Goal: Task Accomplishment & Management: Complete application form

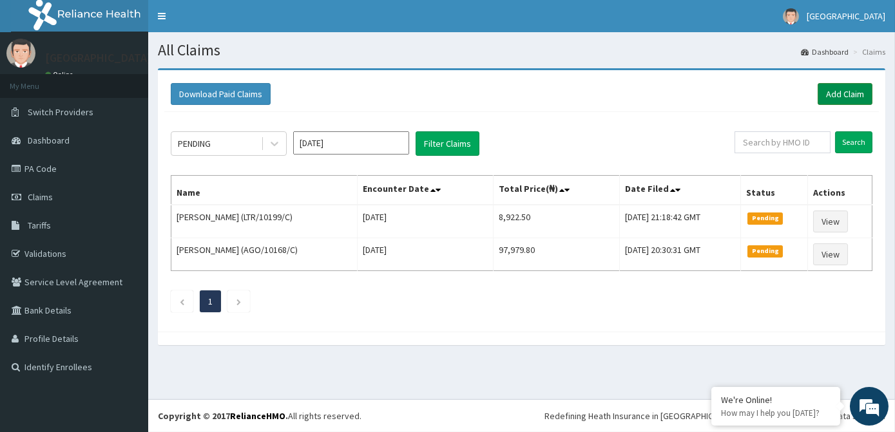
click at [839, 95] on link "Add Claim" at bounding box center [845, 94] width 55 height 22
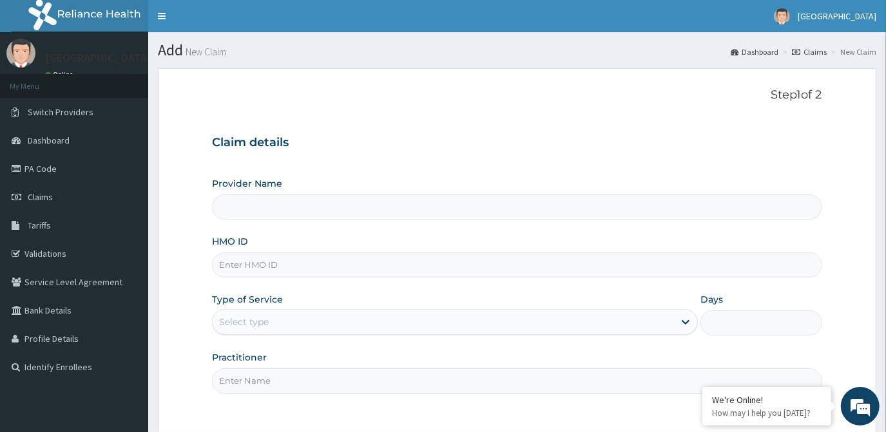
click at [303, 269] on input "HMO ID" at bounding box center [517, 265] width 610 height 25
type input "[GEOGRAPHIC_DATA]"
type input "JIN/10021/A"
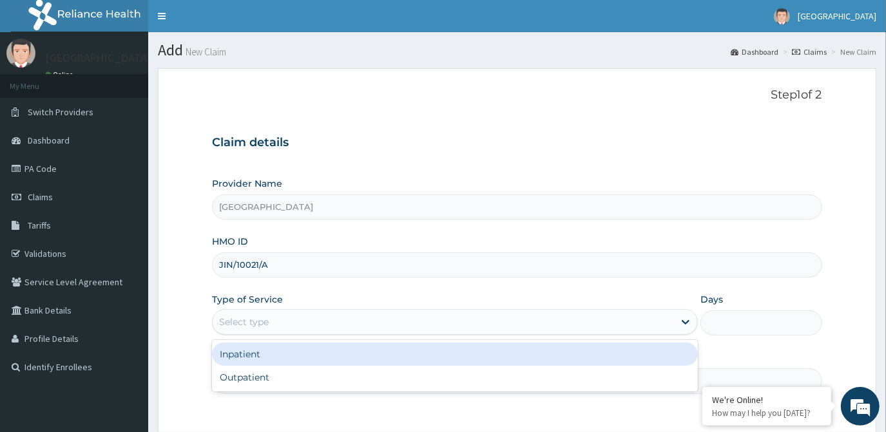
click at [286, 327] on div "Select type" at bounding box center [443, 322] width 461 height 21
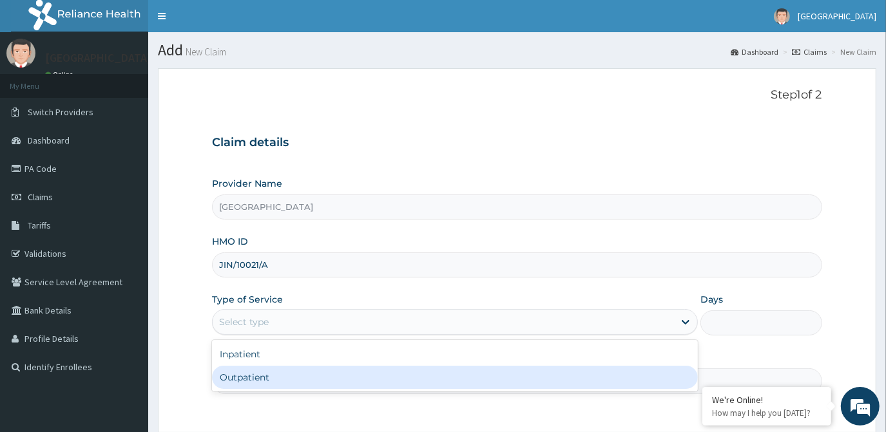
click at [280, 380] on div "Outpatient" at bounding box center [455, 377] width 486 height 23
type input "1"
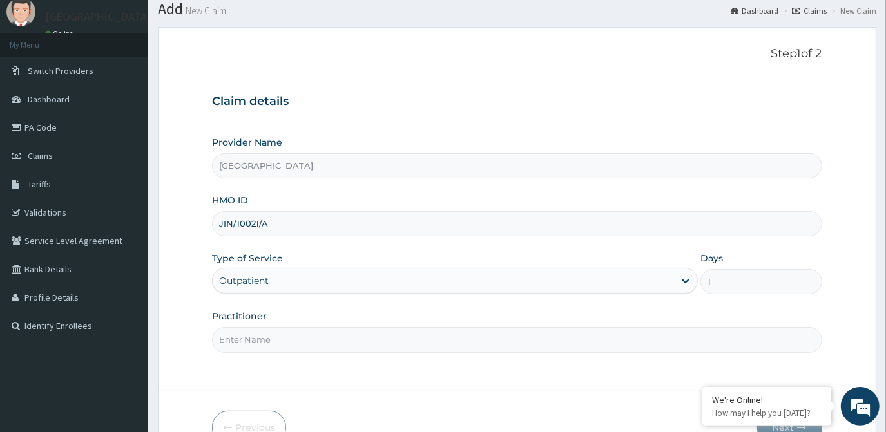
scroll to position [58, 0]
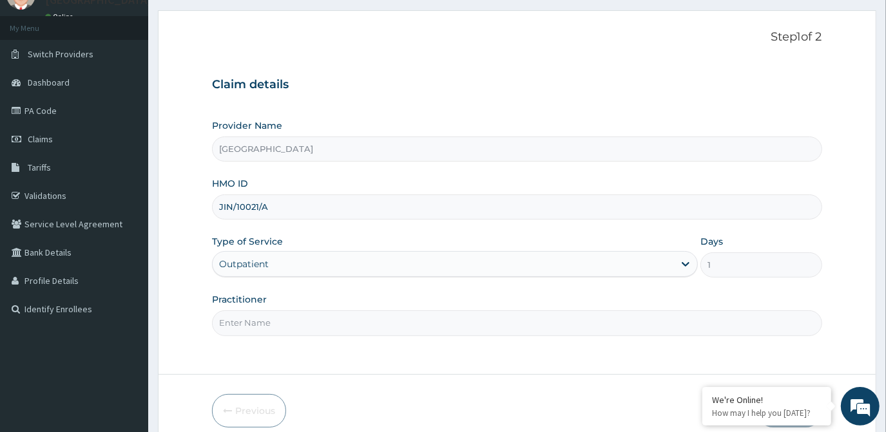
click at [331, 311] on input "Practitioner" at bounding box center [517, 323] width 610 height 25
type input "dr Ademidiji"
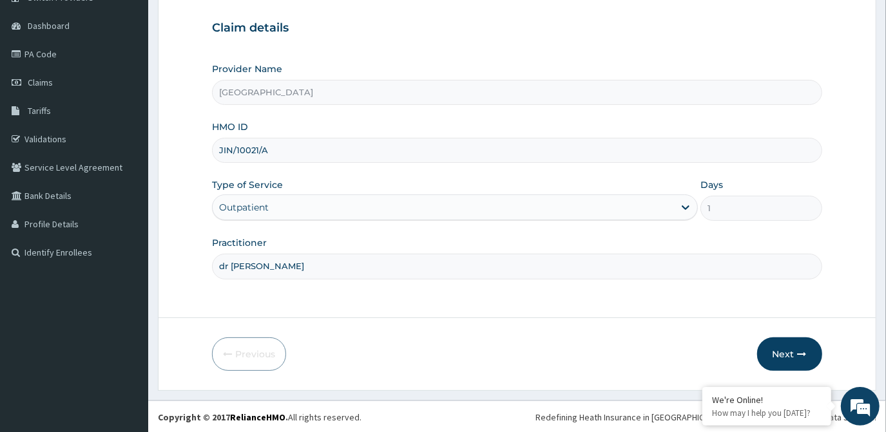
scroll to position [115, 0]
click at [788, 353] on button "Next" at bounding box center [789, 355] width 65 height 34
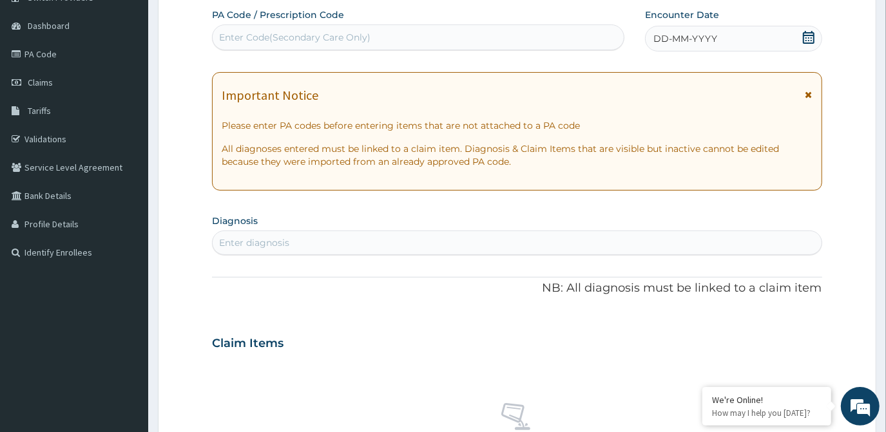
scroll to position [291, 0]
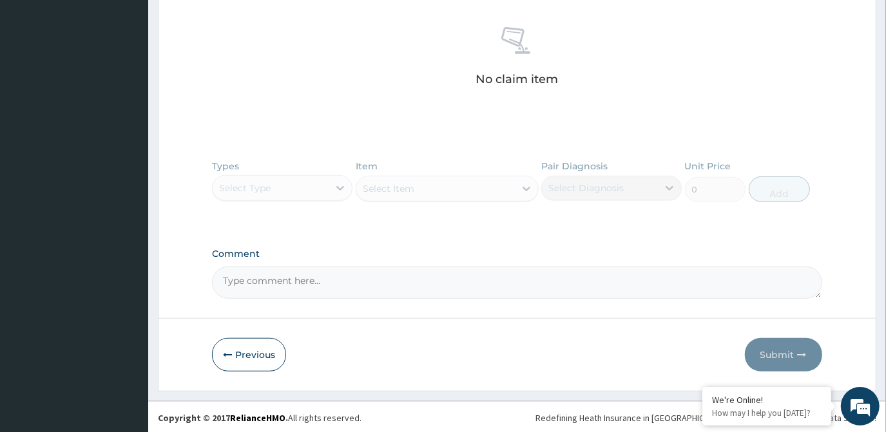
click at [242, 367] on button "Previous" at bounding box center [249, 355] width 74 height 34
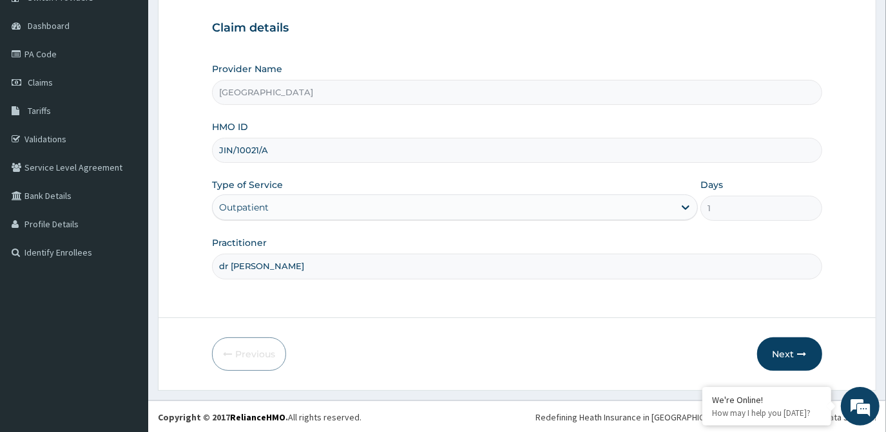
click at [272, 211] on div "Outpatient" at bounding box center [443, 207] width 461 height 21
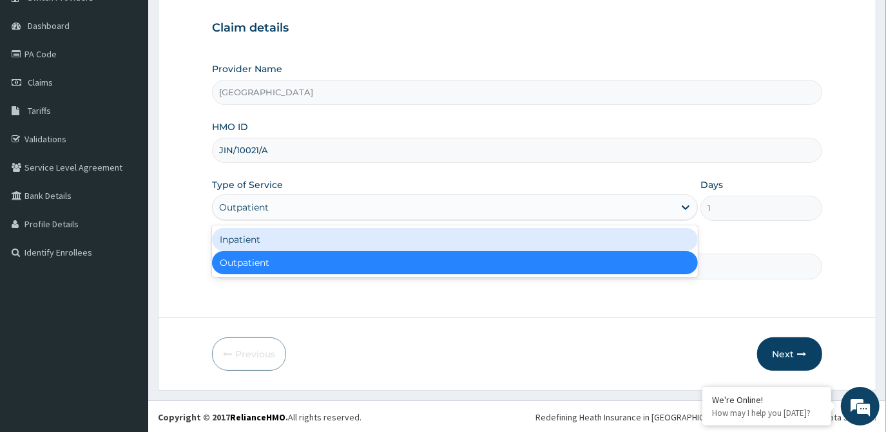
click at [293, 248] on div "Inpatient" at bounding box center [455, 239] width 486 height 23
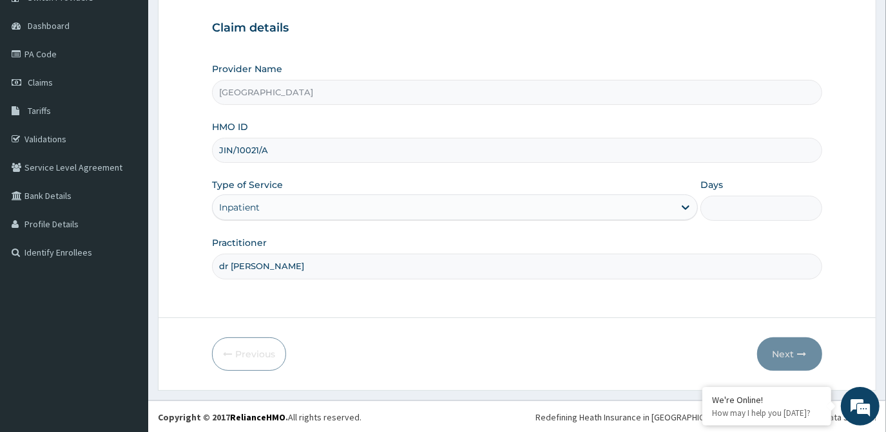
drag, startPoint x: 735, startPoint y: 204, endPoint x: 735, endPoint y: 212, distance: 8.4
click at [735, 204] on input "Days" at bounding box center [761, 208] width 121 height 25
type input "2"
click at [793, 349] on button "Next" at bounding box center [789, 355] width 65 height 34
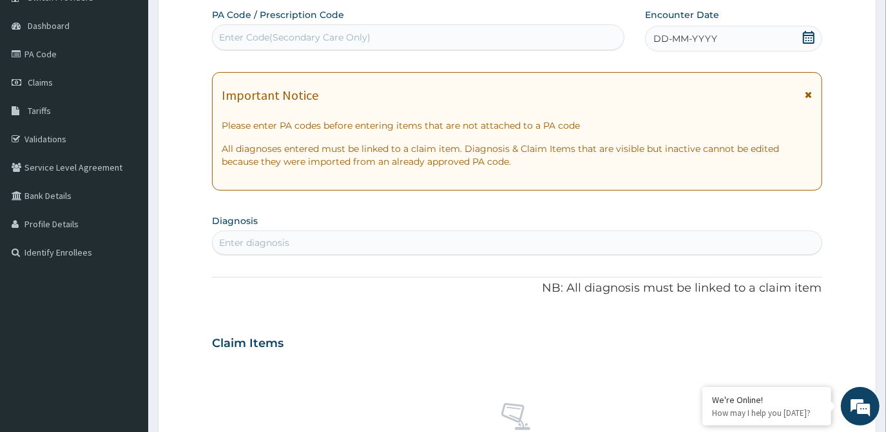
scroll to position [57, 0]
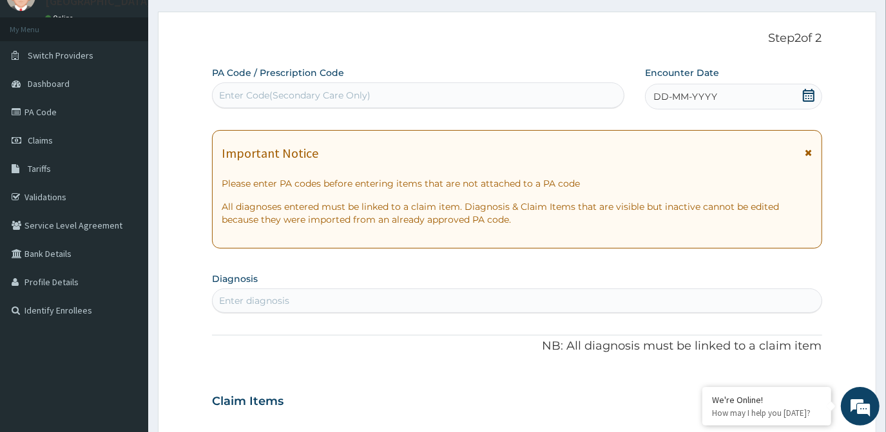
click at [398, 99] on div "Enter Code(Secondary Care Only)" at bounding box center [418, 95] width 411 height 21
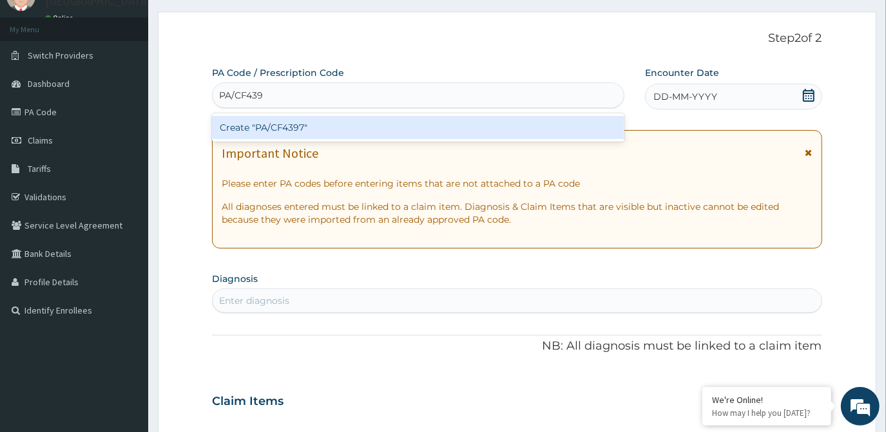
type input "PA/CF4397"
click at [521, 124] on div "Create "PA/CF4397"" at bounding box center [418, 127] width 413 height 23
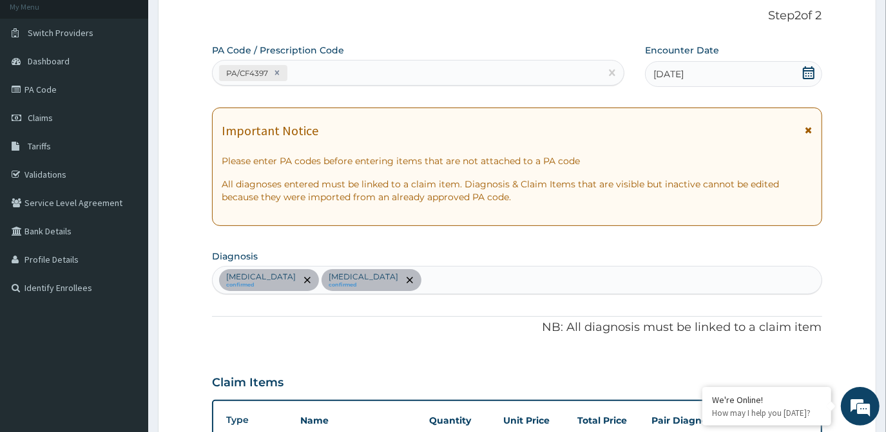
scroll to position [129, 0]
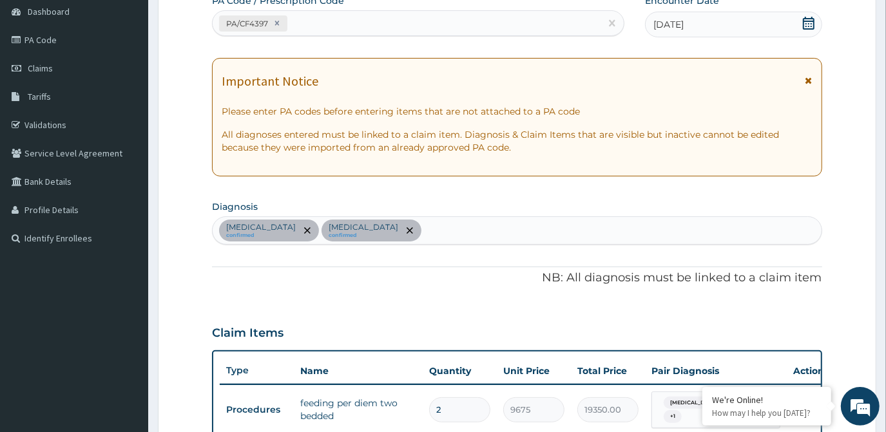
click at [407, 229] on div "Sepsis confirmed Malaria confirmed" at bounding box center [517, 230] width 608 height 27
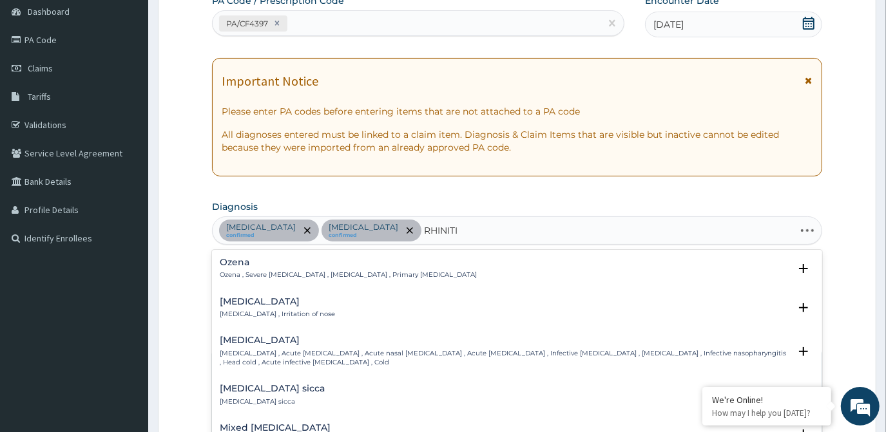
type input "RHINITIS"
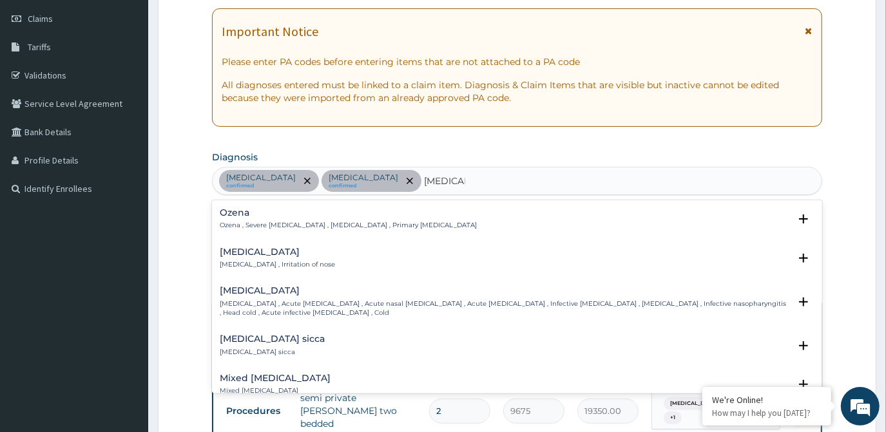
scroll to position [246, 0]
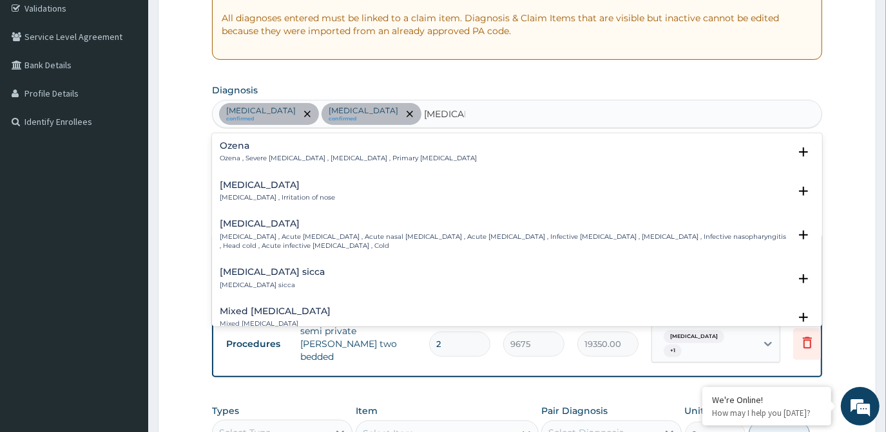
click at [259, 184] on h4 "Rhinitis" at bounding box center [277, 185] width 115 height 10
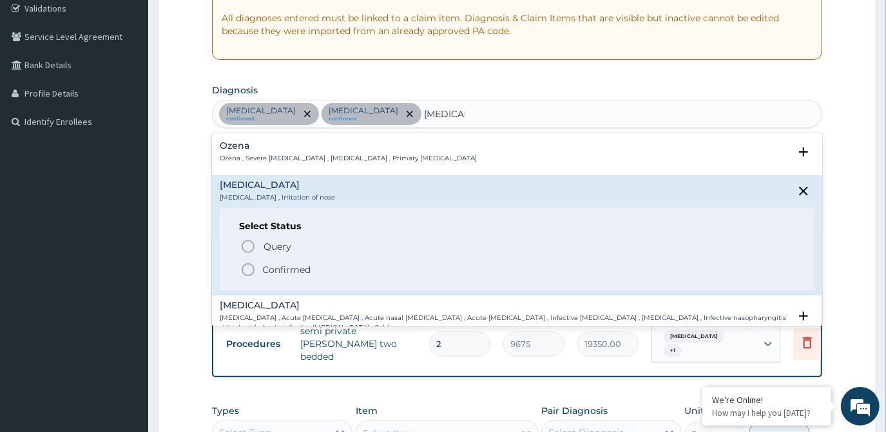
click at [248, 267] on icon "status option filled" at bounding box center [247, 269] width 15 height 15
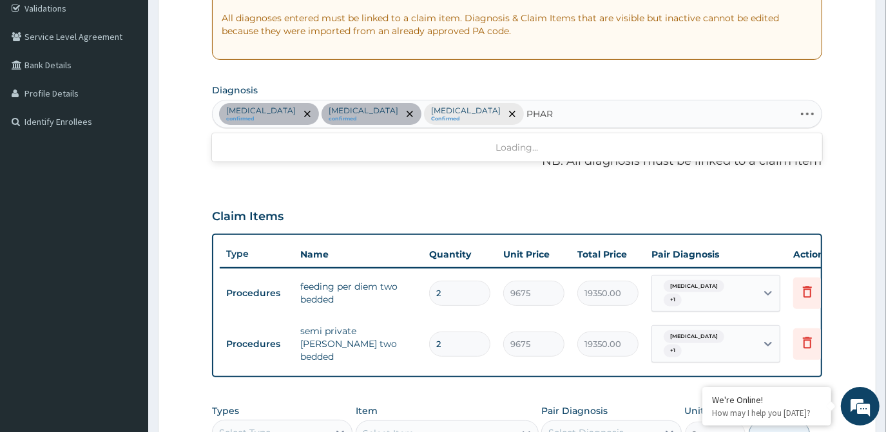
type input "PHARY"
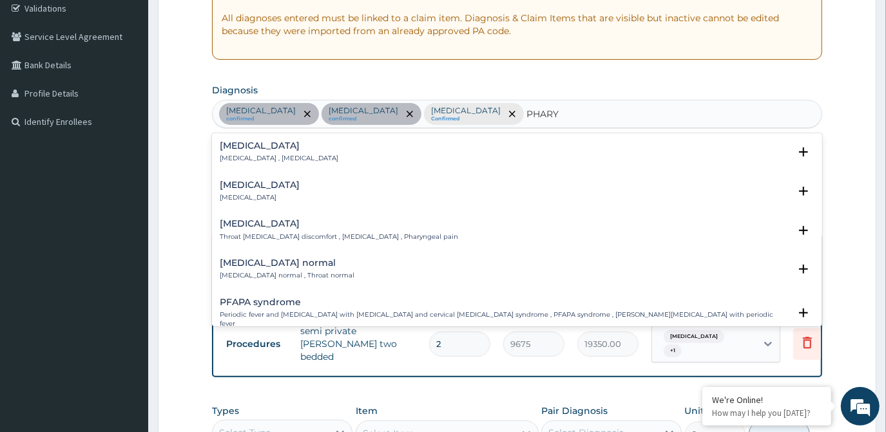
click at [239, 183] on h4 "Pharyngitis" at bounding box center [260, 185] width 80 height 10
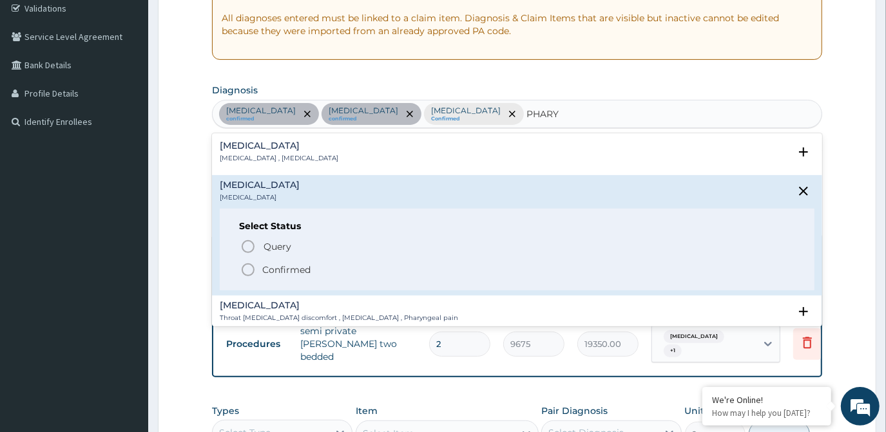
click at [249, 269] on icon "status option filled" at bounding box center [247, 269] width 15 height 15
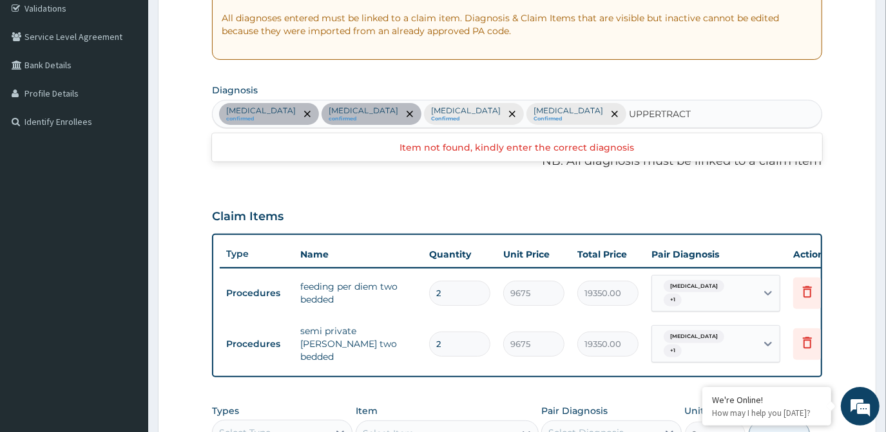
type input "UPPER TRACT"
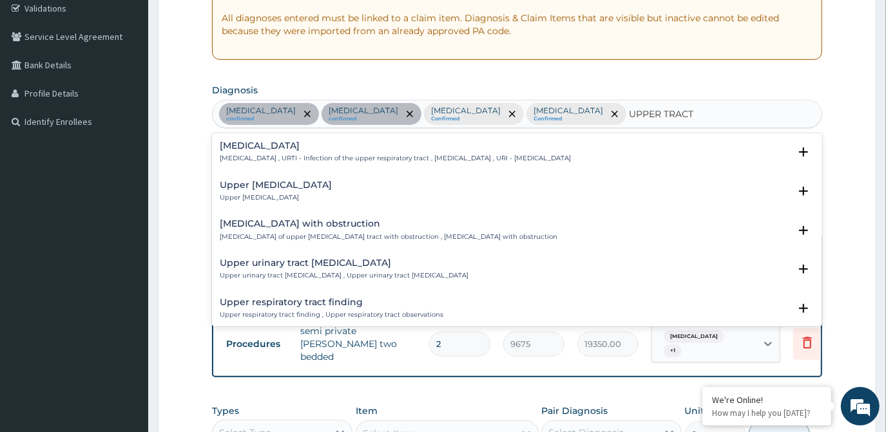
click at [279, 154] on p "Upper respiratory infection , URTI - Infection of the upper respiratory tract ,…" at bounding box center [395, 158] width 351 height 9
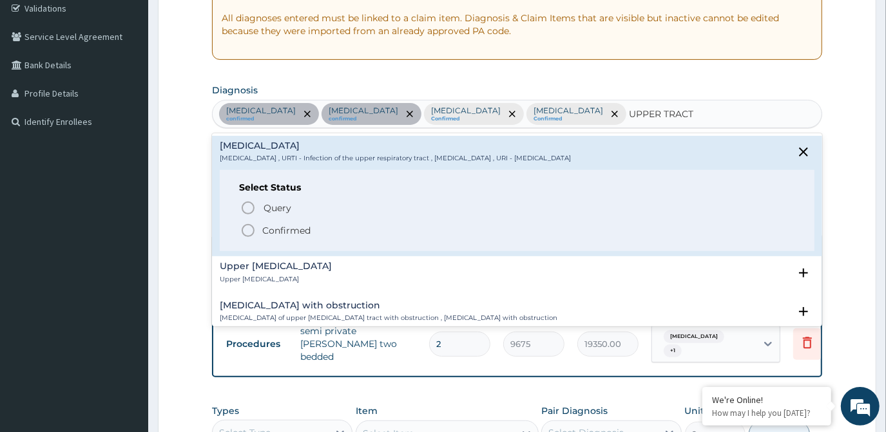
click at [284, 229] on p "Confirmed" at bounding box center [286, 230] width 48 height 13
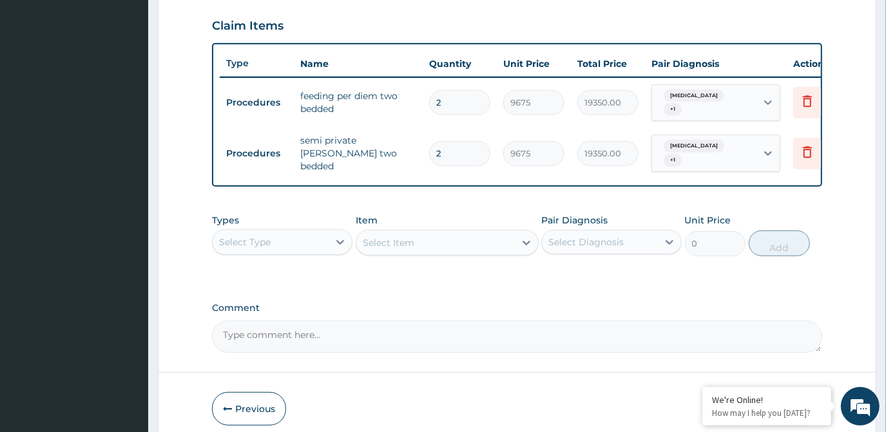
scroll to position [480, 0]
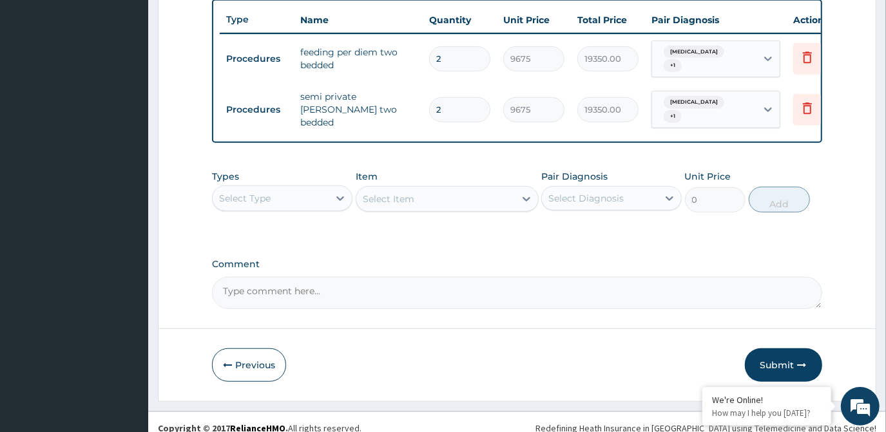
click at [322, 194] on div "Select Type" at bounding box center [271, 198] width 116 height 21
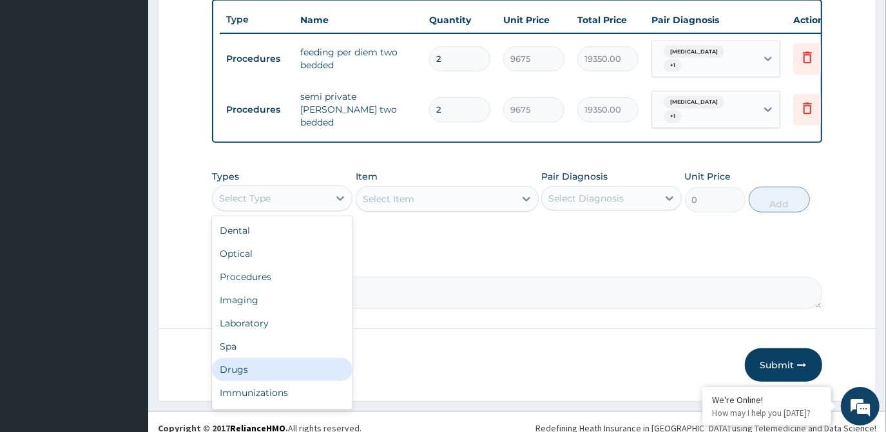
click at [275, 360] on div "Drugs" at bounding box center [282, 369] width 141 height 23
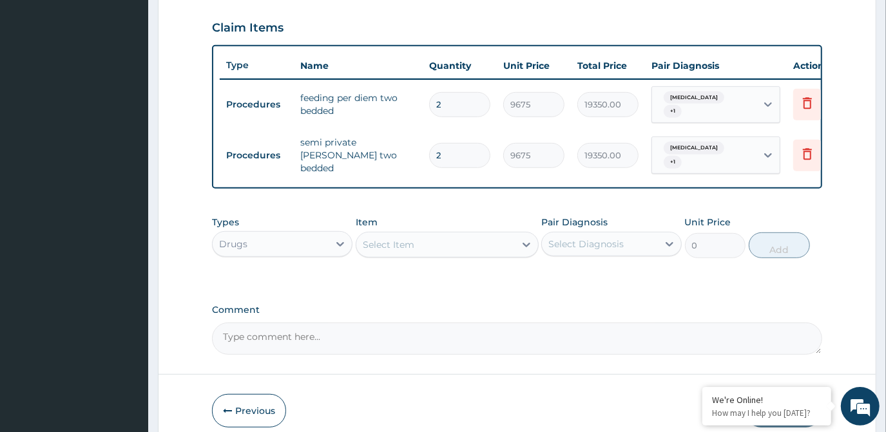
scroll to position [363, 0]
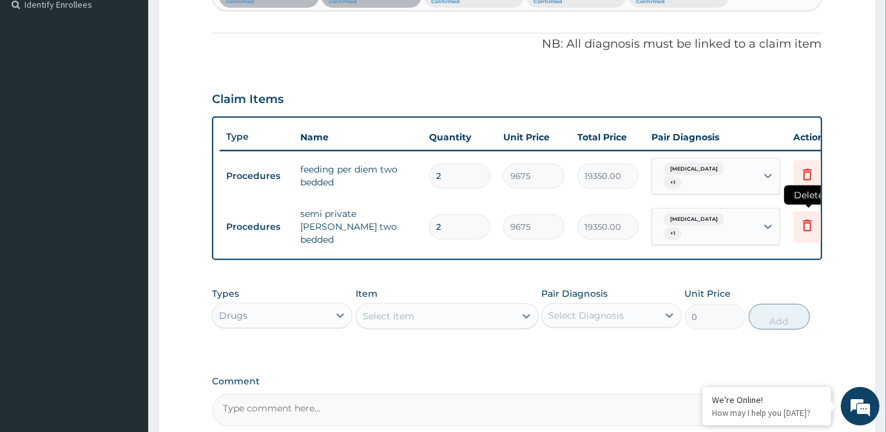
click at [809, 219] on icon at bounding box center [807, 225] width 15 height 15
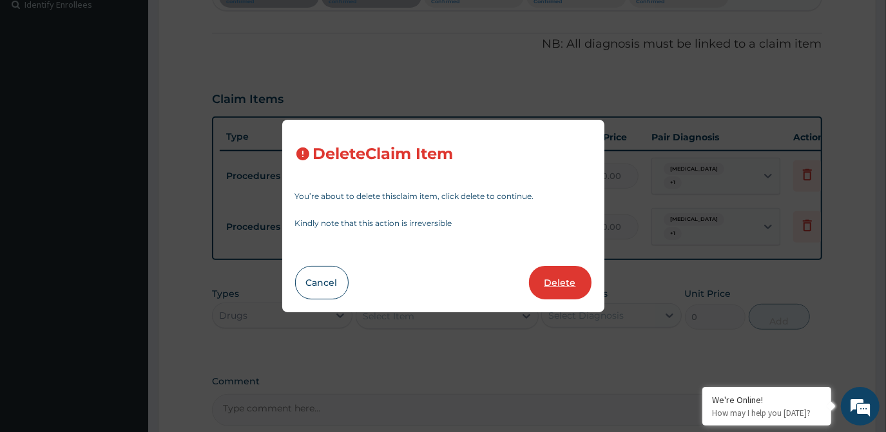
click at [576, 280] on button "Delete" at bounding box center [560, 283] width 63 height 34
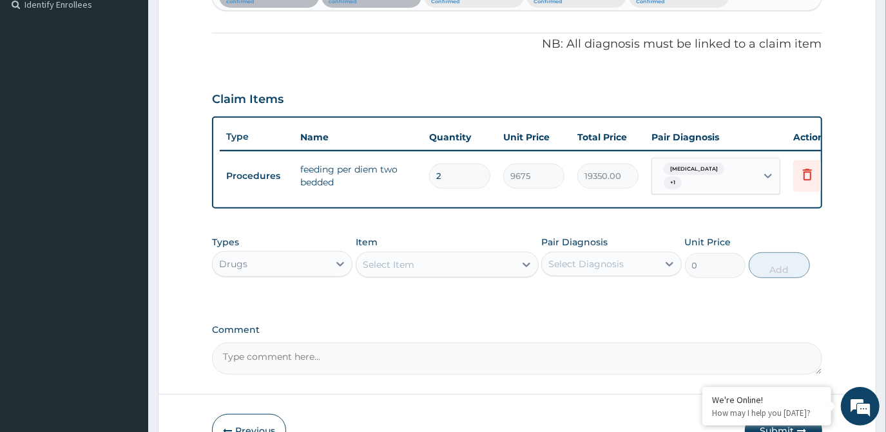
click at [283, 271] on div "Drugs" at bounding box center [271, 264] width 116 height 21
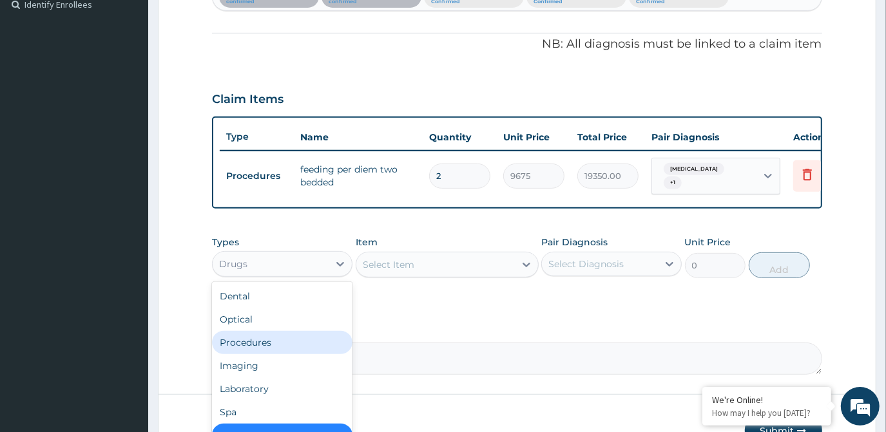
scroll to position [43, 0]
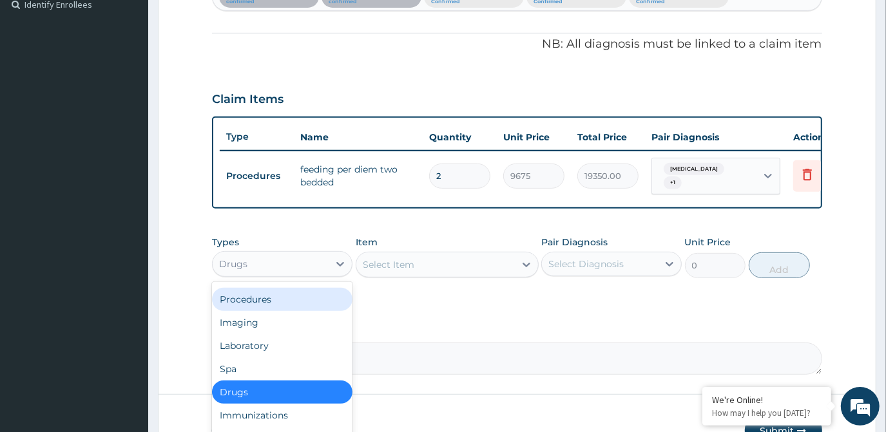
click at [287, 300] on div "Procedures" at bounding box center [282, 299] width 141 height 23
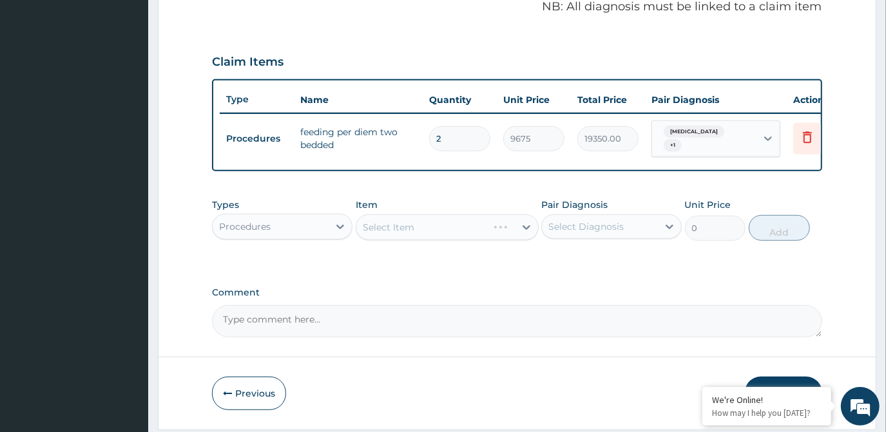
scroll to position [442, 0]
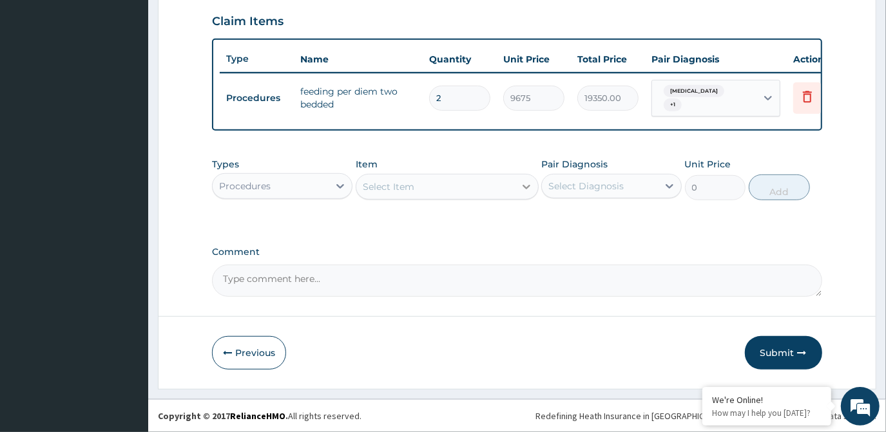
click at [518, 181] on div at bounding box center [526, 186] width 23 height 23
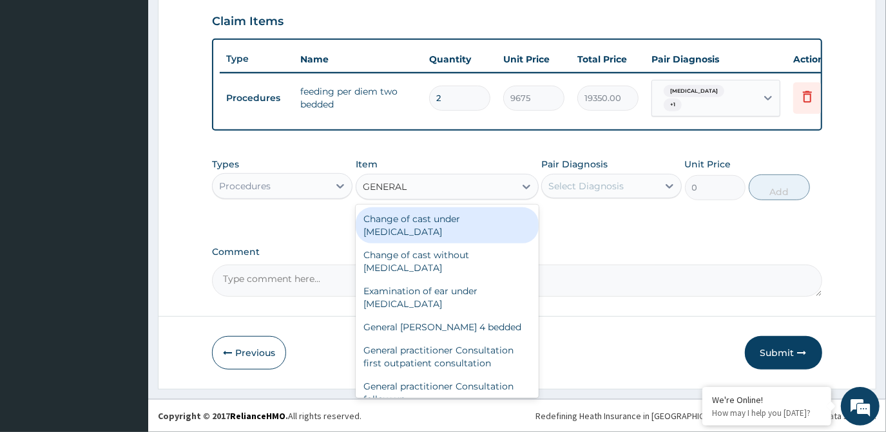
type input "GENERAL"
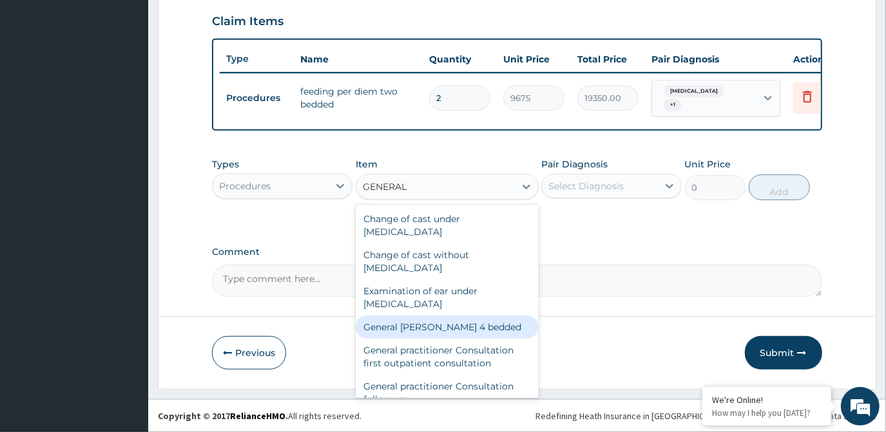
click at [490, 327] on div "General [PERSON_NAME] 4 bedded" at bounding box center [447, 327] width 183 height 23
type input "6987.5"
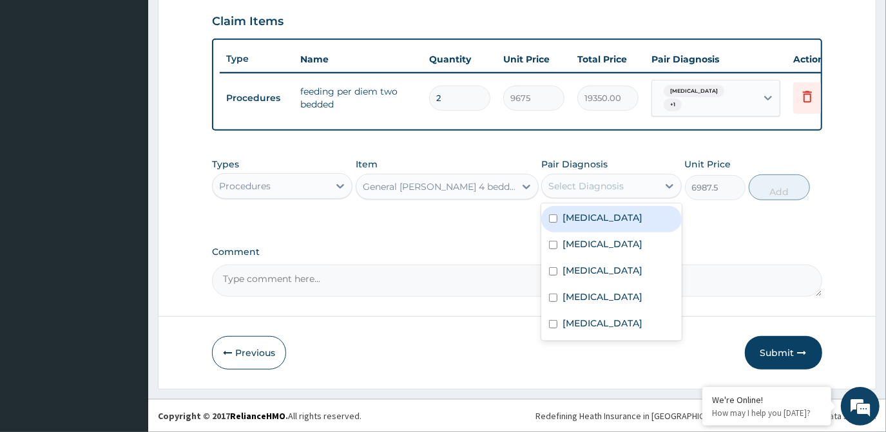
click at [598, 190] on div "Select Diagnosis" at bounding box center [586, 186] width 75 height 13
click at [594, 218] on div "[MEDICAL_DATA]" at bounding box center [611, 219] width 141 height 26
checkbox input "true"
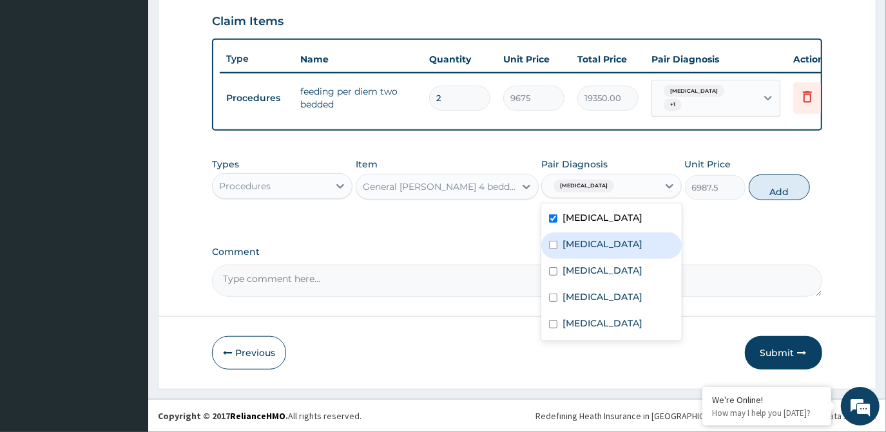
click at [590, 243] on label "[MEDICAL_DATA]" at bounding box center [603, 244] width 80 height 13
checkbox input "true"
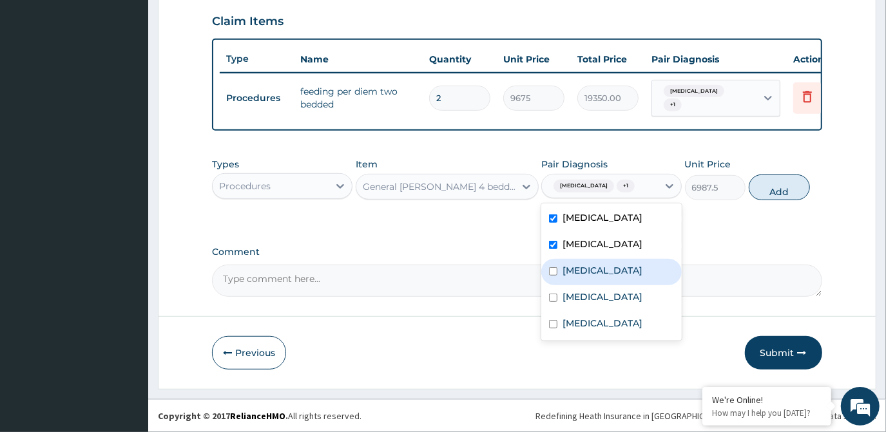
click at [583, 280] on div "Rhinitis" at bounding box center [611, 272] width 141 height 26
checkbox input "true"
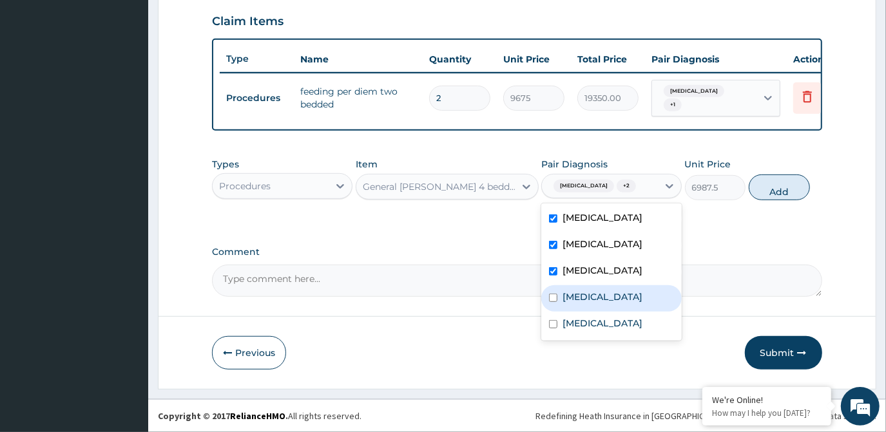
click at [588, 308] on div "Pharyngitis" at bounding box center [611, 299] width 141 height 26
checkbox input "true"
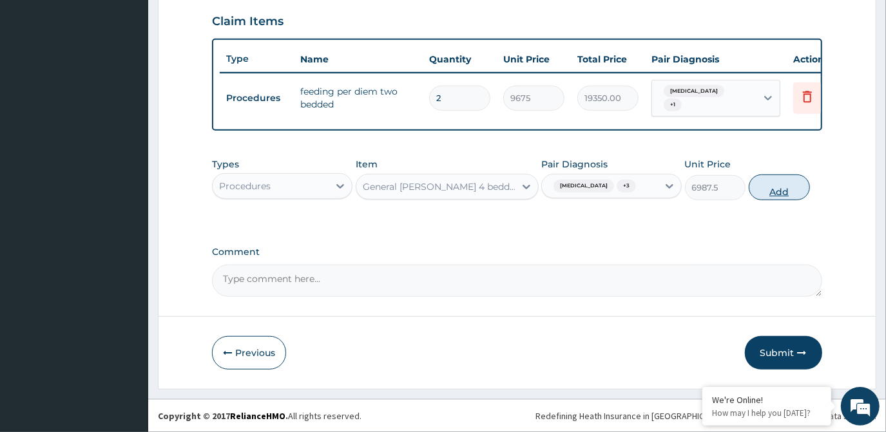
click at [782, 188] on button "Add" at bounding box center [779, 188] width 61 height 26
type input "0"
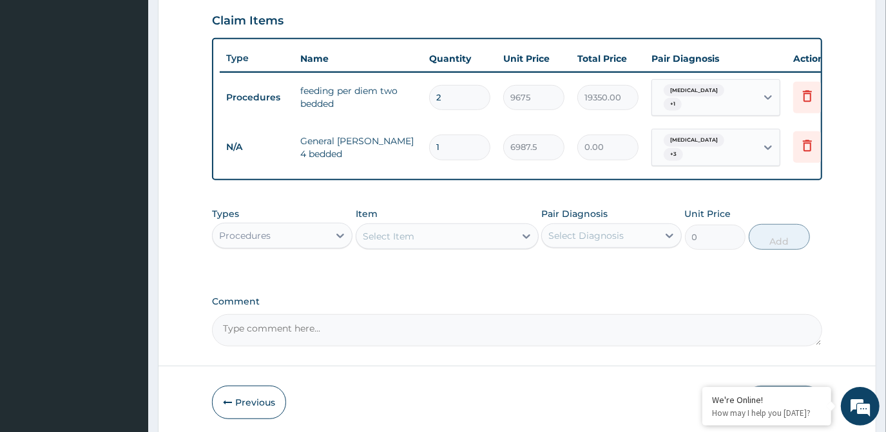
type input "0.00"
type input "2"
type input "13975.00"
type input "2"
click at [474, 234] on div "Select Item" at bounding box center [435, 236] width 159 height 21
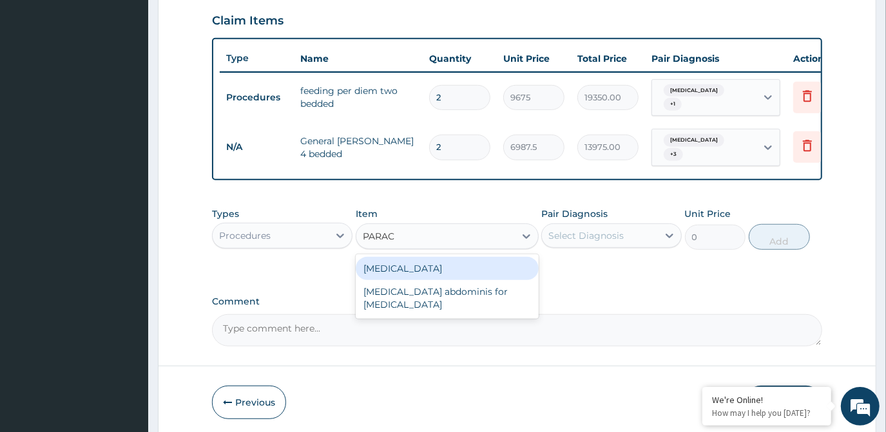
type input "PARAC"
click at [323, 228] on div "Procedures" at bounding box center [271, 236] width 116 height 21
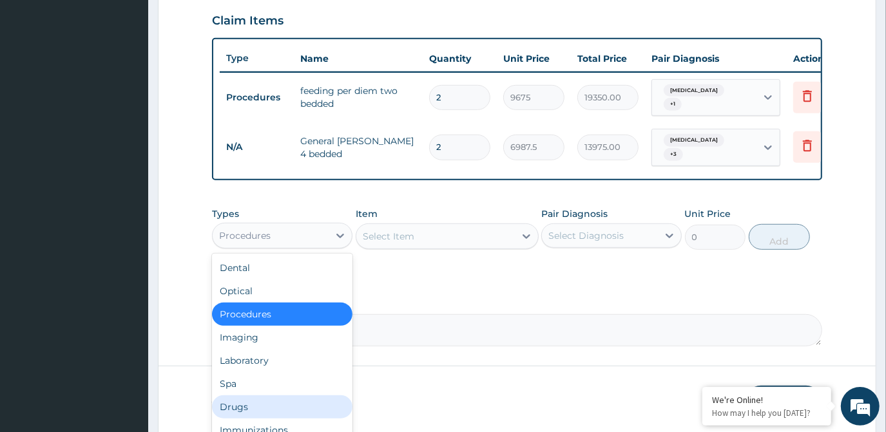
click at [285, 396] on div "Drugs" at bounding box center [282, 407] width 141 height 23
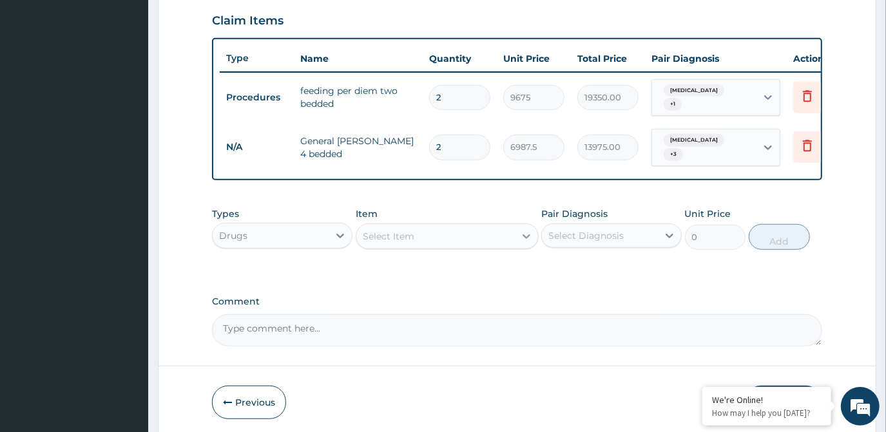
click at [522, 235] on icon at bounding box center [526, 236] width 13 height 13
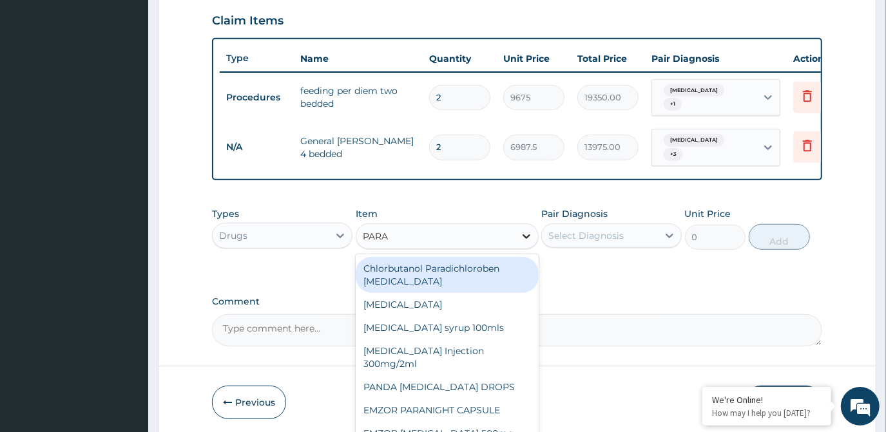
type input "PARAC"
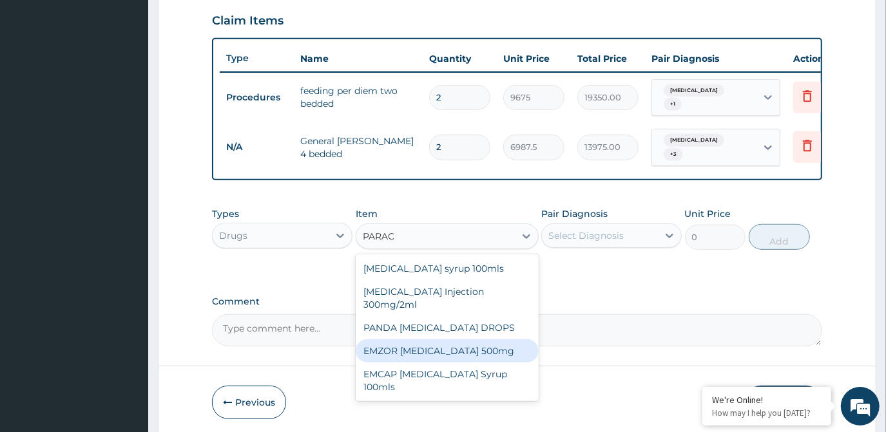
click at [495, 344] on div "EMZOR [MEDICAL_DATA] 500mg" at bounding box center [447, 351] width 183 height 23
type input "23.65"
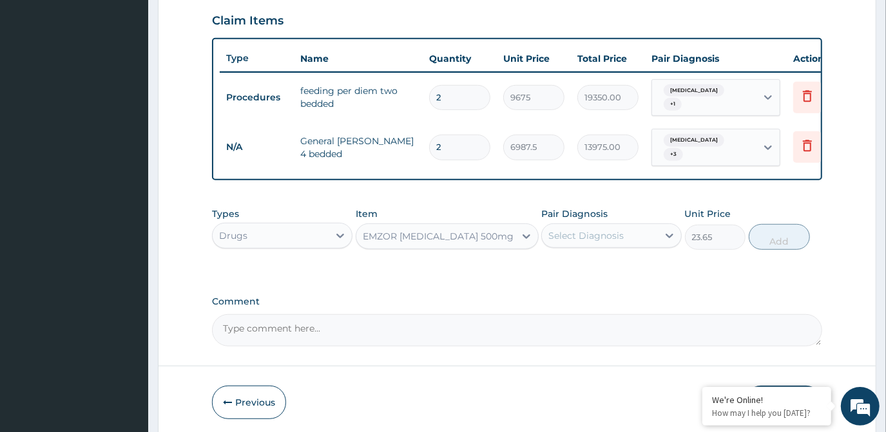
click at [593, 231] on div "Select Diagnosis" at bounding box center [586, 235] width 75 height 13
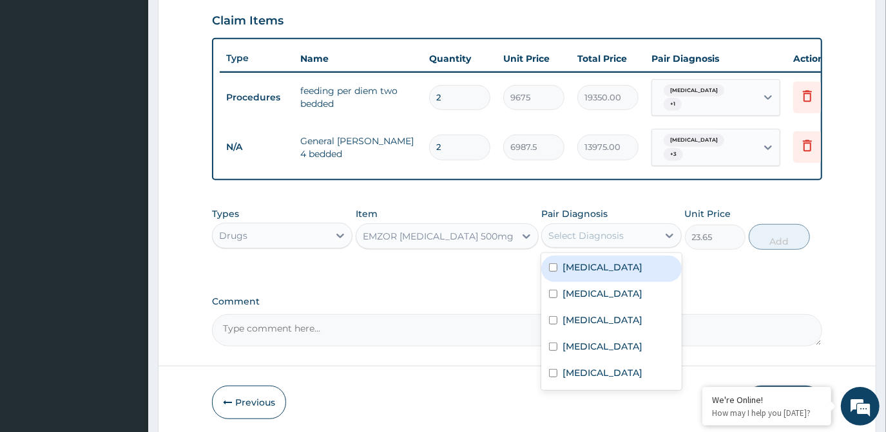
click at [589, 256] on div "[MEDICAL_DATA]" at bounding box center [611, 269] width 141 height 26
checkbox input "true"
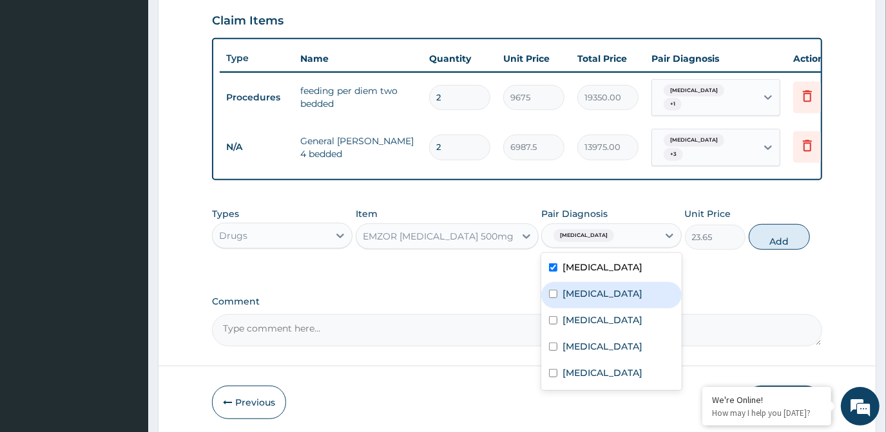
click at [584, 287] on label "[MEDICAL_DATA]" at bounding box center [603, 293] width 80 height 13
checkbox input "true"
click at [768, 228] on button "Add" at bounding box center [779, 237] width 61 height 26
type input "0"
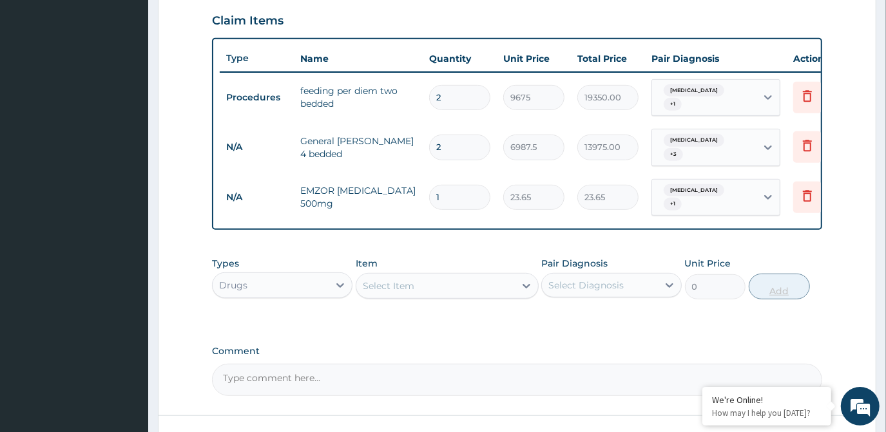
type input "18"
type input "425.70"
type input "18"
click at [510, 277] on div "Select Item" at bounding box center [435, 286] width 159 height 21
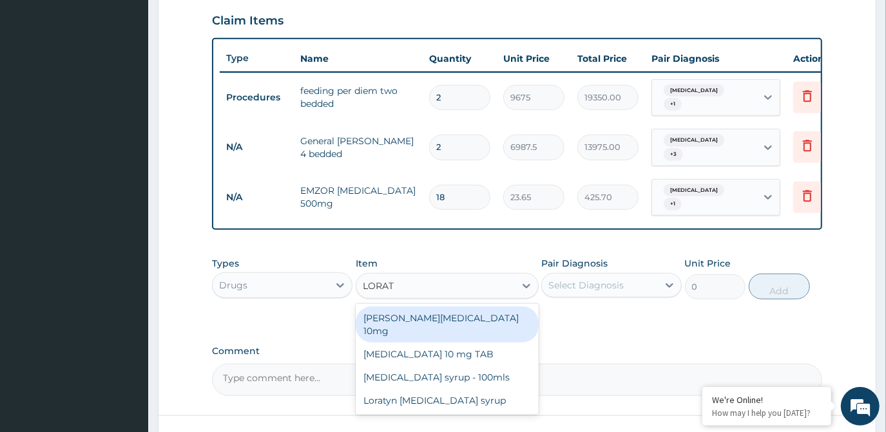
type input "LORATA"
click at [489, 312] on div "[PERSON_NAME][MEDICAL_DATA] 10mg" at bounding box center [447, 325] width 183 height 36
type input "88.6875"
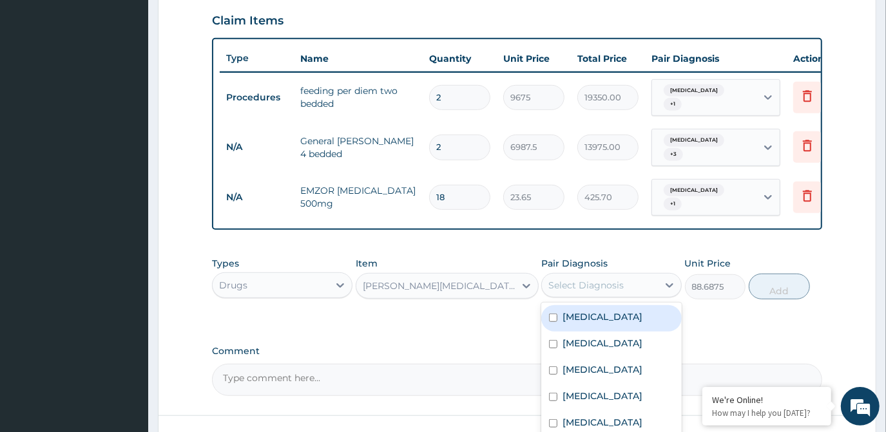
click at [578, 279] on div "Select Diagnosis" at bounding box center [586, 285] width 75 height 13
click at [578, 311] on label "[MEDICAL_DATA]" at bounding box center [603, 317] width 80 height 13
checkbox input "true"
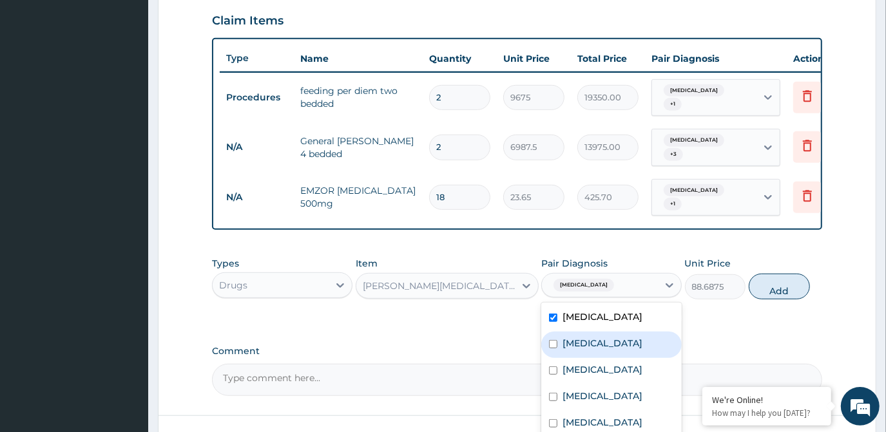
click at [574, 337] on label "[MEDICAL_DATA]" at bounding box center [603, 343] width 80 height 13
checkbox input "true"
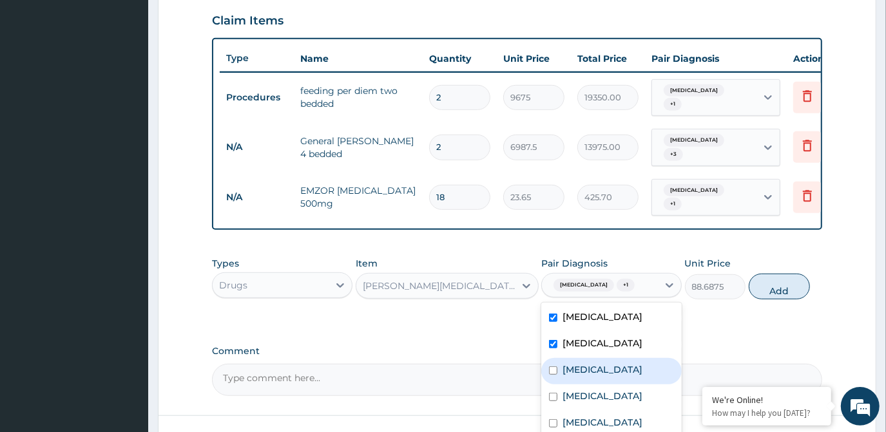
click at [576, 364] on label "Rhinitis" at bounding box center [603, 370] width 80 height 13
checkbox input "true"
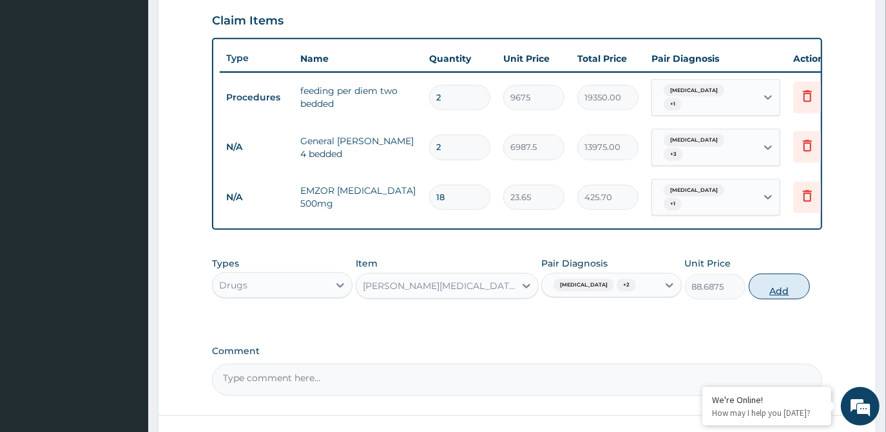
click at [779, 277] on button "Add" at bounding box center [779, 287] width 61 height 26
type input "0"
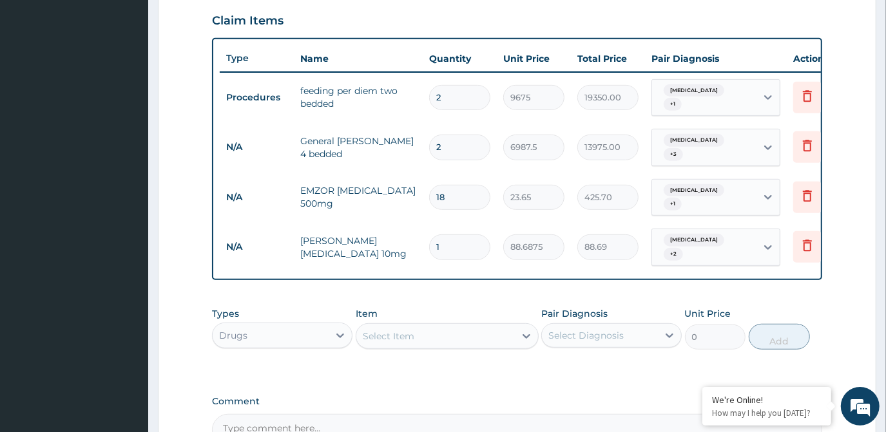
type input "10"
type input "886.88"
type input "10"
click at [520, 330] on icon at bounding box center [526, 336] width 13 height 13
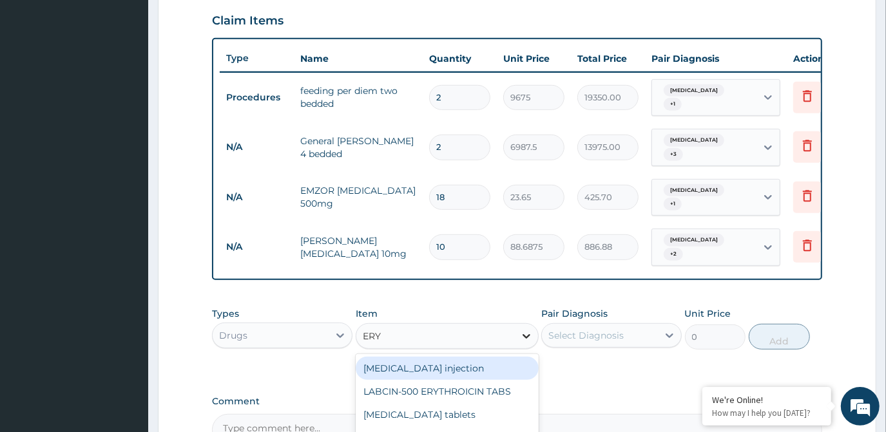
type input "ERYT"
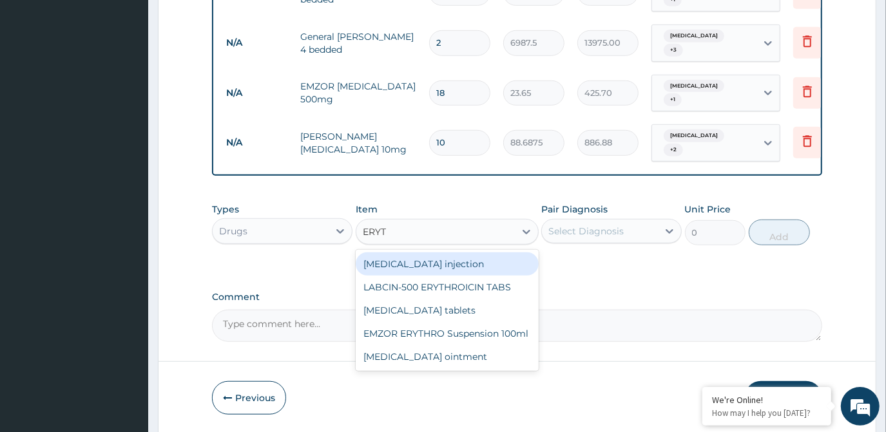
scroll to position [559, 0]
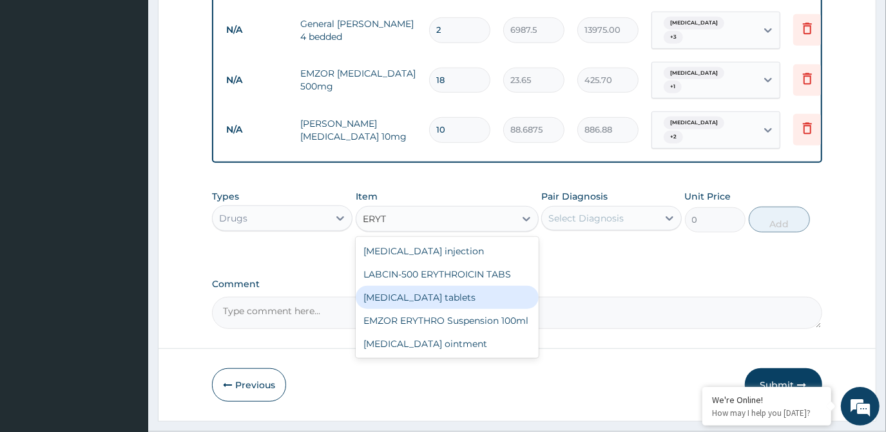
click at [471, 286] on div "[MEDICAL_DATA] tablets" at bounding box center [447, 297] width 183 height 23
type input "206.9375"
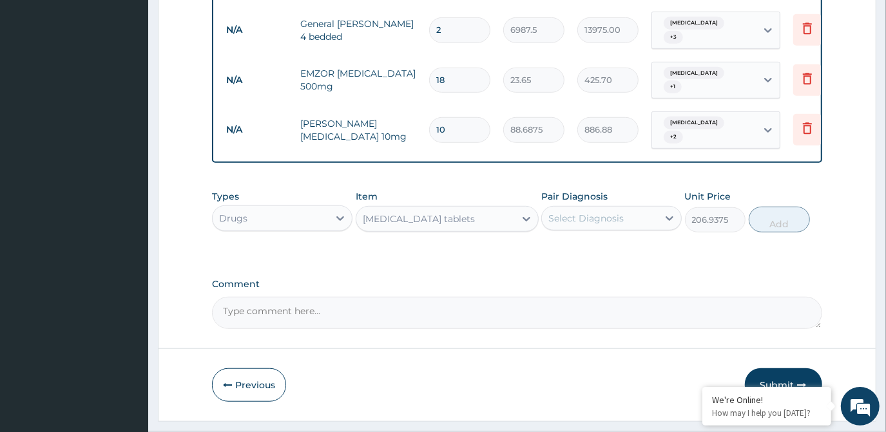
click at [598, 212] on div "Select Diagnosis" at bounding box center [586, 218] width 75 height 13
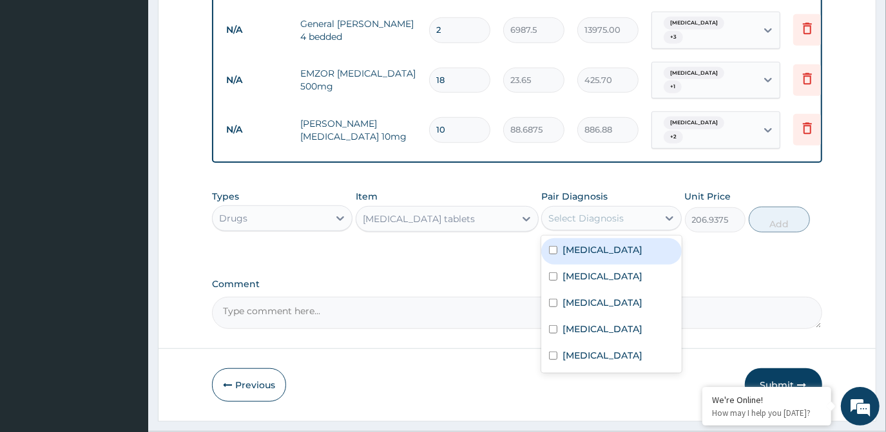
click at [594, 238] on div "[MEDICAL_DATA]" at bounding box center [611, 251] width 141 height 26
checkbox input "true"
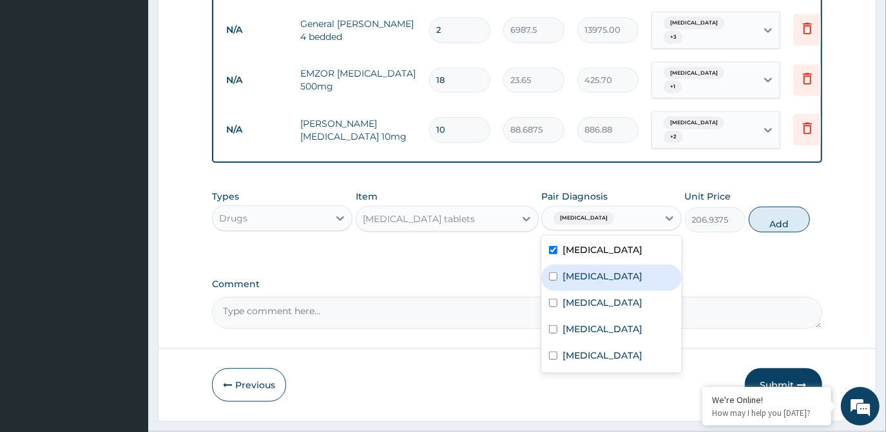
click at [583, 272] on div "[MEDICAL_DATA]" at bounding box center [611, 278] width 141 height 26
checkbox input "true"
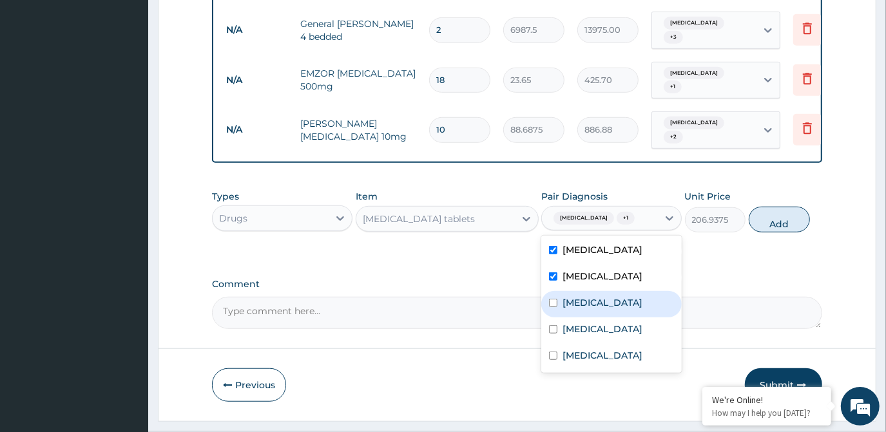
click at [578, 296] on label "Rhinitis" at bounding box center [603, 302] width 80 height 13
checkbox input "true"
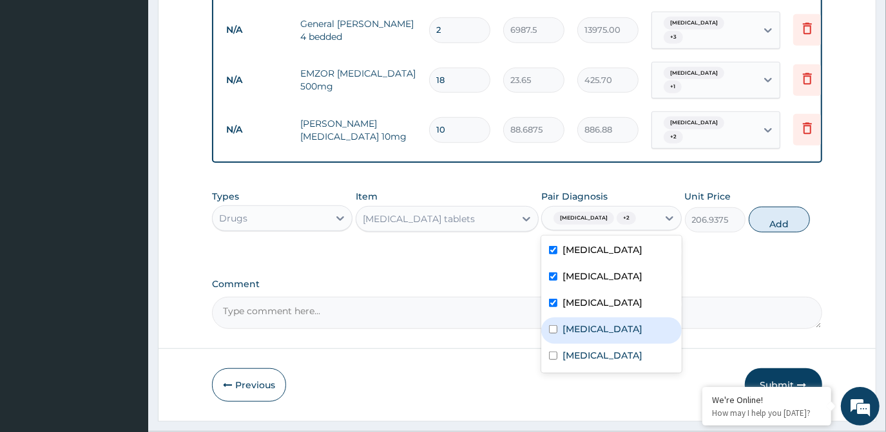
click at [576, 318] on div "Pharyngitis" at bounding box center [611, 331] width 141 height 26
checkbox input "true"
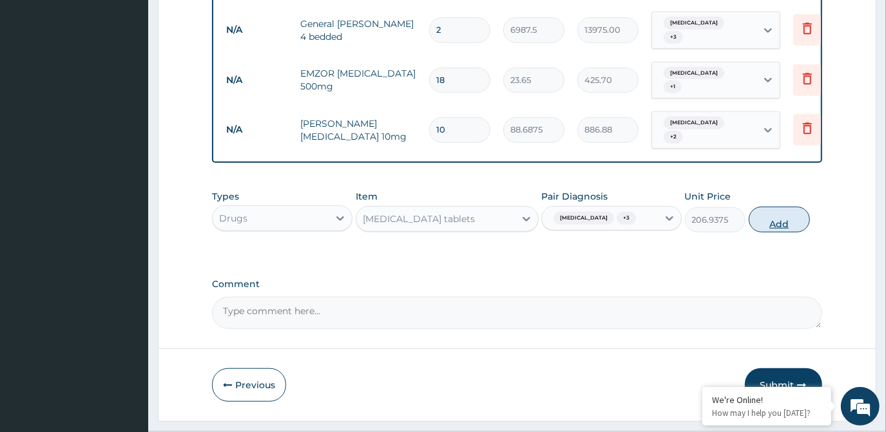
click at [784, 208] on button "Add" at bounding box center [779, 220] width 61 height 26
type input "0"
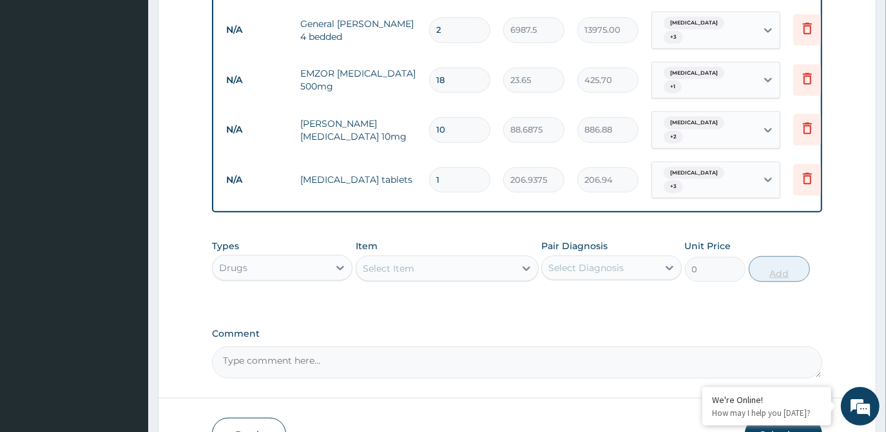
type input "10"
type input "2069.38"
type input "10"
click at [511, 258] on div "Select Item" at bounding box center [435, 268] width 159 height 21
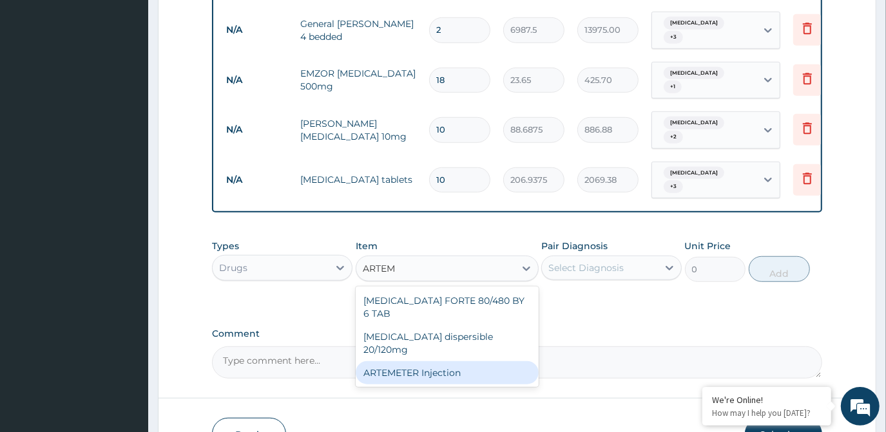
type input "ARTE"
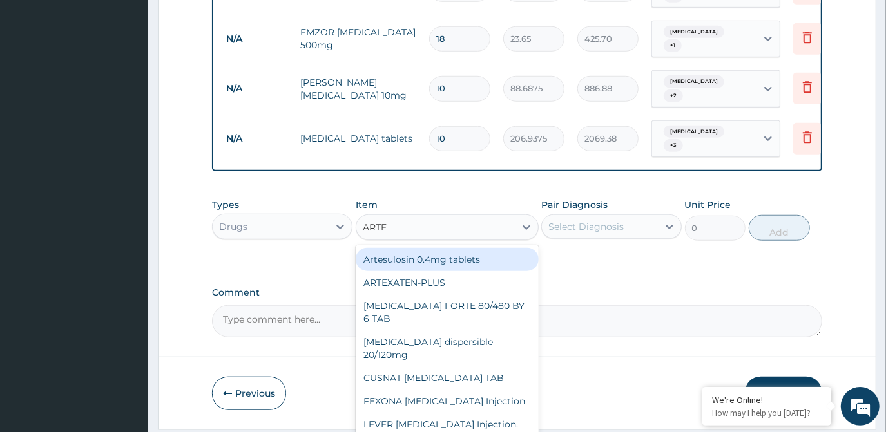
scroll to position [617, 0]
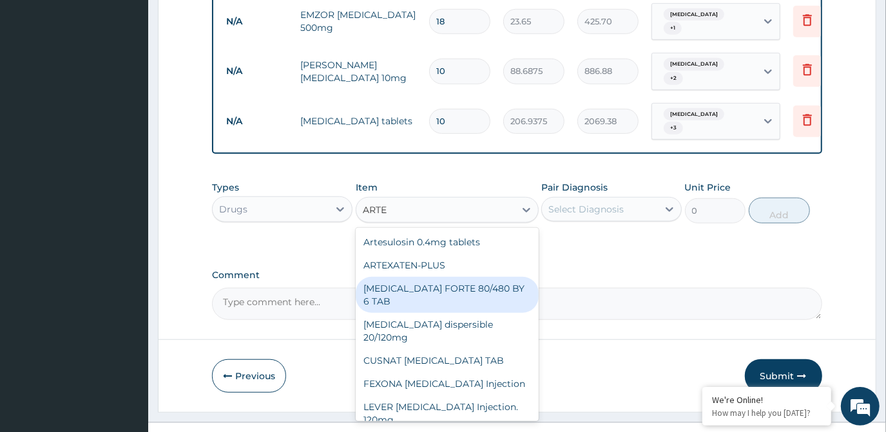
click at [468, 277] on div "[MEDICAL_DATA] FORTE 80/480 BY 6 TAB" at bounding box center [447, 295] width 183 height 36
type input "449.35"
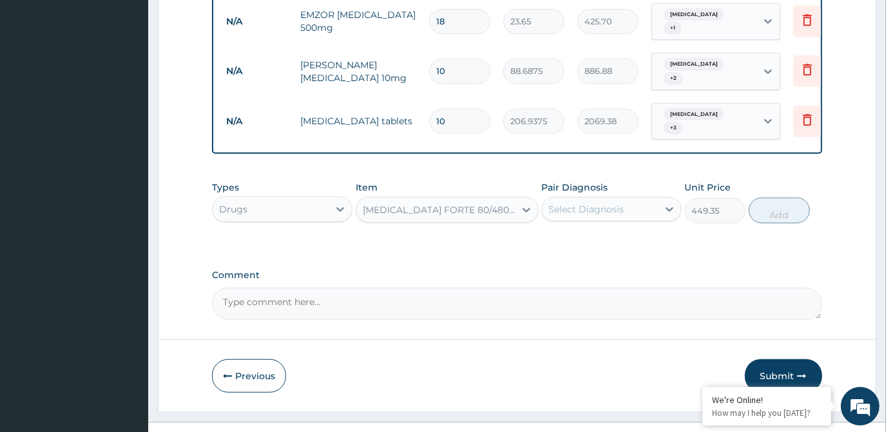
click at [645, 199] on div "Select Diagnosis" at bounding box center [600, 209] width 116 height 21
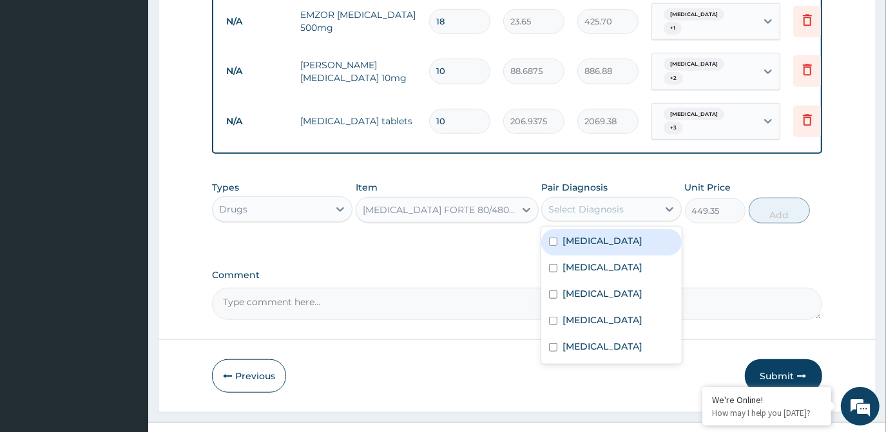
click at [643, 229] on div "[MEDICAL_DATA]" at bounding box center [611, 242] width 141 height 26
checkbox input "true"
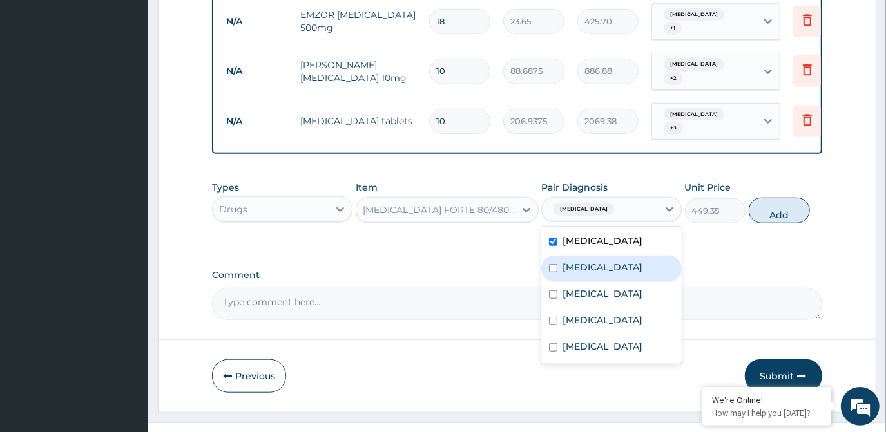
click at [637, 256] on div "[MEDICAL_DATA]" at bounding box center [611, 269] width 141 height 26
checkbox input "true"
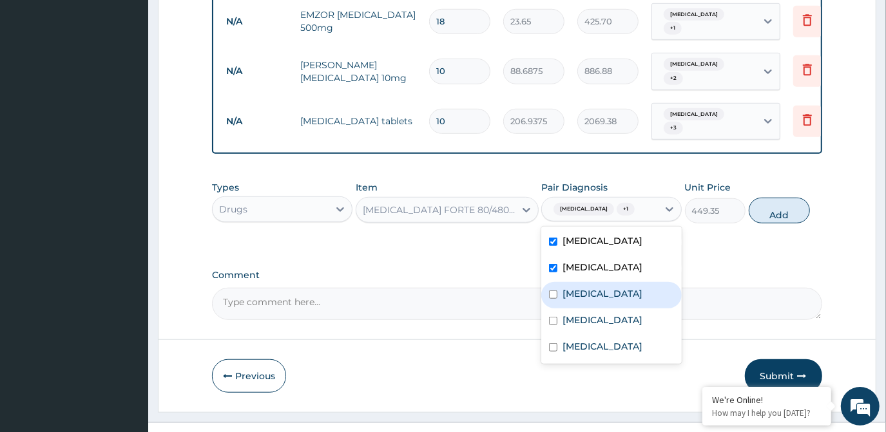
click at [623, 282] on div "Rhinitis" at bounding box center [611, 295] width 141 height 26
checkbox input "true"
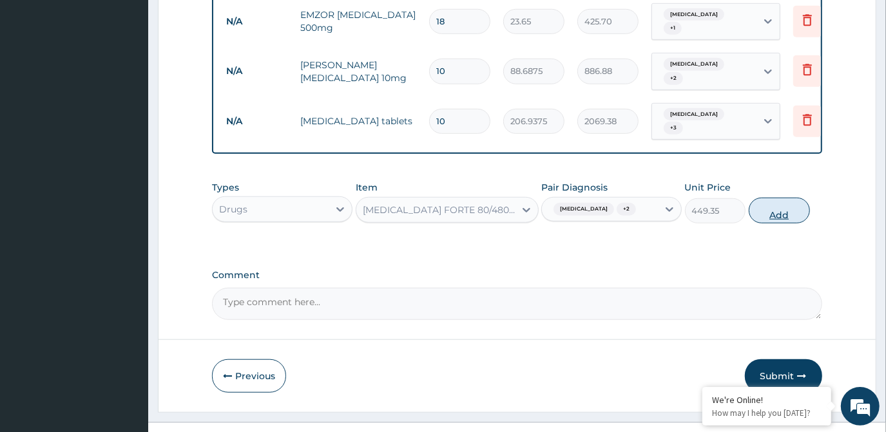
click at [782, 198] on button "Add" at bounding box center [779, 211] width 61 height 26
type input "0"
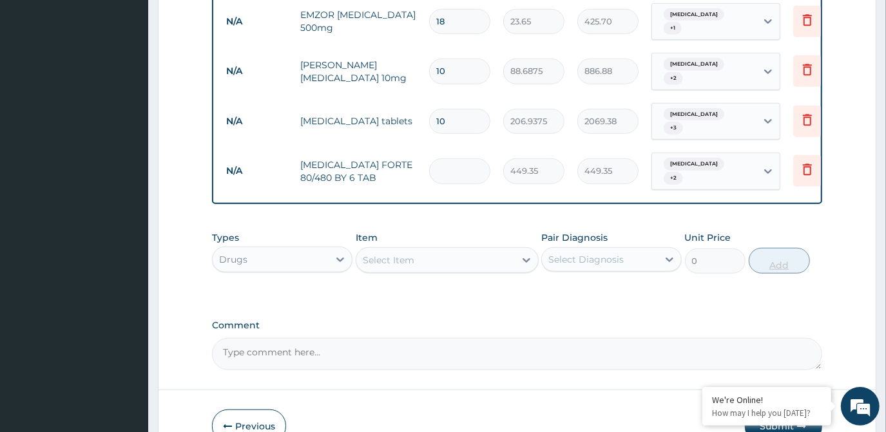
type input "0.00"
type input "6"
type input "2696.10"
type input "6"
click at [449, 250] on div "Select Item" at bounding box center [435, 260] width 159 height 21
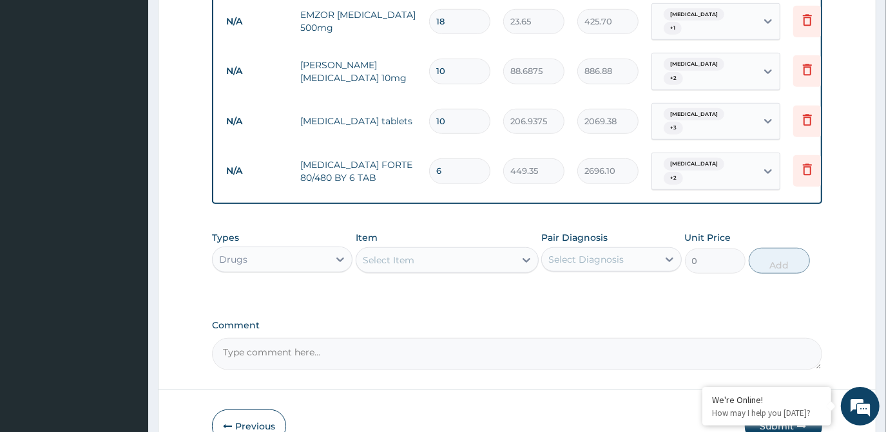
click at [452, 250] on div "Select Item" at bounding box center [435, 260] width 159 height 21
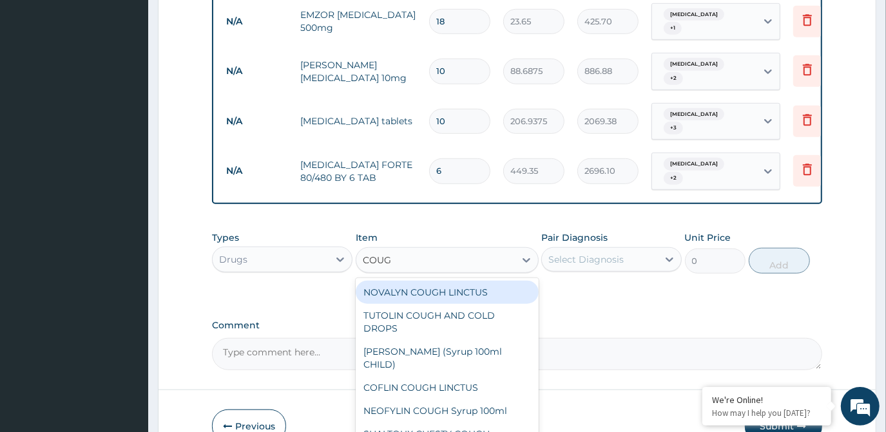
type input "COUGH"
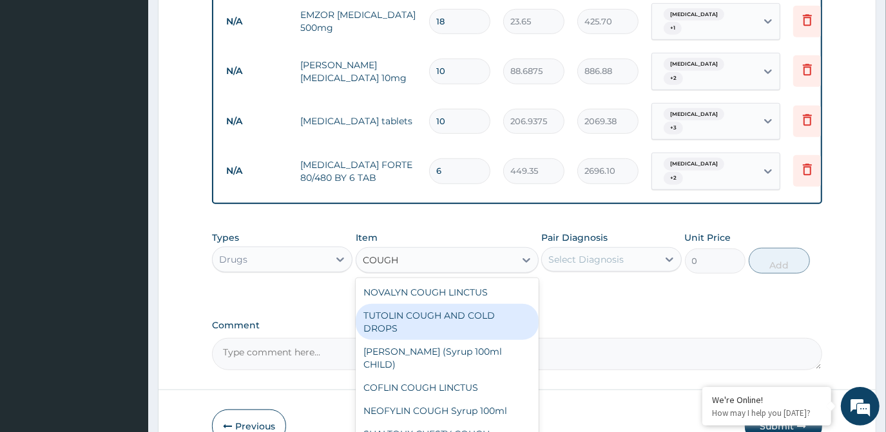
click at [467, 304] on div "TUTOLIN COUGH AND COLD DROPS" at bounding box center [447, 322] width 183 height 36
type input "1478.125"
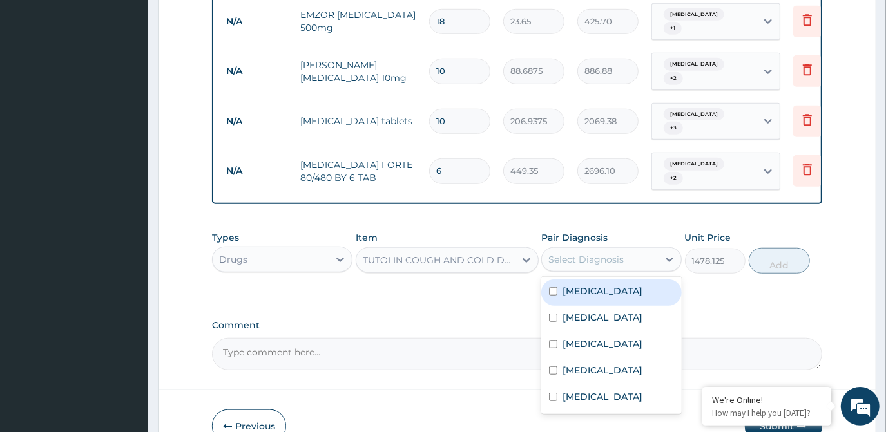
click at [648, 248] on div "Select Diagnosis" at bounding box center [611, 260] width 141 height 24
click at [613, 280] on div "[MEDICAL_DATA]" at bounding box center [611, 293] width 141 height 26
checkbox input "true"
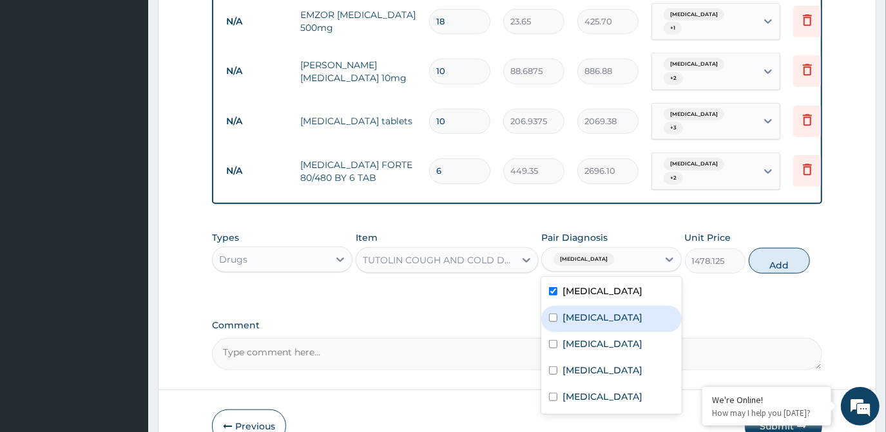
click at [612, 306] on div "[MEDICAL_DATA]" at bounding box center [611, 319] width 141 height 26
checkbox input "true"
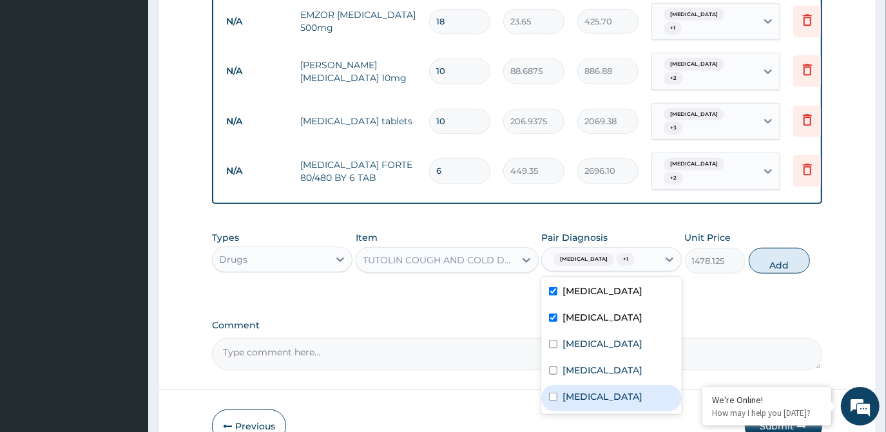
click at [614, 391] on label "Upper respiratory infection" at bounding box center [603, 397] width 80 height 13
checkbox input "true"
click at [764, 248] on button "Add" at bounding box center [779, 261] width 61 height 26
type input "0"
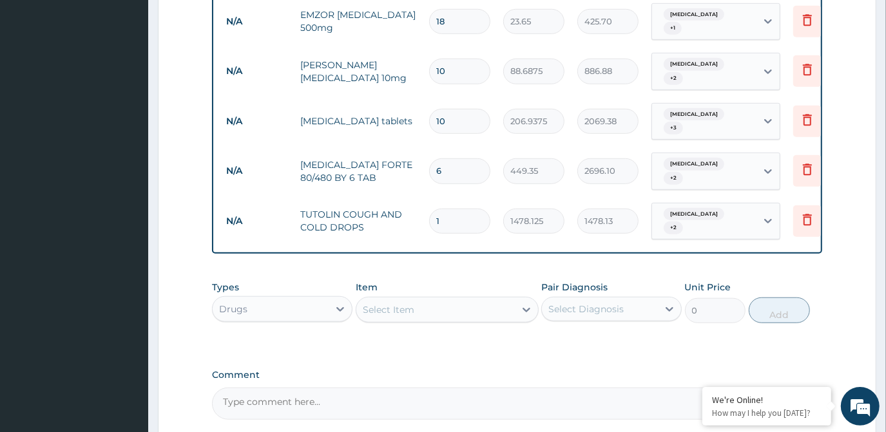
click at [512, 300] on div "Select Item" at bounding box center [435, 310] width 159 height 21
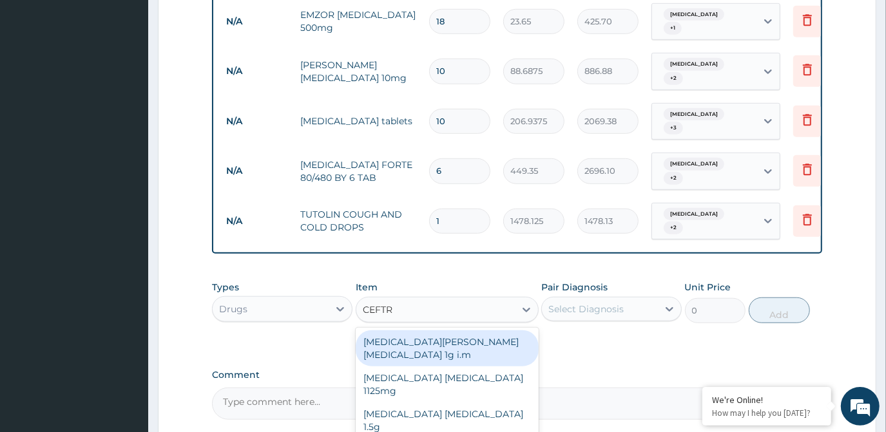
type input "CEFTRI"
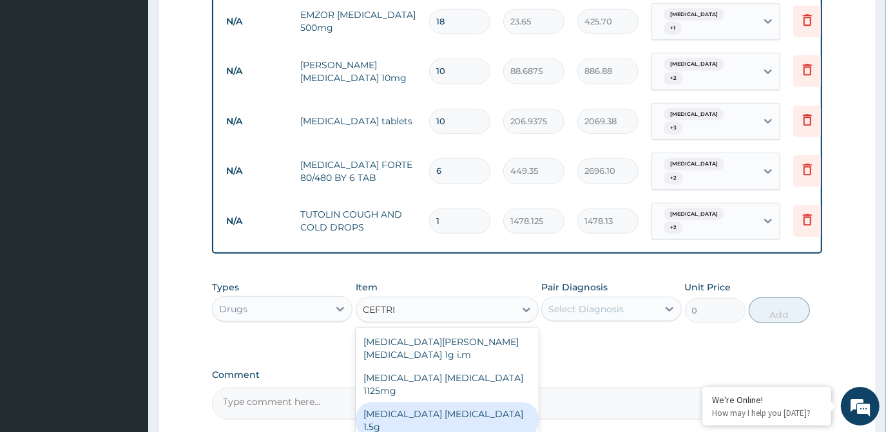
click at [474, 403] on div "[MEDICAL_DATA] [MEDICAL_DATA] 1.5g" at bounding box center [447, 421] width 183 height 36
type input "1419"
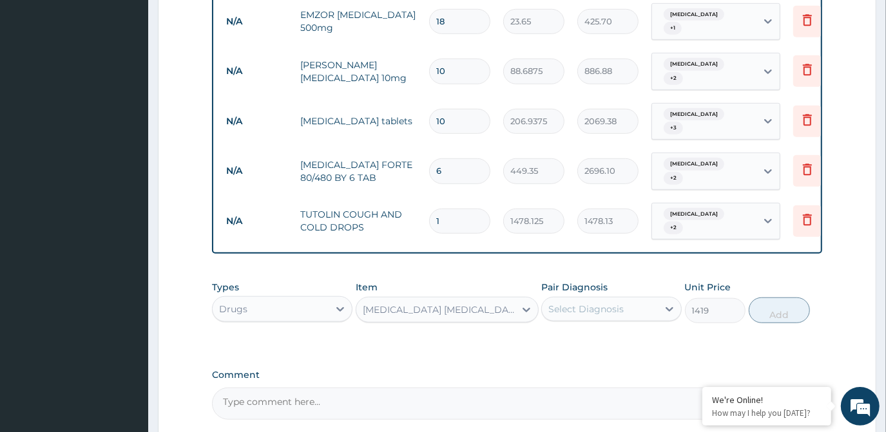
click at [591, 297] on div "Select Diagnosis" at bounding box center [611, 309] width 141 height 24
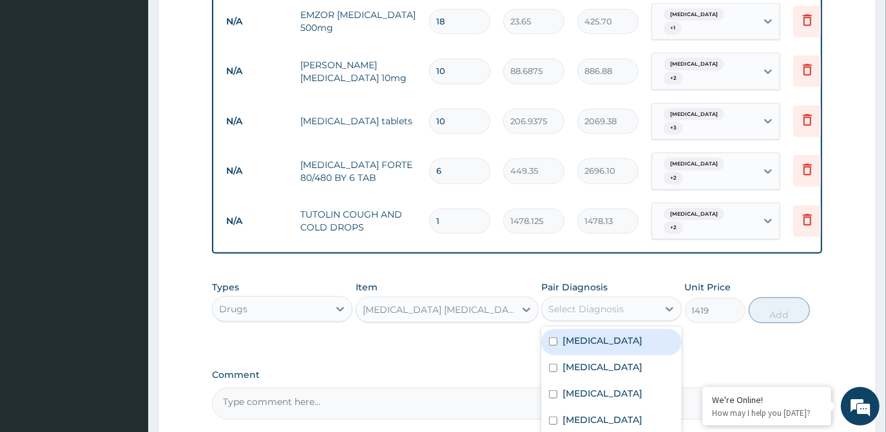
click at [593, 329] on div "[MEDICAL_DATA]" at bounding box center [611, 342] width 141 height 26
checkbox input "true"
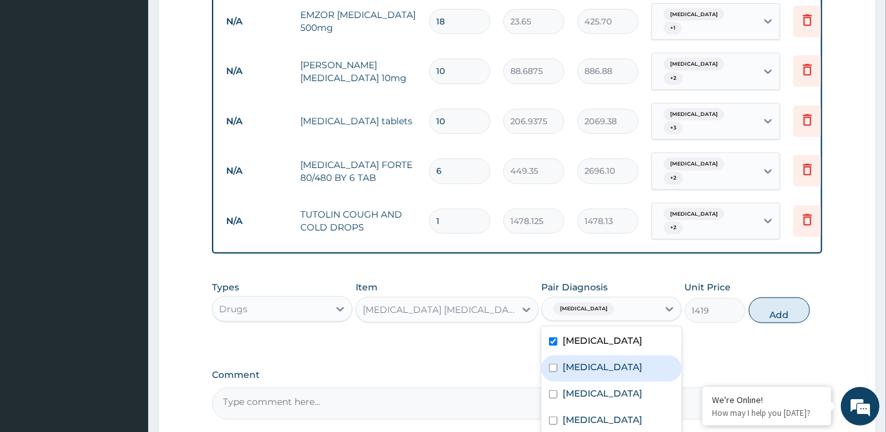
drag, startPoint x: 593, startPoint y: 331, endPoint x: 594, endPoint y: 367, distance: 36.1
click at [593, 361] on label "[MEDICAL_DATA]" at bounding box center [603, 367] width 80 height 13
checkbox input "true"
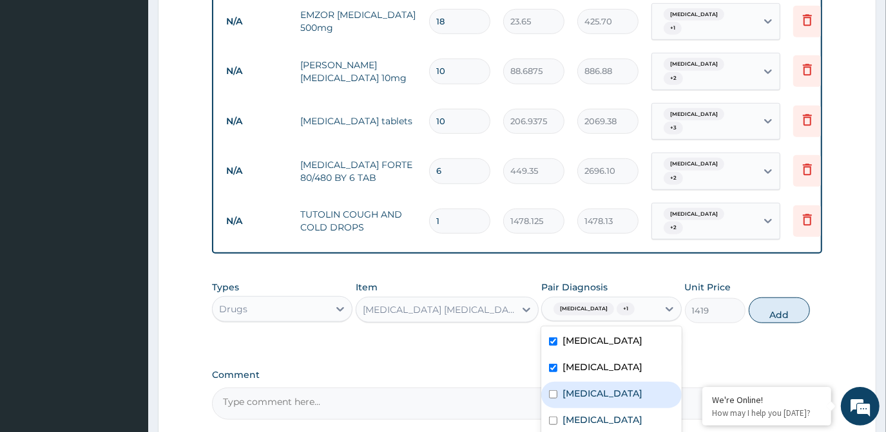
click at [594, 387] on label "Rhinitis" at bounding box center [603, 393] width 80 height 13
checkbox input "true"
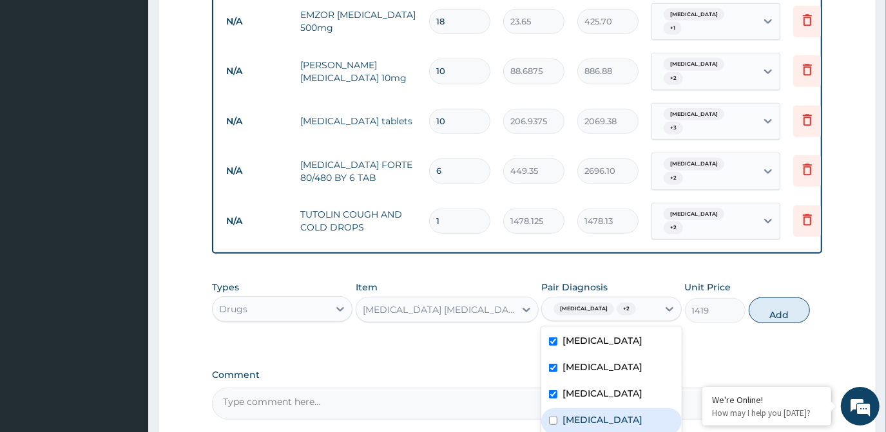
click at [603, 409] on div "Pharyngitis" at bounding box center [611, 422] width 141 height 26
checkbox input "true"
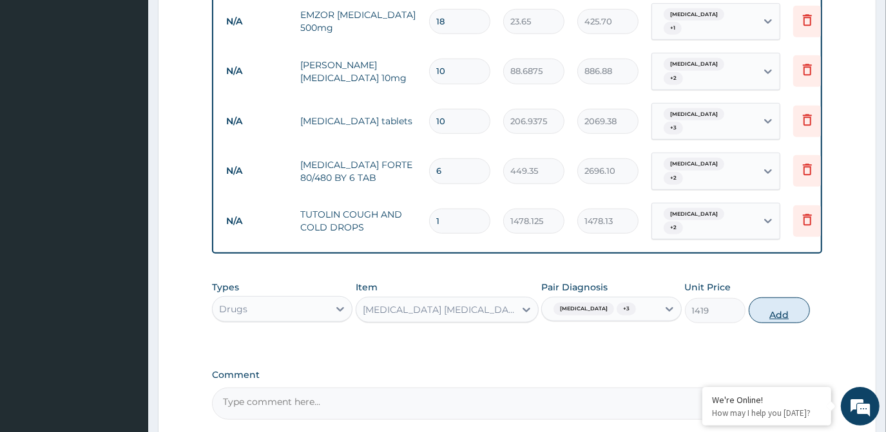
click at [791, 298] on button "Add" at bounding box center [779, 311] width 61 height 26
type input "0"
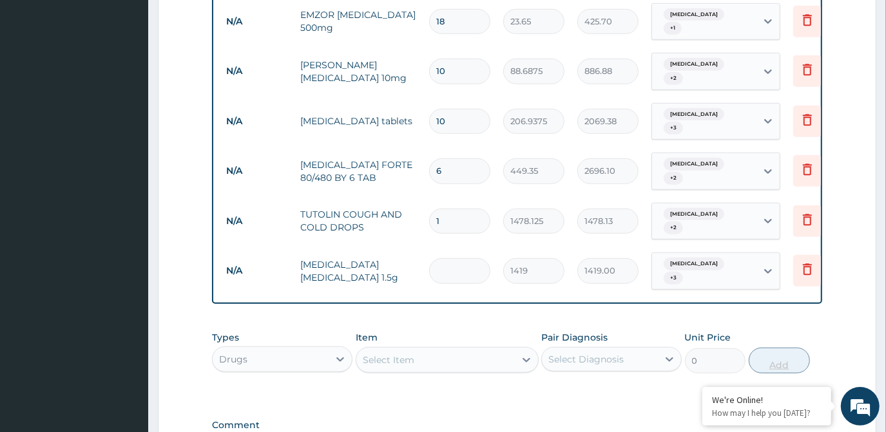
type input "0.00"
type input "4"
type input "5676.00"
type input "4"
click at [479, 350] on div "Select Item" at bounding box center [435, 360] width 159 height 21
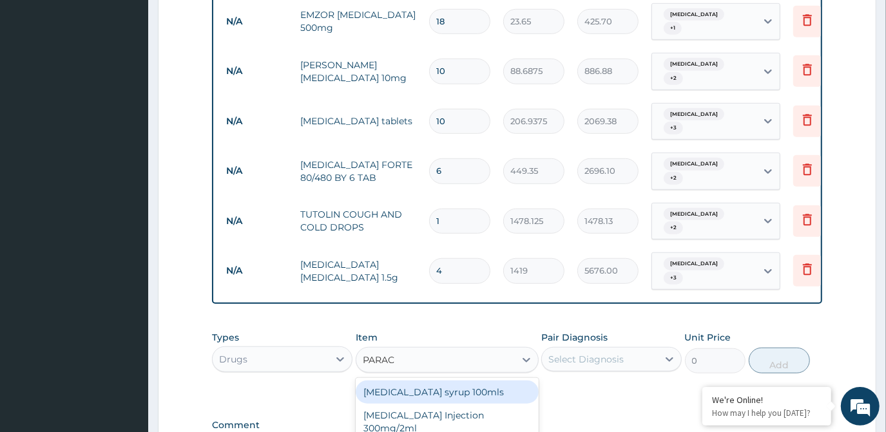
type input "PARACE"
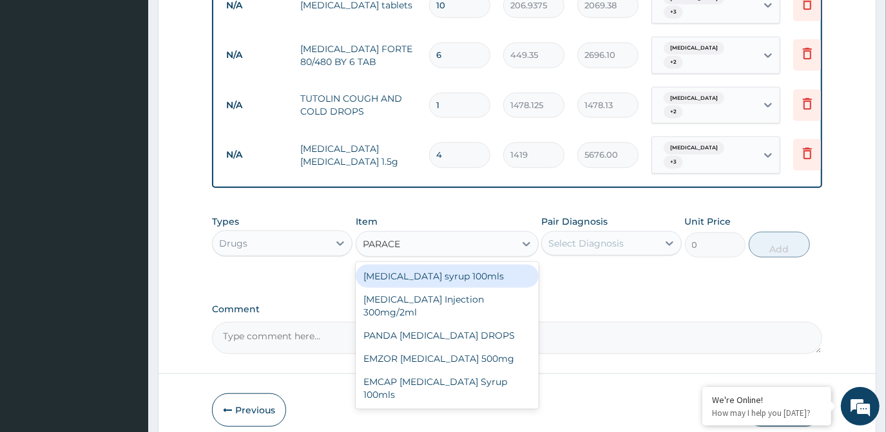
scroll to position [735, 0]
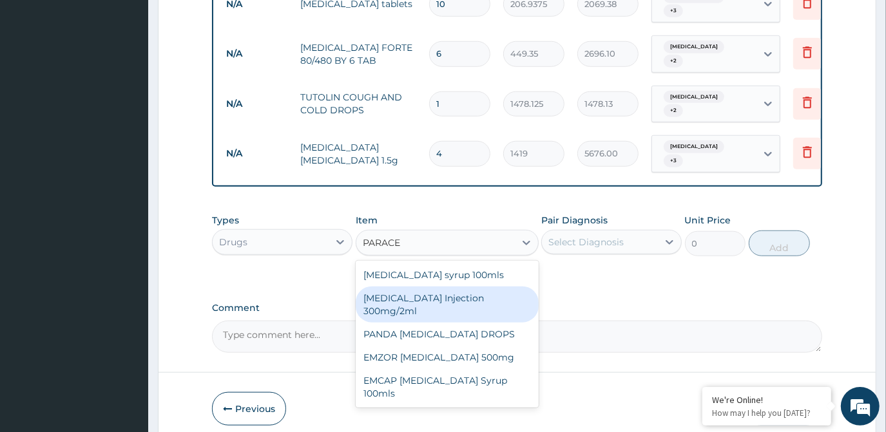
click at [479, 287] on div "[MEDICAL_DATA] Injection 300mg/2ml" at bounding box center [447, 305] width 183 height 36
type input "260.15"
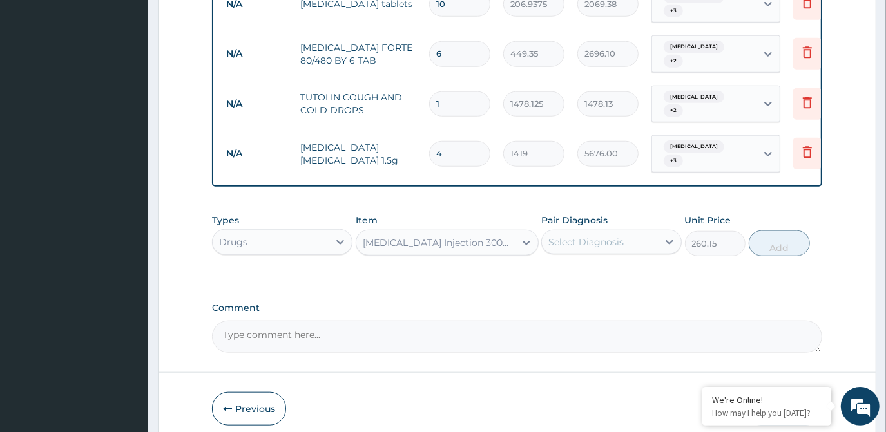
click at [605, 236] on div "Select Diagnosis" at bounding box center [586, 242] width 75 height 13
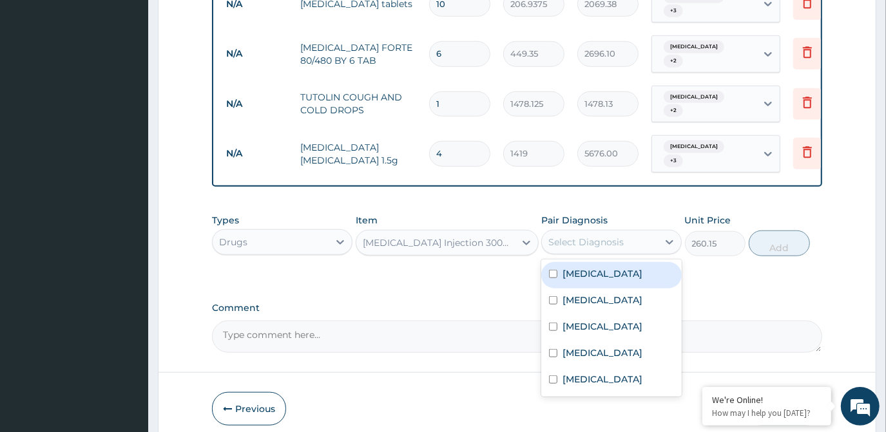
drag, startPoint x: 603, startPoint y: 240, endPoint x: 598, endPoint y: 258, distance: 18.8
click at [602, 262] on div "[MEDICAL_DATA]" at bounding box center [611, 275] width 141 height 26
checkbox input "true"
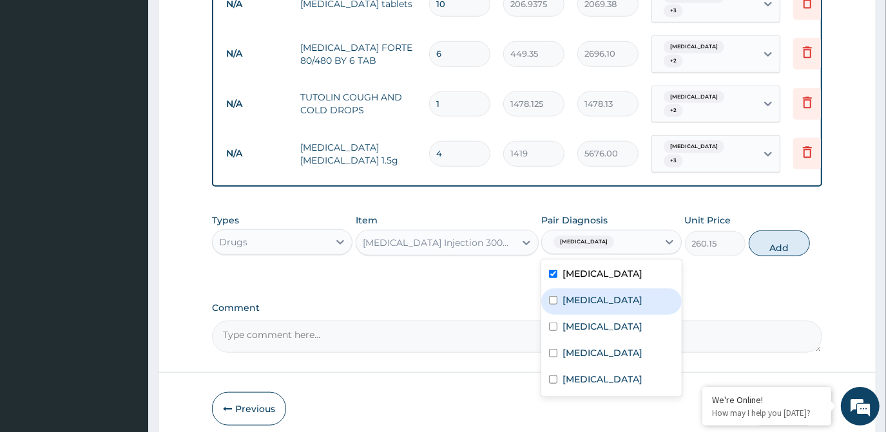
click at [598, 289] on div "[MEDICAL_DATA]" at bounding box center [611, 302] width 141 height 26
checkbox input "true"
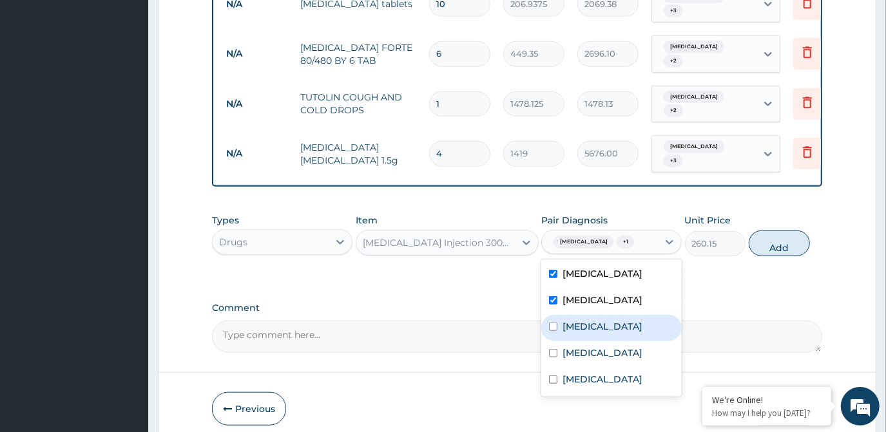
click at [596, 320] on label "Rhinitis" at bounding box center [603, 326] width 80 height 13
checkbox input "true"
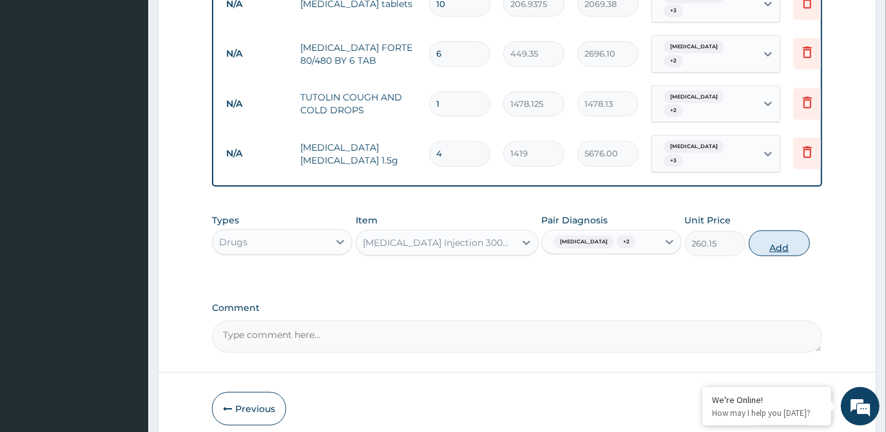
click at [777, 231] on button "Add" at bounding box center [779, 244] width 61 height 26
type input "0"
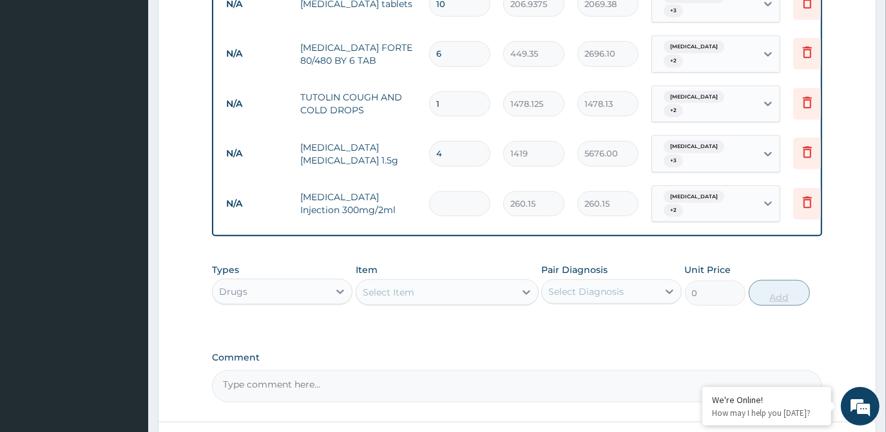
type input "0.00"
type input "6"
type input "1560.90"
type input "6"
click at [498, 282] on div "Select Item" at bounding box center [435, 292] width 159 height 21
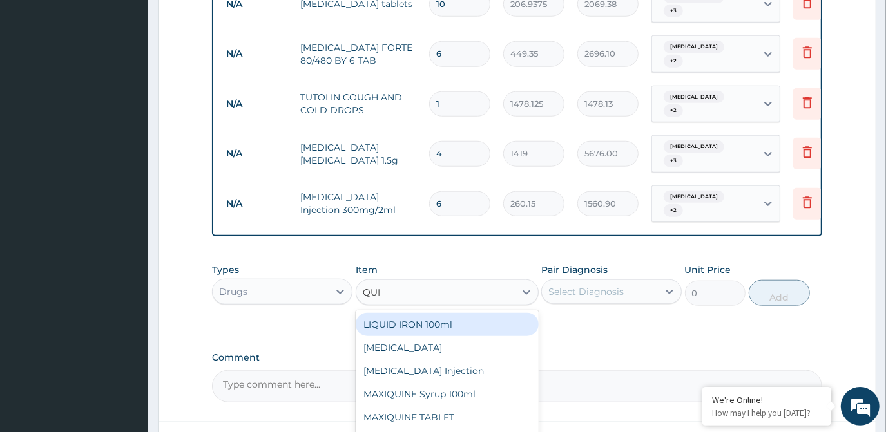
type input "QUIN"
click at [468, 313] on div "[MEDICAL_DATA] Injection" at bounding box center [447, 324] width 183 height 23
type input "591.25"
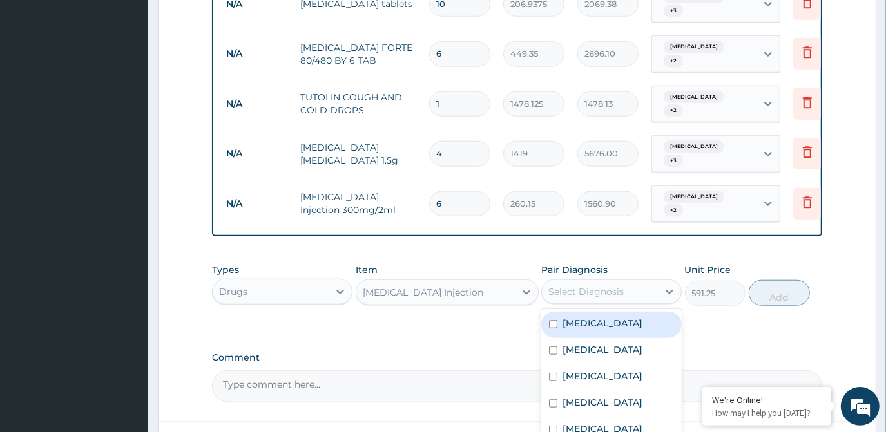
click at [580, 286] on div "Select Diagnosis" at bounding box center [586, 292] width 75 height 13
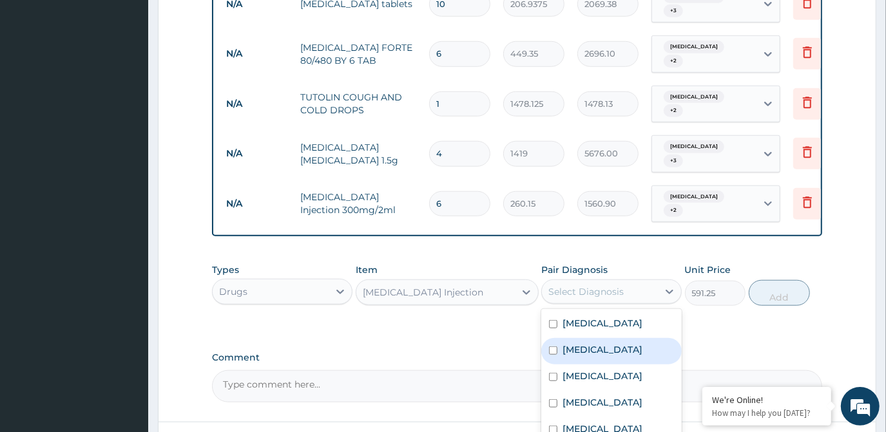
click at [581, 338] on div "[MEDICAL_DATA]" at bounding box center [611, 351] width 141 height 26
checkbox input "true"
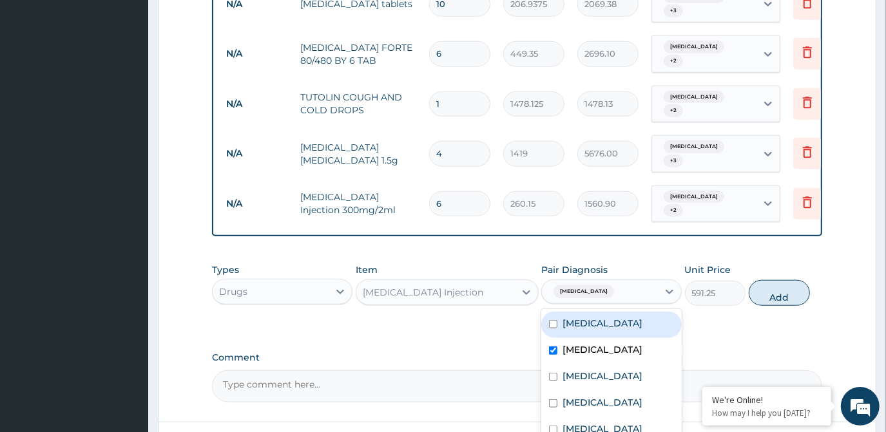
drag, startPoint x: 584, startPoint y: 286, endPoint x: 581, endPoint y: 330, distance: 43.9
click at [584, 309] on div "Sepsis Malaria Rhinitis Pharyngitis Upper respiratory infection" at bounding box center [611, 377] width 141 height 137
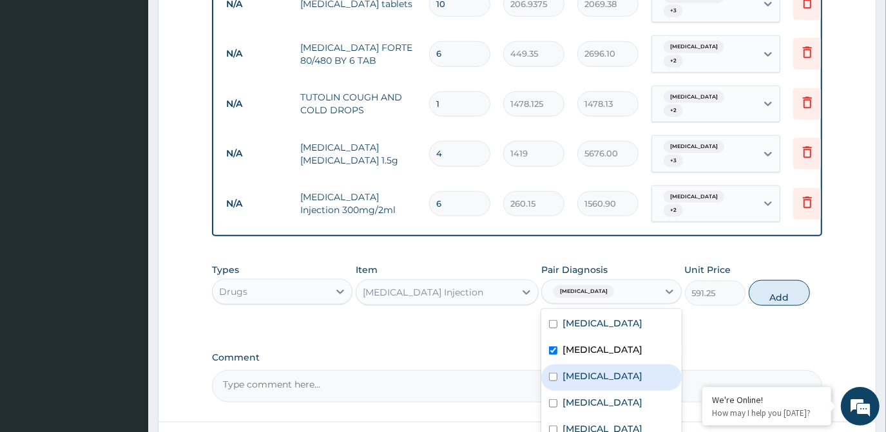
click at [581, 370] on label "Rhinitis" at bounding box center [603, 376] width 80 height 13
checkbox input "true"
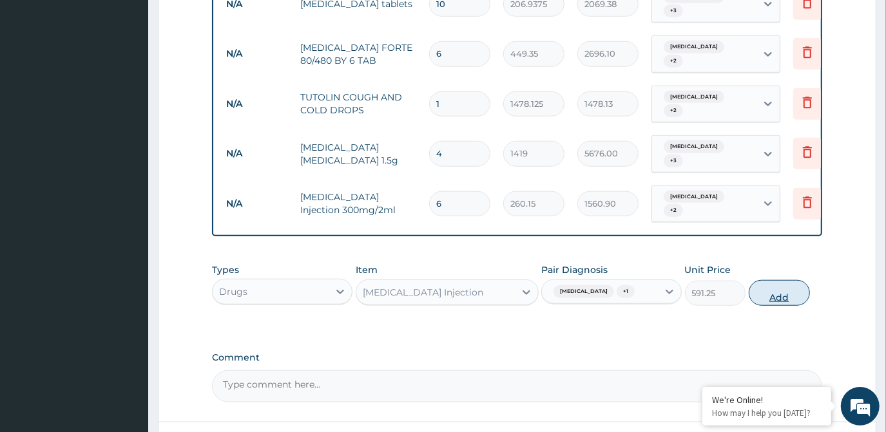
click at [797, 280] on button "Add" at bounding box center [779, 293] width 61 height 26
type input "0"
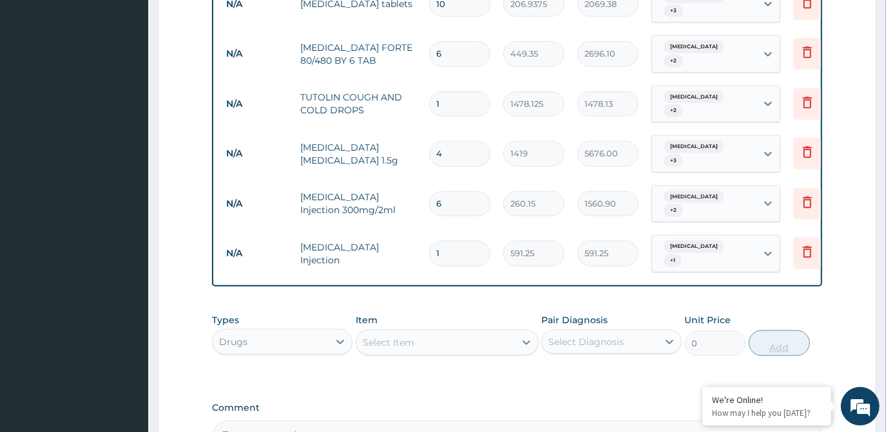
type input "0.00"
drag, startPoint x: 797, startPoint y: 251, endPoint x: 467, endPoint y: 206, distance: 333.1
click at [467, 241] on input "number" at bounding box center [459, 253] width 61 height 25
type input "3"
type input "1773.75"
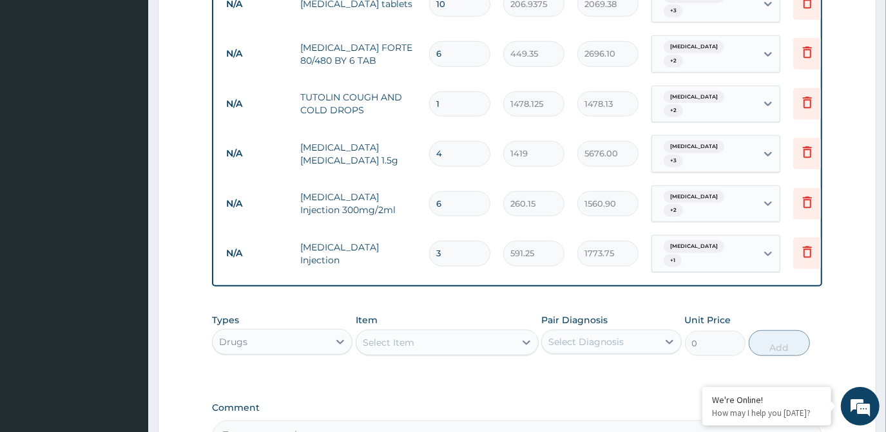
type input "3"
click at [397, 336] on div "Select Item" at bounding box center [389, 342] width 52 height 13
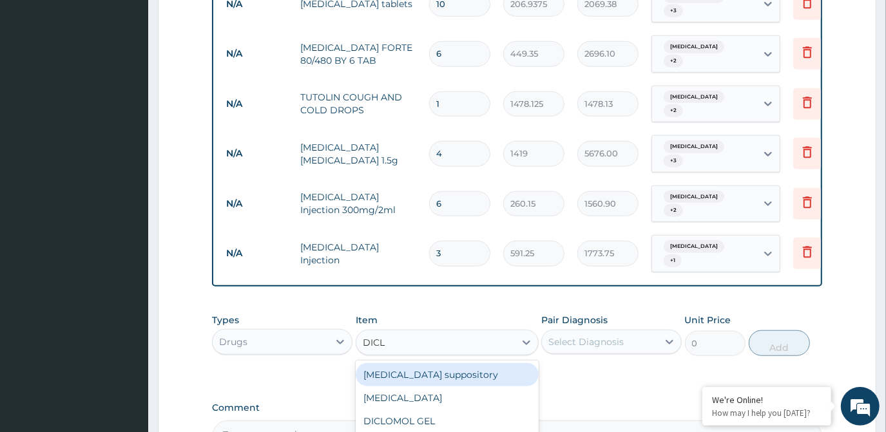
type input "DICLO"
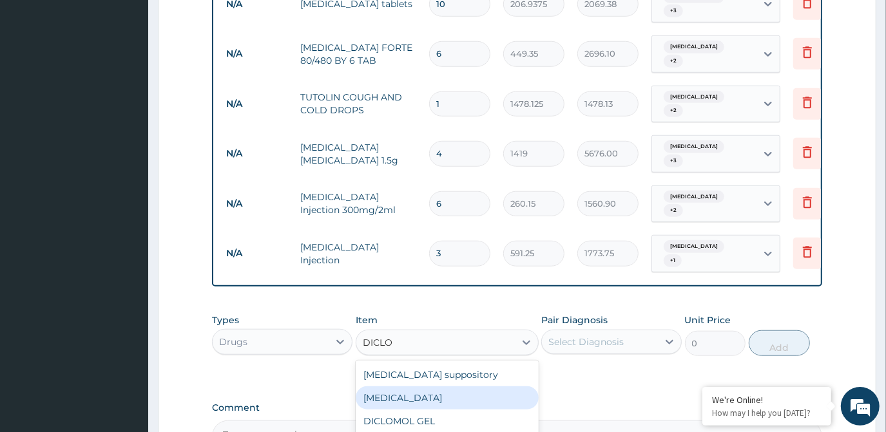
click at [409, 387] on div "[MEDICAL_DATA]" at bounding box center [447, 398] width 183 height 23
type input "591.25"
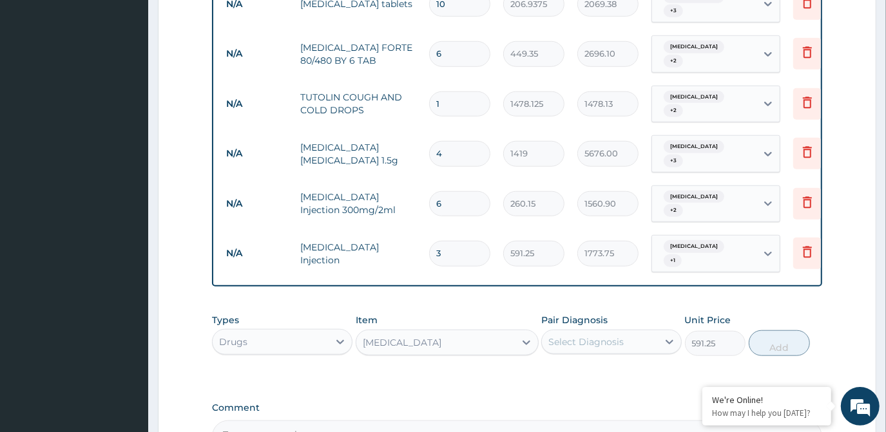
click at [615, 336] on div "Select Diagnosis" at bounding box center [586, 342] width 75 height 13
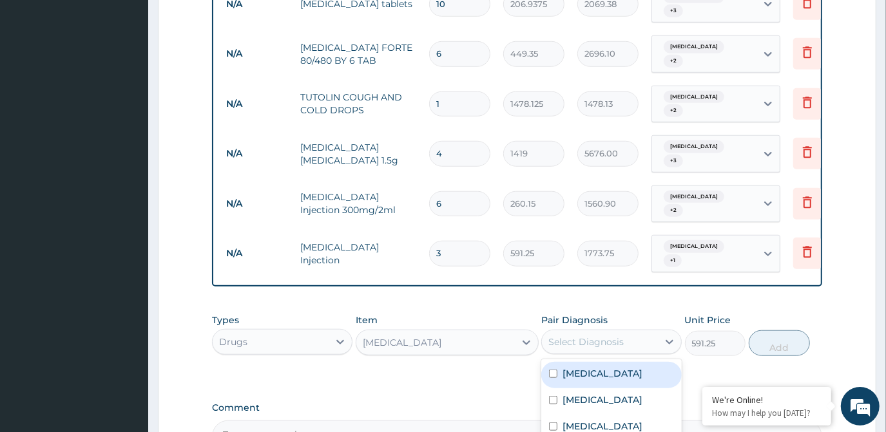
click at [603, 362] on div "[MEDICAL_DATA]" at bounding box center [611, 375] width 141 height 26
checkbox input "true"
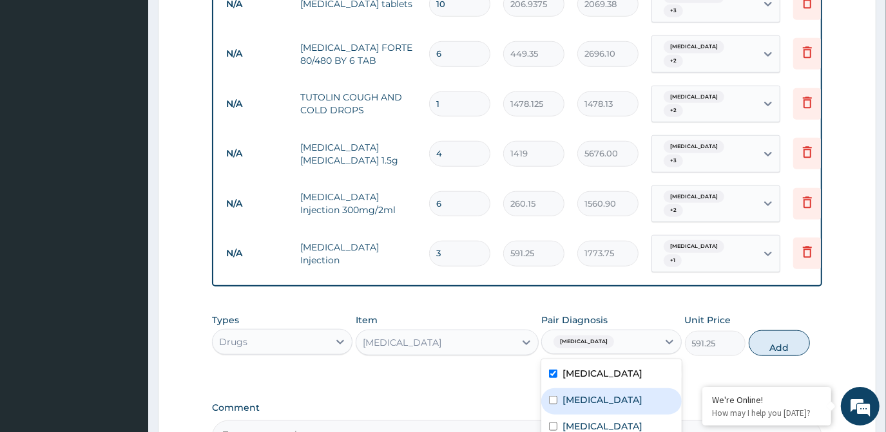
click at [599, 389] on div "[MEDICAL_DATA]" at bounding box center [611, 402] width 141 height 26
checkbox input "true"
click at [779, 331] on button "Add" at bounding box center [779, 344] width 61 height 26
type input "0"
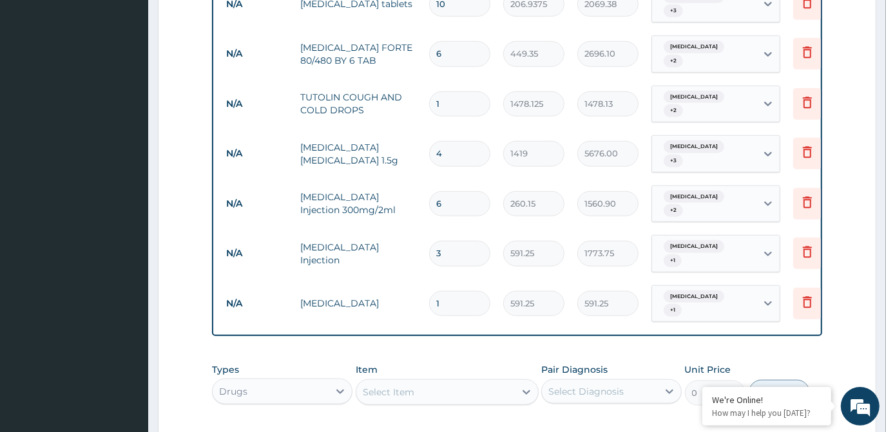
type input "0.00"
type input "2"
type input "1182.50"
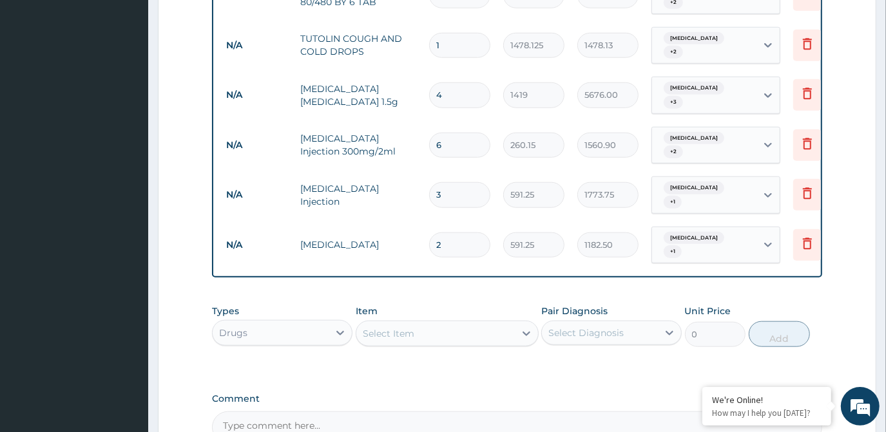
type input "2"
click at [463, 324] on div "Select Item" at bounding box center [435, 334] width 159 height 21
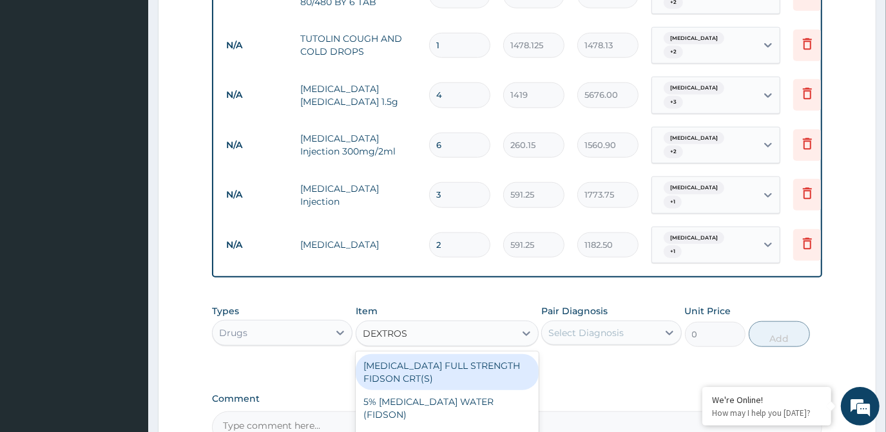
type input "DEXTROSE"
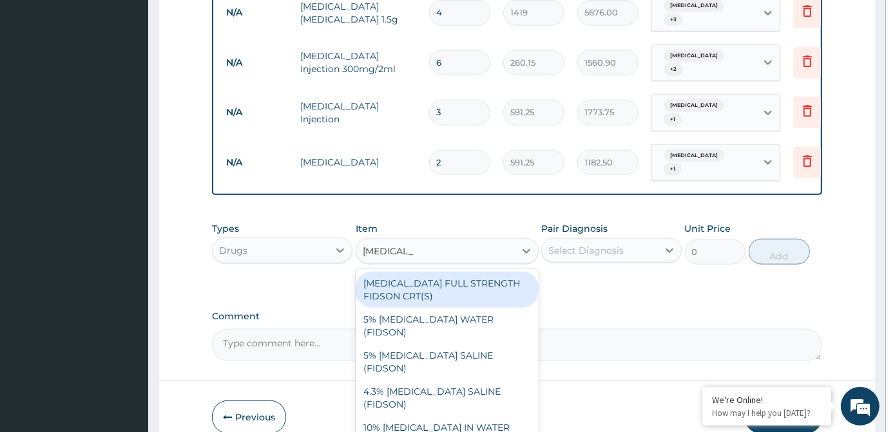
scroll to position [889, 0]
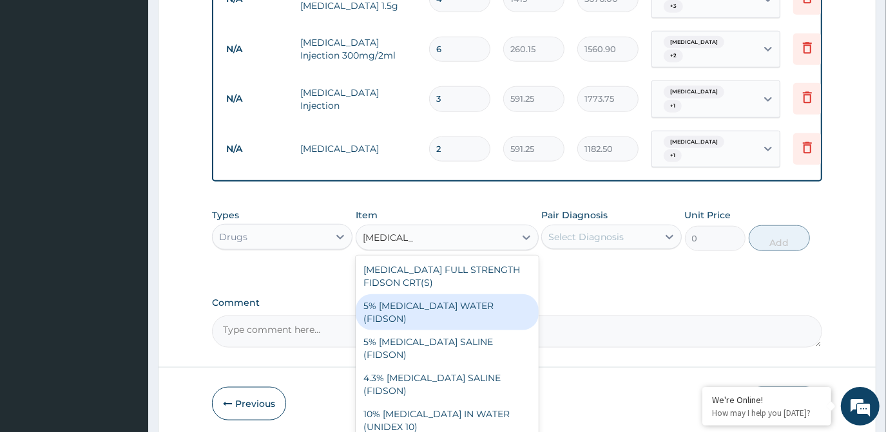
click at [442, 295] on div "5% [MEDICAL_DATA] WATER (FIDSON)" at bounding box center [447, 313] width 183 height 36
type input "1773.75"
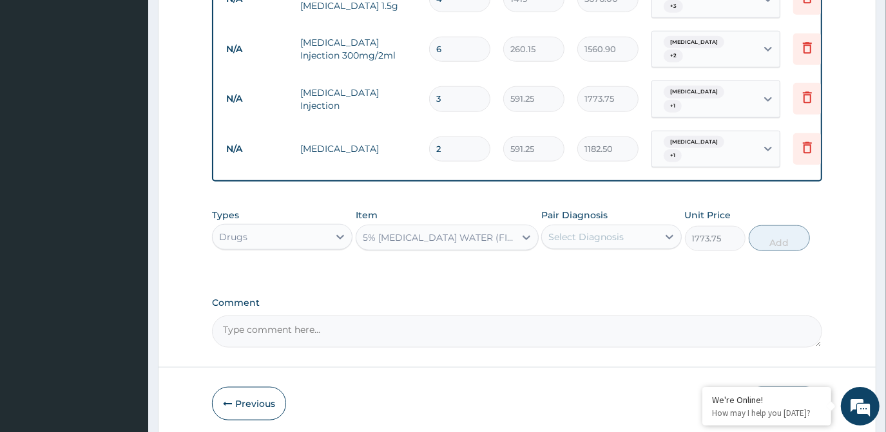
click at [588, 231] on div "Select Diagnosis" at bounding box center [586, 237] width 75 height 13
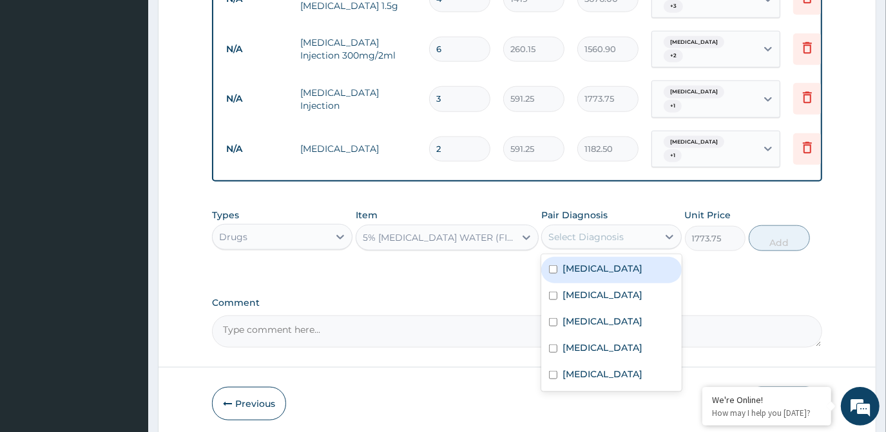
click at [578, 262] on label "[MEDICAL_DATA]" at bounding box center [603, 268] width 80 height 13
checkbox input "true"
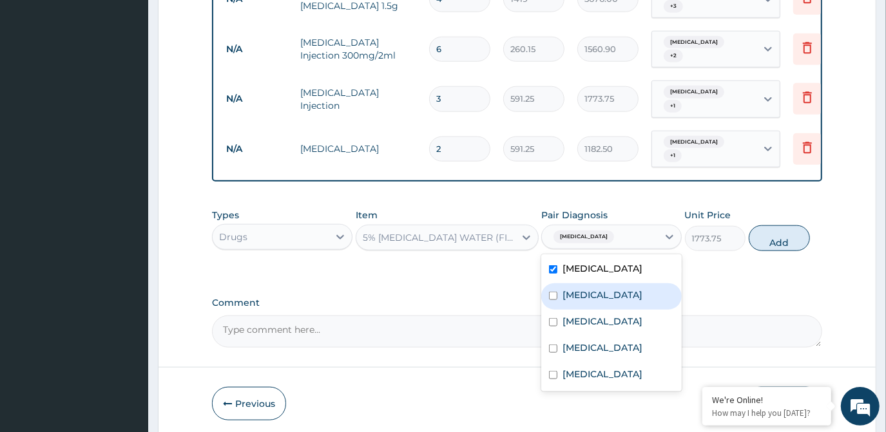
drag, startPoint x: 574, startPoint y: 245, endPoint x: 566, endPoint y: 268, distance: 24.5
click at [572, 289] on label "[MEDICAL_DATA]" at bounding box center [603, 295] width 80 height 13
checkbox input "true"
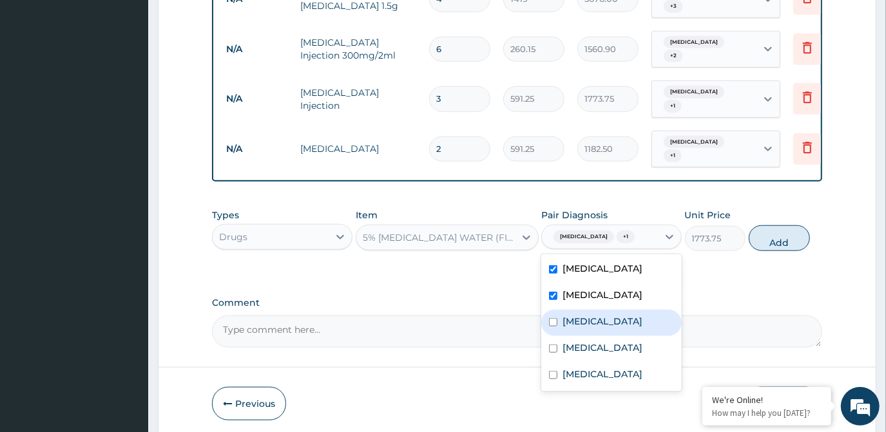
click at [566, 315] on label "Rhinitis" at bounding box center [603, 321] width 80 height 13
checkbox input "true"
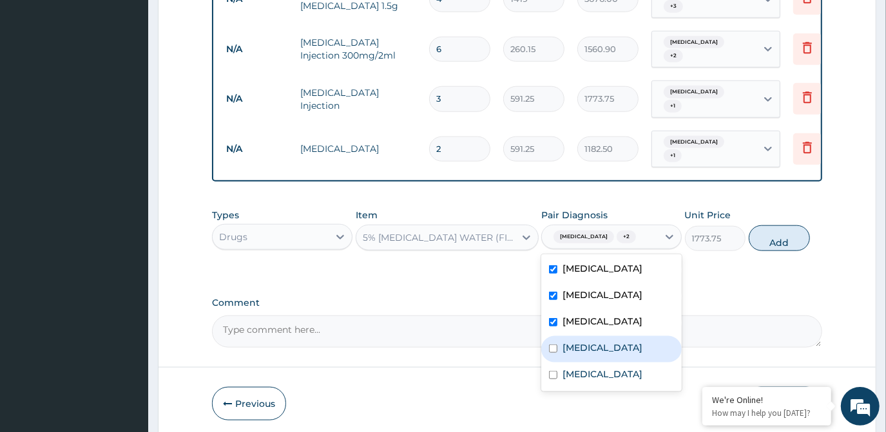
click at [589, 342] on label "Pharyngitis" at bounding box center [603, 348] width 80 height 13
checkbox input "true"
click at [777, 226] on button "Add" at bounding box center [779, 239] width 61 height 26
type input "0"
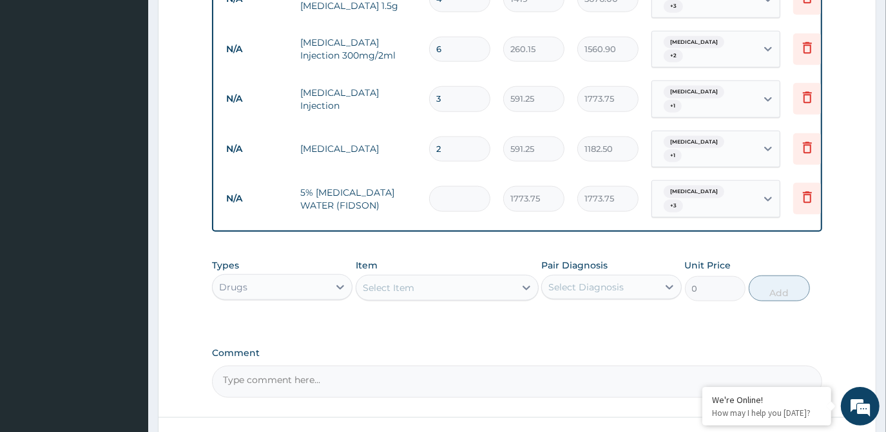
type input "0.00"
type input "4"
type input "7095.00"
type input "4"
click at [493, 278] on div "Select Item" at bounding box center [435, 288] width 159 height 21
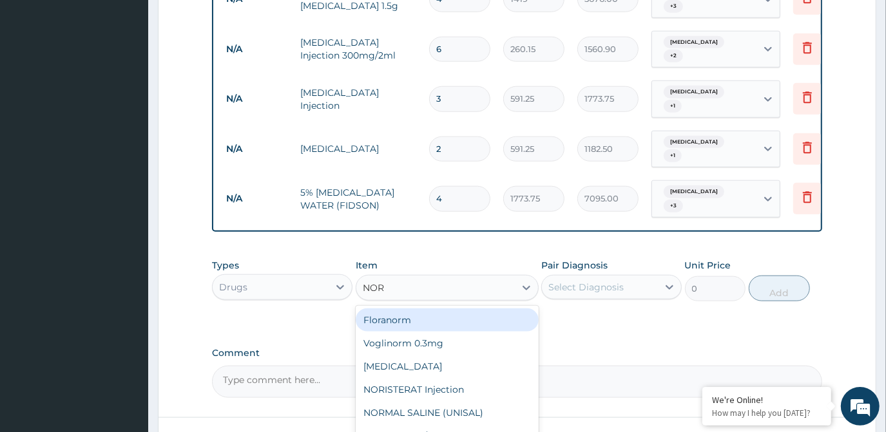
type input "NORM"
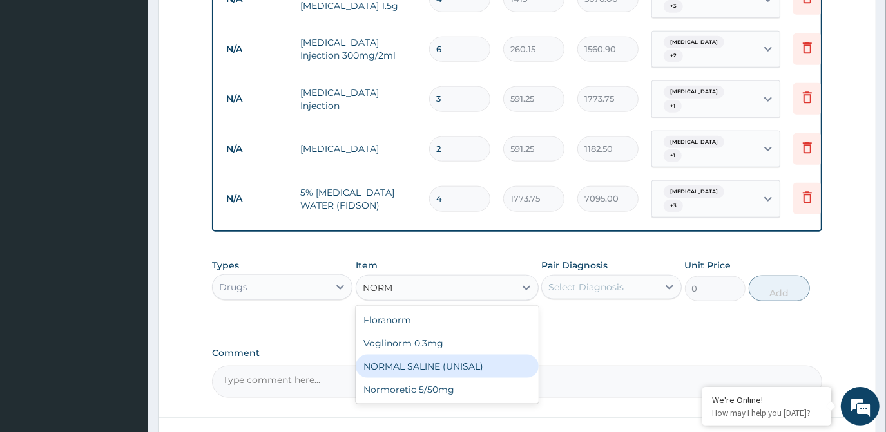
click at [489, 355] on div "NORMAL SALINE (UNISAL)" at bounding box center [447, 366] width 183 height 23
type input "1773.75"
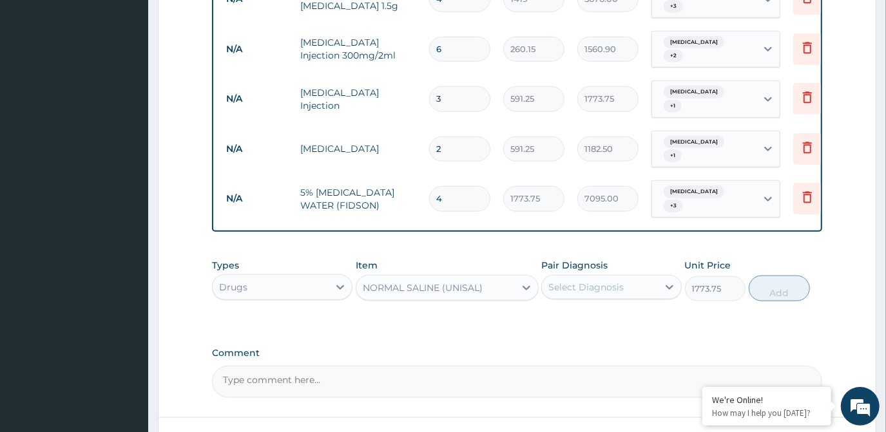
click at [584, 281] on div "Select Diagnosis" at bounding box center [586, 287] width 75 height 13
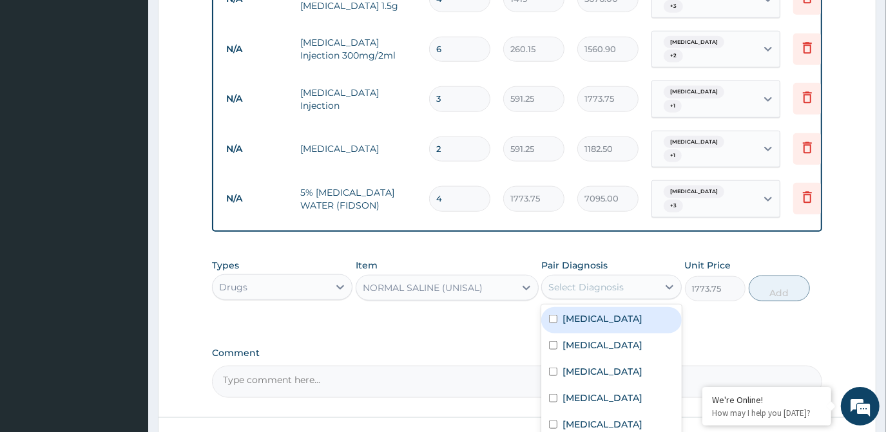
click at [584, 313] on label "[MEDICAL_DATA]" at bounding box center [603, 319] width 80 height 13
checkbox input "true"
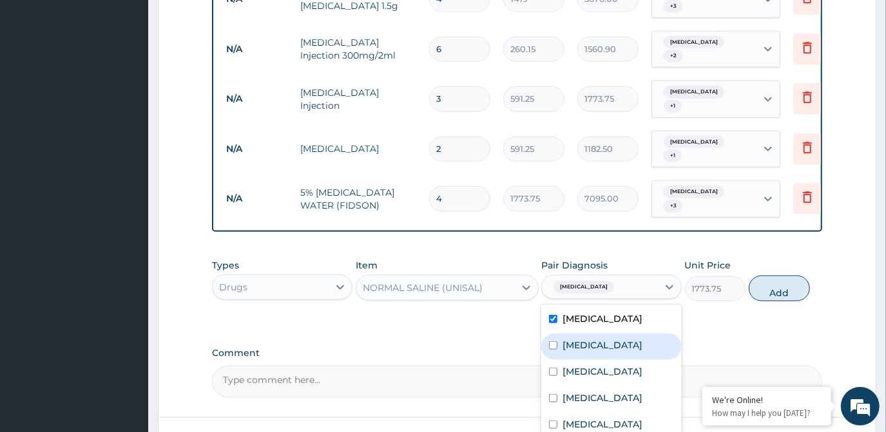
click at [582, 339] on label "[MEDICAL_DATA]" at bounding box center [603, 345] width 80 height 13
checkbox input "true"
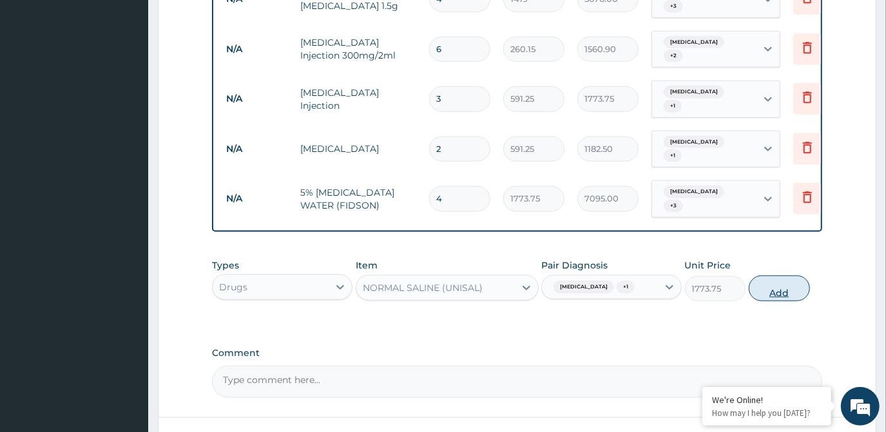
click at [773, 276] on button "Add" at bounding box center [779, 289] width 61 height 26
type input "0"
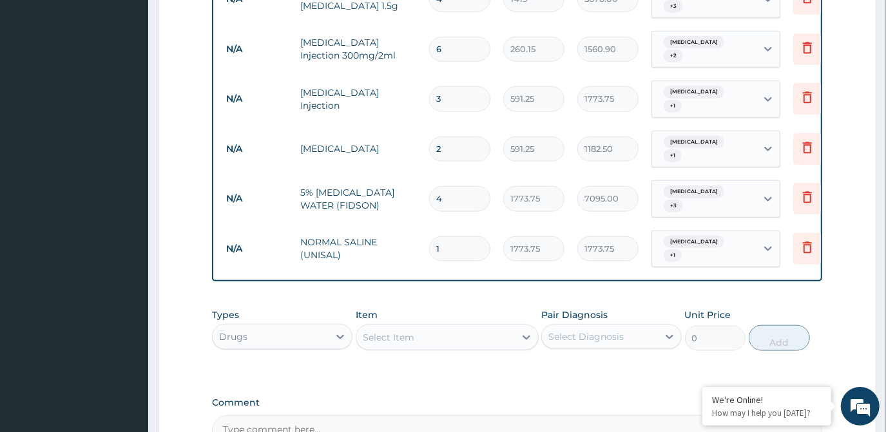
click at [313, 327] on div "Drugs" at bounding box center [271, 337] width 116 height 21
click at [519, 326] on div at bounding box center [526, 337] width 23 height 23
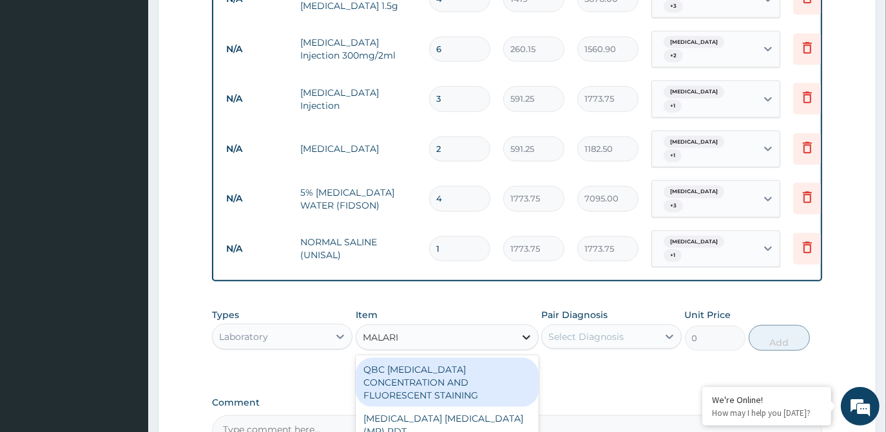
type input "MALARIA"
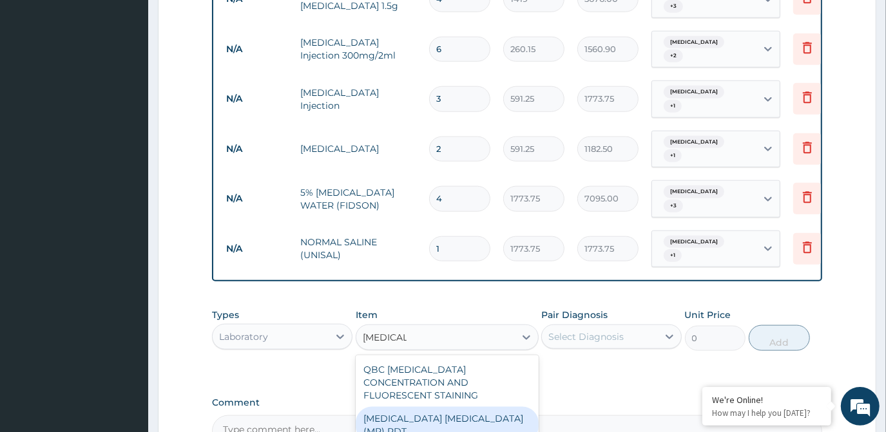
click at [493, 407] on div "[MEDICAL_DATA] [MEDICAL_DATA] (MP) RDT" at bounding box center [447, 425] width 183 height 36
type input "1612.5"
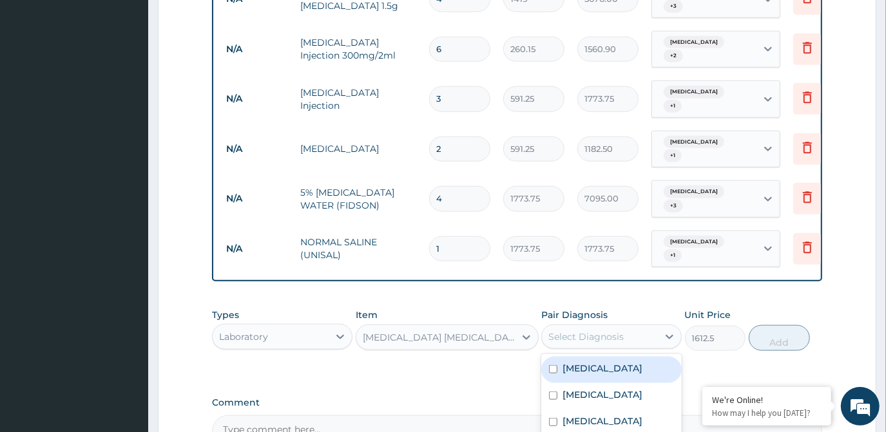
click at [588, 331] on div "Select Diagnosis" at bounding box center [586, 337] width 75 height 13
click at [579, 357] on div "[MEDICAL_DATA]" at bounding box center [611, 370] width 141 height 26
checkbox input "true"
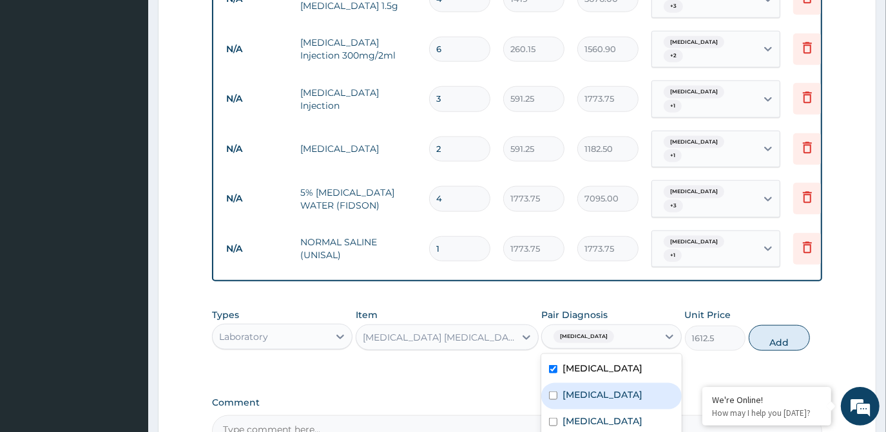
click at [579, 384] on div "[MEDICAL_DATA]" at bounding box center [611, 397] width 141 height 26
checkbox input "true"
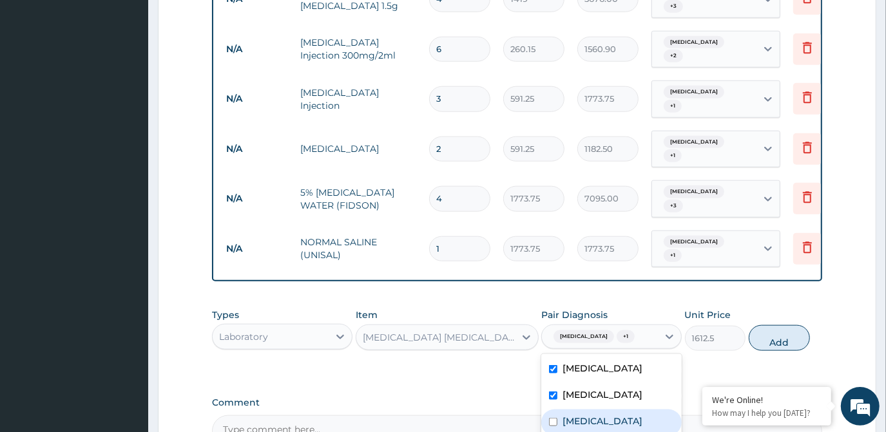
click at [580, 410] on div "Rhinitis" at bounding box center [611, 423] width 141 height 26
checkbox input "true"
click at [779, 325] on button "Add" at bounding box center [779, 338] width 61 height 26
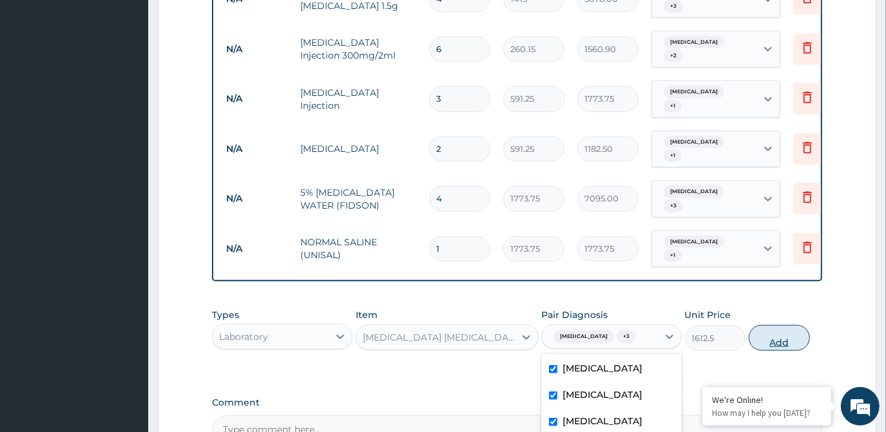
type input "0"
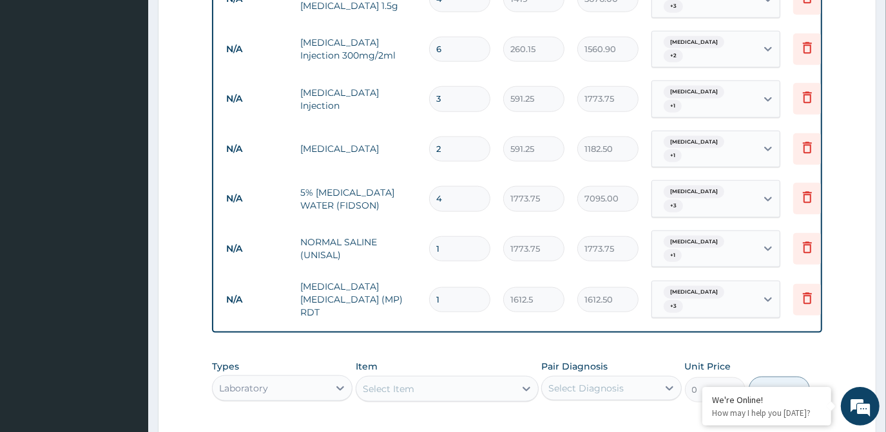
click at [456, 379] on div "Select Item" at bounding box center [435, 389] width 159 height 21
click at [632, 376] on div "Select Diagnosis" at bounding box center [611, 388] width 141 height 24
type input "V"
type input "C"
click at [464, 376] on div "Select Item" at bounding box center [447, 389] width 183 height 26
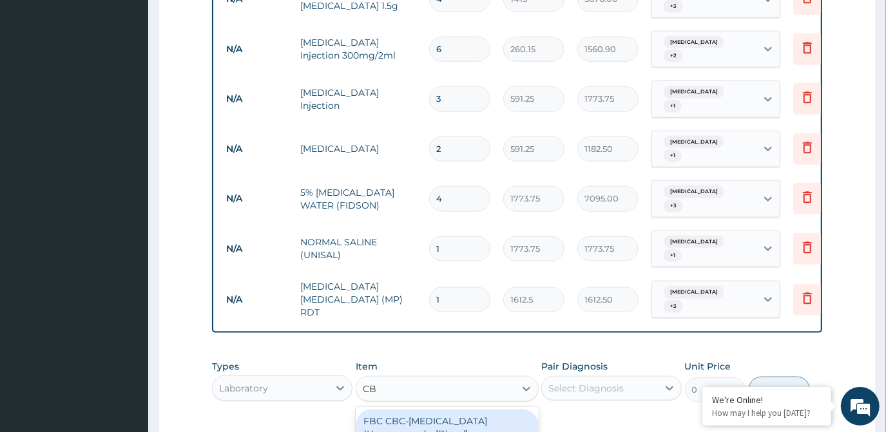
type input "CBC"
click at [485, 410] on div "FBC CBC-[MEDICAL_DATA] (Haemogram) - [Blood]" at bounding box center [447, 428] width 183 height 36
type input "4300"
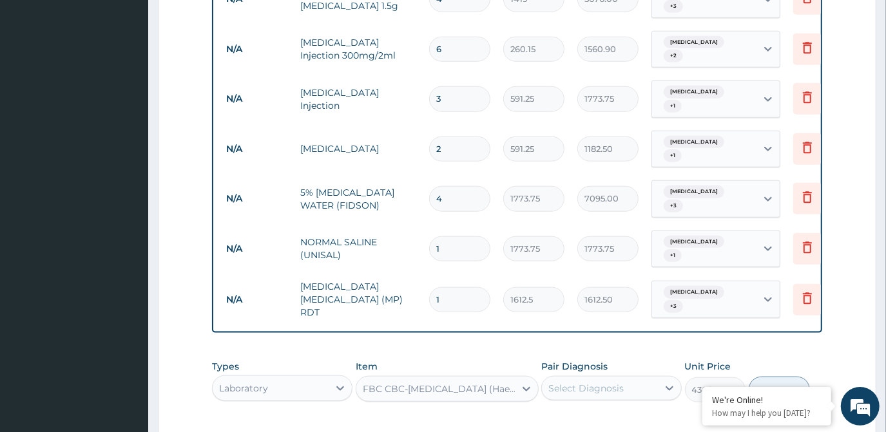
click at [594, 382] on div "Select Diagnosis" at bounding box center [586, 388] width 75 height 13
click at [594, 409] on div "[MEDICAL_DATA]" at bounding box center [611, 422] width 141 height 26
checkbox input "true"
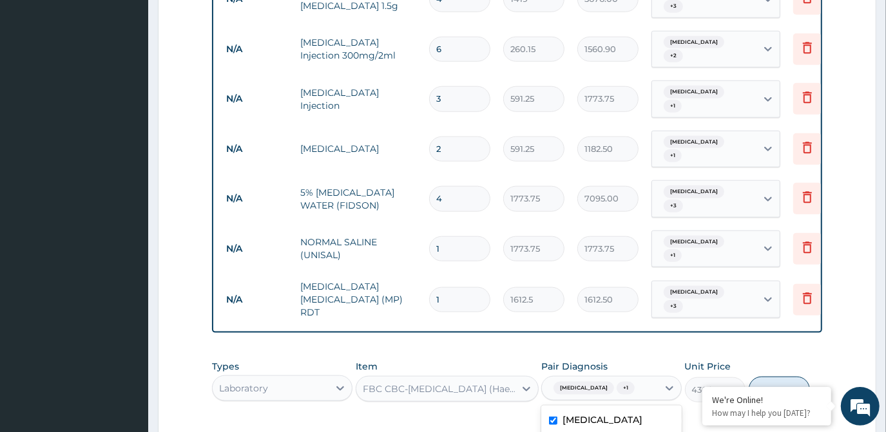
checkbox input "true"
click at [772, 377] on button "Add" at bounding box center [779, 390] width 61 height 26
type input "0"
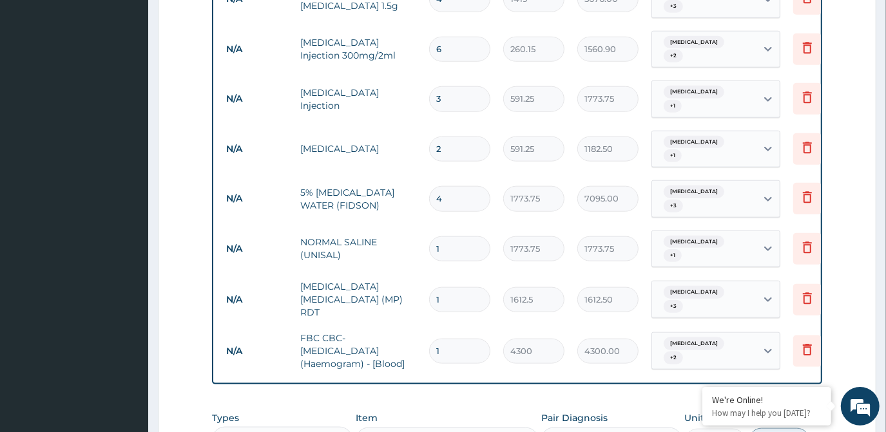
scroll to position [1007, 0]
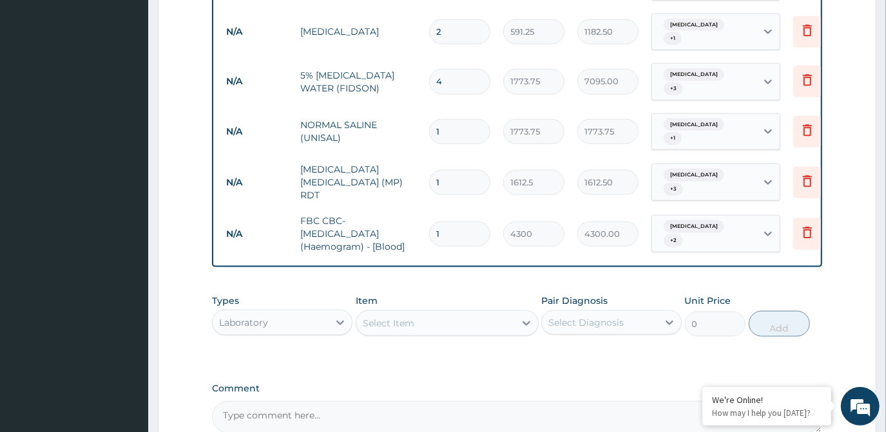
click at [319, 313] on div "Laboratory" at bounding box center [271, 323] width 116 height 21
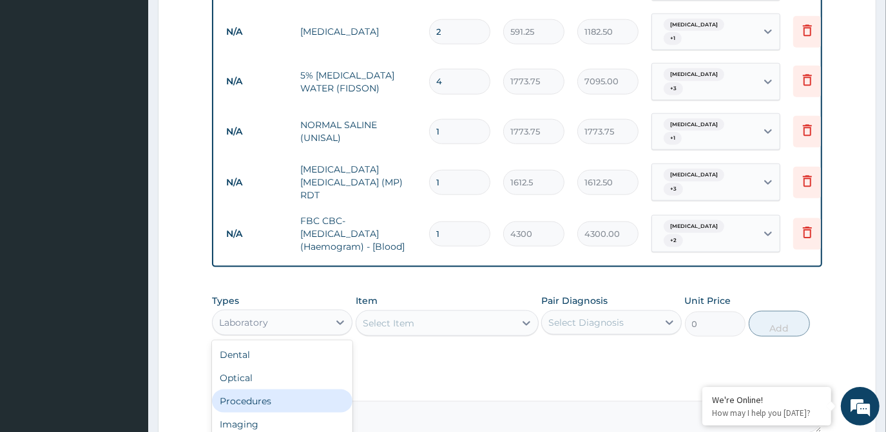
click at [295, 390] on div "Procedures" at bounding box center [282, 401] width 141 height 23
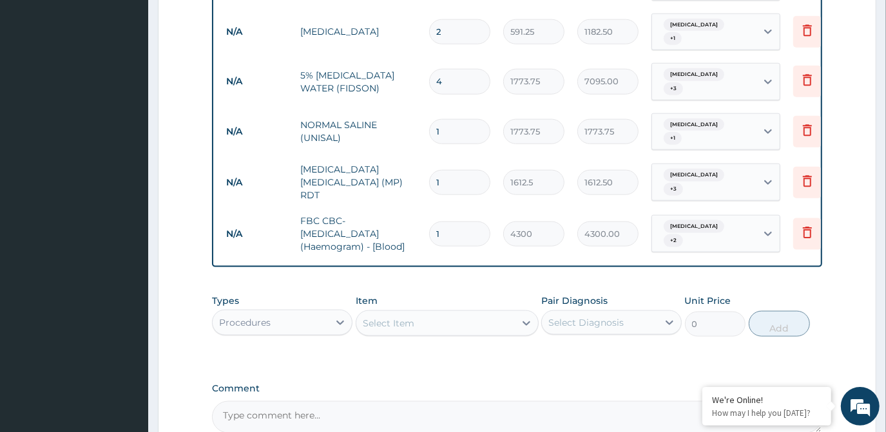
click at [529, 322] on icon at bounding box center [527, 324] width 8 height 5
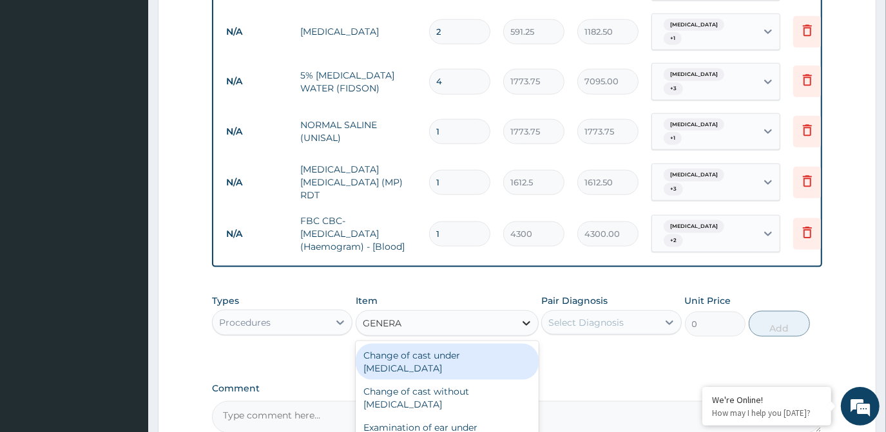
type input "GENERAL"
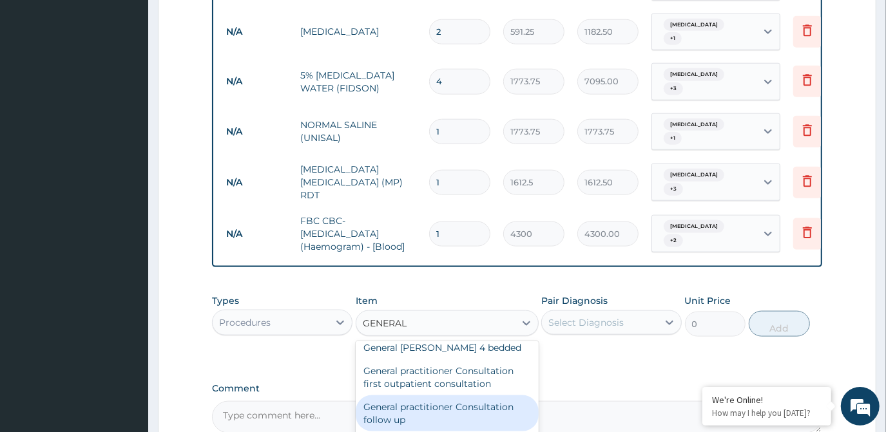
scroll to position [117, 0]
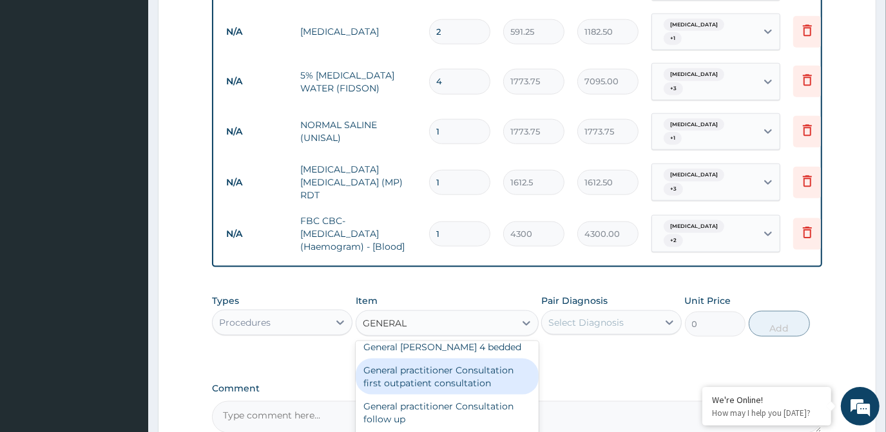
click at [454, 359] on div "General practitioner Consultation first outpatient consultation" at bounding box center [447, 377] width 183 height 36
type input "3547.5"
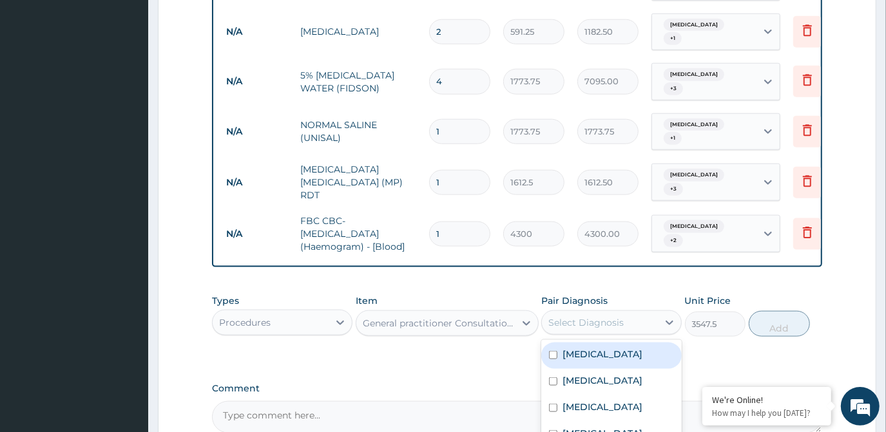
click at [579, 316] on div "Select Diagnosis" at bounding box center [586, 322] width 75 height 13
click at [580, 348] on label "[MEDICAL_DATA]" at bounding box center [603, 354] width 80 height 13
checkbox input "true"
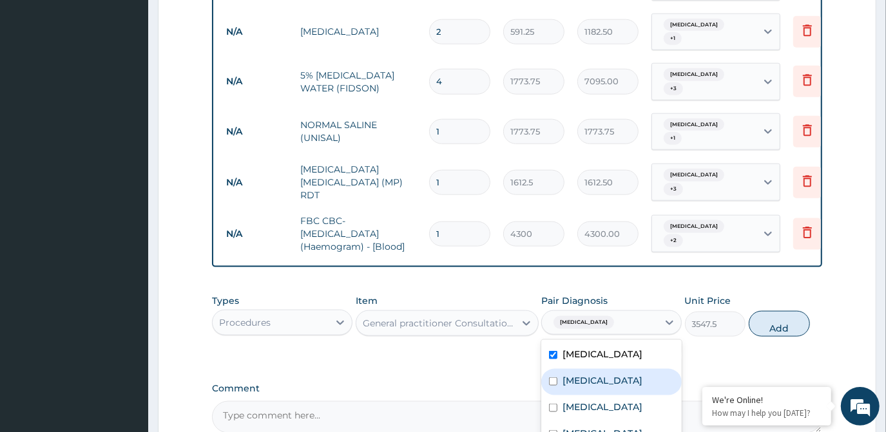
click at [578, 374] on label "[MEDICAL_DATA]" at bounding box center [603, 380] width 80 height 13
checkbox input "true"
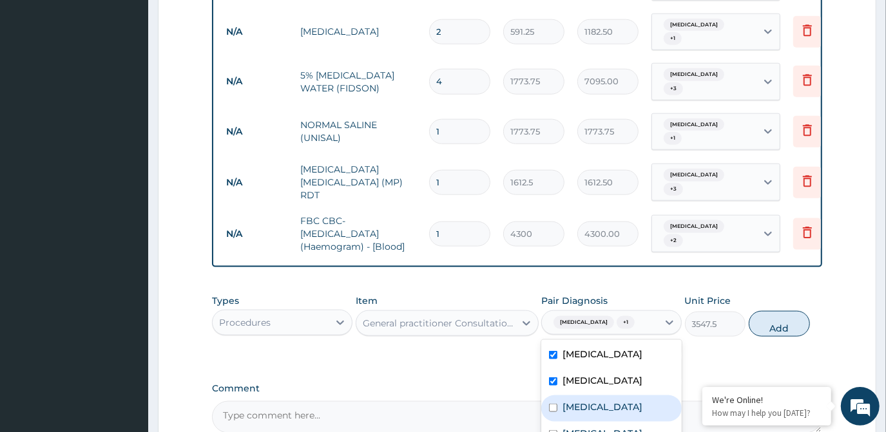
click at [579, 401] on label "Rhinitis" at bounding box center [603, 407] width 80 height 13
checkbox input "true"
click at [584, 427] on label "Pharyngitis" at bounding box center [603, 433] width 80 height 13
checkbox input "true"
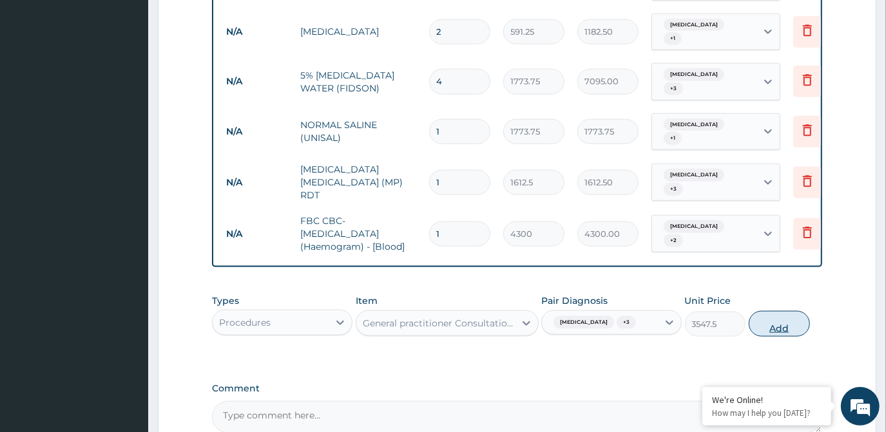
click at [790, 311] on button "Add" at bounding box center [779, 324] width 61 height 26
type input "0"
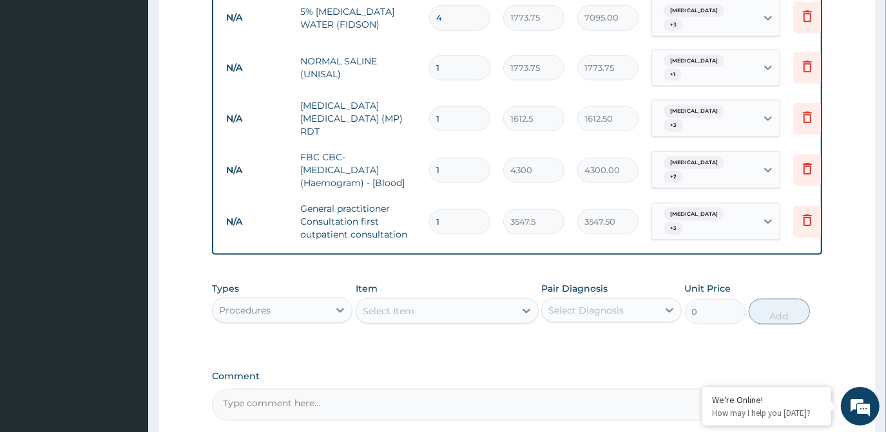
scroll to position [1127, 0]
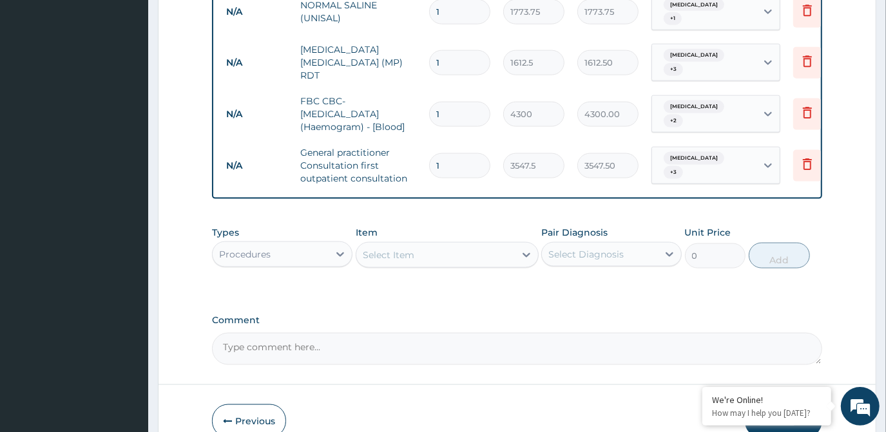
click at [775, 405] on button "Submit" at bounding box center [783, 422] width 77 height 34
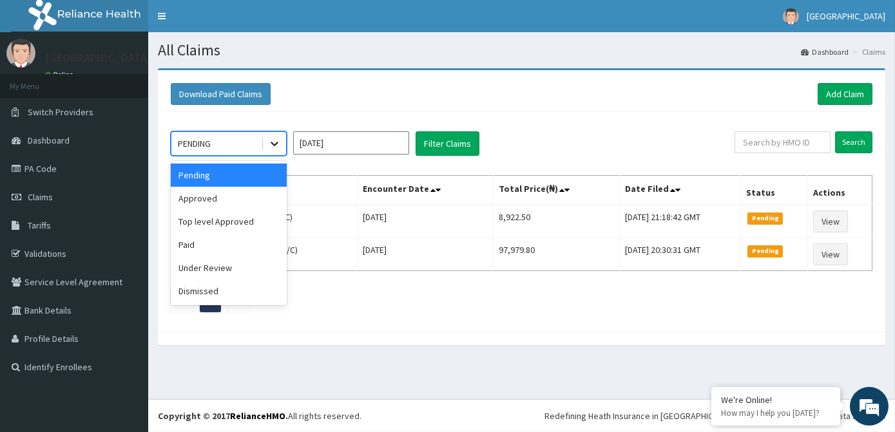
click at [271, 135] on div at bounding box center [274, 143] width 23 height 23
click at [228, 270] on div "Under Review" at bounding box center [229, 268] width 116 height 23
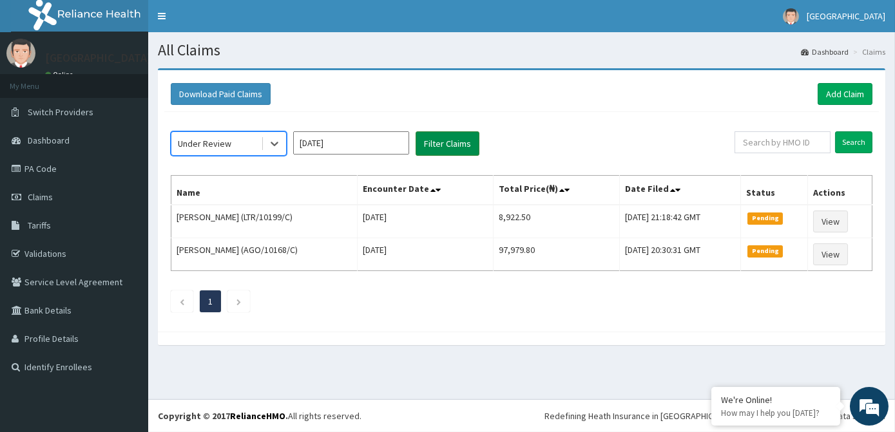
click at [438, 150] on button "Filter Claims" at bounding box center [448, 143] width 64 height 24
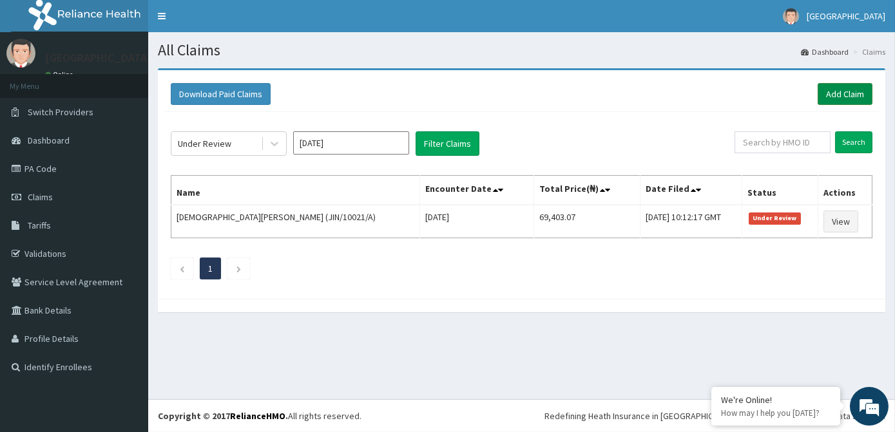
click at [851, 86] on link "Add Claim" at bounding box center [845, 94] width 55 height 22
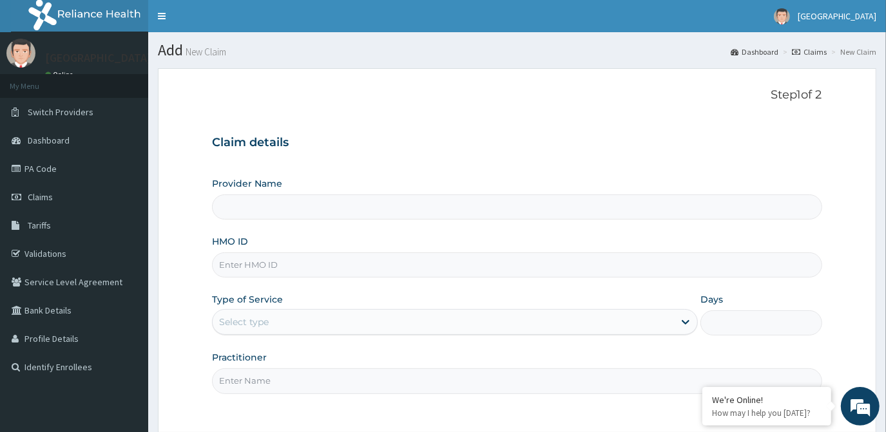
scroll to position [58, 0]
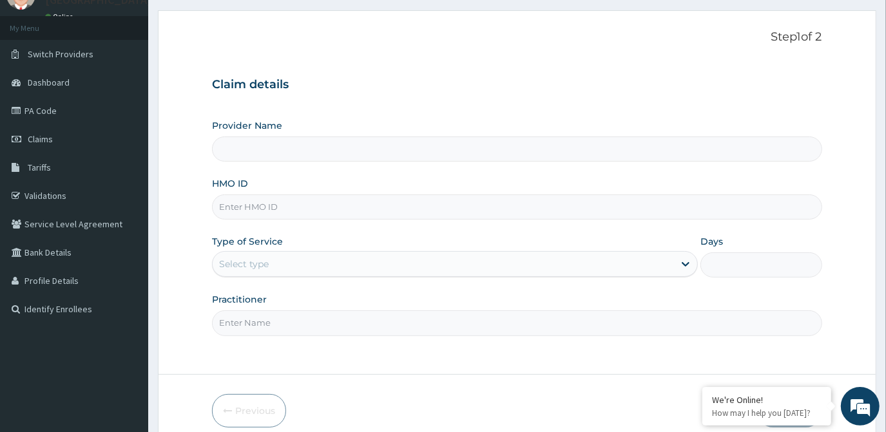
click at [273, 210] on input "HMO ID" at bounding box center [517, 207] width 610 height 25
type input "[GEOGRAPHIC_DATA]"
type input "DGE/10113/B"
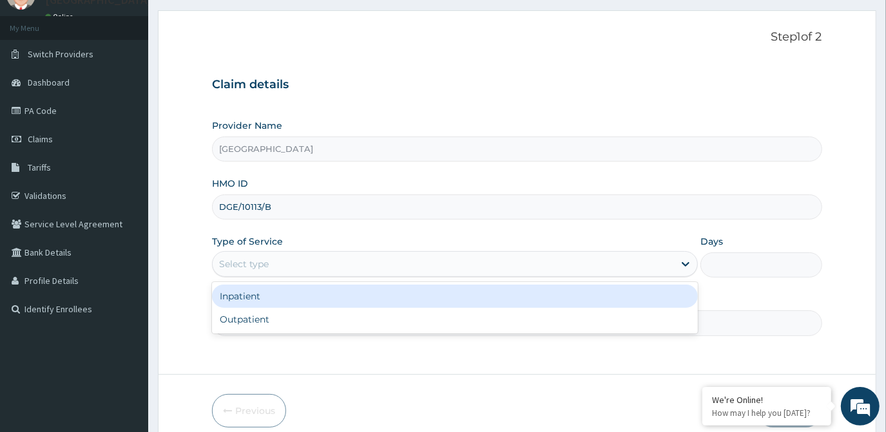
click at [275, 259] on div "Select type" at bounding box center [443, 264] width 461 height 21
click at [288, 295] on div "Inpatient" at bounding box center [455, 296] width 486 height 23
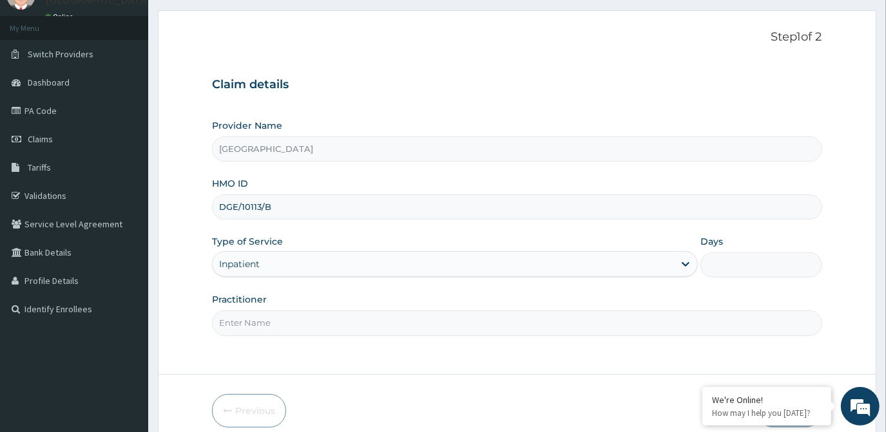
click at [728, 273] on input "Days" at bounding box center [761, 265] width 121 height 25
type input "2"
click at [504, 322] on input "Practitioner" at bounding box center [517, 323] width 610 height 25
type input "DR. OLA"
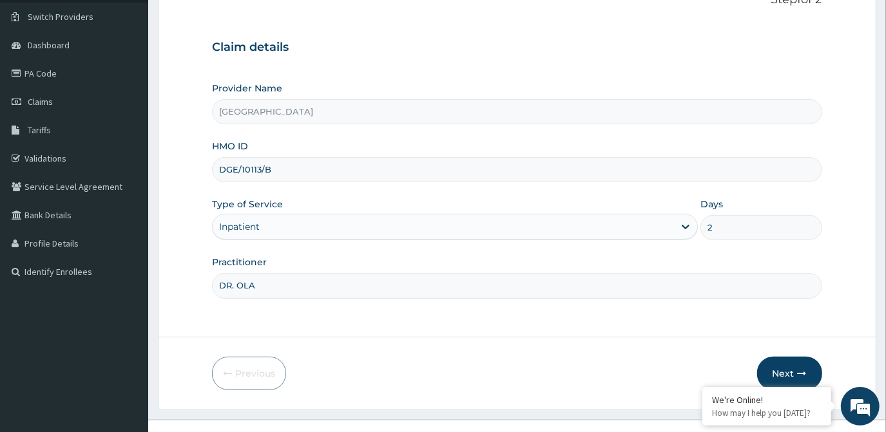
scroll to position [115, 0]
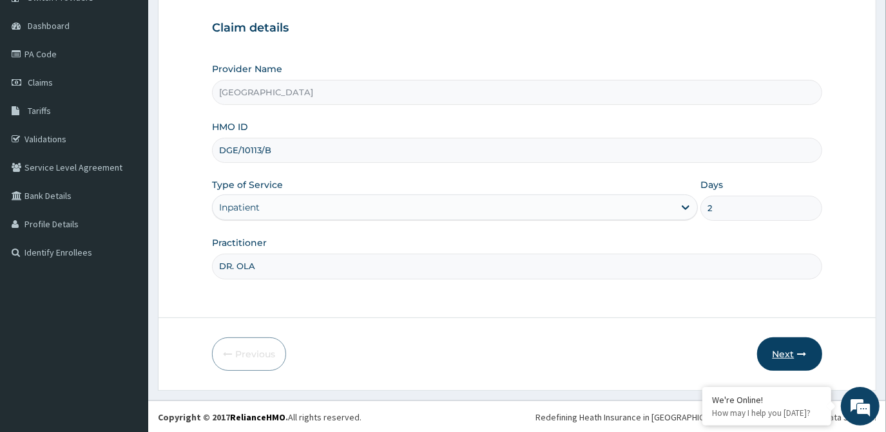
click at [794, 353] on button "Next" at bounding box center [789, 355] width 65 height 34
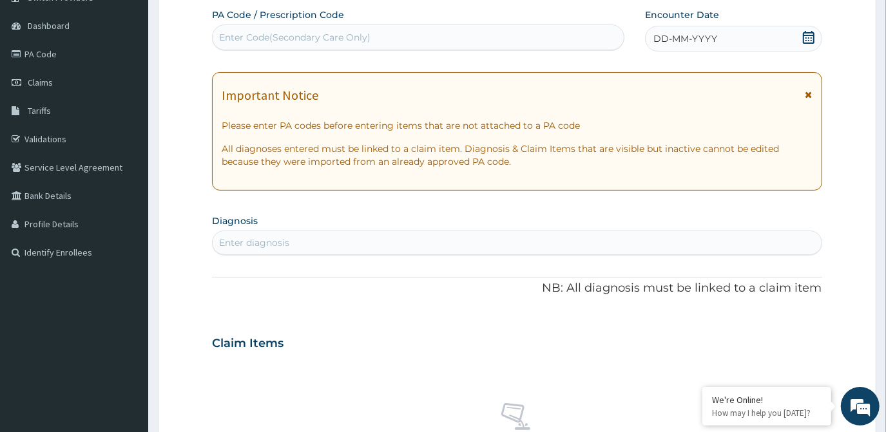
click at [309, 26] on div "Enter Code(Secondary Care Only)" at bounding box center [418, 37] width 413 height 26
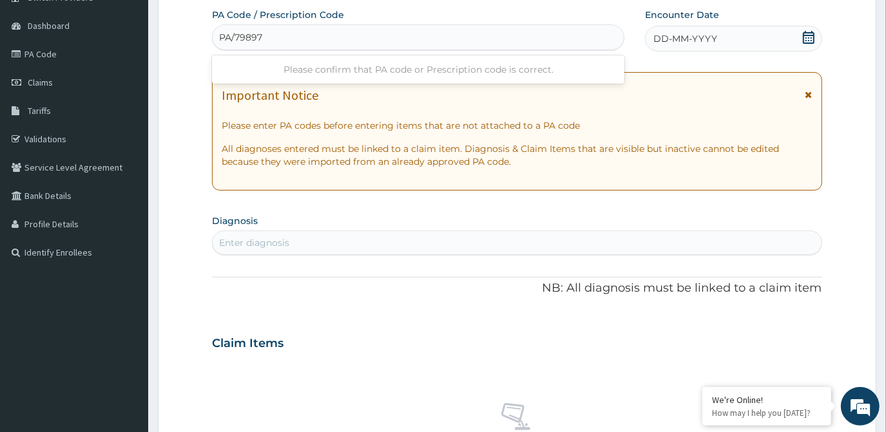
type input "PA/798975"
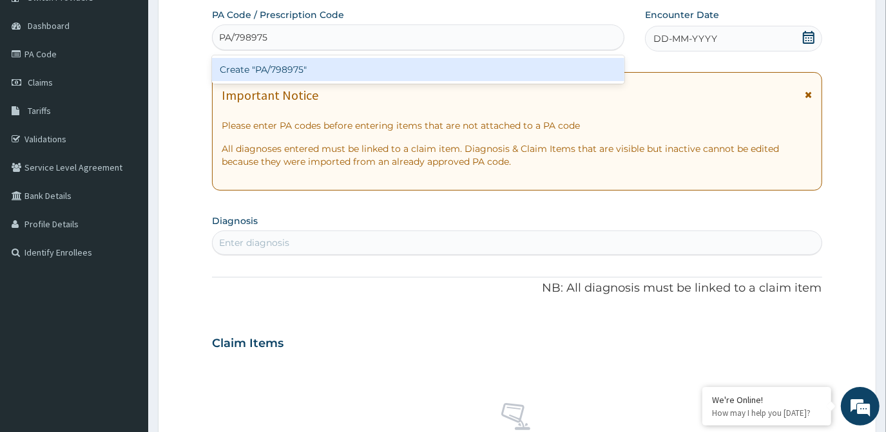
click at [307, 61] on div "Create "PA/798975"" at bounding box center [418, 69] width 413 height 23
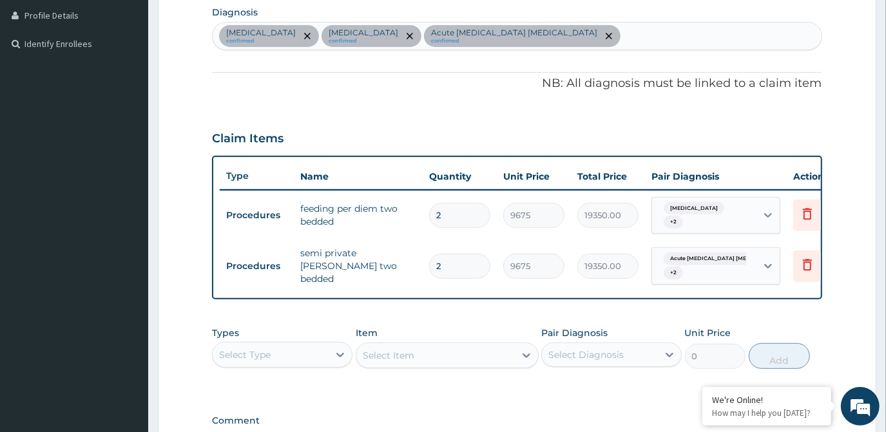
scroll to position [257, 0]
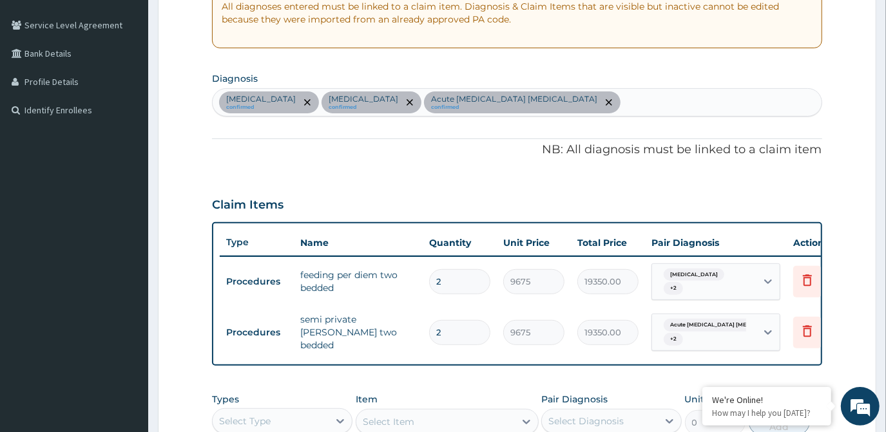
click at [512, 104] on div "[MEDICAL_DATA] confirmed [MEDICAL_DATA] confirmed Acute [MEDICAL_DATA] [MEDICAL…" at bounding box center [517, 102] width 608 height 27
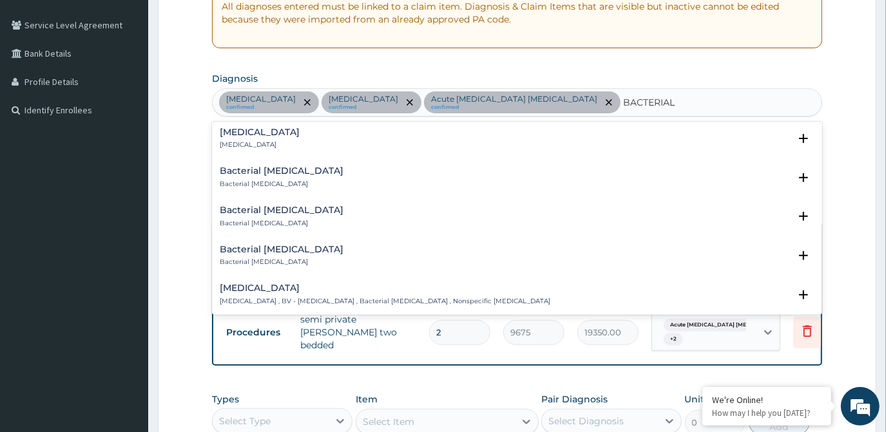
scroll to position [410, 0]
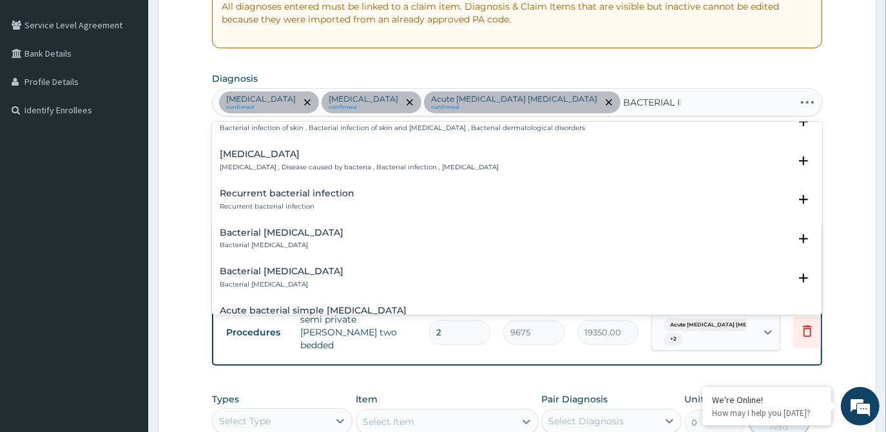
type input "BACTERIAL I"
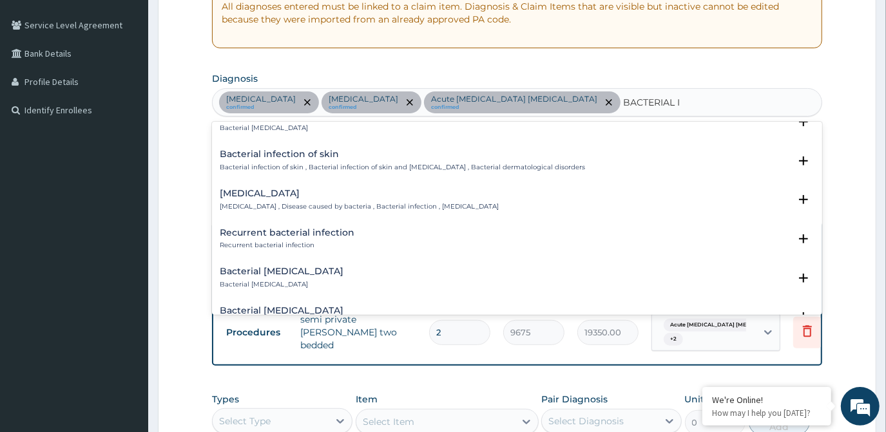
click at [321, 239] on div "Recurrent bacterial infection Recurrent bacterial infection" at bounding box center [287, 239] width 135 height 23
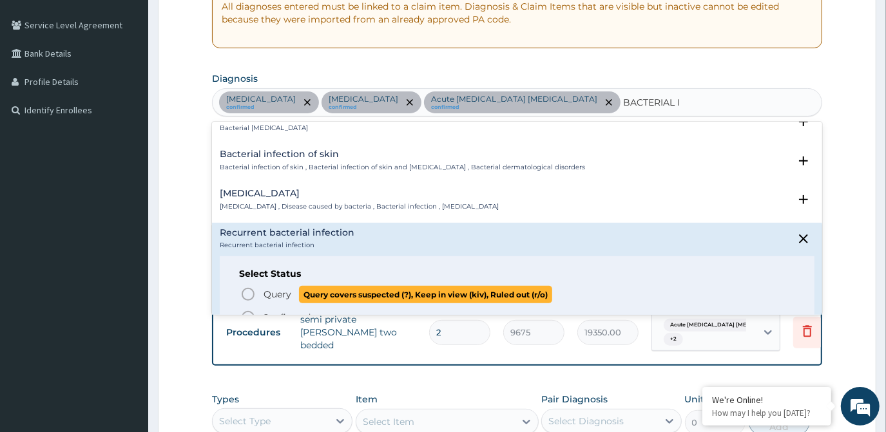
click at [266, 294] on span "Query" at bounding box center [278, 294] width 28 height 13
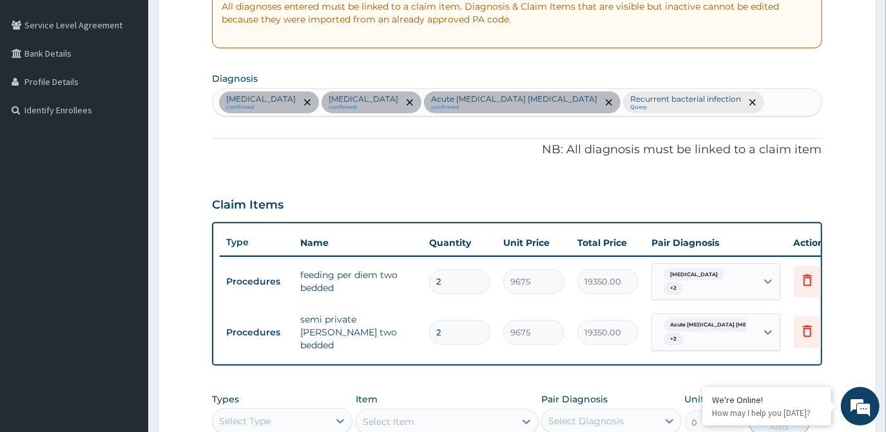
scroll to position [491, 0]
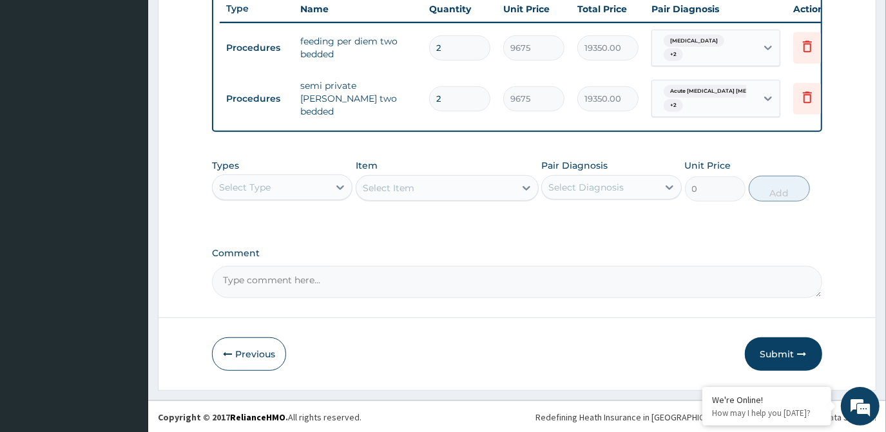
click at [402, 187] on div "Select Item" at bounding box center [447, 188] width 183 height 26
click at [329, 185] on div at bounding box center [340, 187] width 23 height 23
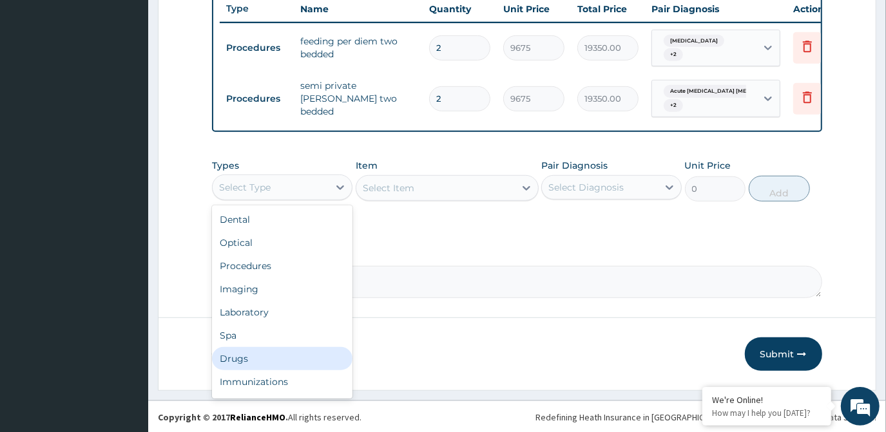
click at [306, 358] on div "Drugs" at bounding box center [282, 358] width 141 height 23
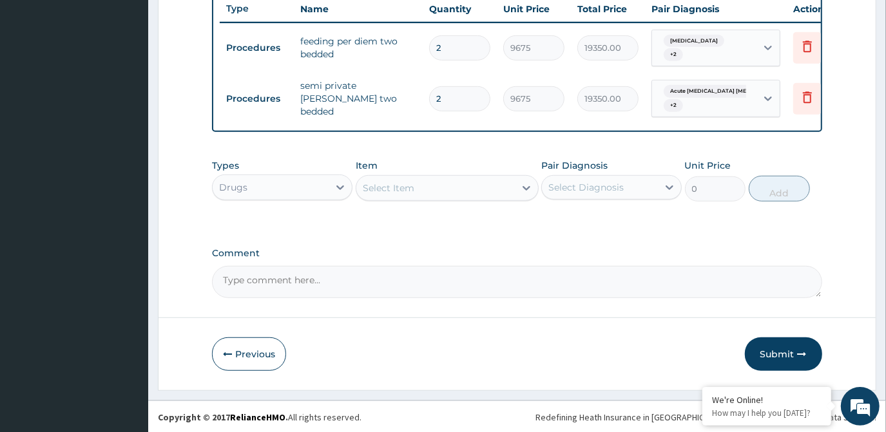
click at [512, 190] on div "Select Item" at bounding box center [435, 188] width 159 height 21
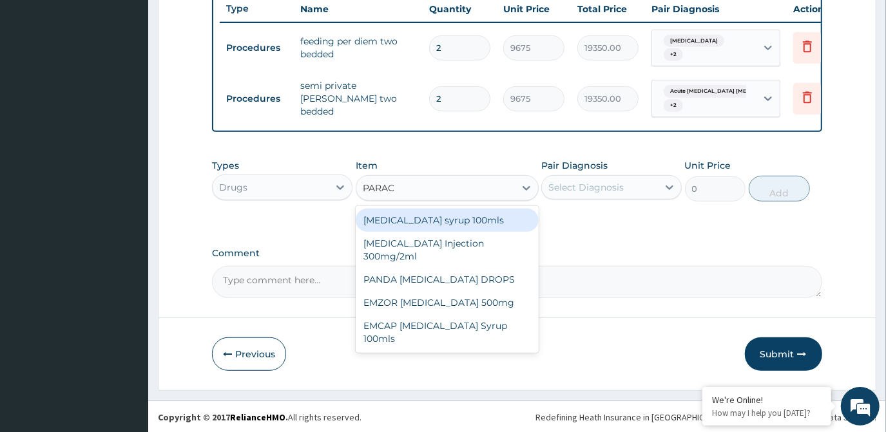
type input "PARACE"
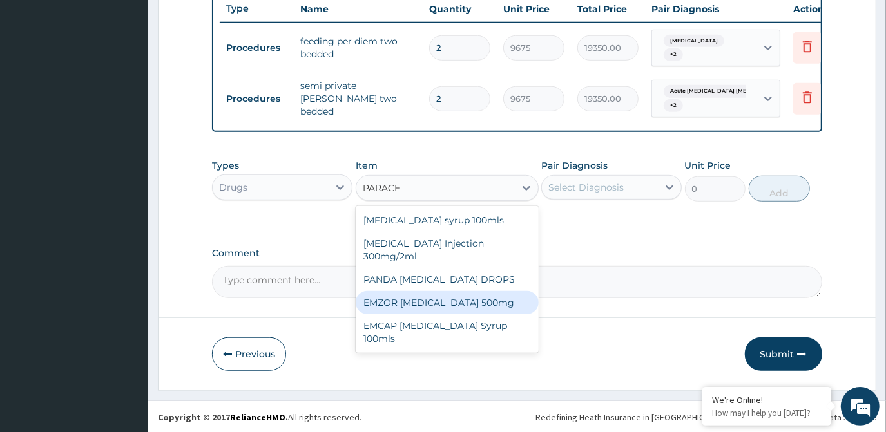
click at [461, 310] on div "EMZOR [MEDICAL_DATA] 500mg" at bounding box center [447, 302] width 183 height 23
type input "23.65"
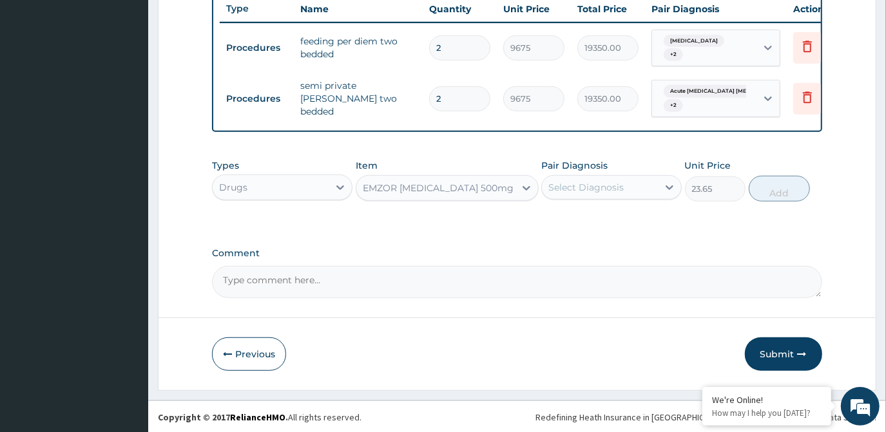
click at [584, 194] on div "Select Diagnosis" at bounding box center [600, 187] width 116 height 21
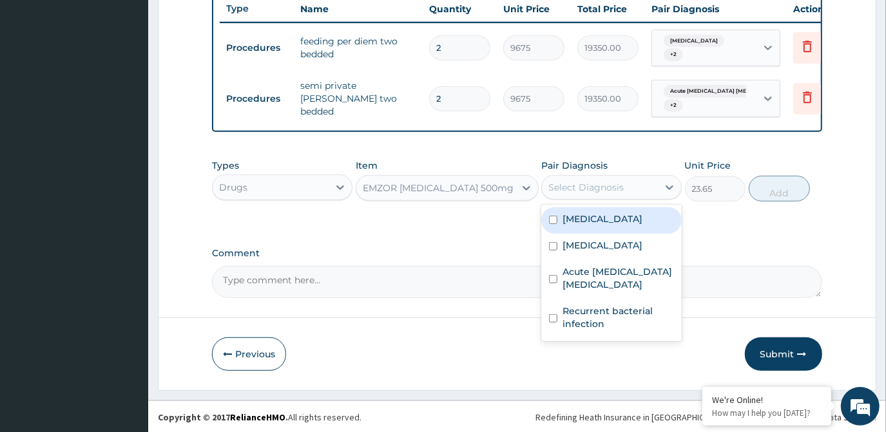
click at [585, 228] on div "[MEDICAL_DATA]" at bounding box center [611, 221] width 141 height 26
checkbox input "true"
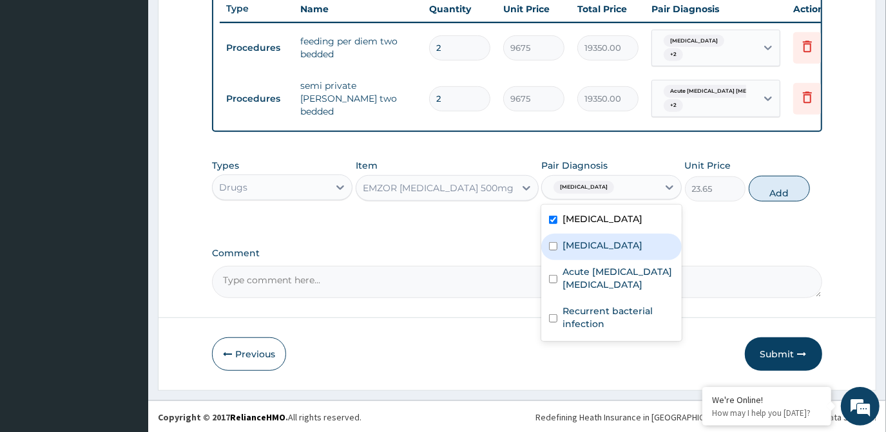
click at [594, 250] on label "[MEDICAL_DATA]" at bounding box center [603, 245] width 80 height 13
checkbox input "true"
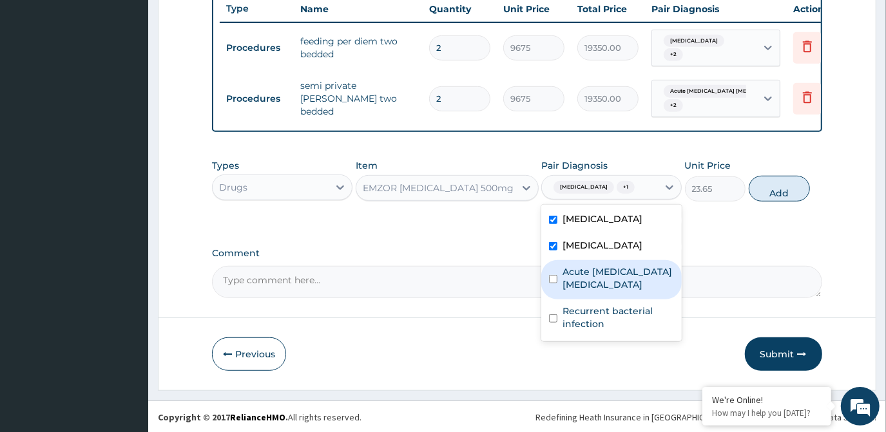
click at [597, 272] on label "Acute [MEDICAL_DATA] [MEDICAL_DATA]" at bounding box center [619, 279] width 112 height 26
checkbox input "true"
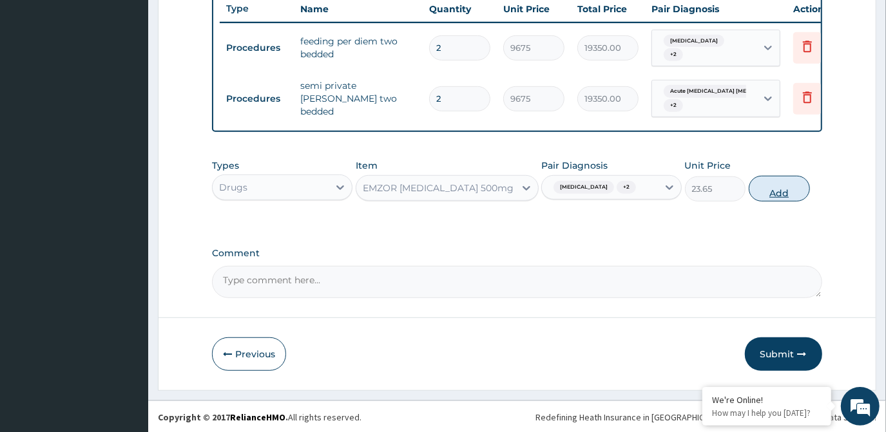
click at [762, 197] on button "Add" at bounding box center [779, 189] width 61 height 26
type input "0"
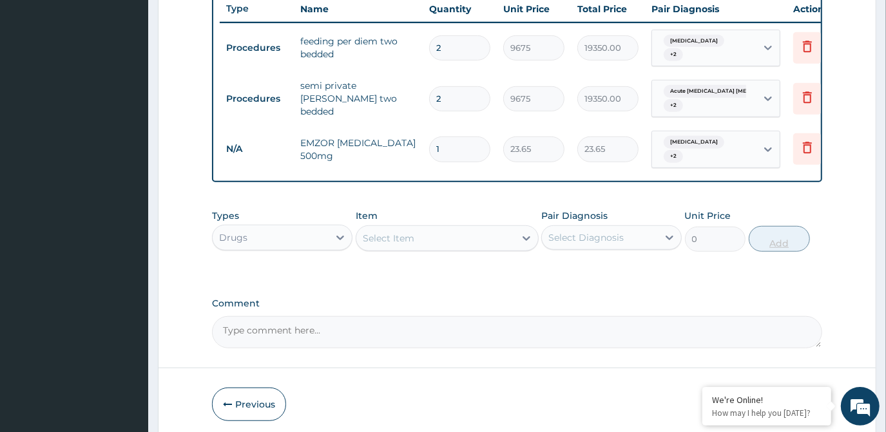
type input "18"
type input "425.70"
type input "18"
click at [443, 235] on div "Select Item" at bounding box center [435, 238] width 159 height 21
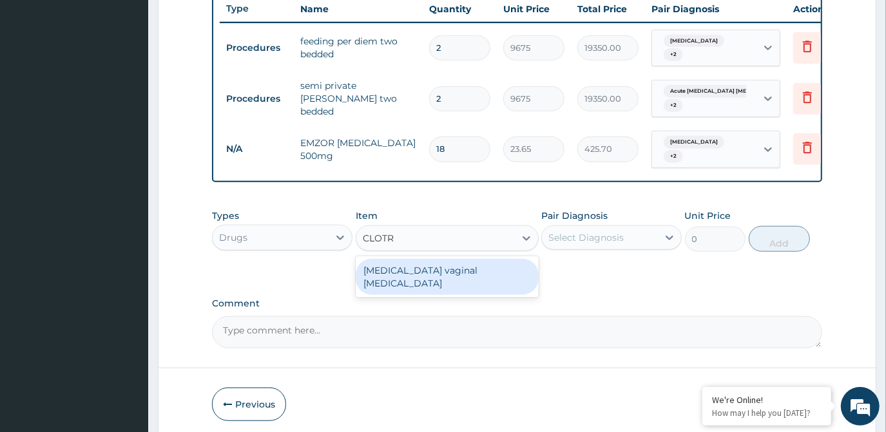
type input "CLOTRI"
click at [441, 271] on div "[MEDICAL_DATA] vaginal [MEDICAL_DATA]" at bounding box center [447, 277] width 183 height 36
type input "591.25"
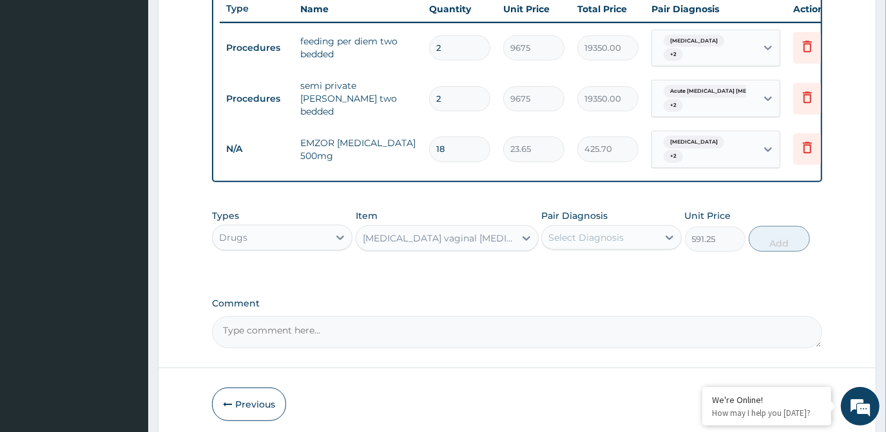
click at [631, 238] on div "Select Diagnosis" at bounding box center [600, 238] width 116 height 21
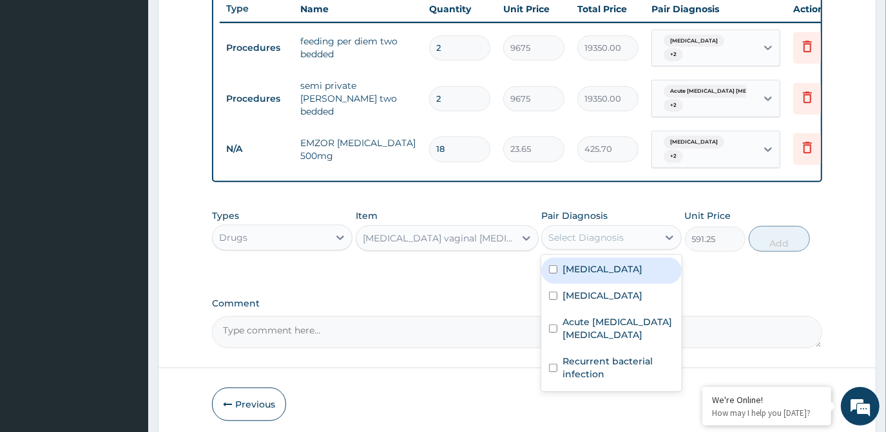
click at [622, 262] on div "[MEDICAL_DATA]" at bounding box center [611, 271] width 141 height 26
checkbox input "true"
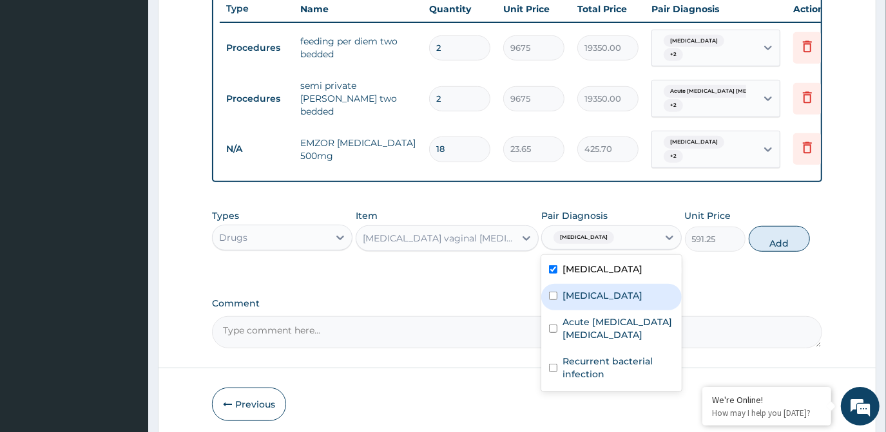
click at [612, 286] on div "[MEDICAL_DATA]" at bounding box center [611, 297] width 141 height 26
checkbox input "true"
click at [788, 233] on button "Add" at bounding box center [779, 239] width 61 height 26
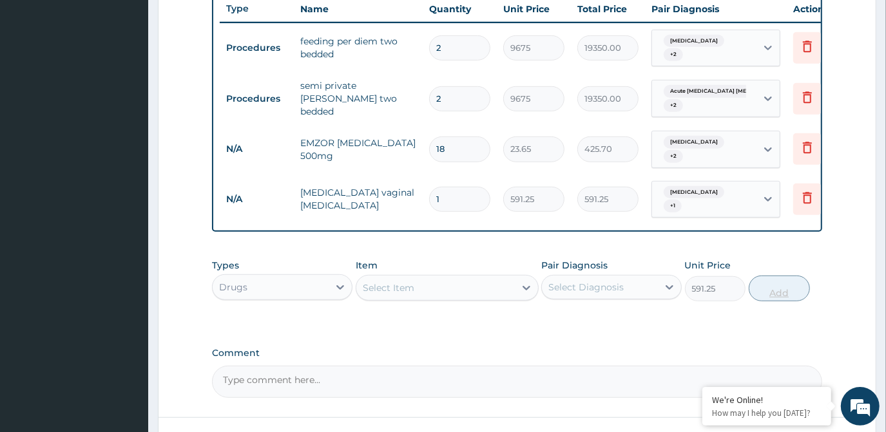
type input "0"
click at [524, 282] on icon at bounding box center [526, 288] width 13 height 13
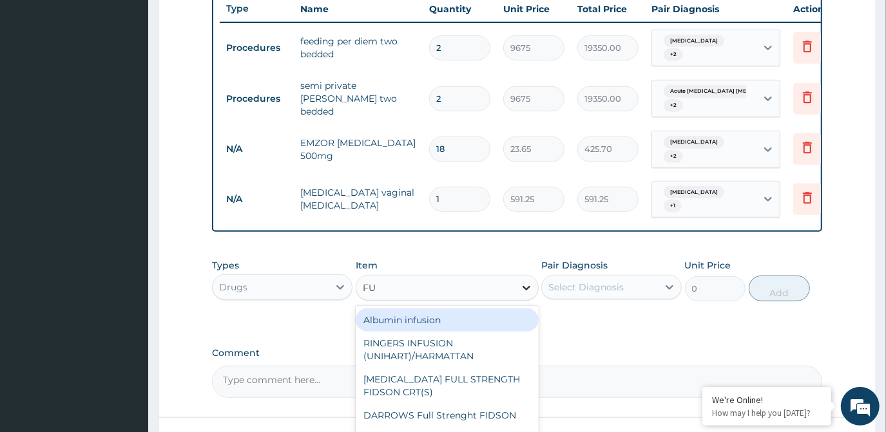
type input "FUN"
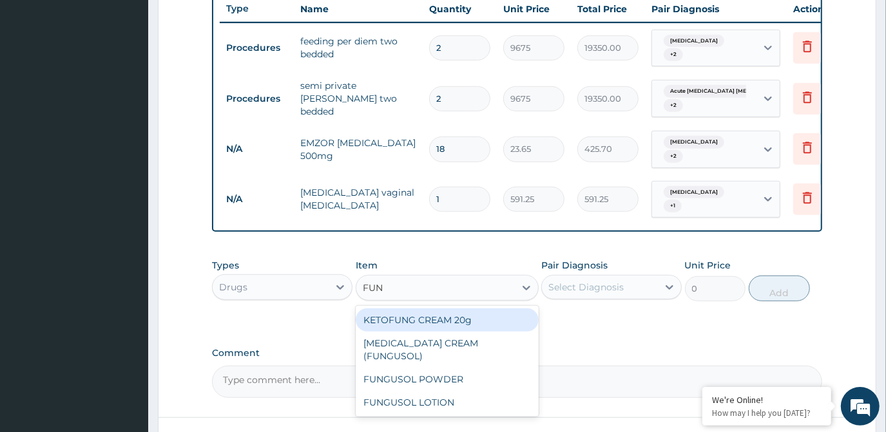
click at [499, 309] on div "KETOFUNG CREAM 20g" at bounding box center [447, 320] width 183 height 23
type input "1182.5"
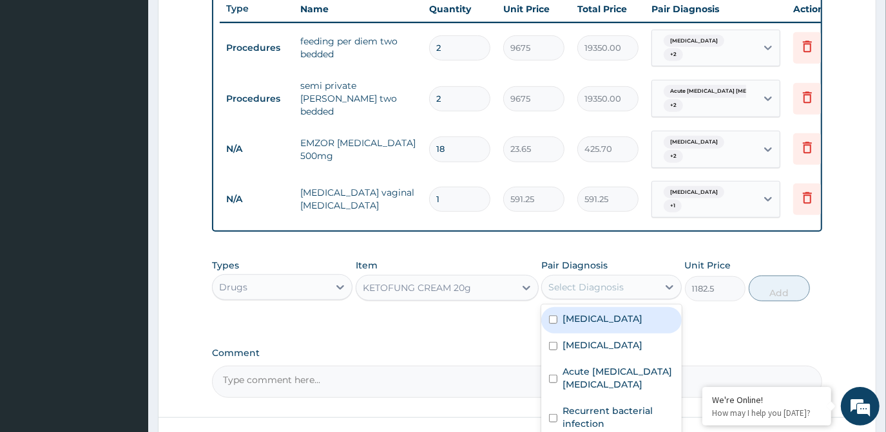
click at [639, 277] on div "Select Diagnosis" at bounding box center [600, 287] width 116 height 21
drag, startPoint x: 617, startPoint y: 302, endPoint x: 613, endPoint y: 313, distance: 12.2
click at [614, 309] on div "[MEDICAL_DATA]" at bounding box center [611, 320] width 141 height 26
checkbox input "true"
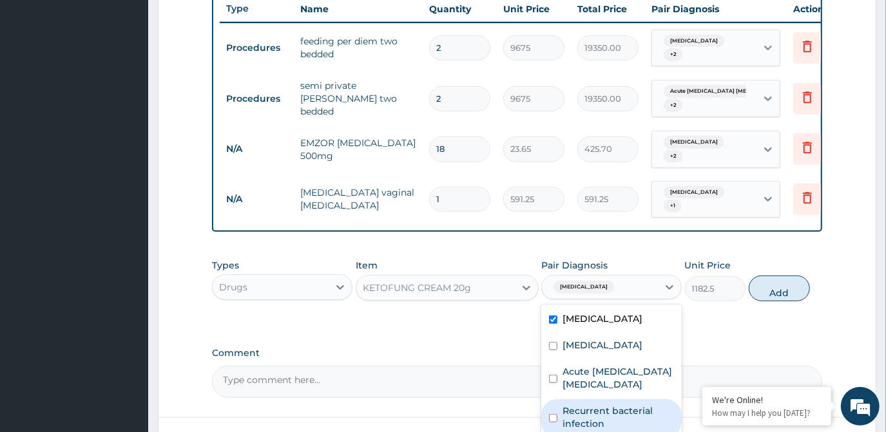
click at [606, 405] on label "Recurrent bacterial infection" at bounding box center [619, 418] width 112 height 26
checkbox input "true"
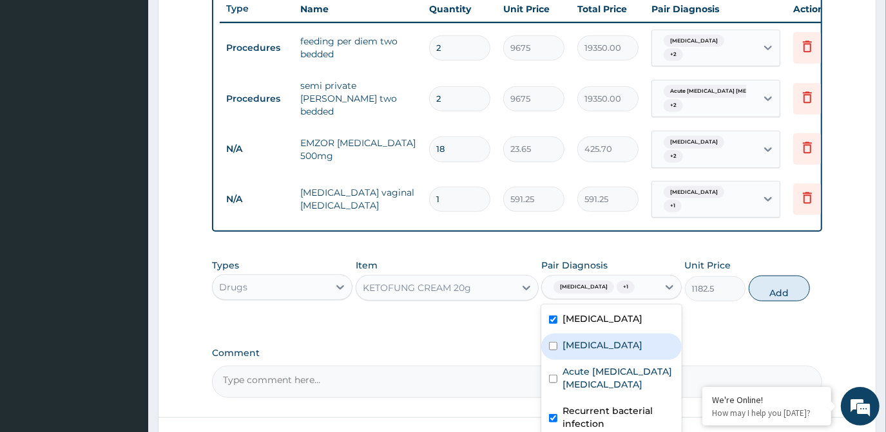
click at [623, 338] on div "[MEDICAL_DATA]" at bounding box center [611, 347] width 141 height 26
checkbox input "true"
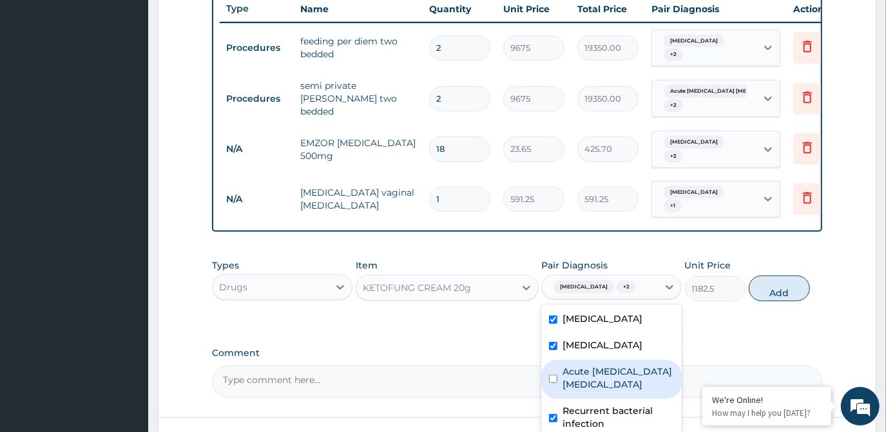
click at [623, 365] on label "Acute [MEDICAL_DATA] [MEDICAL_DATA]" at bounding box center [619, 378] width 112 height 26
checkbox input "true"
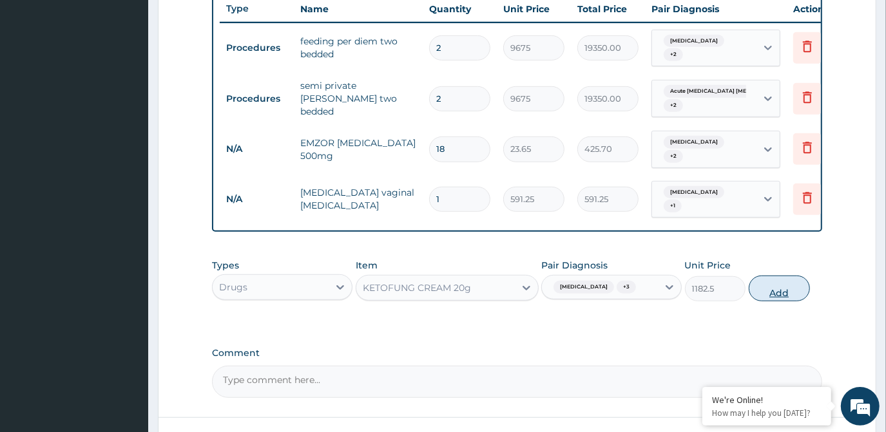
click at [753, 284] on button "Add" at bounding box center [779, 289] width 61 height 26
type input "0"
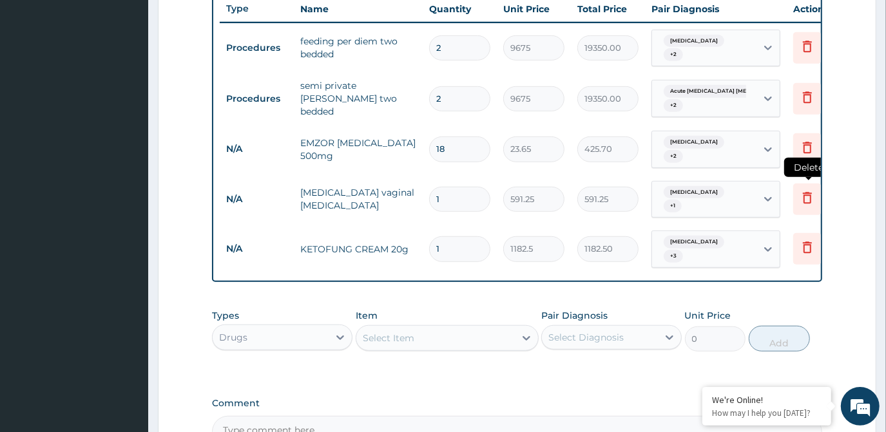
click at [807, 190] on icon at bounding box center [807, 197] width 15 height 15
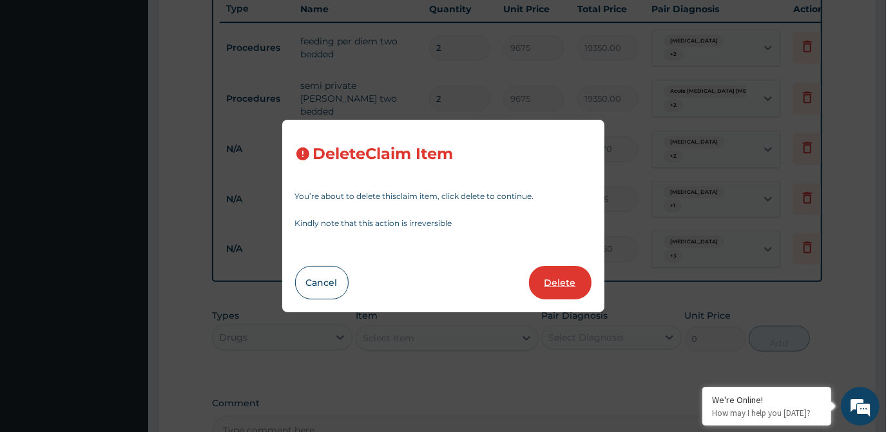
click at [570, 280] on button "Delete" at bounding box center [560, 283] width 63 height 34
type input "1182.5"
type input "1182.50"
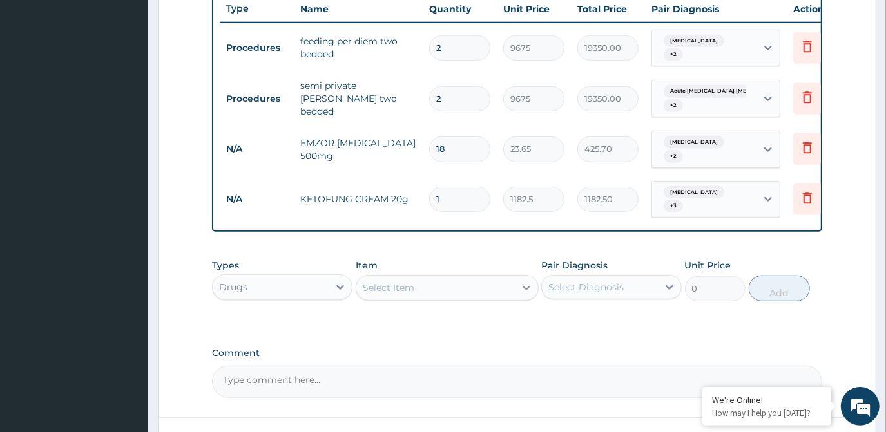
click at [528, 277] on div at bounding box center [526, 288] width 23 height 23
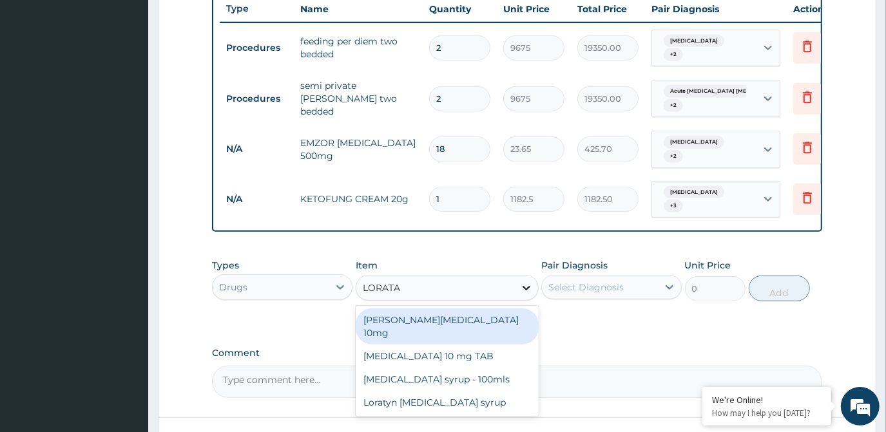
type input "LORATAD"
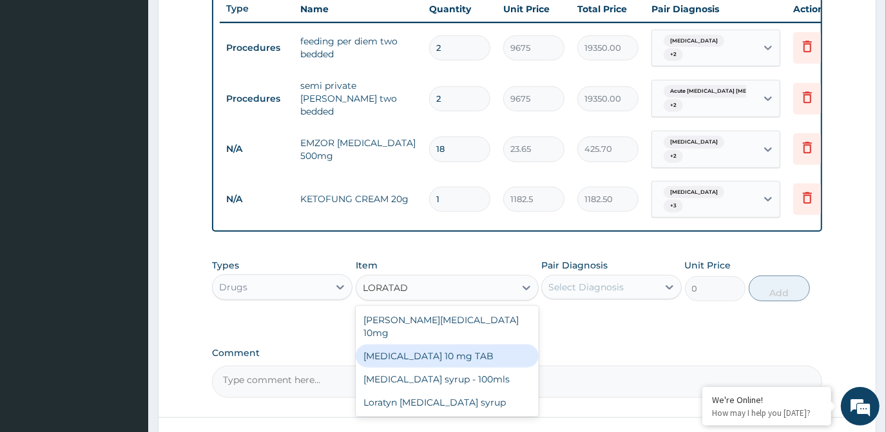
click at [465, 345] on div "[MEDICAL_DATA] 10 mg TAB" at bounding box center [447, 356] width 183 height 23
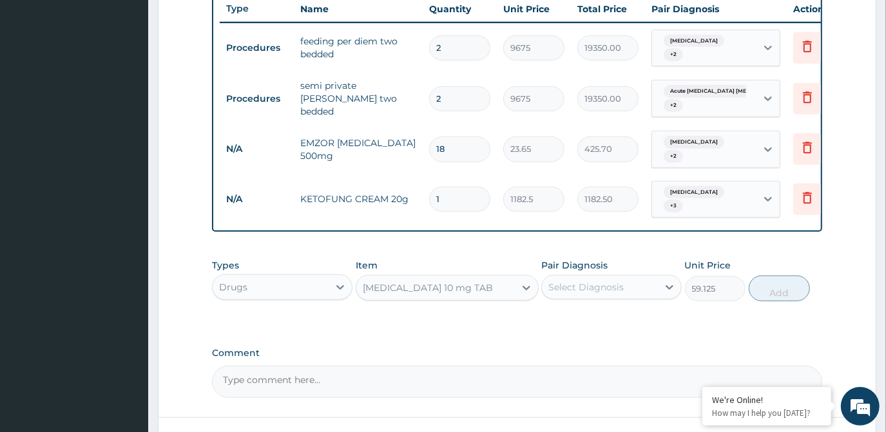
click at [506, 282] on div "[MEDICAL_DATA] 10 mg TAB" at bounding box center [435, 288] width 159 height 21
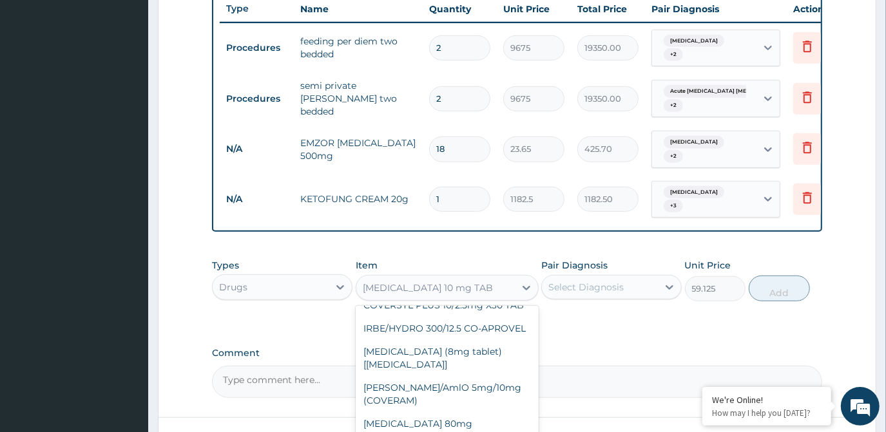
scroll to position [9662, 0]
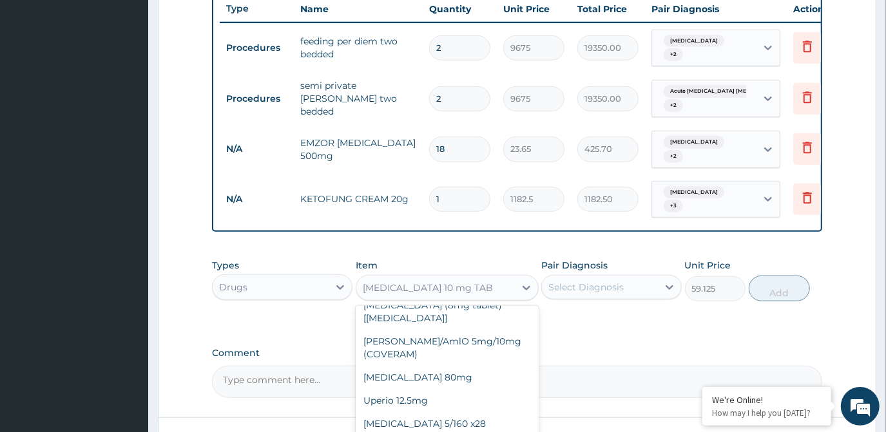
type input "88.6875"
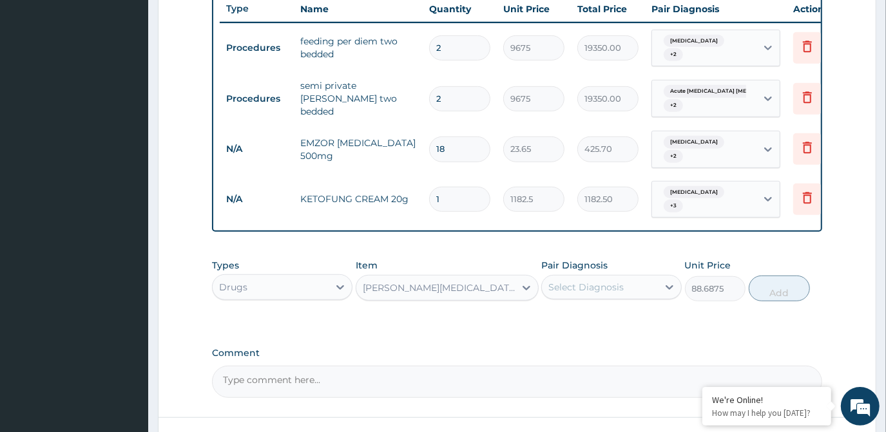
click at [603, 281] on div "Select Diagnosis" at bounding box center [586, 287] width 75 height 13
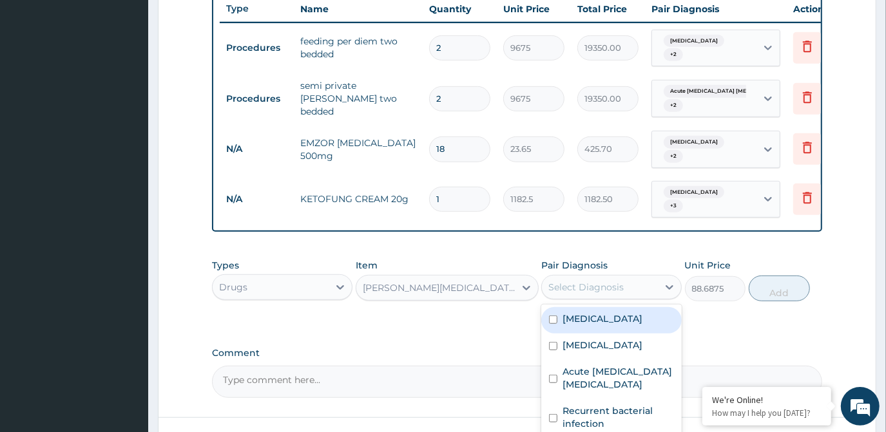
click at [598, 307] on div "[MEDICAL_DATA]" at bounding box center [611, 320] width 141 height 26
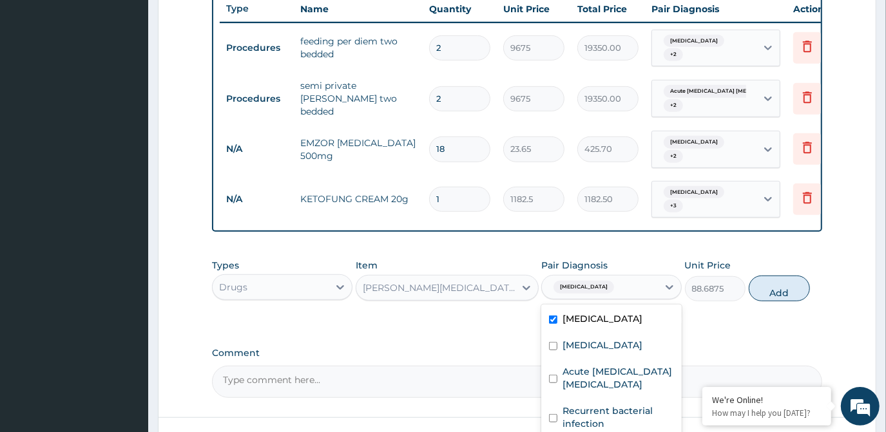
checkbox input "true"
click at [587, 346] on div "[MEDICAL_DATA]" at bounding box center [611, 347] width 141 height 26
checkbox input "true"
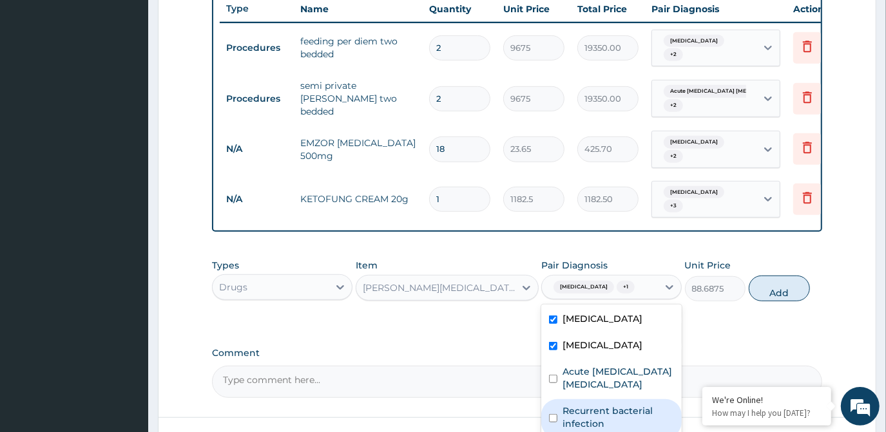
click at [592, 400] on div "Recurrent bacterial infection" at bounding box center [611, 419] width 141 height 39
checkbox input "true"
click at [784, 276] on button "Add" at bounding box center [779, 289] width 61 height 26
type input "0"
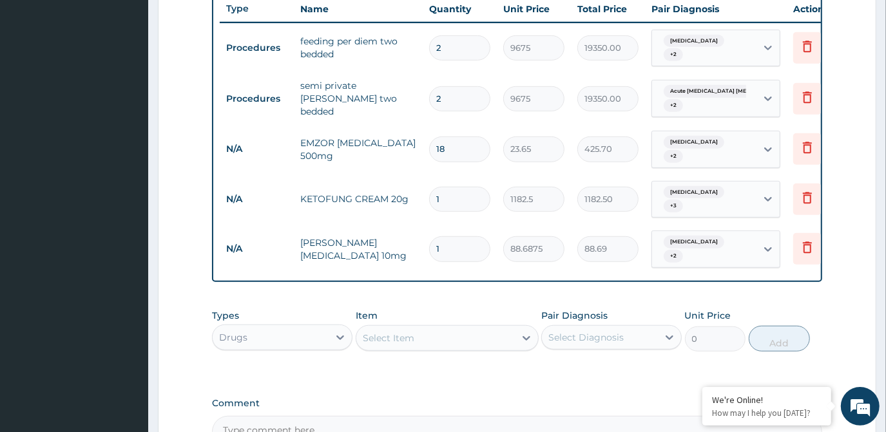
type input "0.00"
type input "5"
type input "443.44"
type input "5"
click at [385, 332] on div "Select Item" at bounding box center [389, 338] width 52 height 13
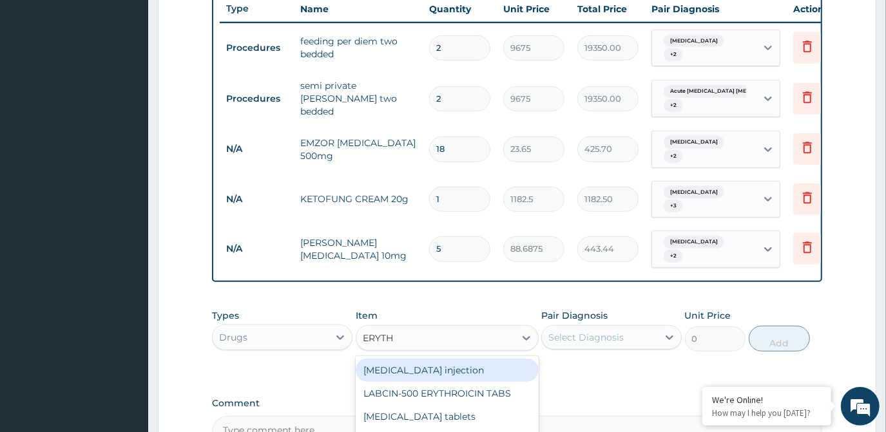
type input "ERYTHR"
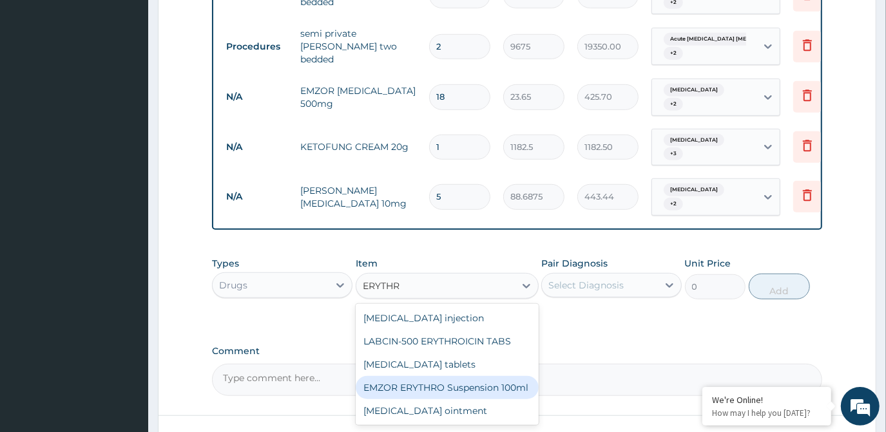
scroll to position [608, 0]
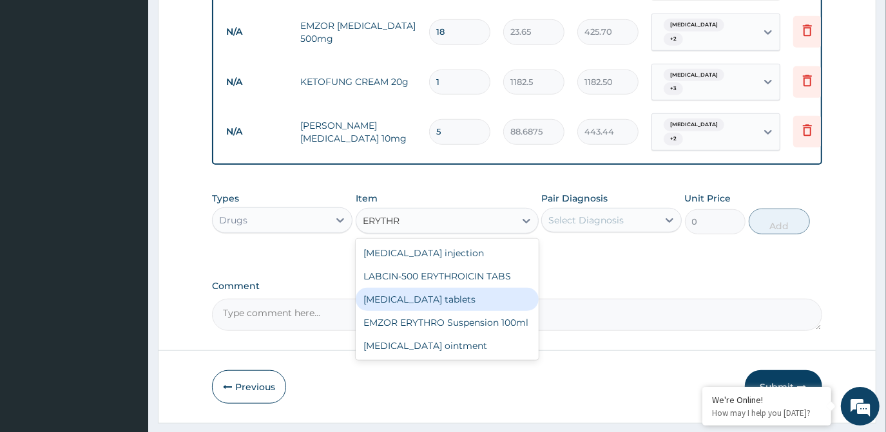
click at [456, 288] on div "[MEDICAL_DATA] tablets" at bounding box center [447, 299] width 183 height 23
type input "206.9375"
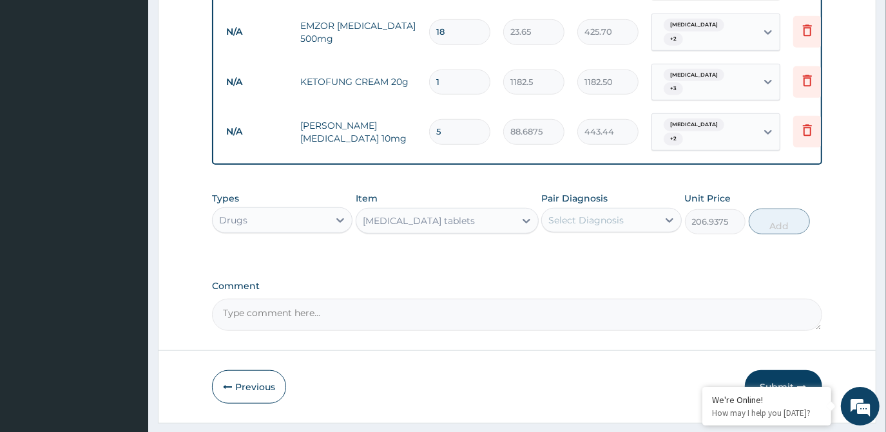
click at [643, 210] on div "Select Diagnosis" at bounding box center [600, 220] width 116 height 21
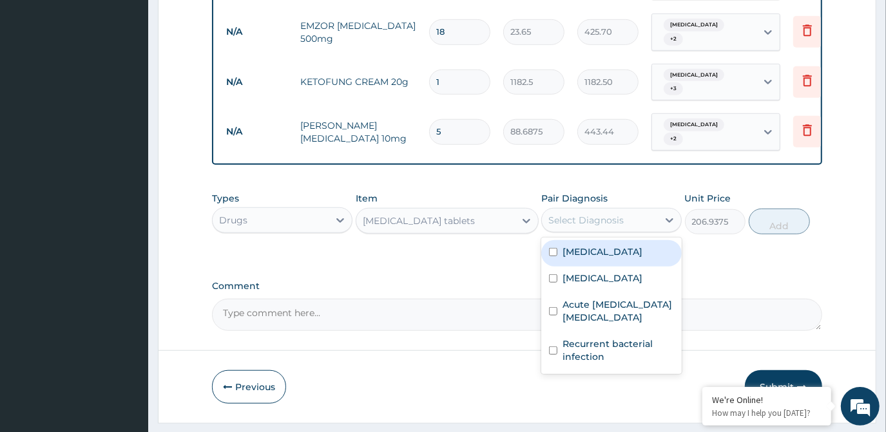
click at [615, 240] on div "[MEDICAL_DATA]" at bounding box center [611, 253] width 141 height 26
checkbox input "true"
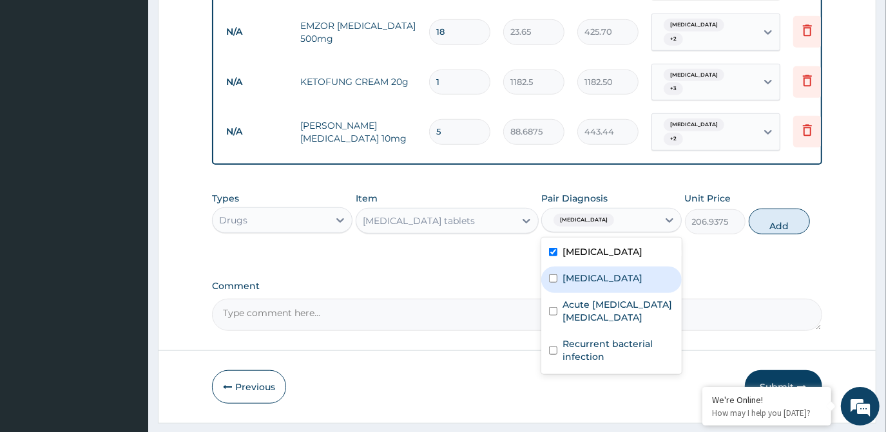
click at [614, 274] on div "[MEDICAL_DATA]" at bounding box center [611, 280] width 141 height 26
checkbox input "true"
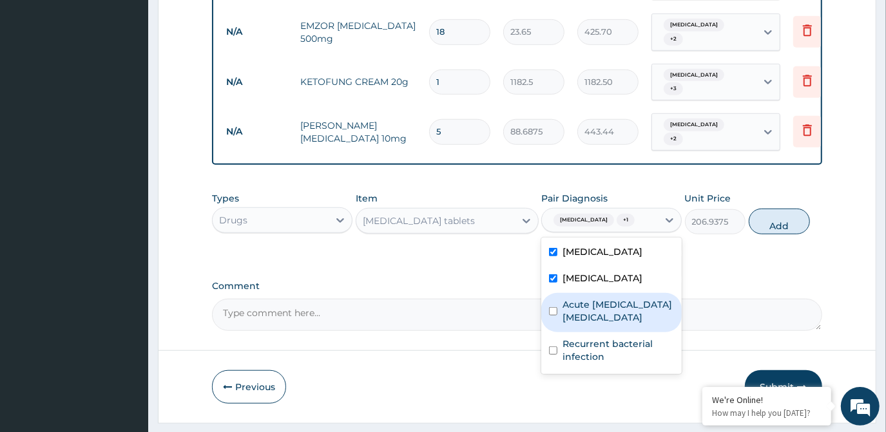
click at [610, 295] on div "Acute [MEDICAL_DATA] [MEDICAL_DATA]" at bounding box center [611, 312] width 141 height 39
checkbox input "true"
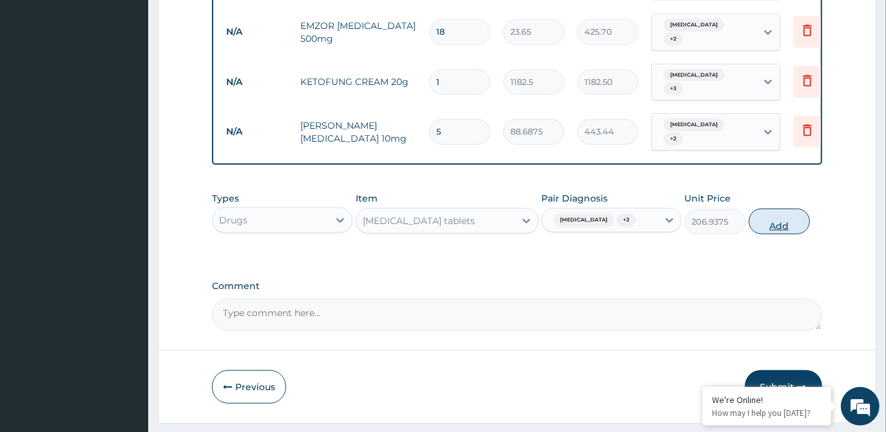
click at [784, 209] on button "Add" at bounding box center [779, 222] width 61 height 26
type input "0"
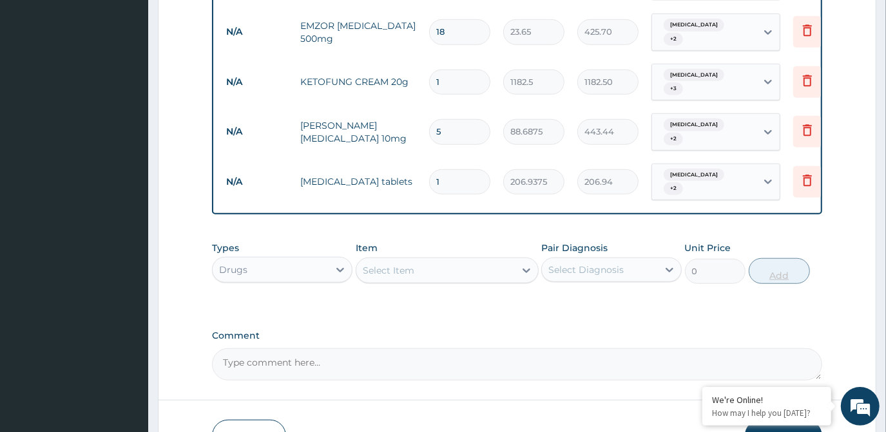
type input "10"
type input "2069.38"
type input "10"
click at [488, 260] on div "Select Item" at bounding box center [435, 270] width 159 height 21
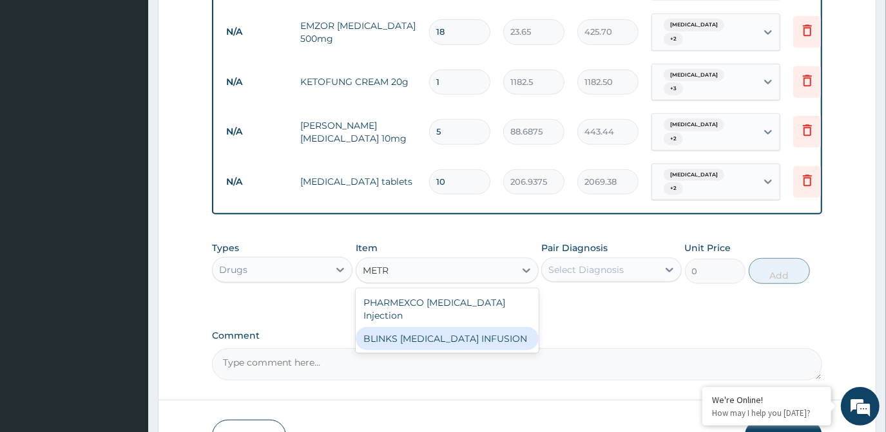
type input "MET"
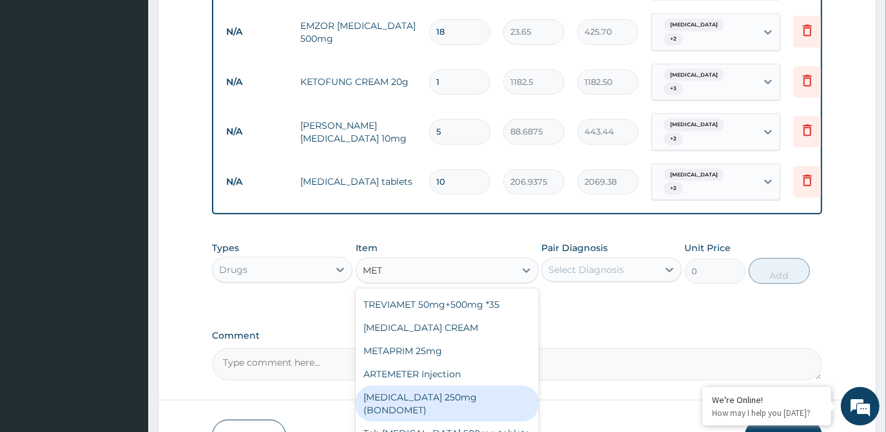
scroll to position [175, 0]
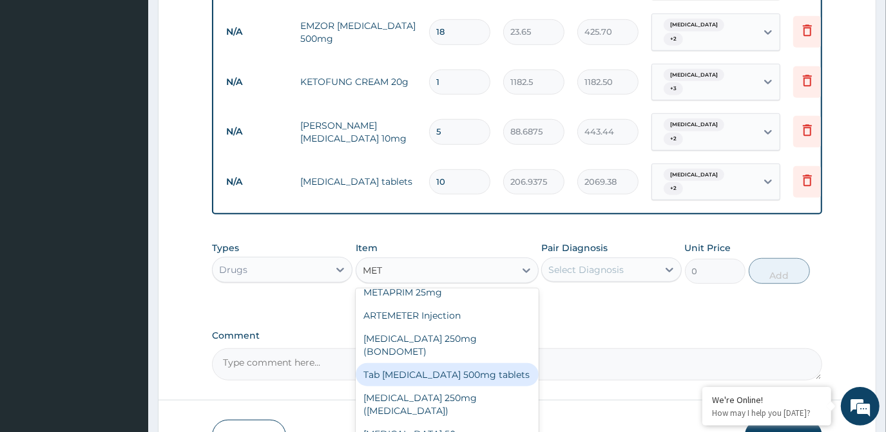
click at [464, 364] on div "Tab [MEDICAL_DATA] 500mg tablets" at bounding box center [447, 375] width 183 height 23
type input "82.775"
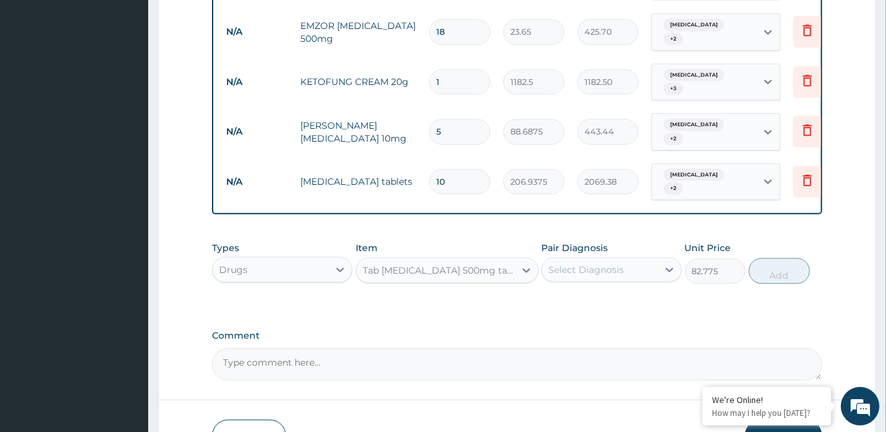
click at [594, 264] on div "Select Diagnosis" at bounding box center [586, 270] width 75 height 13
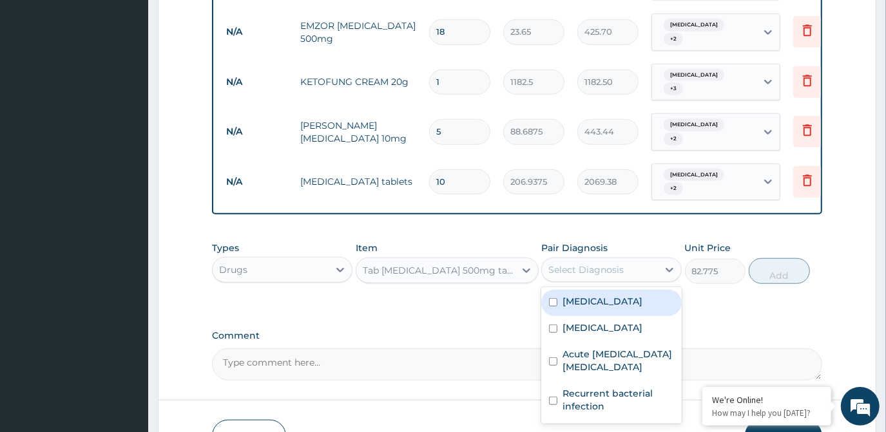
click at [586, 287] on div "[MEDICAL_DATA] [MEDICAL_DATA] Acute [MEDICAL_DATA] [MEDICAL_DATA] Recurrent bac…" at bounding box center [611, 355] width 141 height 137
click at [583, 295] on label "[MEDICAL_DATA]" at bounding box center [603, 301] width 80 height 13
checkbox input "true"
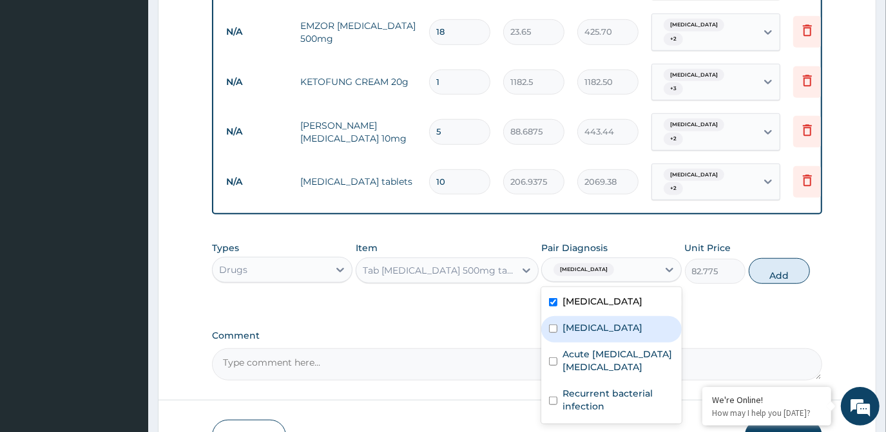
click at [583, 322] on label "[MEDICAL_DATA]" at bounding box center [603, 328] width 80 height 13
checkbox input "true"
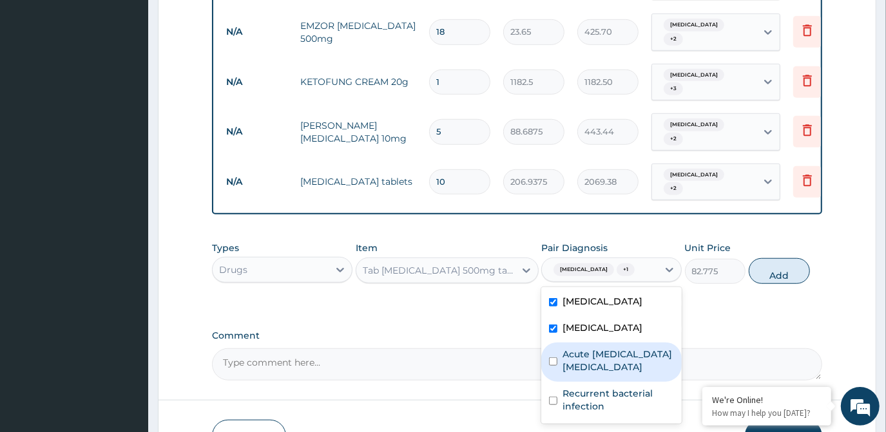
click at [583, 348] on label "Acute [MEDICAL_DATA] [MEDICAL_DATA]" at bounding box center [619, 361] width 112 height 26
checkbox input "true"
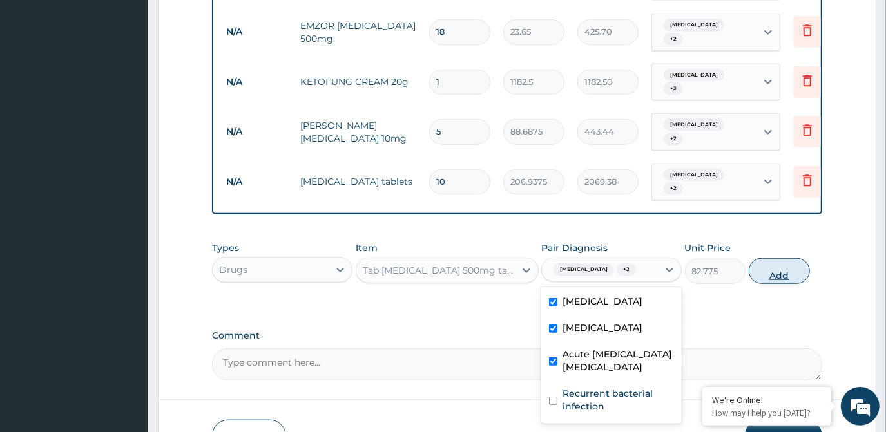
click at [804, 258] on button "Add" at bounding box center [779, 271] width 61 height 26
type input "0"
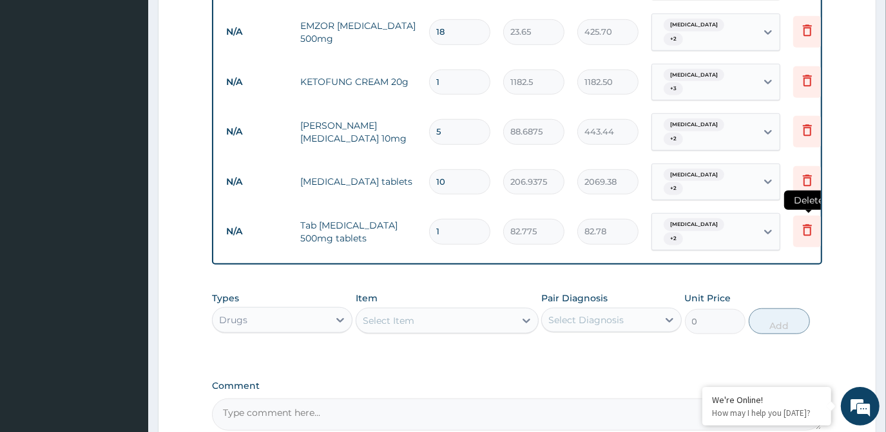
click at [801, 222] on icon at bounding box center [807, 229] width 15 height 15
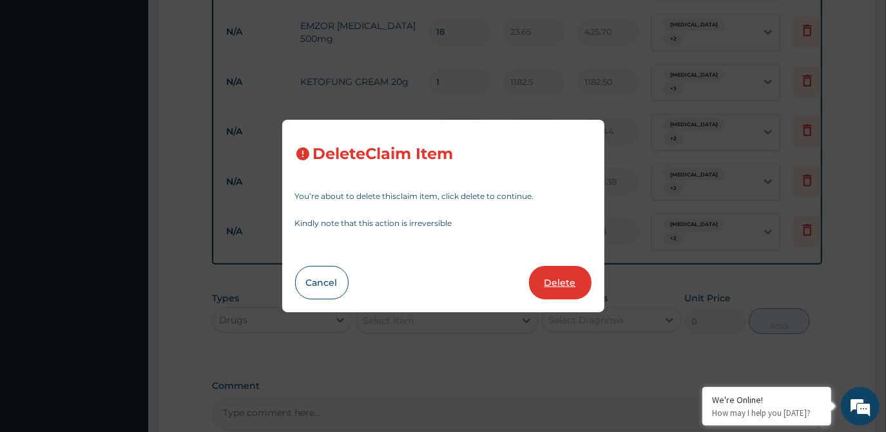
click at [539, 289] on button "Delete" at bounding box center [560, 283] width 63 height 34
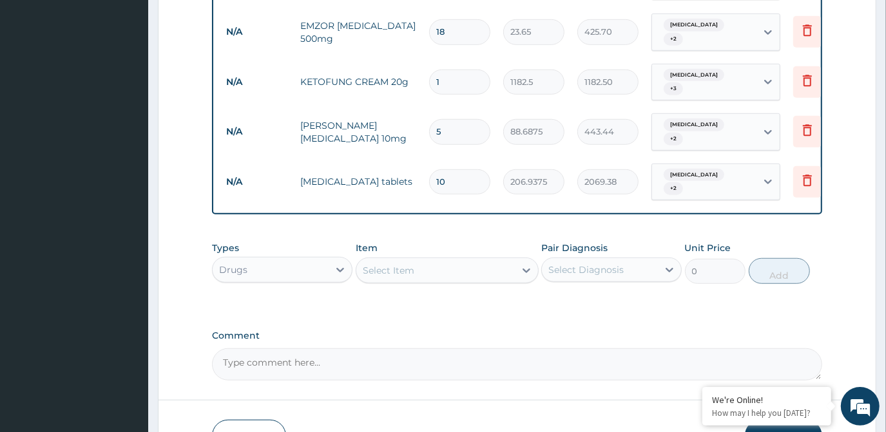
click at [445, 260] on div "Select Item" at bounding box center [435, 270] width 159 height 21
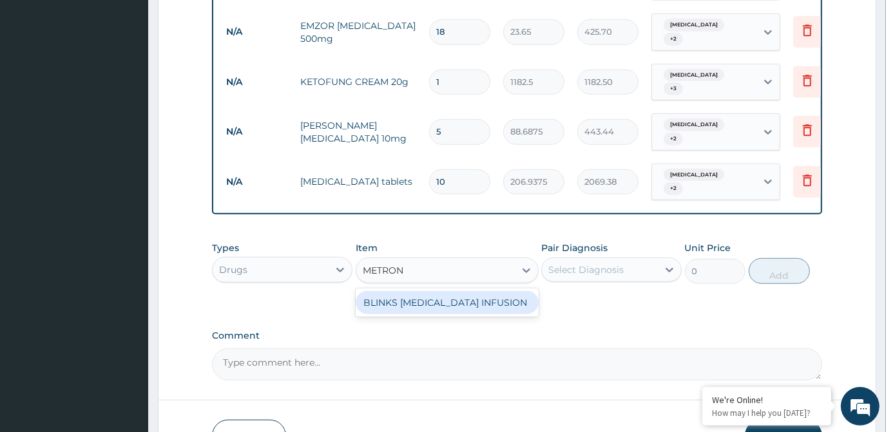
type input "METRONI"
click at [469, 291] on div "BLINKS [MEDICAL_DATA] INFUSION" at bounding box center [447, 302] width 183 height 23
type input "709.5"
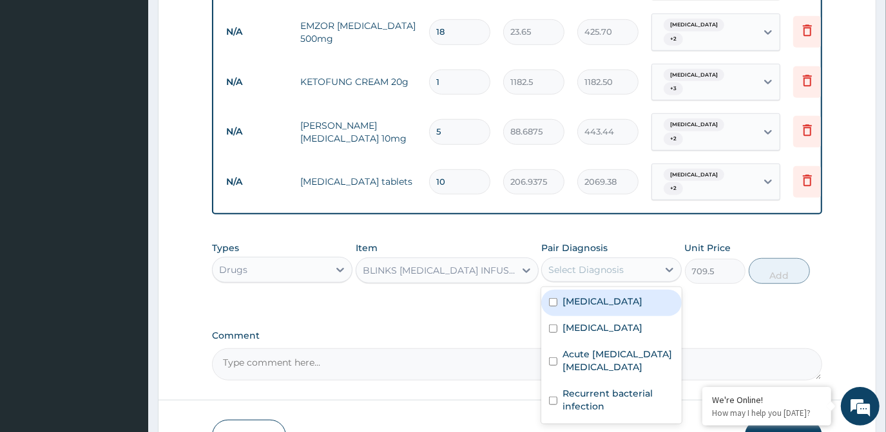
click at [590, 264] on div "Select Diagnosis" at bounding box center [586, 270] width 75 height 13
click at [594, 290] on div "[MEDICAL_DATA]" at bounding box center [611, 303] width 141 height 26
checkbox input "true"
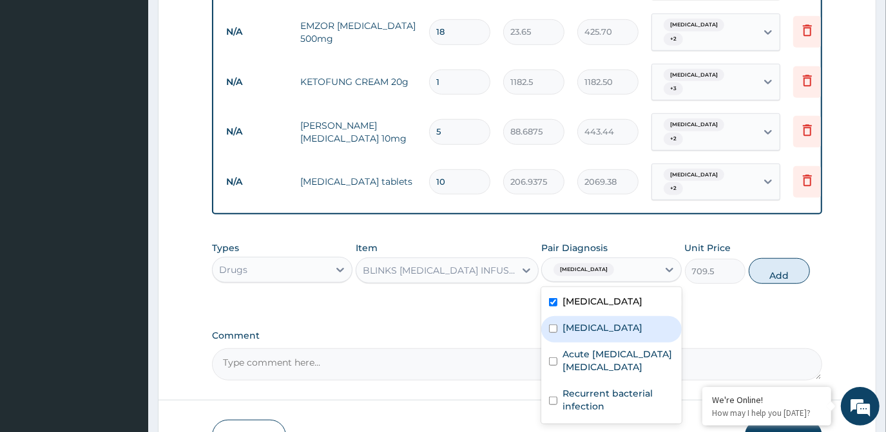
drag, startPoint x: 596, startPoint y: 305, endPoint x: 598, endPoint y: 313, distance: 8.6
click at [597, 316] on div "[MEDICAL_DATA]" at bounding box center [611, 329] width 141 height 26
checkbox input "true"
click at [602, 346] on div "Acute [MEDICAL_DATA] [MEDICAL_DATA]" at bounding box center [611, 362] width 141 height 39
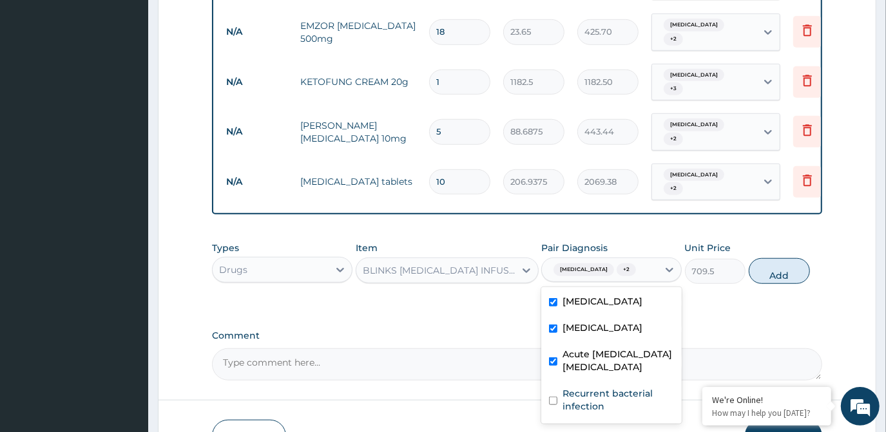
checkbox input "true"
click at [782, 258] on button "Add" at bounding box center [779, 271] width 61 height 26
type input "0"
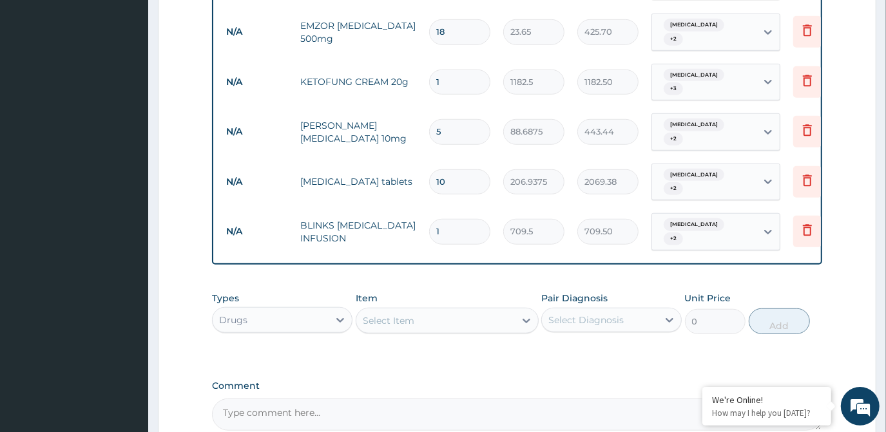
type input "0.00"
type input "6"
type input "4257.00"
type input "6"
click at [455, 313] on div "Select Item" at bounding box center [447, 321] width 183 height 26
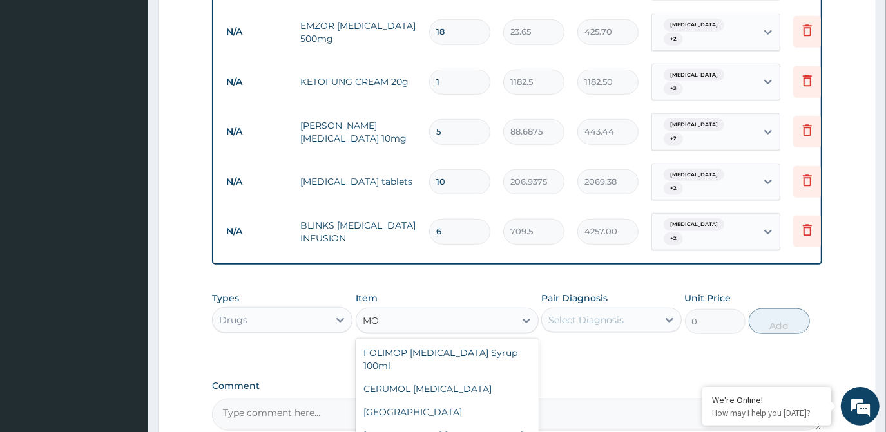
type input "M"
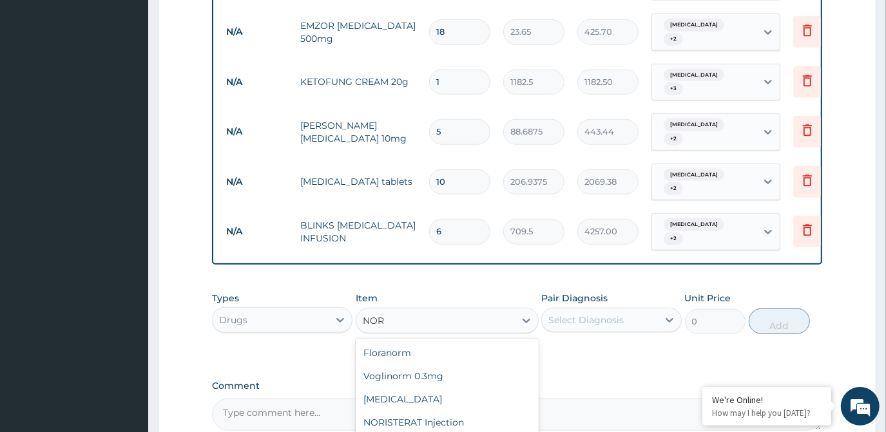
type input "NORM"
click at [470, 388] on div "NORMAL SALINE (UNISAL)" at bounding box center [447, 399] width 183 height 23
type input "1773.75"
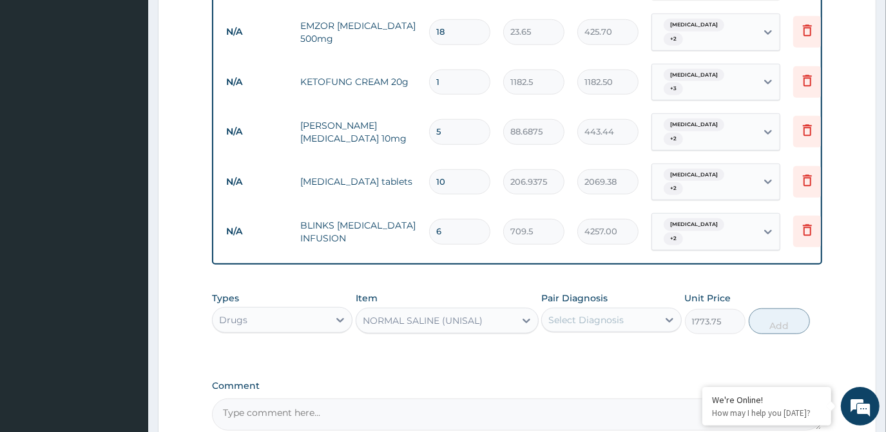
click at [620, 310] on div "Select Diagnosis" at bounding box center [600, 320] width 116 height 21
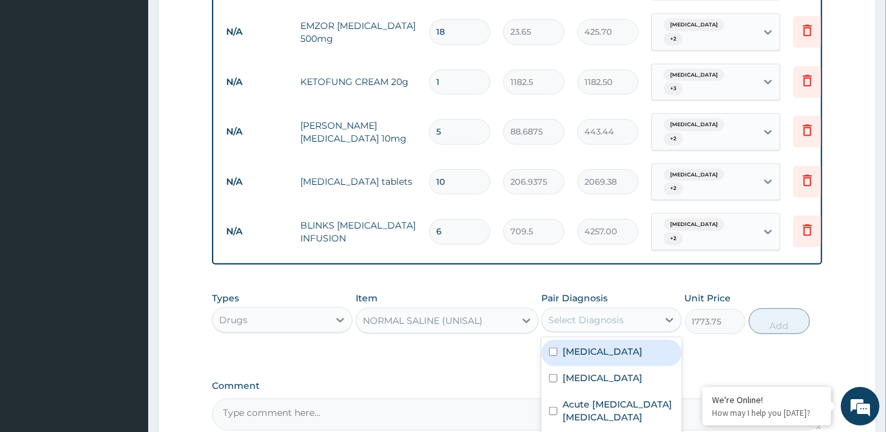
click at [622, 340] on div "[MEDICAL_DATA]" at bounding box center [611, 353] width 141 height 26
checkbox input "true"
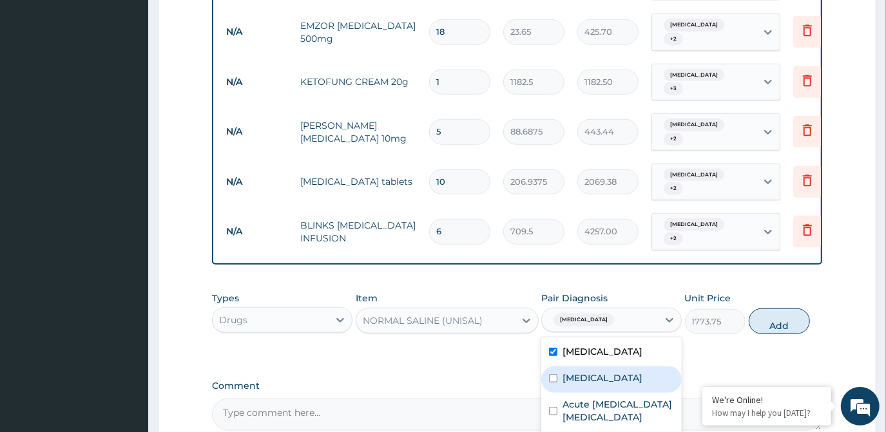
click at [603, 369] on div "[MEDICAL_DATA]" at bounding box center [611, 380] width 141 height 26
checkbox input "true"
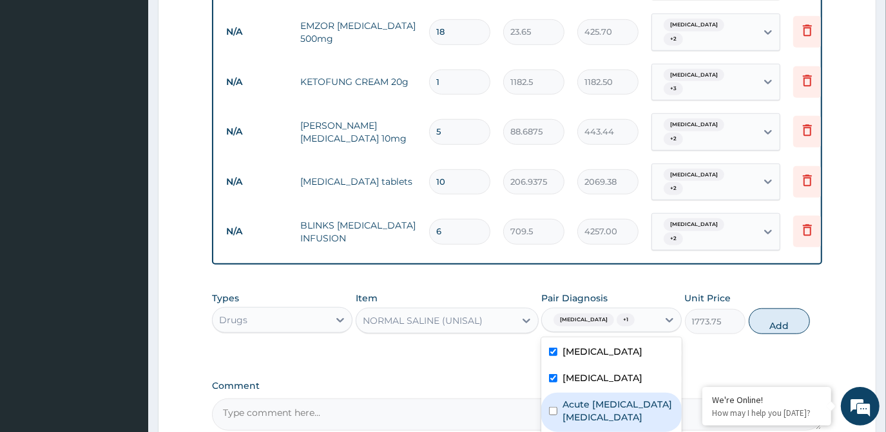
click at [608, 398] on label "Acute [MEDICAL_DATA] [MEDICAL_DATA]" at bounding box center [619, 411] width 112 height 26
checkbox input "true"
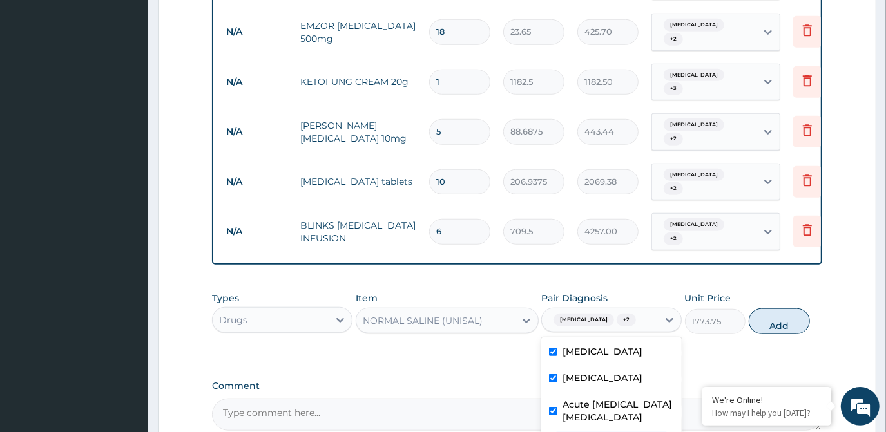
checkbox input "true"
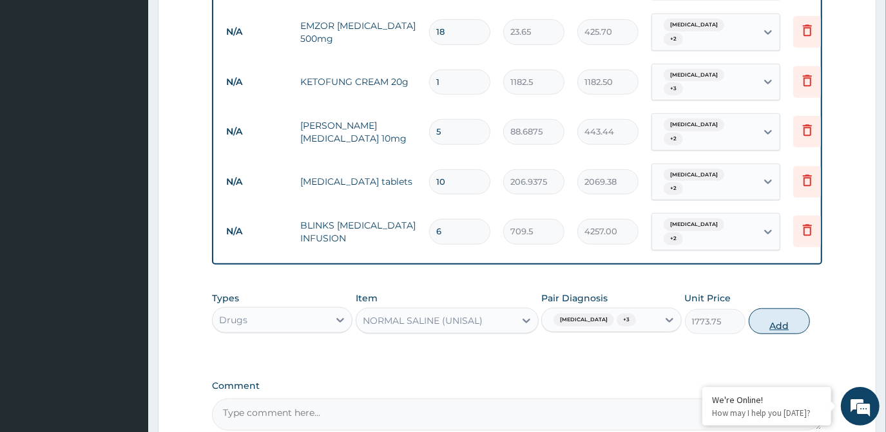
click at [781, 309] on button "Add" at bounding box center [779, 322] width 61 height 26
type input "0"
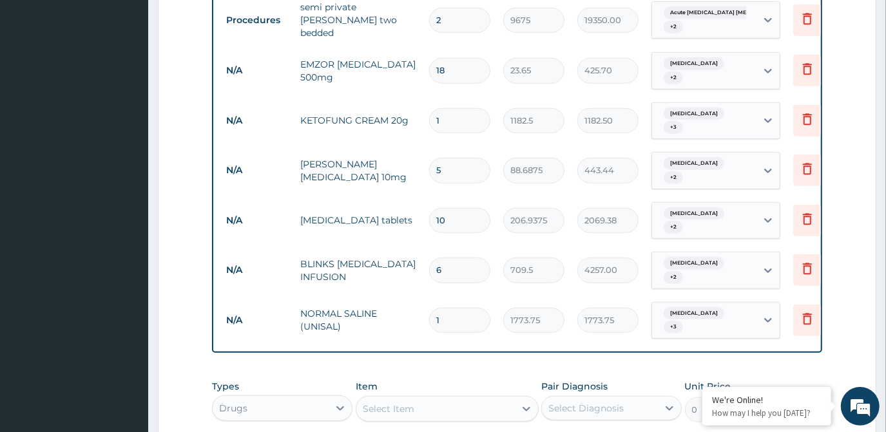
scroll to position [550, 0]
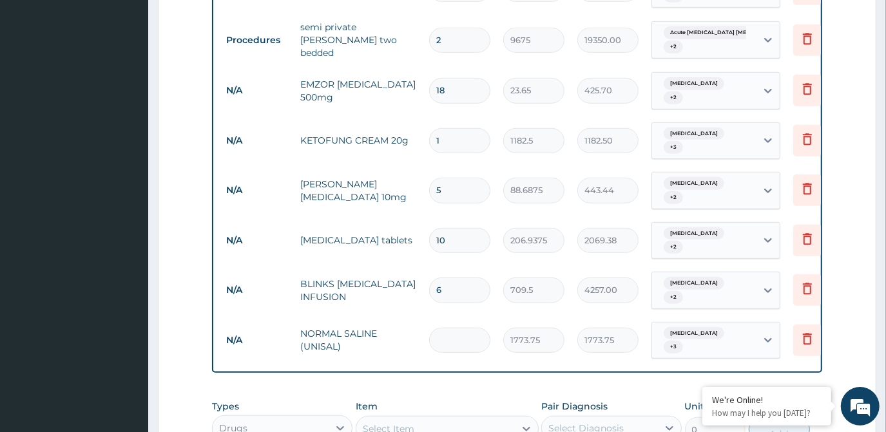
type input "0.00"
type input "4"
type input "7095.00"
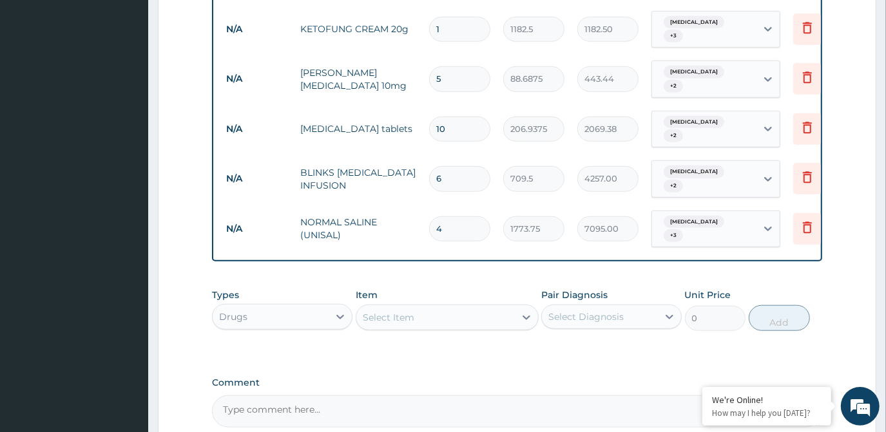
scroll to position [726, 0]
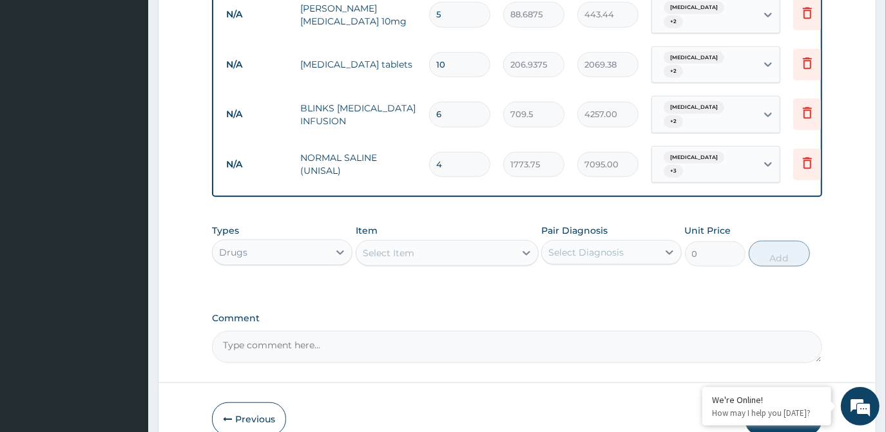
type input "4"
click at [460, 243] on div "Select Item" at bounding box center [435, 253] width 159 height 21
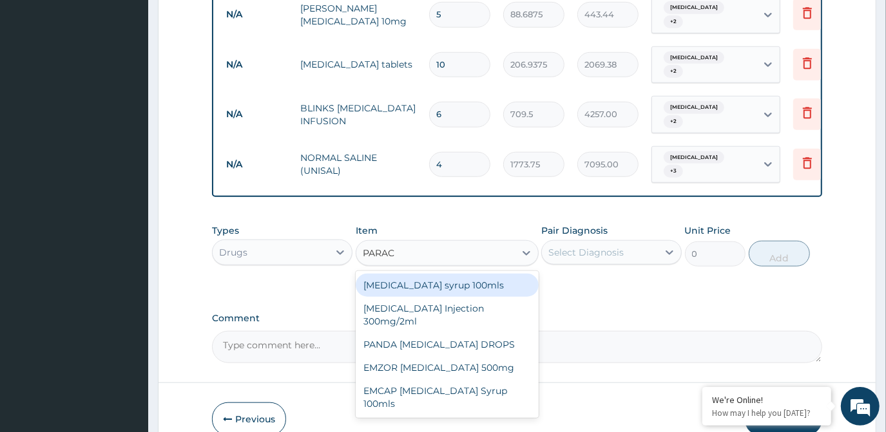
type input "PARACE"
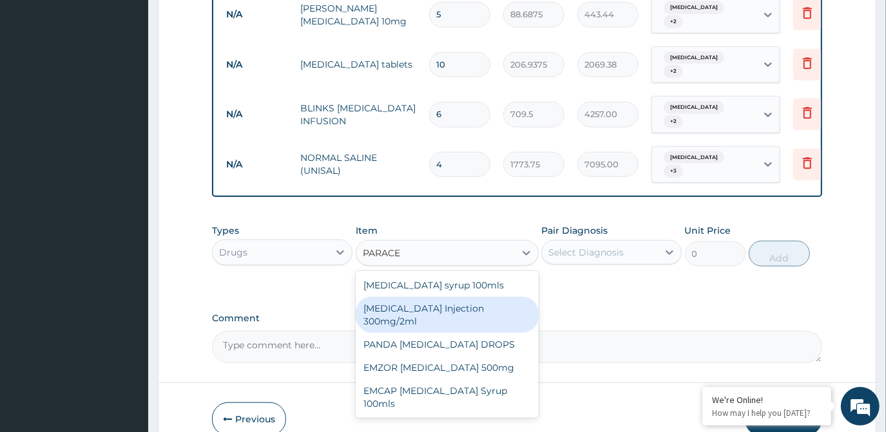
click at [449, 297] on div "[MEDICAL_DATA] Injection 300mg/2ml" at bounding box center [447, 315] width 183 height 36
type input "260.15"
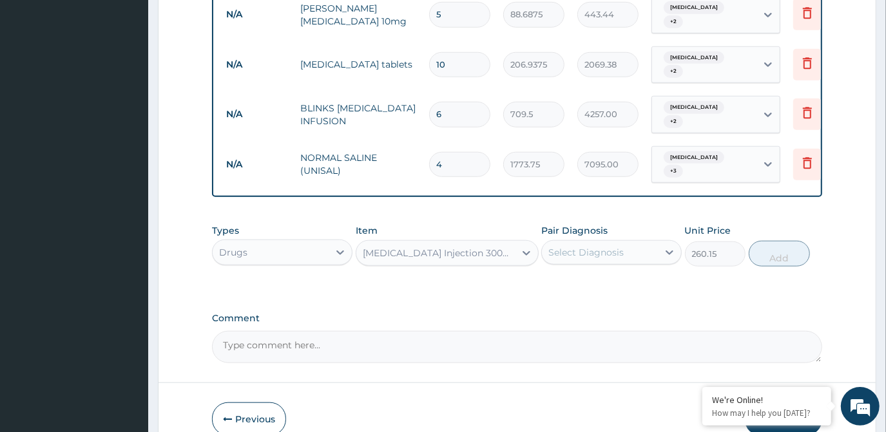
click at [634, 242] on div "Select Diagnosis" at bounding box center [600, 252] width 116 height 21
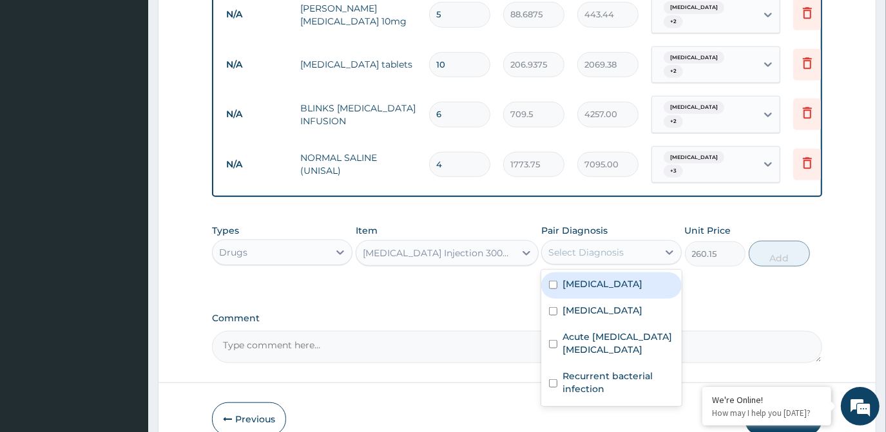
drag, startPoint x: 624, startPoint y: 253, endPoint x: 621, endPoint y: 280, distance: 26.6
click at [623, 273] on div "[MEDICAL_DATA]" at bounding box center [611, 286] width 141 height 26
checkbox input "true"
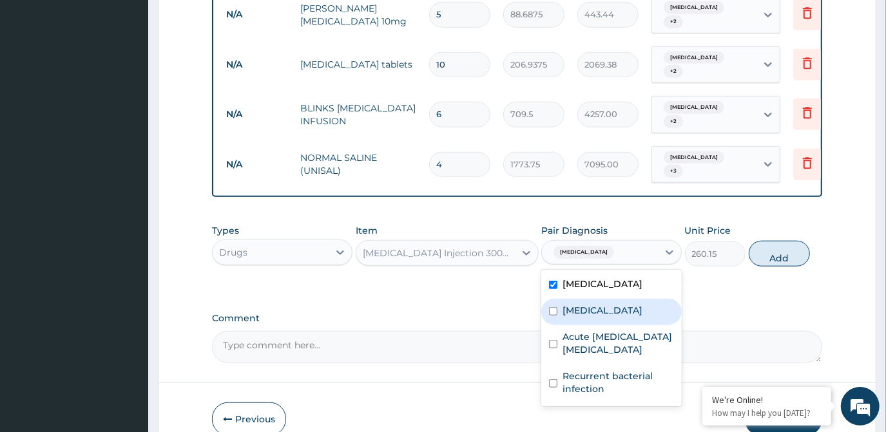
drag, startPoint x: 621, startPoint y: 282, endPoint x: 621, endPoint y: 300, distance: 17.4
click at [621, 299] on div "[MEDICAL_DATA]" at bounding box center [611, 312] width 141 height 26
checkbox input "true"
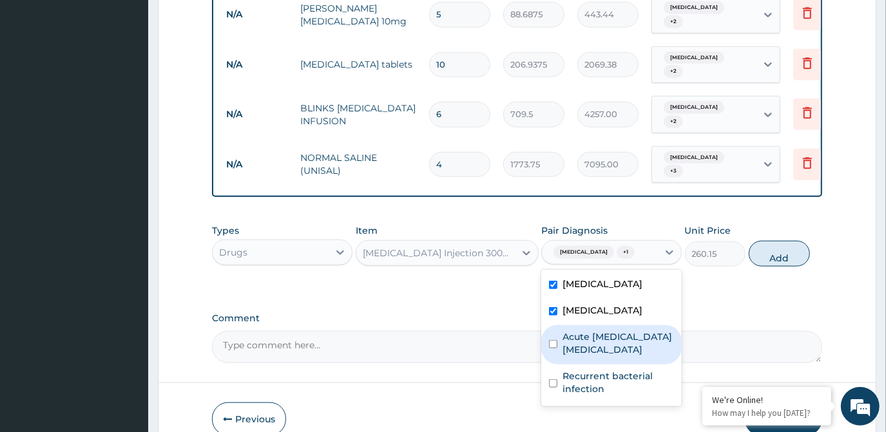
click at [625, 331] on label "Acute [MEDICAL_DATA] [MEDICAL_DATA]" at bounding box center [619, 344] width 112 height 26
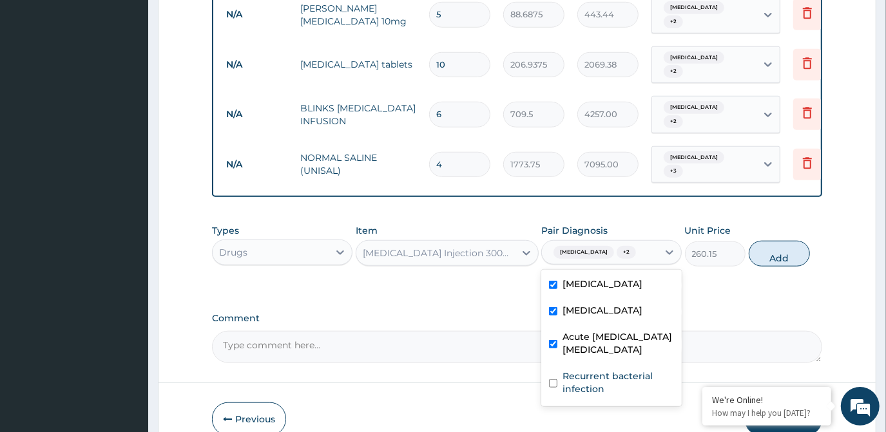
checkbox input "true"
click at [792, 241] on button "Add" at bounding box center [779, 254] width 61 height 26
type input "0"
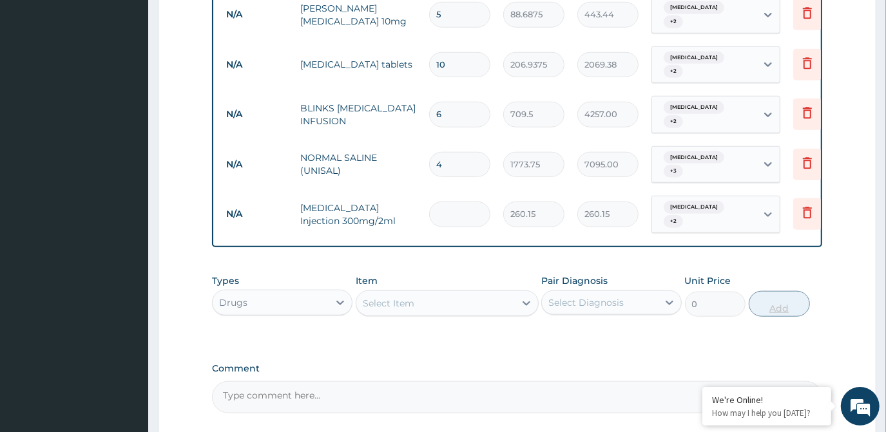
type input "0.00"
type input "6"
type input "1560.90"
type input "6"
click at [481, 293] on div "Select Item" at bounding box center [435, 303] width 159 height 21
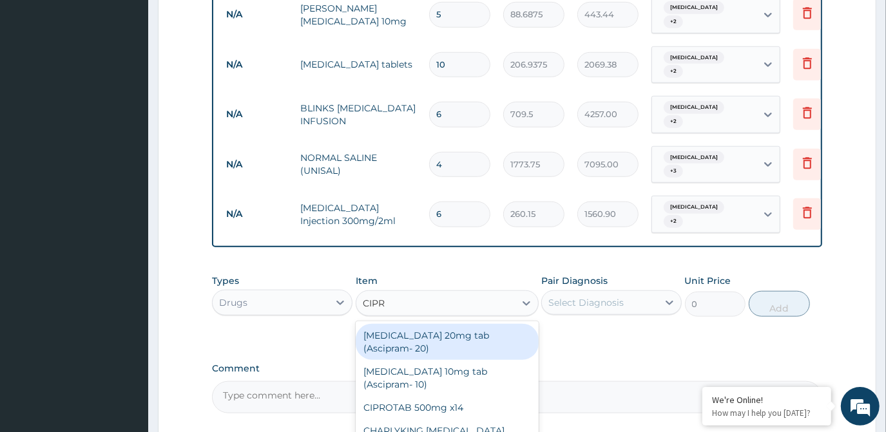
type input "[MEDICAL_DATA]"
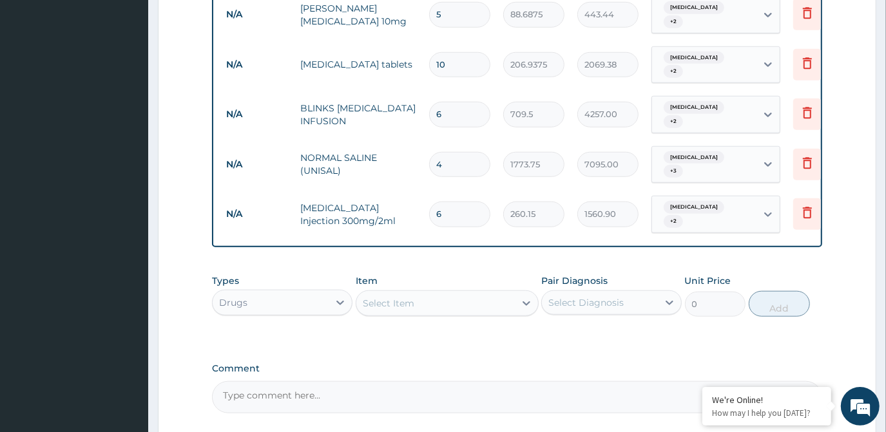
click at [481, 291] on div "Select Item" at bounding box center [447, 304] width 183 height 26
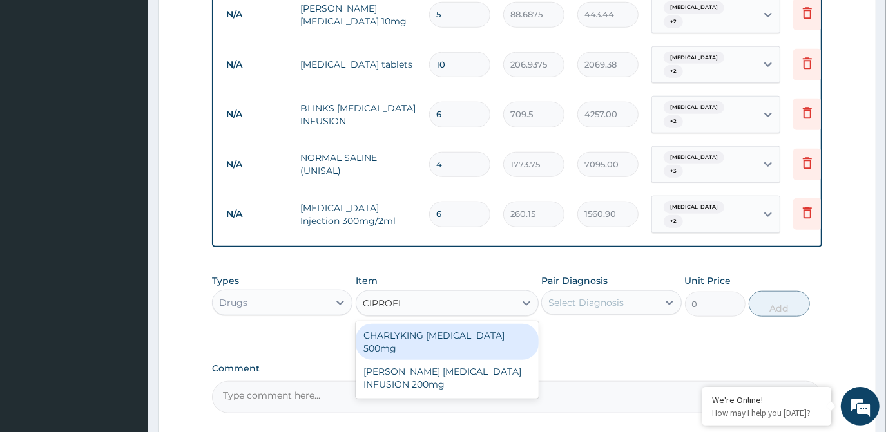
type input "CIPROFLO"
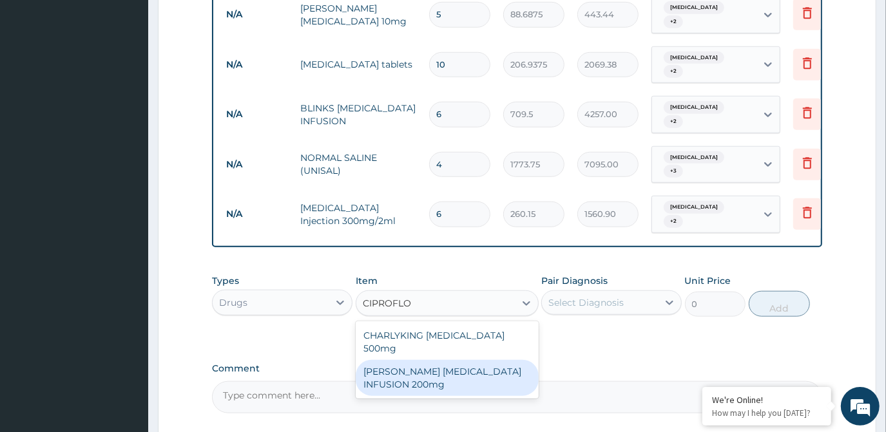
click at [474, 360] on div "[PERSON_NAME] [MEDICAL_DATA] INFUSION 200mg" at bounding box center [447, 378] width 183 height 36
type input "1182.5"
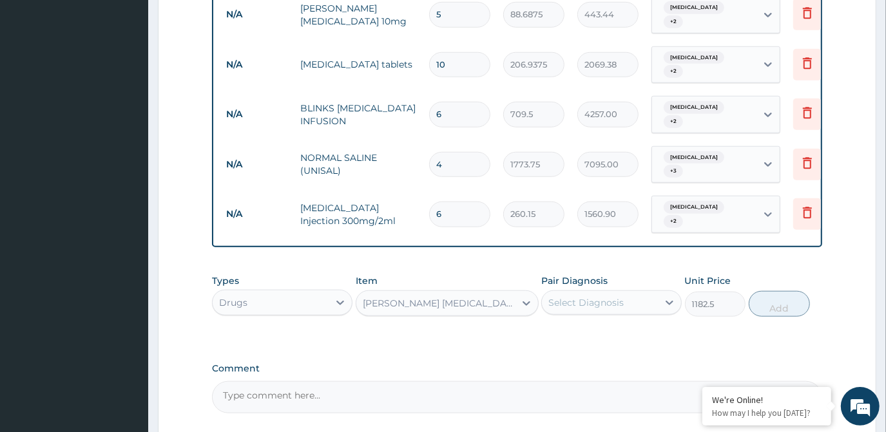
click at [608, 296] on div "Select Diagnosis" at bounding box center [586, 302] width 75 height 13
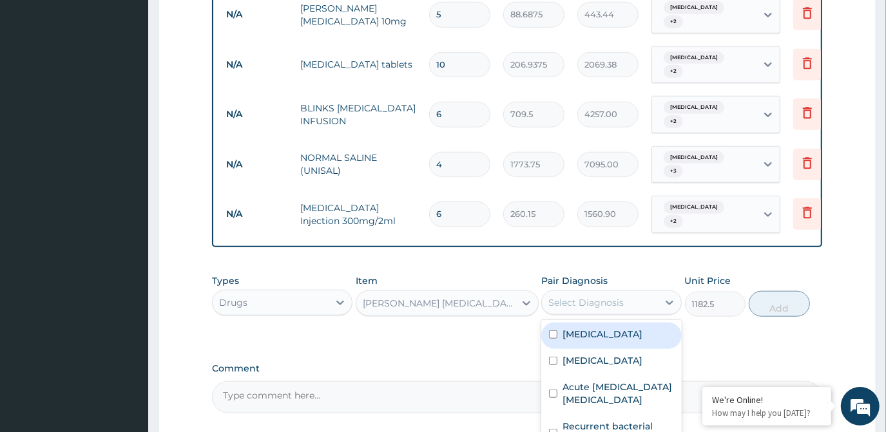
click at [599, 323] on div "[MEDICAL_DATA]" at bounding box center [611, 336] width 141 height 26
checkbox input "true"
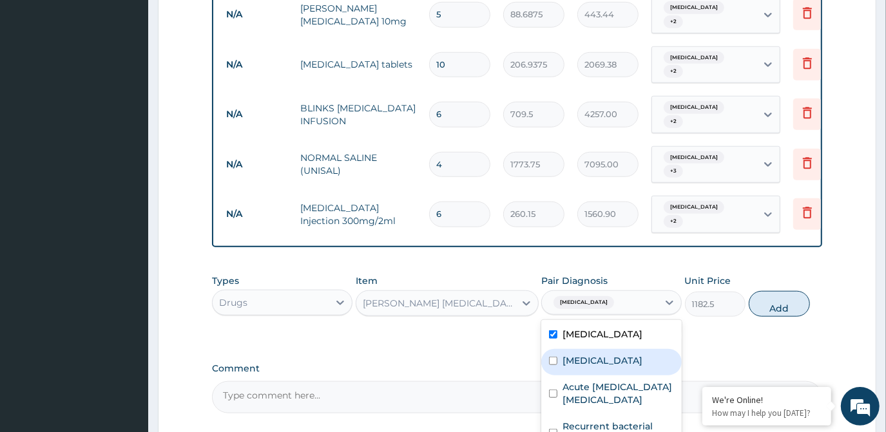
click at [597, 349] on div "[MEDICAL_DATA]" at bounding box center [611, 362] width 141 height 26
checkbox input "true"
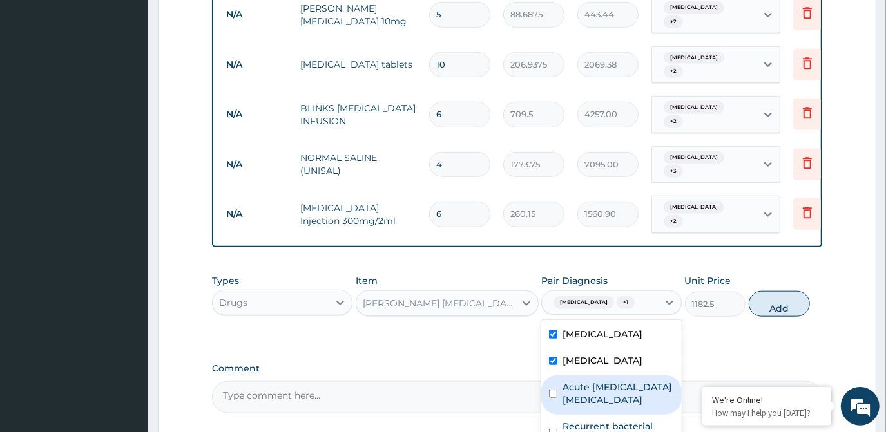
click at [593, 381] on label "Acute [MEDICAL_DATA] [MEDICAL_DATA]" at bounding box center [619, 394] width 112 height 26
checkbox input "true"
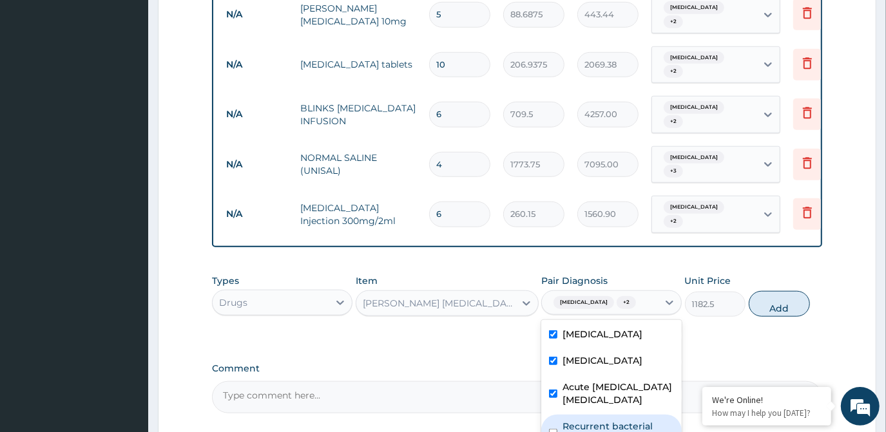
click at [597, 420] on label "Recurrent bacterial infection" at bounding box center [619, 433] width 112 height 26
checkbox input "true"
click at [783, 291] on button "Add" at bounding box center [779, 304] width 61 height 26
type input "0"
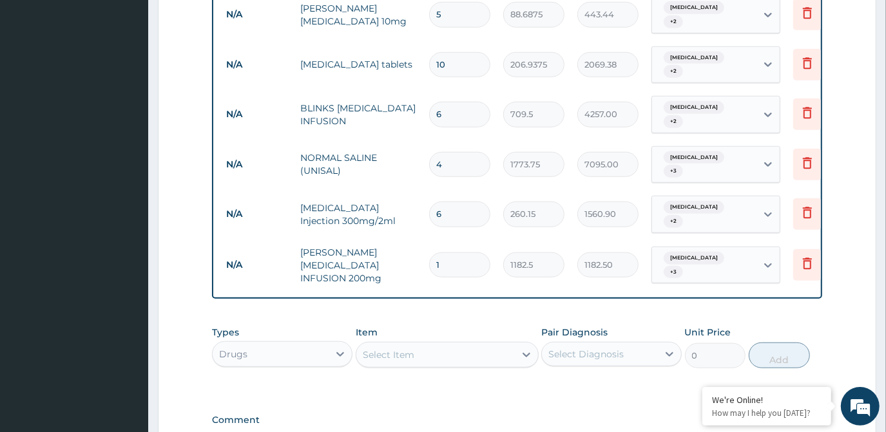
type input "0.00"
type input "4"
type input "4730.00"
type input "4"
click at [458, 345] on div "Select Item" at bounding box center [435, 355] width 159 height 21
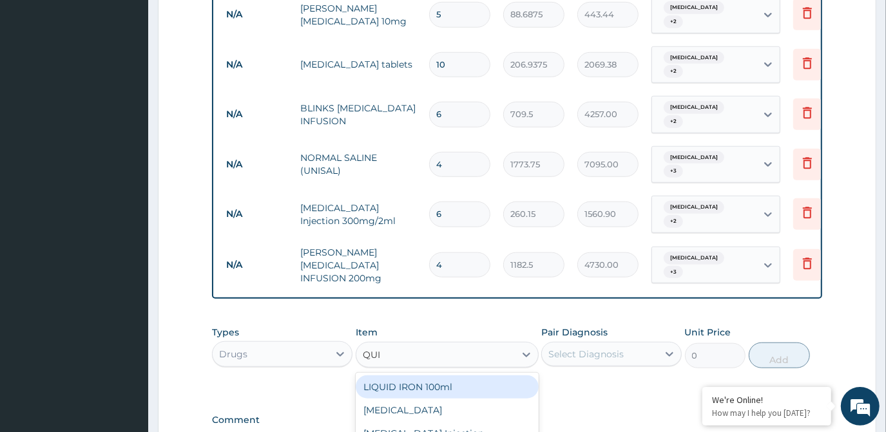
type input "QUIN"
click at [457, 376] on div "[MEDICAL_DATA] Injection" at bounding box center [447, 387] width 183 height 23
type input "591.25"
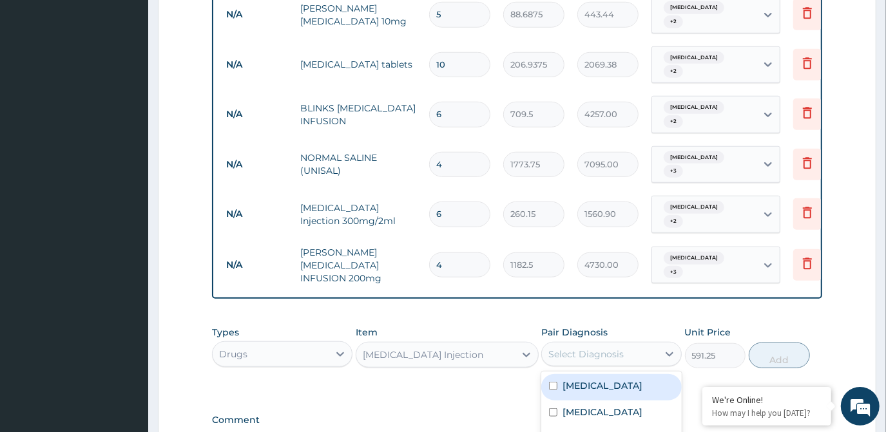
click at [605, 348] on div "Select Diagnosis" at bounding box center [586, 354] width 75 height 13
click at [604, 374] on div "[MEDICAL_DATA]" at bounding box center [611, 387] width 141 height 26
checkbox input "true"
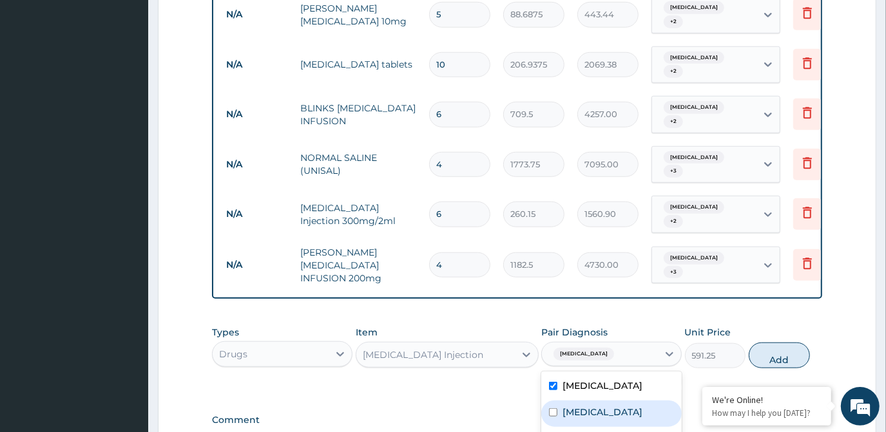
click at [598, 401] on div "[MEDICAL_DATA]" at bounding box center [611, 414] width 141 height 26
checkbox input "true"
click at [792, 343] on button "Add" at bounding box center [779, 356] width 61 height 26
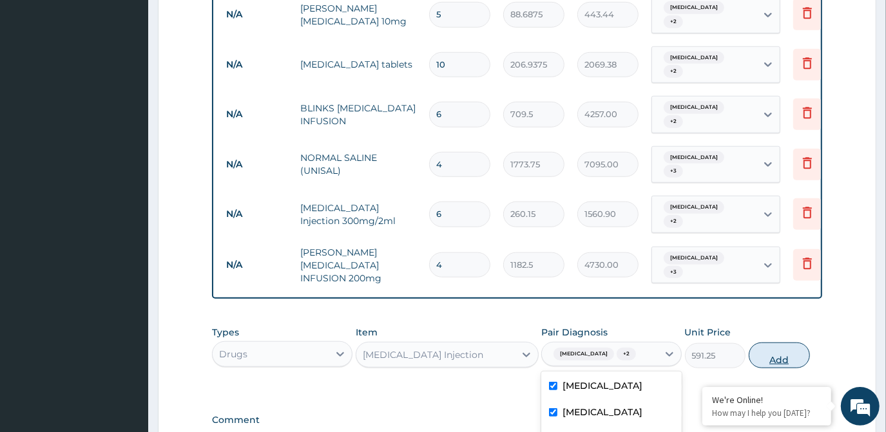
type input "0"
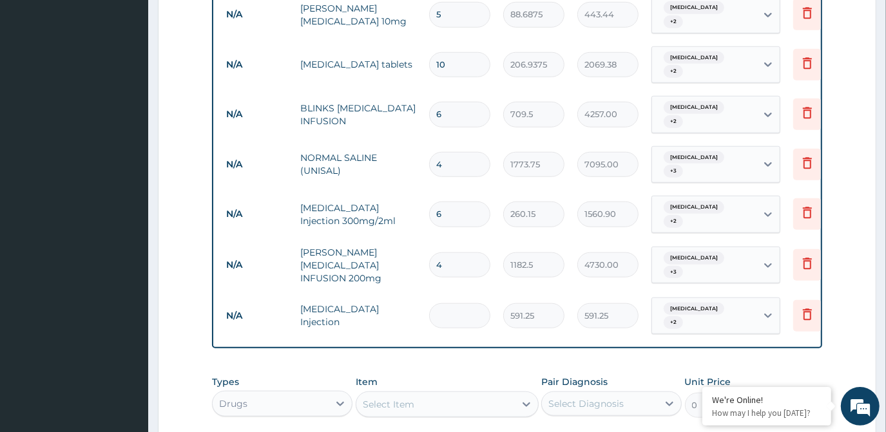
type input "0.00"
type input "3"
type input "1773.75"
type input "3"
click at [478, 394] on div "Select Item" at bounding box center [435, 404] width 159 height 21
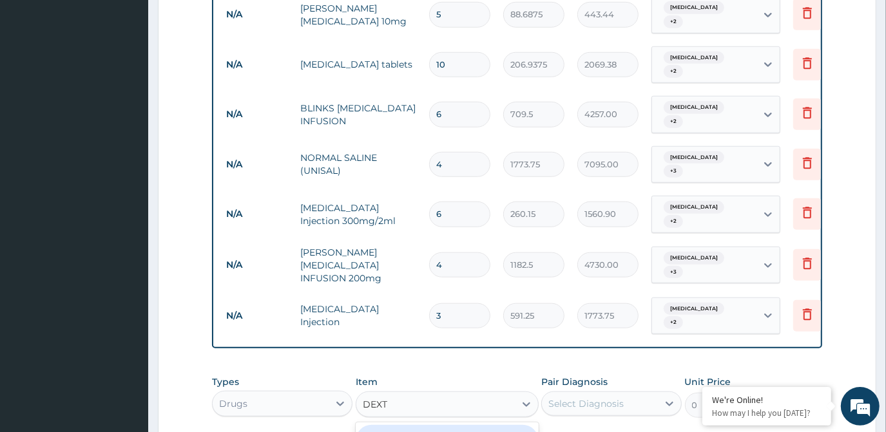
type input "DEXTR"
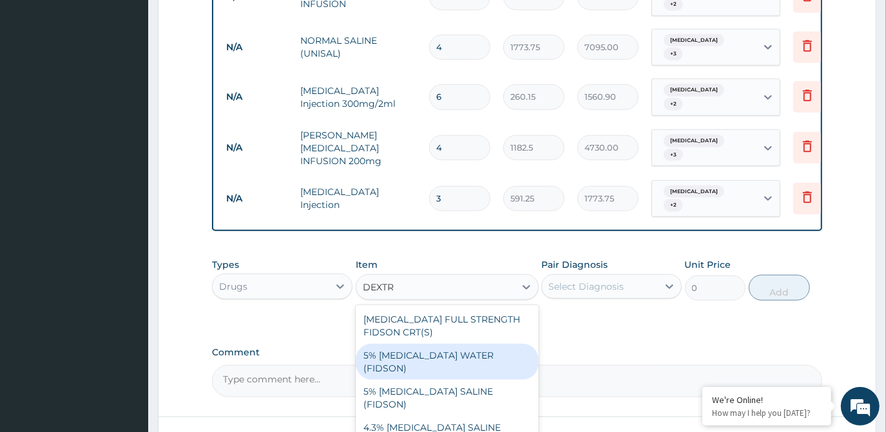
click at [487, 344] on div "5% [MEDICAL_DATA] WATER (FIDSON)" at bounding box center [447, 362] width 183 height 36
type input "1773.75"
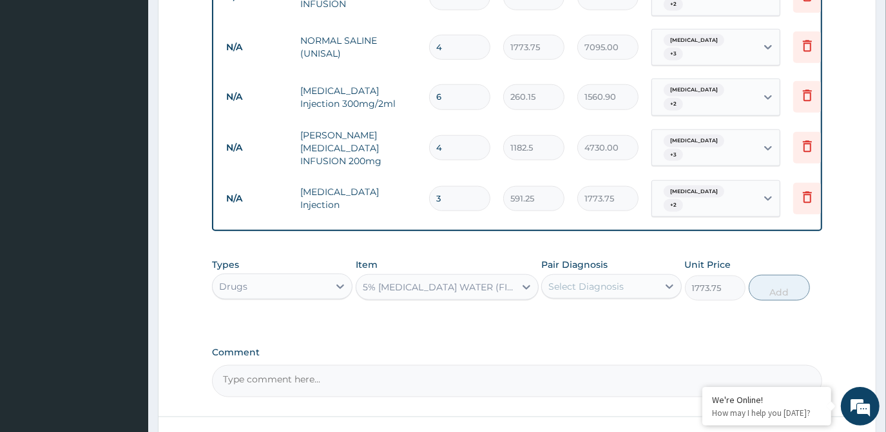
click at [491, 281] on div "5% [MEDICAL_DATA] WATER (FIDSON)" at bounding box center [439, 287] width 153 height 13
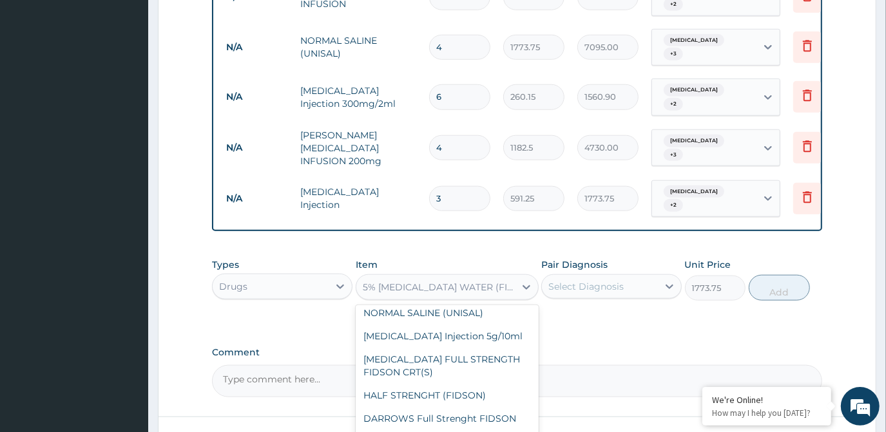
scroll to position [4438, 0]
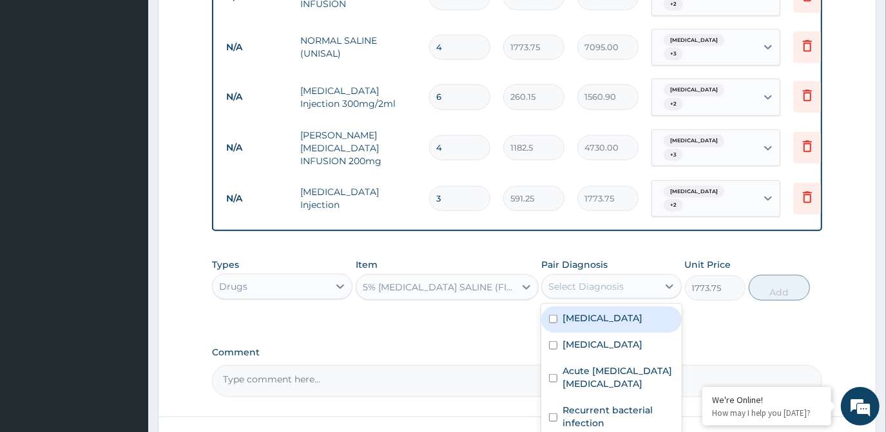
click at [593, 277] on div "Select Diagnosis" at bounding box center [600, 287] width 116 height 21
click at [590, 307] on div "[MEDICAL_DATA]" at bounding box center [611, 320] width 141 height 26
checkbox input "true"
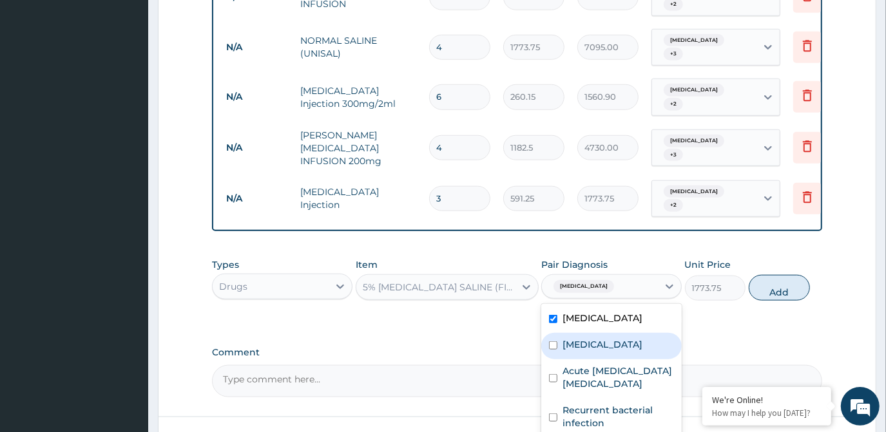
click at [590, 338] on label "[MEDICAL_DATA]" at bounding box center [603, 344] width 80 height 13
checkbox input "true"
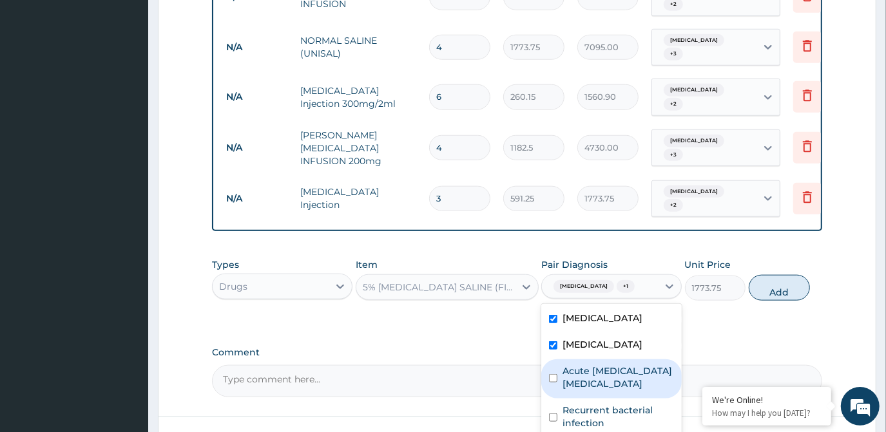
click at [607, 365] on label "Acute [MEDICAL_DATA] [MEDICAL_DATA]" at bounding box center [619, 378] width 112 height 26
checkbox input "true"
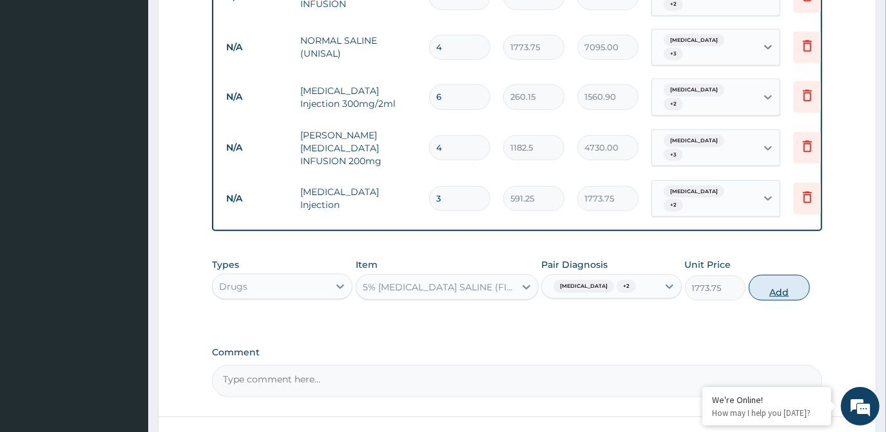
click at [772, 275] on button "Add" at bounding box center [779, 288] width 61 height 26
type input "0"
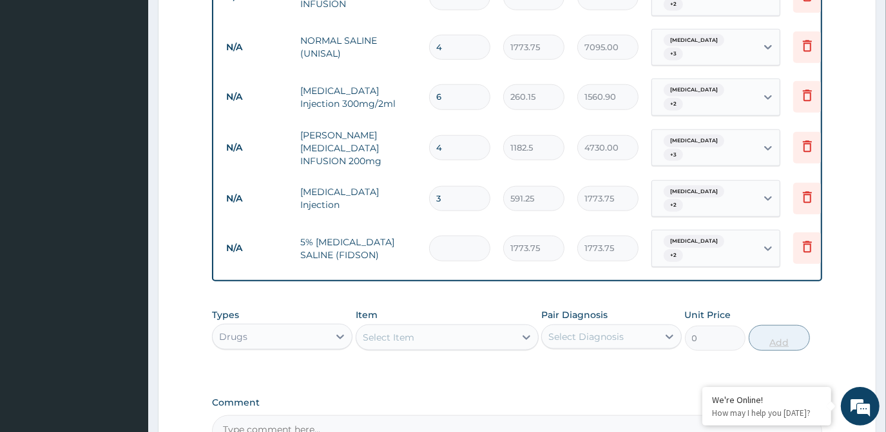
type input "0.00"
type input "2"
type input "3547.50"
type input "2"
click at [501, 327] on div "Select Item" at bounding box center [435, 337] width 159 height 21
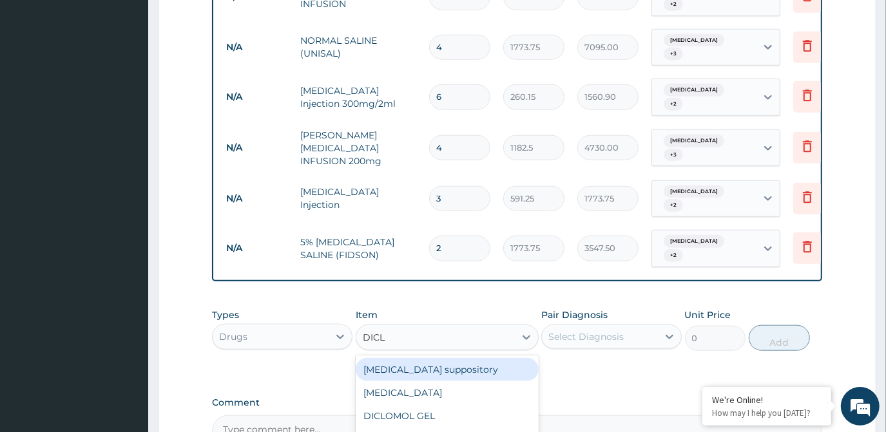
type input "DICLO"
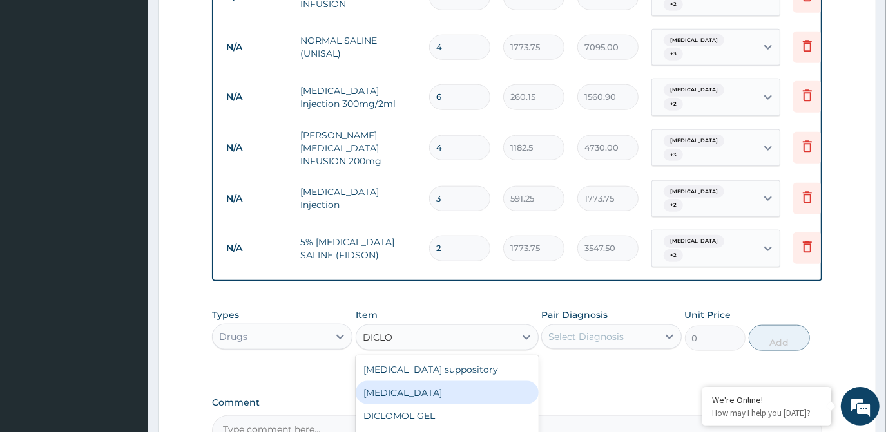
click at [472, 382] on div "[MEDICAL_DATA]" at bounding box center [447, 393] width 183 height 23
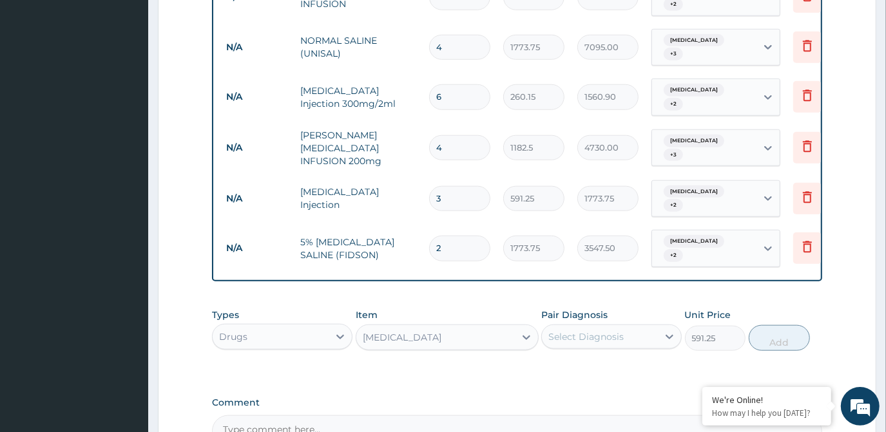
click at [307, 327] on div "Drugs" at bounding box center [271, 337] width 116 height 21
type input "0"
click at [523, 331] on icon at bounding box center [526, 337] width 13 height 13
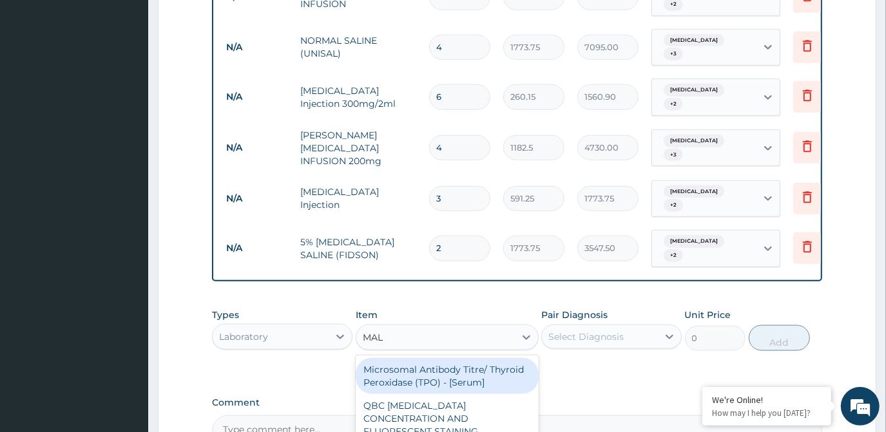
type input "MALA"
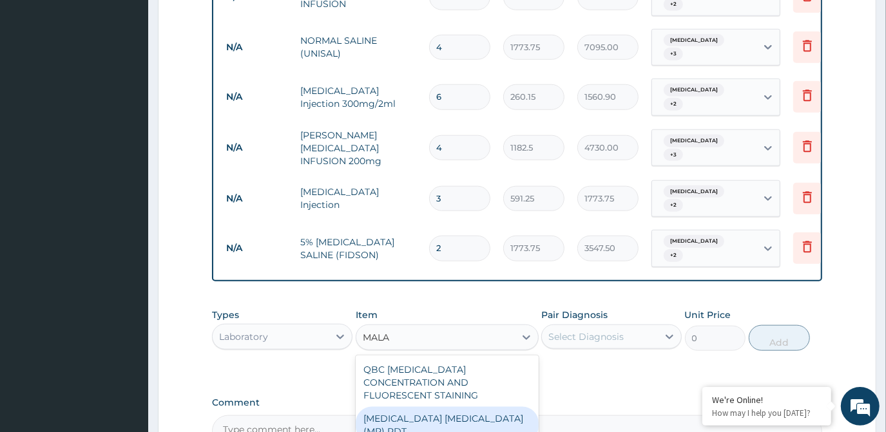
click at [445, 407] on div "[MEDICAL_DATA] [MEDICAL_DATA] (MP) RDT" at bounding box center [447, 425] width 183 height 36
type input "1612.5"
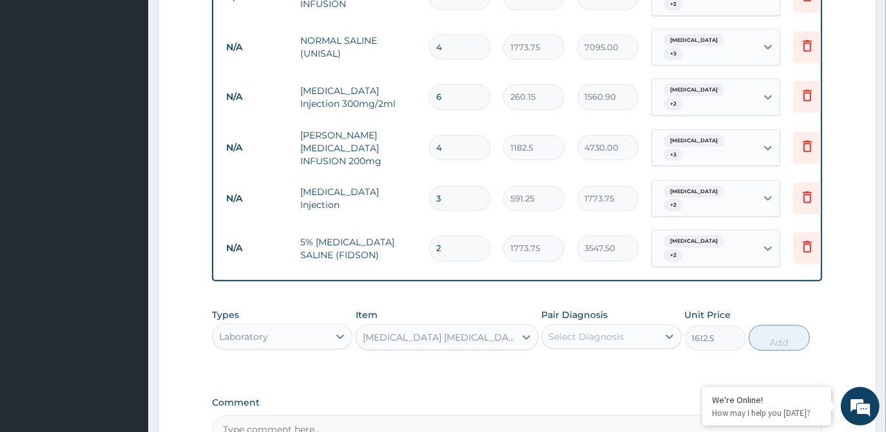
click at [641, 327] on div "Select Diagnosis" at bounding box center [600, 337] width 116 height 21
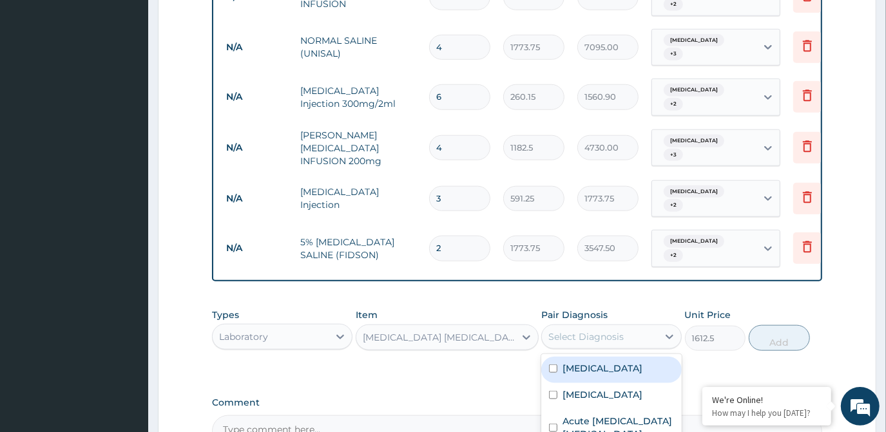
click at [640, 357] on div "[MEDICAL_DATA]" at bounding box center [611, 370] width 141 height 26
checkbox input "true"
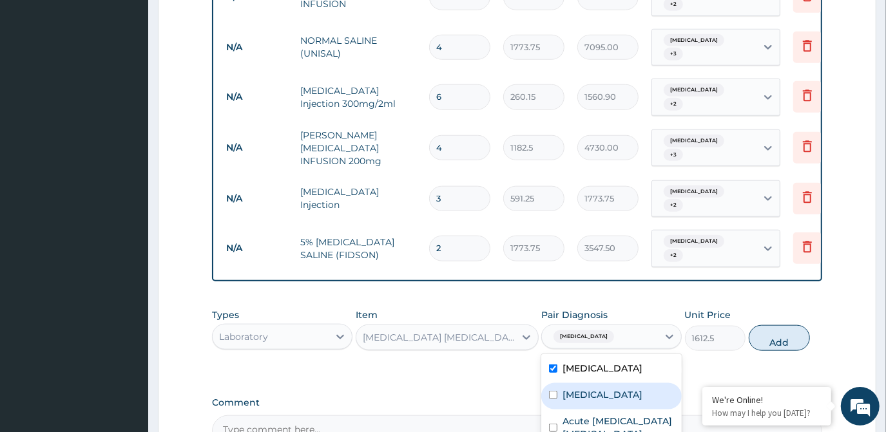
click at [630, 384] on div "[MEDICAL_DATA]" at bounding box center [611, 397] width 141 height 26
checkbox input "true"
click at [791, 325] on button "Add" at bounding box center [779, 338] width 61 height 26
type input "0"
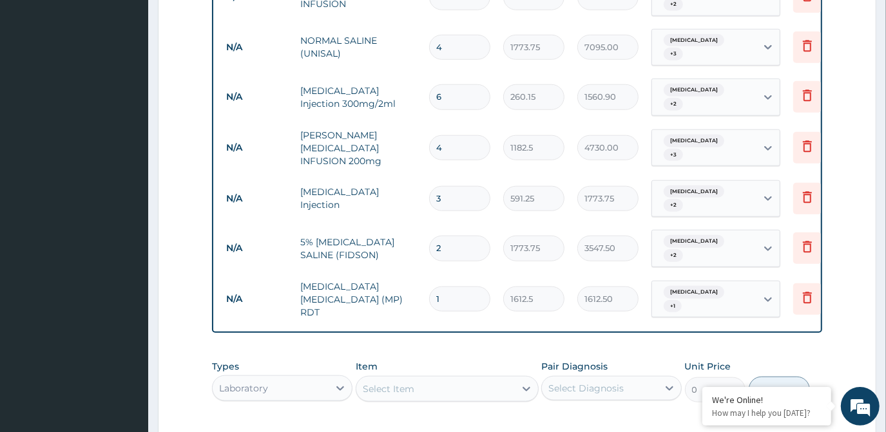
click at [463, 379] on div "Select Item" at bounding box center [435, 389] width 159 height 21
type input "CBC"
click at [452, 410] on div "FBC CBC-[MEDICAL_DATA] (Haemogram) - [Blood]" at bounding box center [447, 428] width 183 height 36
type input "4300"
click at [618, 382] on div "Select Diagnosis" at bounding box center [586, 388] width 75 height 13
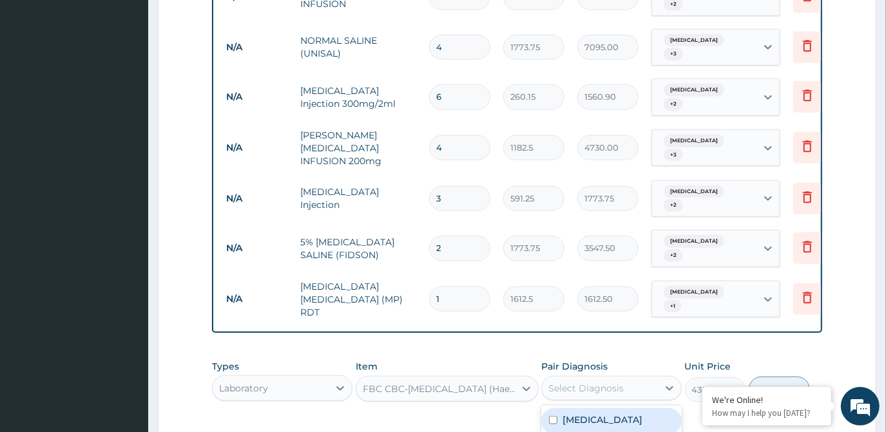
click at [610, 409] on div "[MEDICAL_DATA]" at bounding box center [611, 422] width 141 height 26
checkbox input "true"
drag, startPoint x: 610, startPoint y: 397, endPoint x: 609, endPoint y: 410, distance: 12.9
checkbox input "true"
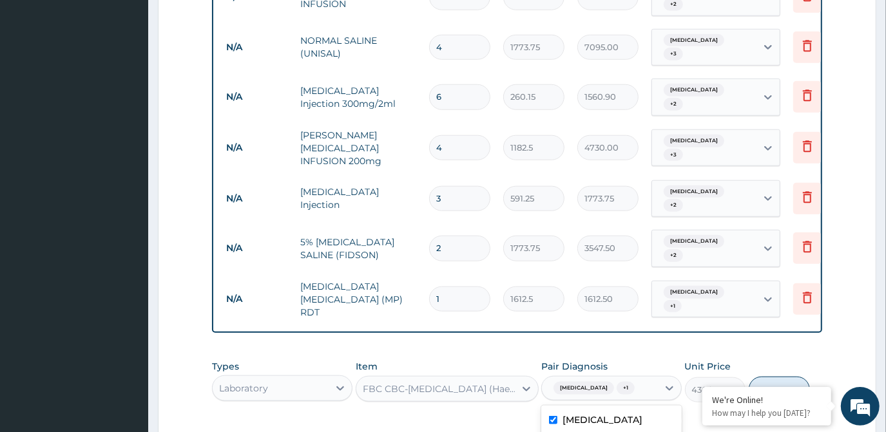
checkbox input "true"
click at [776, 377] on button "Add" at bounding box center [779, 390] width 61 height 26
type input "0"
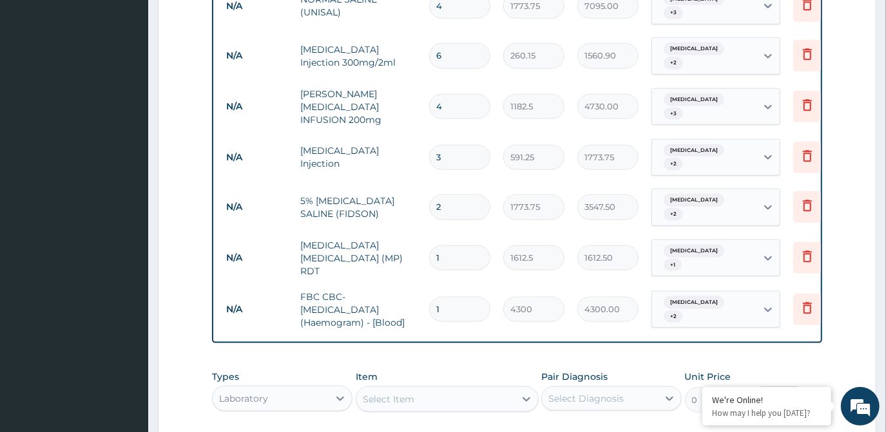
scroll to position [902, 0]
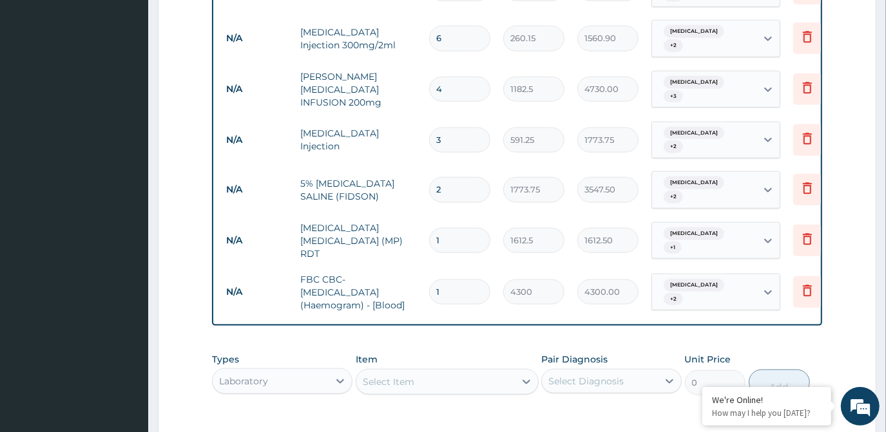
click at [474, 372] on div "Select Item" at bounding box center [435, 382] width 159 height 21
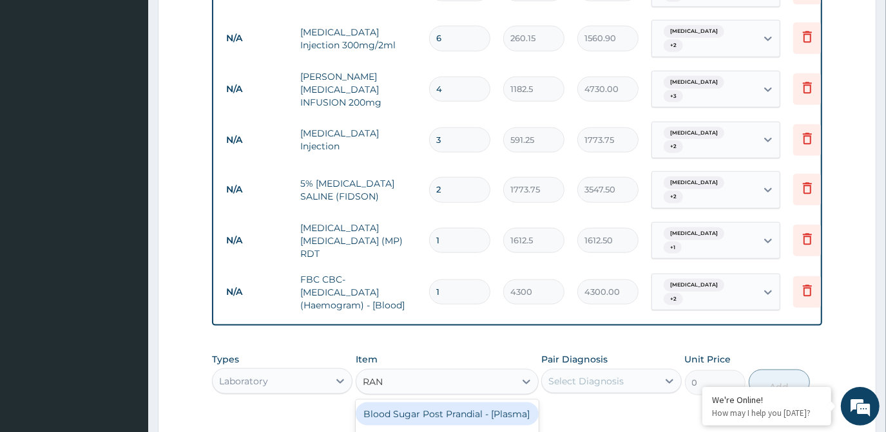
type input "RAND"
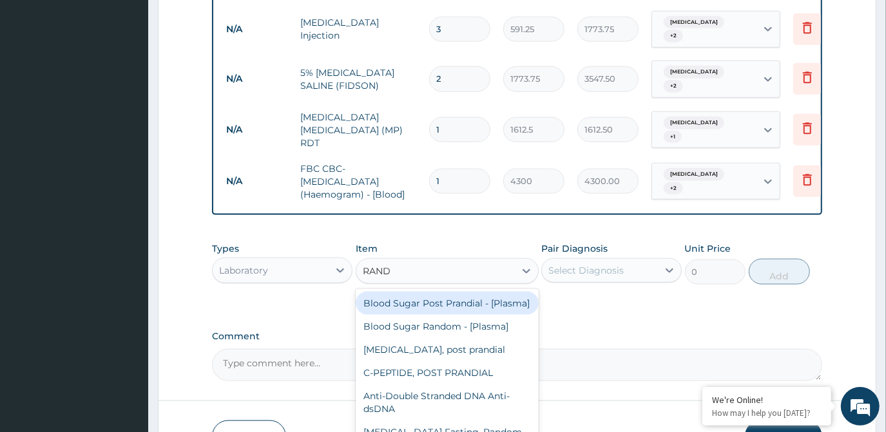
scroll to position [1019, 0]
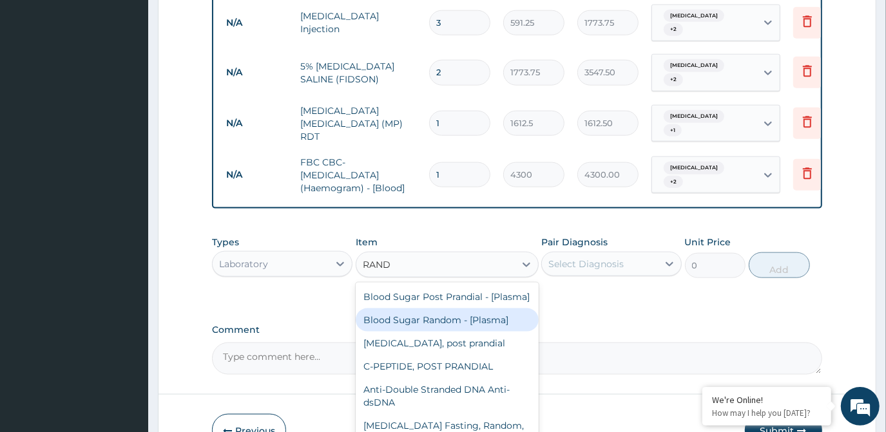
click at [455, 309] on div "Blood Sugar Random - [Plasma]" at bounding box center [447, 320] width 183 height 23
type input "1290"
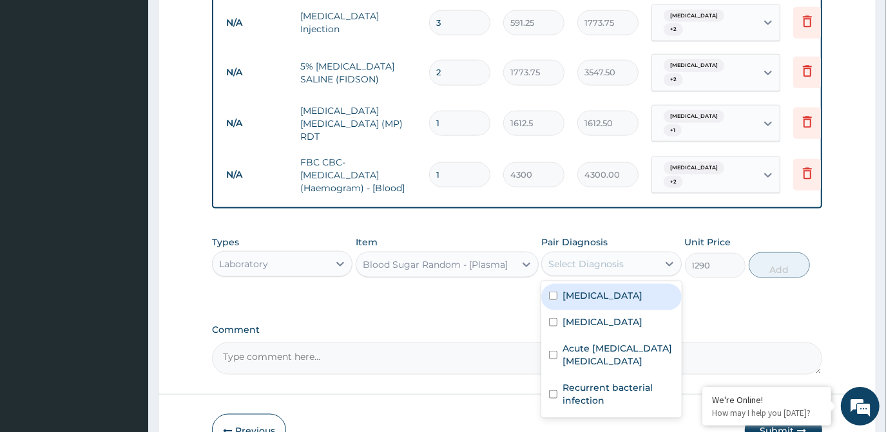
click at [570, 258] on div "Select Diagnosis" at bounding box center [586, 264] width 75 height 13
click at [571, 284] on div "[MEDICAL_DATA]" at bounding box center [611, 297] width 141 height 26
checkbox input "true"
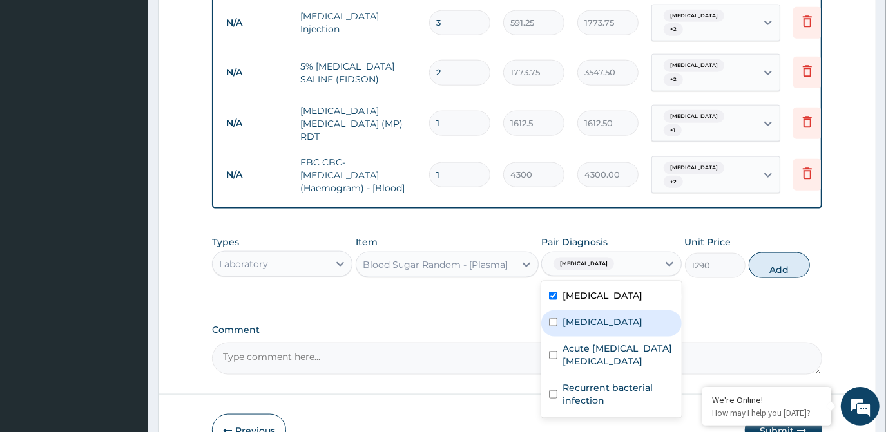
click at [572, 311] on div "[MEDICAL_DATA]" at bounding box center [611, 324] width 141 height 26
checkbox input "true"
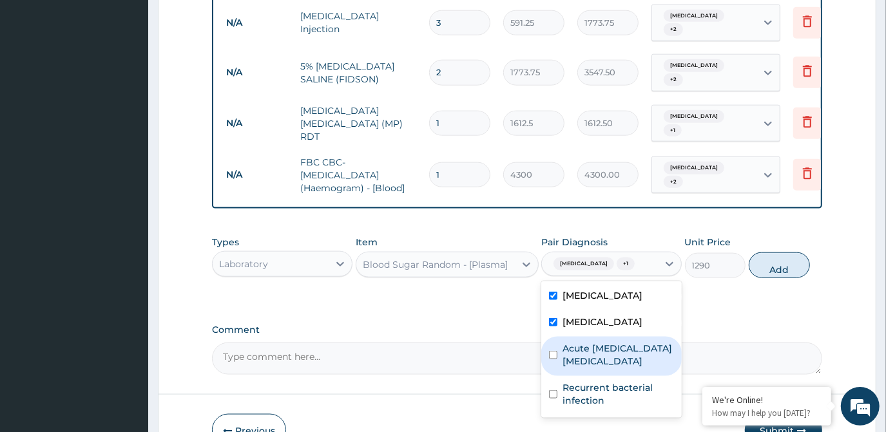
click at [593, 337] on div "Acute [MEDICAL_DATA] [MEDICAL_DATA]" at bounding box center [611, 356] width 141 height 39
checkbox input "true"
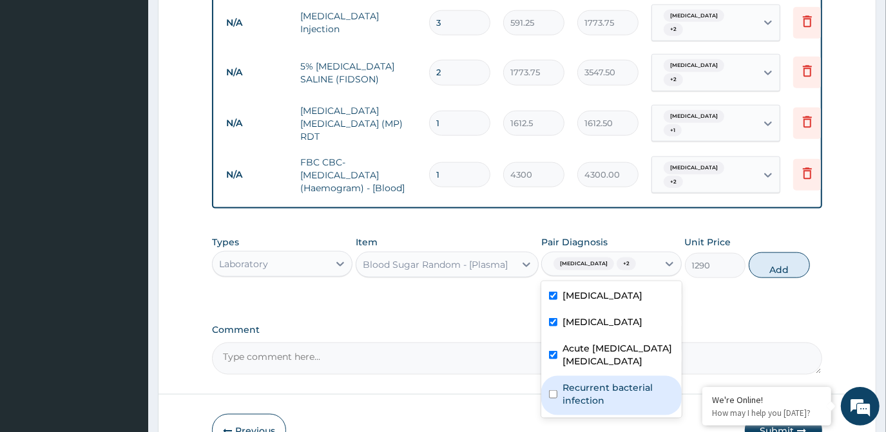
click at [592, 376] on div "Recurrent bacterial infection" at bounding box center [611, 395] width 141 height 39
checkbox input "true"
click at [778, 253] on button "Add" at bounding box center [779, 266] width 61 height 26
type input "0"
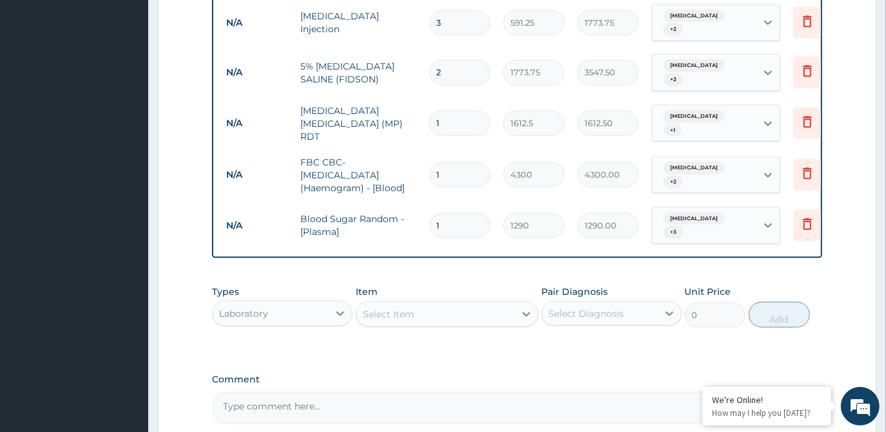
click at [471, 304] on div "Select Item" at bounding box center [435, 314] width 159 height 21
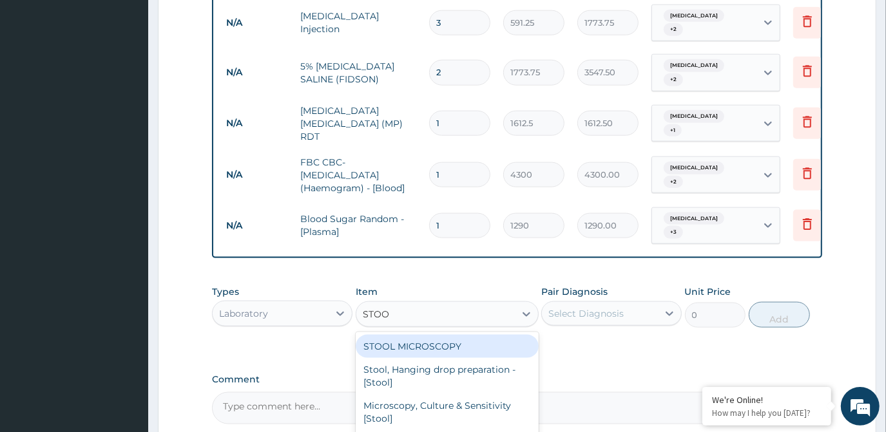
type input "STOOL"
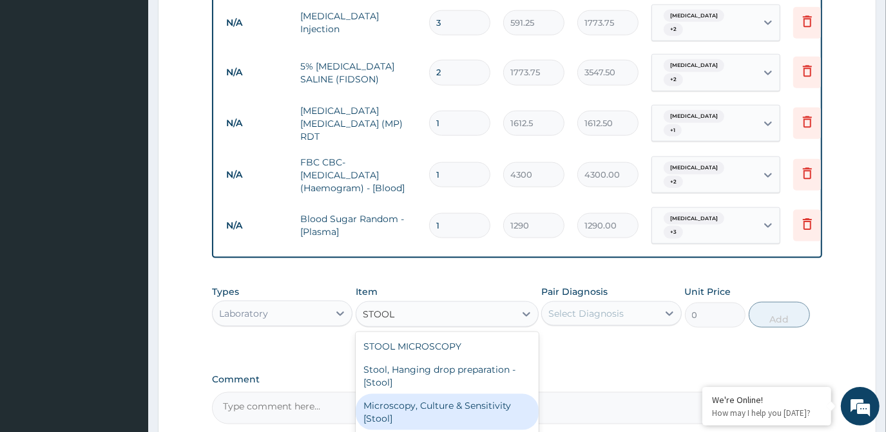
click at [431, 394] on div "Microscopy, Culture & Sensitivity [Stool]" at bounding box center [447, 412] width 183 height 36
type input "4837.5"
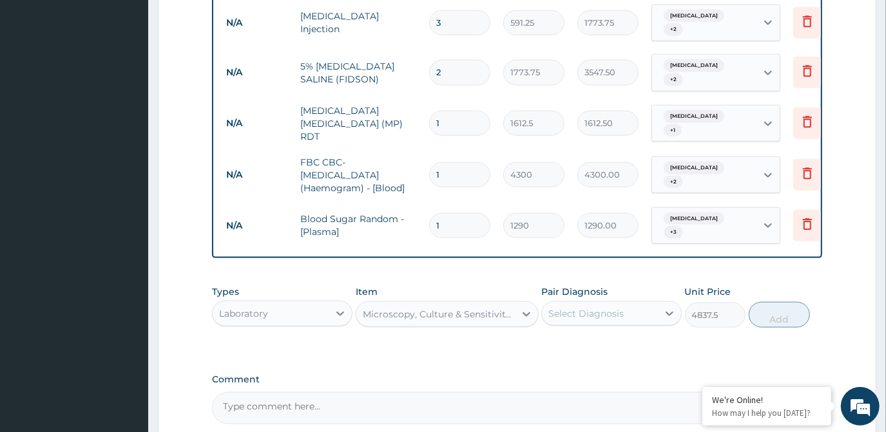
click at [605, 307] on div "Select Diagnosis" at bounding box center [586, 313] width 75 height 13
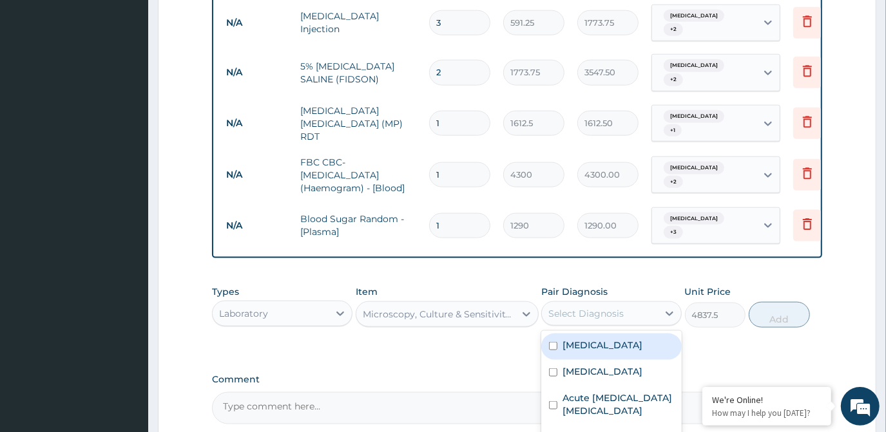
click at [601, 334] on div "[MEDICAL_DATA]" at bounding box center [611, 347] width 141 height 26
checkbox input "true"
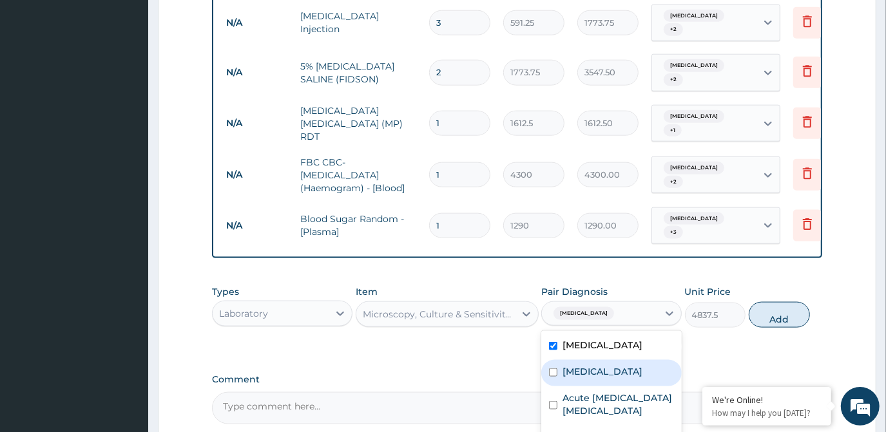
drag, startPoint x: 597, startPoint y: 323, endPoint x: 593, endPoint y: 345, distance: 23.0
click at [597, 360] on div "[MEDICAL_DATA]" at bounding box center [611, 373] width 141 height 26
checkbox input "true"
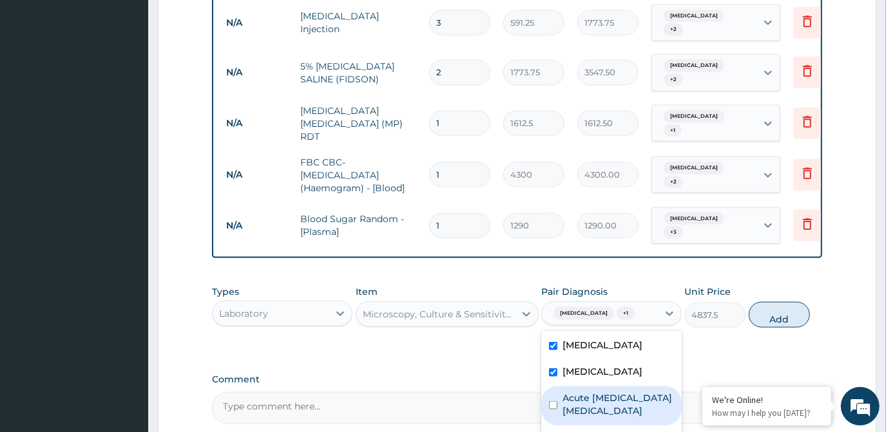
click at [593, 392] on label "Acute [MEDICAL_DATA] [MEDICAL_DATA]" at bounding box center [619, 405] width 112 height 26
checkbox input "true"
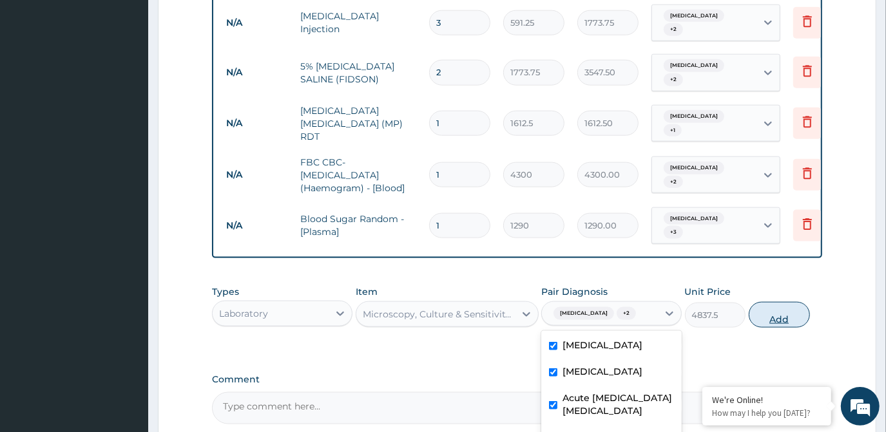
click at [766, 302] on button "Add" at bounding box center [779, 315] width 61 height 26
type input "0"
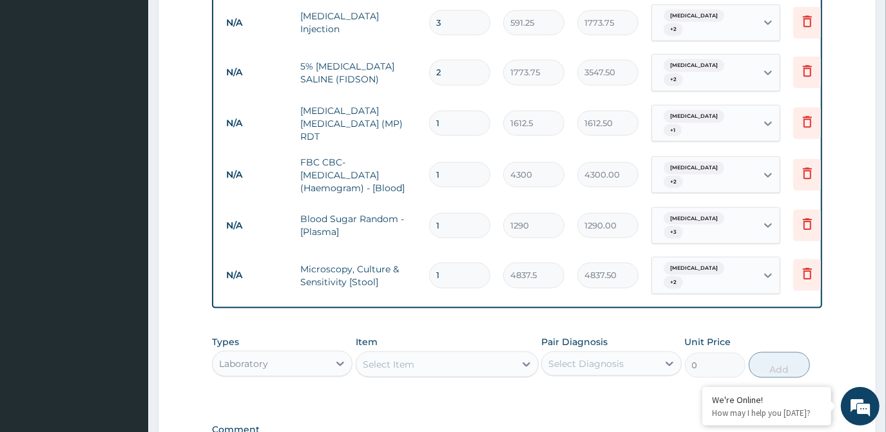
click at [474, 354] on div "Select Item" at bounding box center [435, 364] width 159 height 21
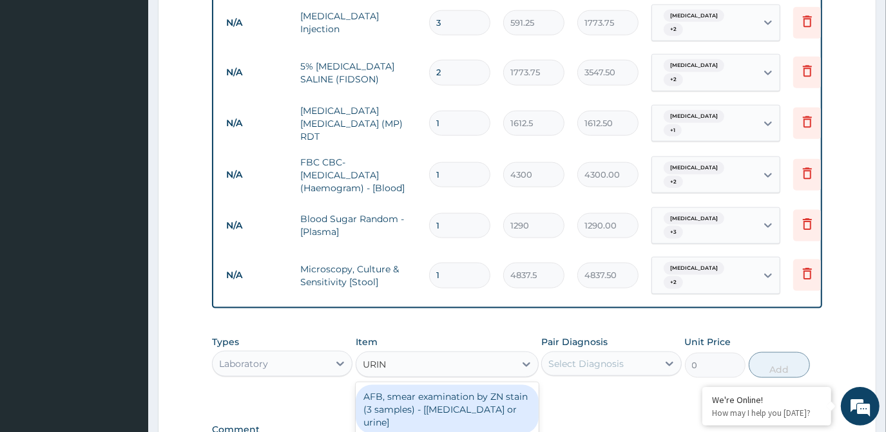
type input "URINA"
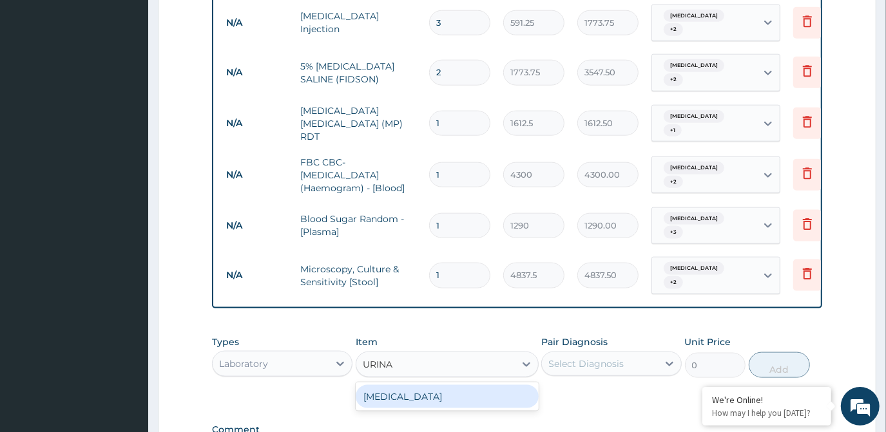
click at [489, 385] on div "[MEDICAL_DATA]" at bounding box center [447, 396] width 183 height 23
type input "1612.5"
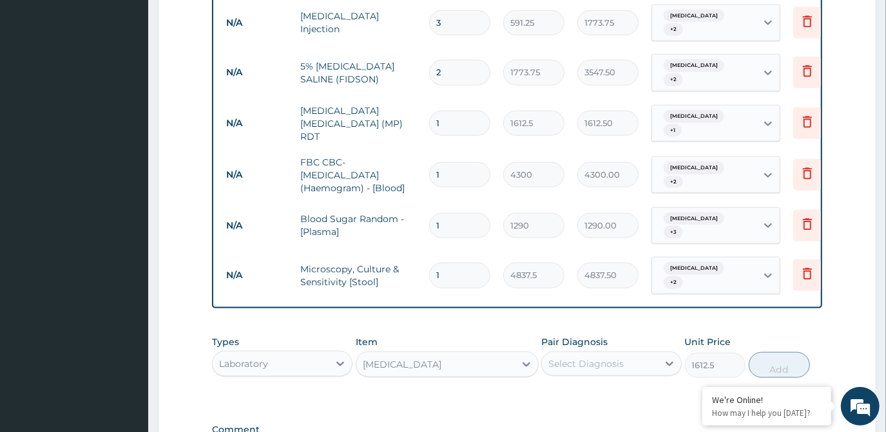
click at [583, 358] on div "Select Diagnosis" at bounding box center [586, 364] width 75 height 13
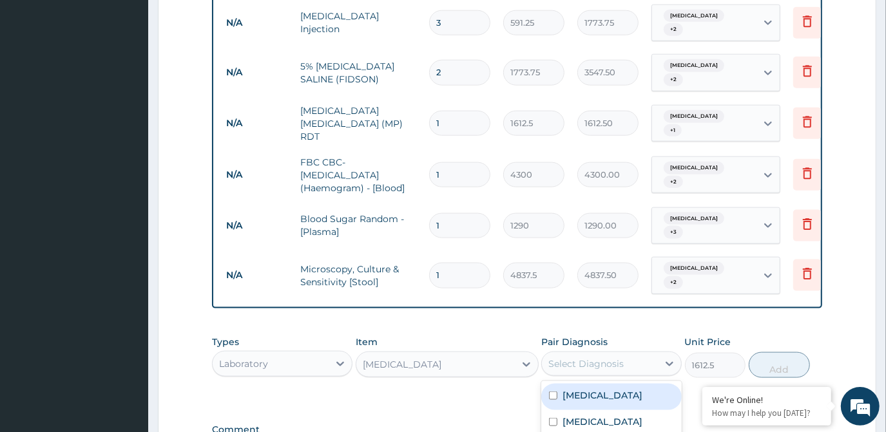
click at [576, 389] on label "[MEDICAL_DATA]" at bounding box center [603, 395] width 80 height 13
checkbox input "true"
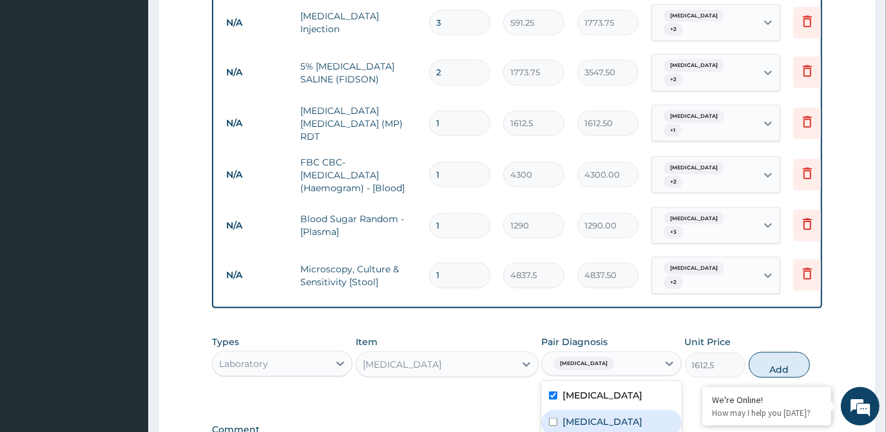
click at [576, 416] on label "[MEDICAL_DATA]" at bounding box center [603, 422] width 80 height 13
checkbox input "true"
click at [768, 353] on button "Add" at bounding box center [779, 366] width 61 height 26
type input "0"
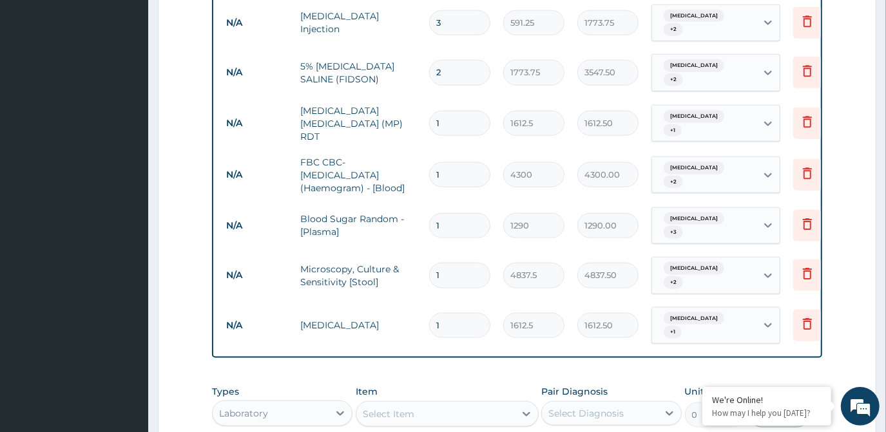
click at [315, 403] on div "Laboratory" at bounding box center [271, 413] width 116 height 21
click at [480, 404] on div "Select Item" at bounding box center [435, 414] width 159 height 21
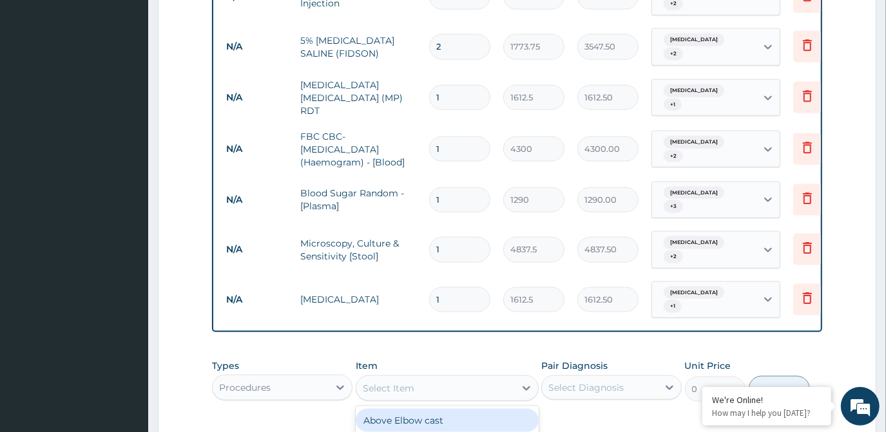
scroll to position [1049, 0]
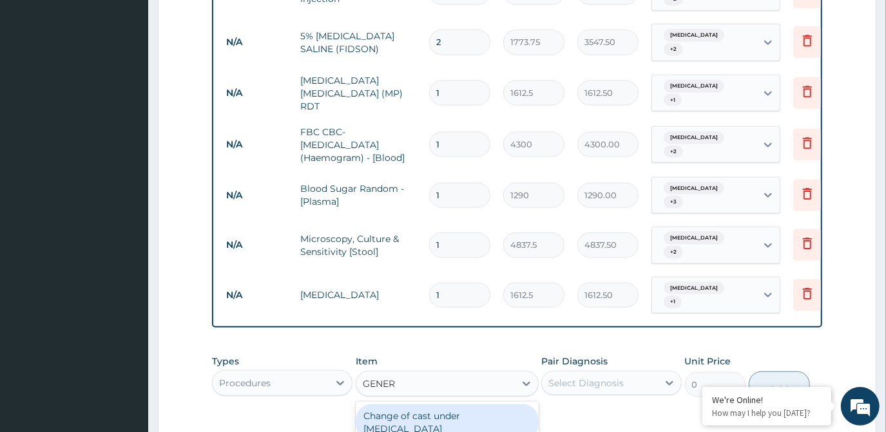
type input "GENERA"
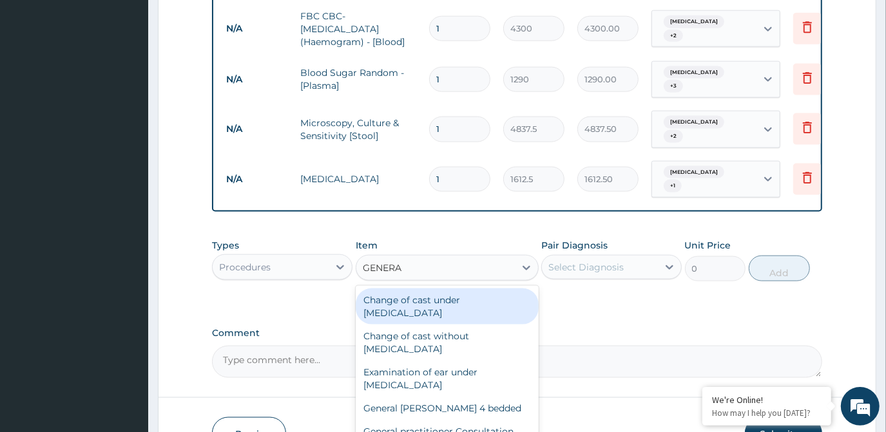
scroll to position [1167, 0]
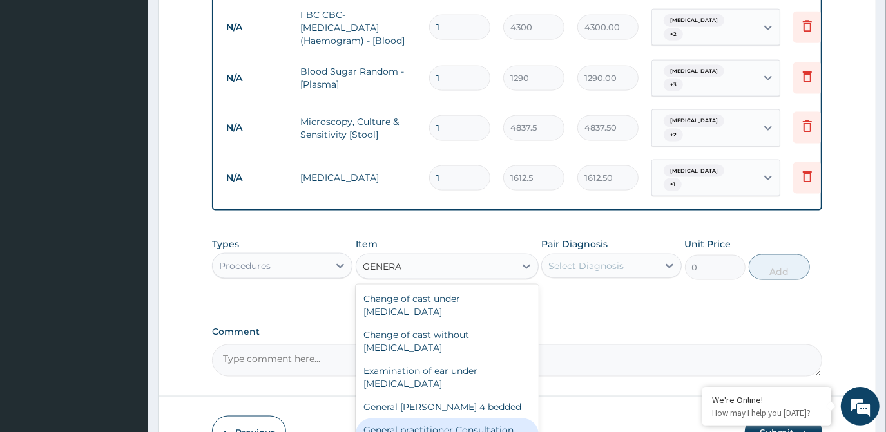
click at [444, 419] on div "General practitioner Consultation first outpatient consultation" at bounding box center [447, 437] width 183 height 36
type input "3547.5"
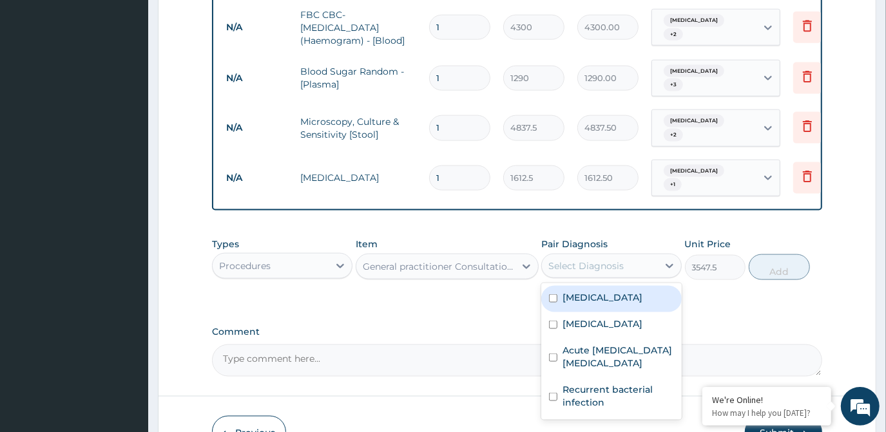
click at [593, 260] on div "Select Diagnosis" at bounding box center [586, 266] width 75 height 13
click at [591, 286] on div "[MEDICAL_DATA]" at bounding box center [611, 299] width 141 height 26
checkbox input "true"
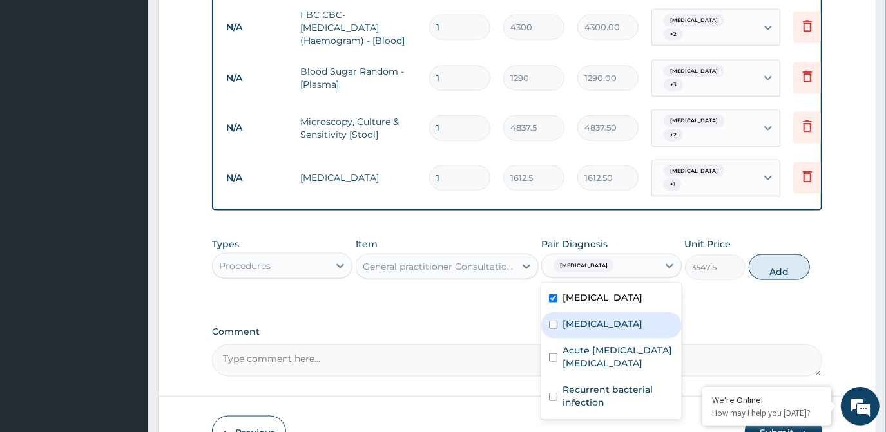
drag, startPoint x: 589, startPoint y: 264, endPoint x: 589, endPoint y: 287, distance: 23.2
click at [589, 313] on div "[MEDICAL_DATA]" at bounding box center [611, 326] width 141 height 26
checkbox input "true"
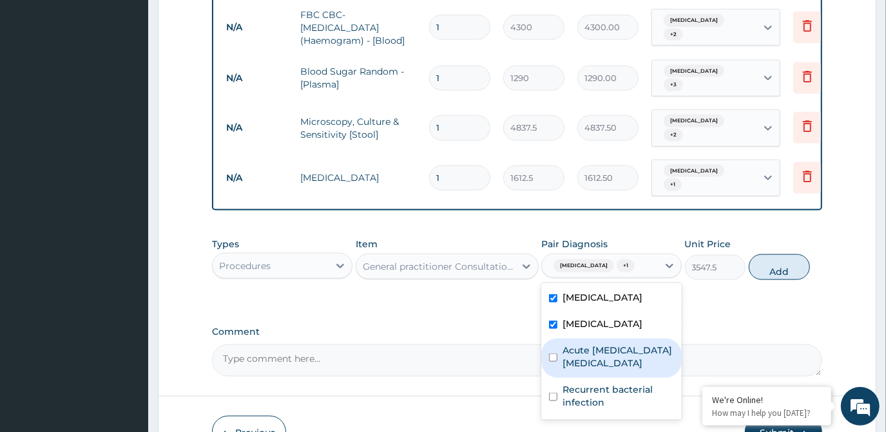
click at [588, 344] on label "Acute [MEDICAL_DATA] [MEDICAL_DATA]" at bounding box center [619, 357] width 112 height 26
checkbox input "true"
click at [761, 255] on button "Add" at bounding box center [779, 268] width 61 height 26
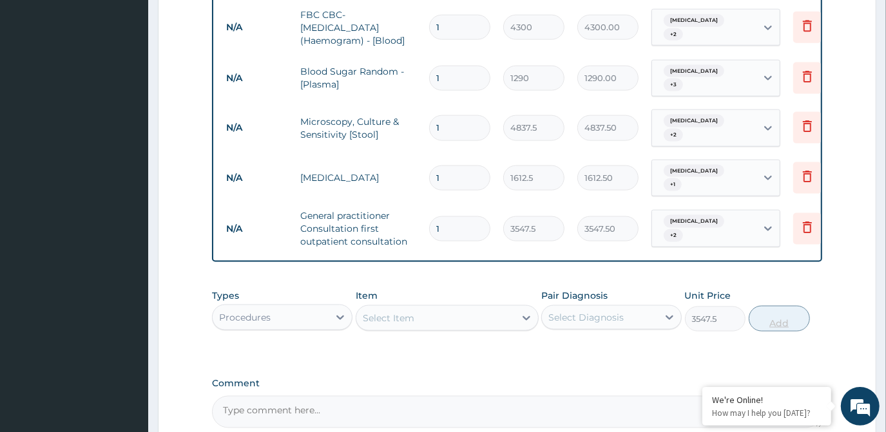
type input "0"
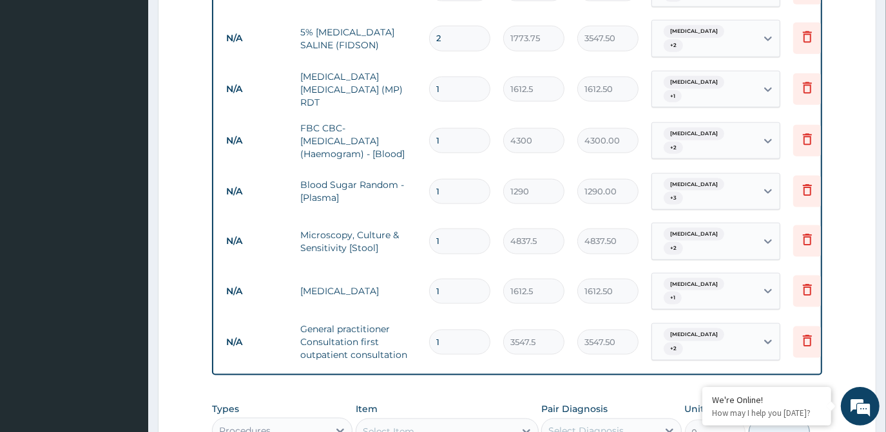
scroll to position [1049, 0]
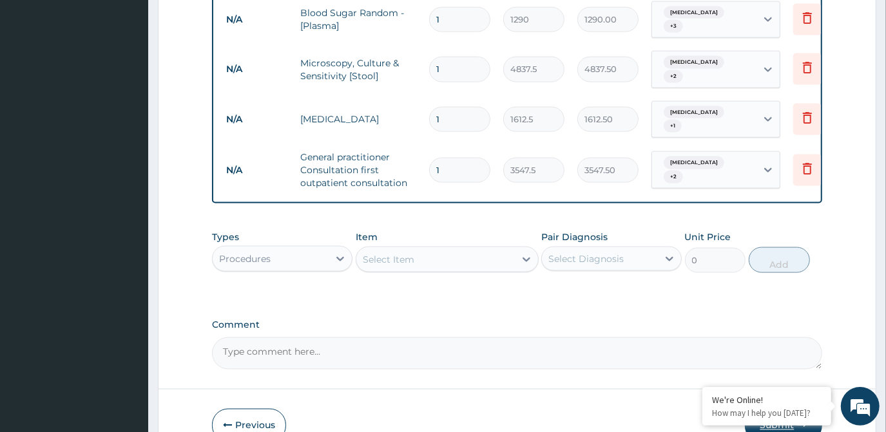
click at [781, 409] on button "Submit" at bounding box center [783, 426] width 77 height 34
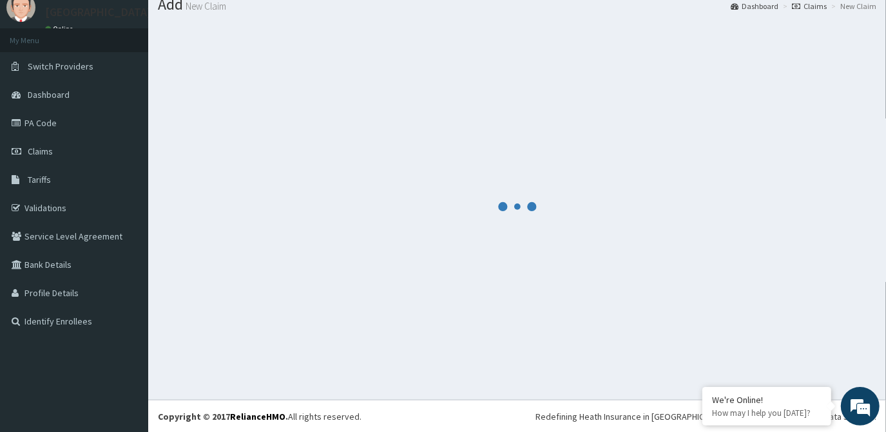
scroll to position [1225, 0]
